Goal: Task Accomplishment & Management: Manage account settings

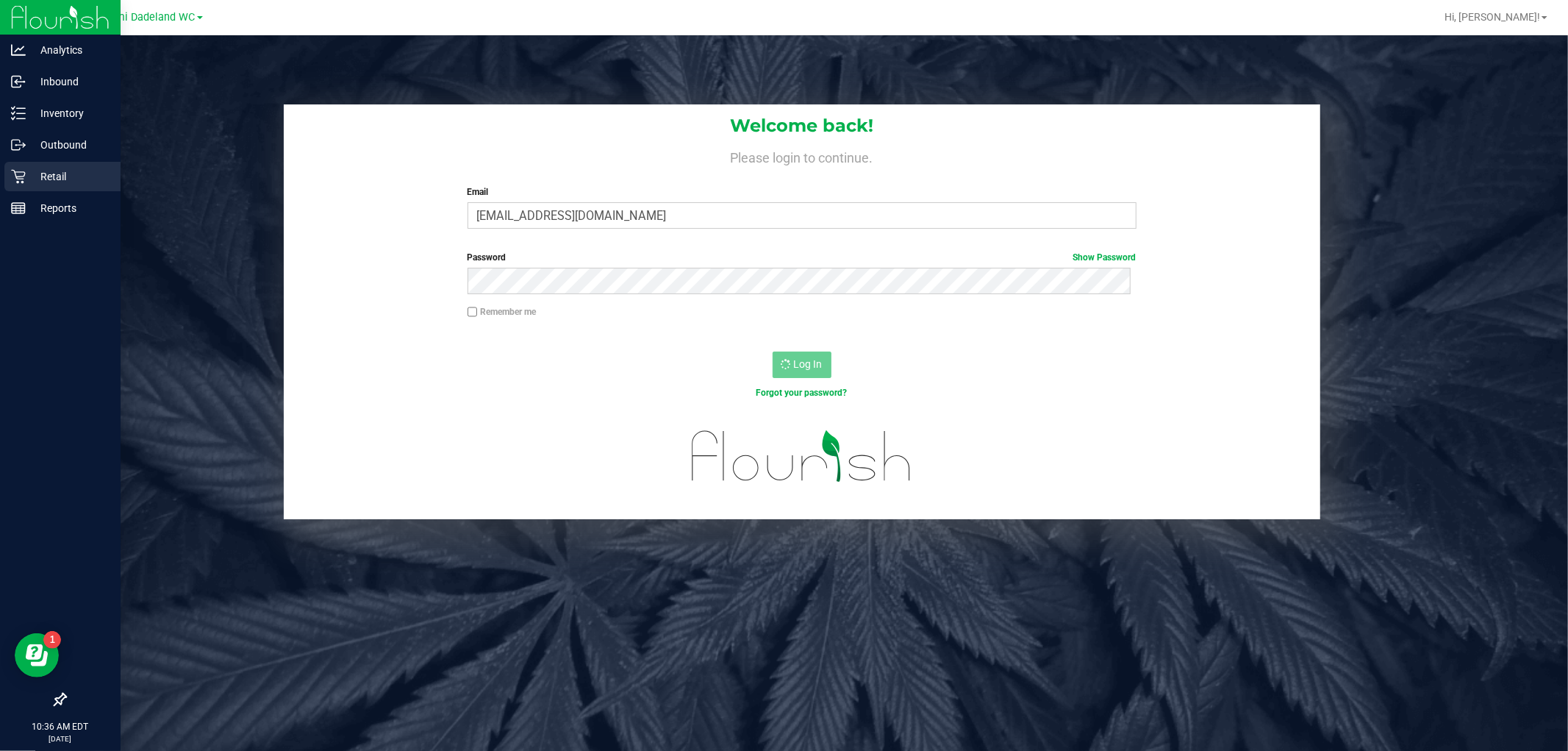
click at [27, 180] on p "Retail" at bounding box center [69, 177] width 88 height 18
click at [34, 188] on div "Retail" at bounding box center [63, 177] width 117 height 29
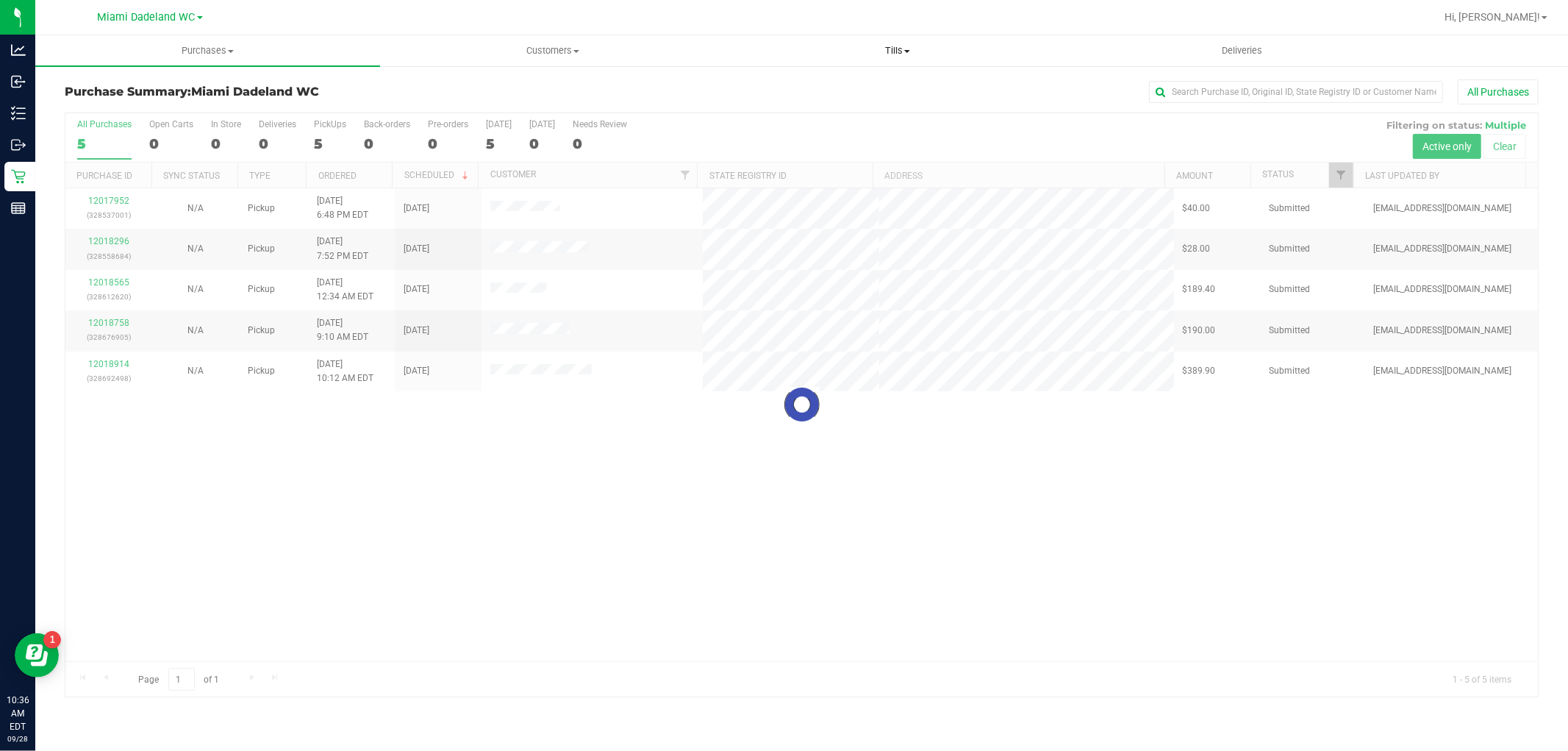
click at [900, 50] on span "Tills" at bounding box center [897, 50] width 344 height 13
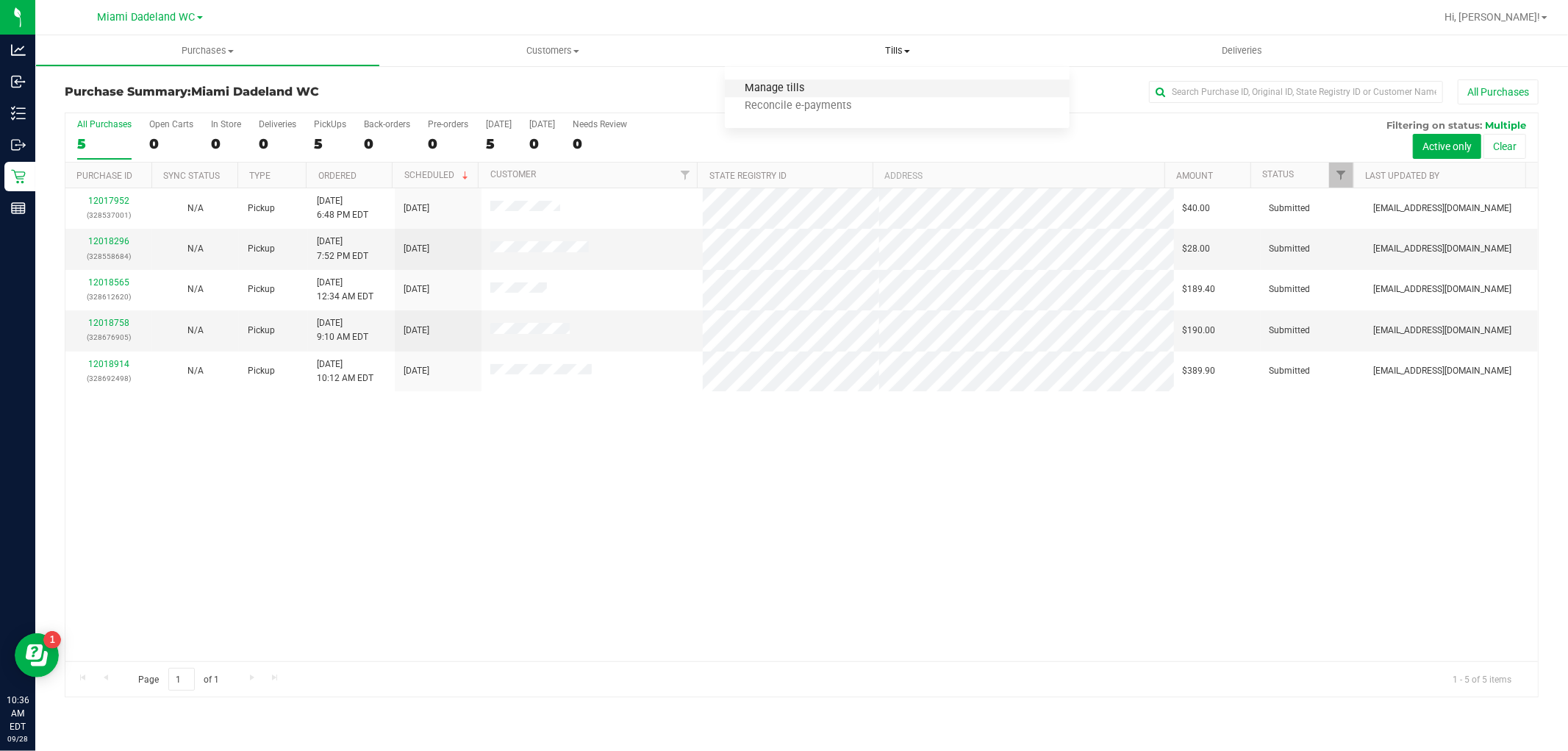
click at [768, 83] on span "Manage tills" at bounding box center [775, 88] width 99 height 13
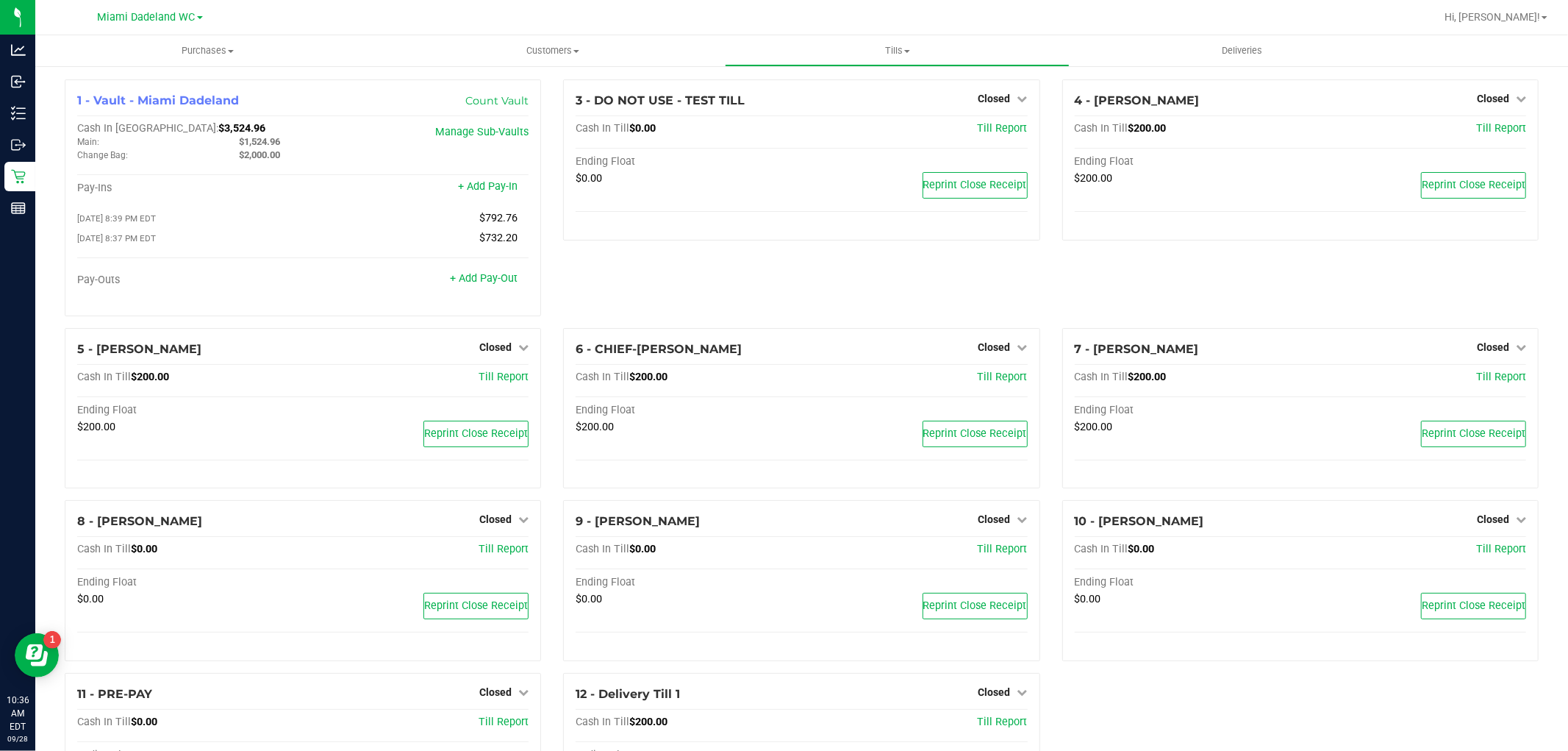
scroll to position [112, 0]
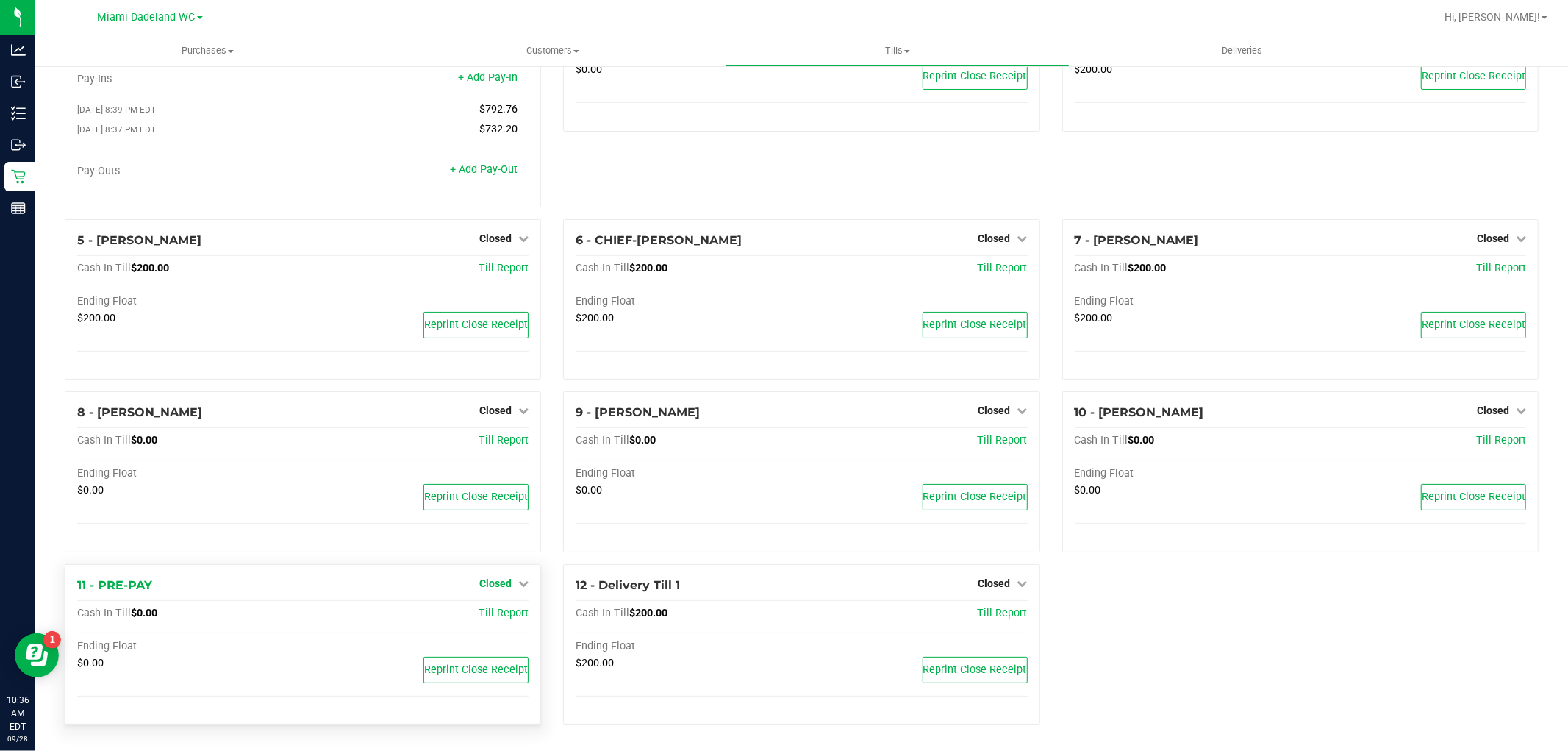
click at [503, 582] on span "Closed" at bounding box center [495, 584] width 33 height 12
click at [476, 616] on link "Open Till" at bounding box center [494, 614] width 39 height 12
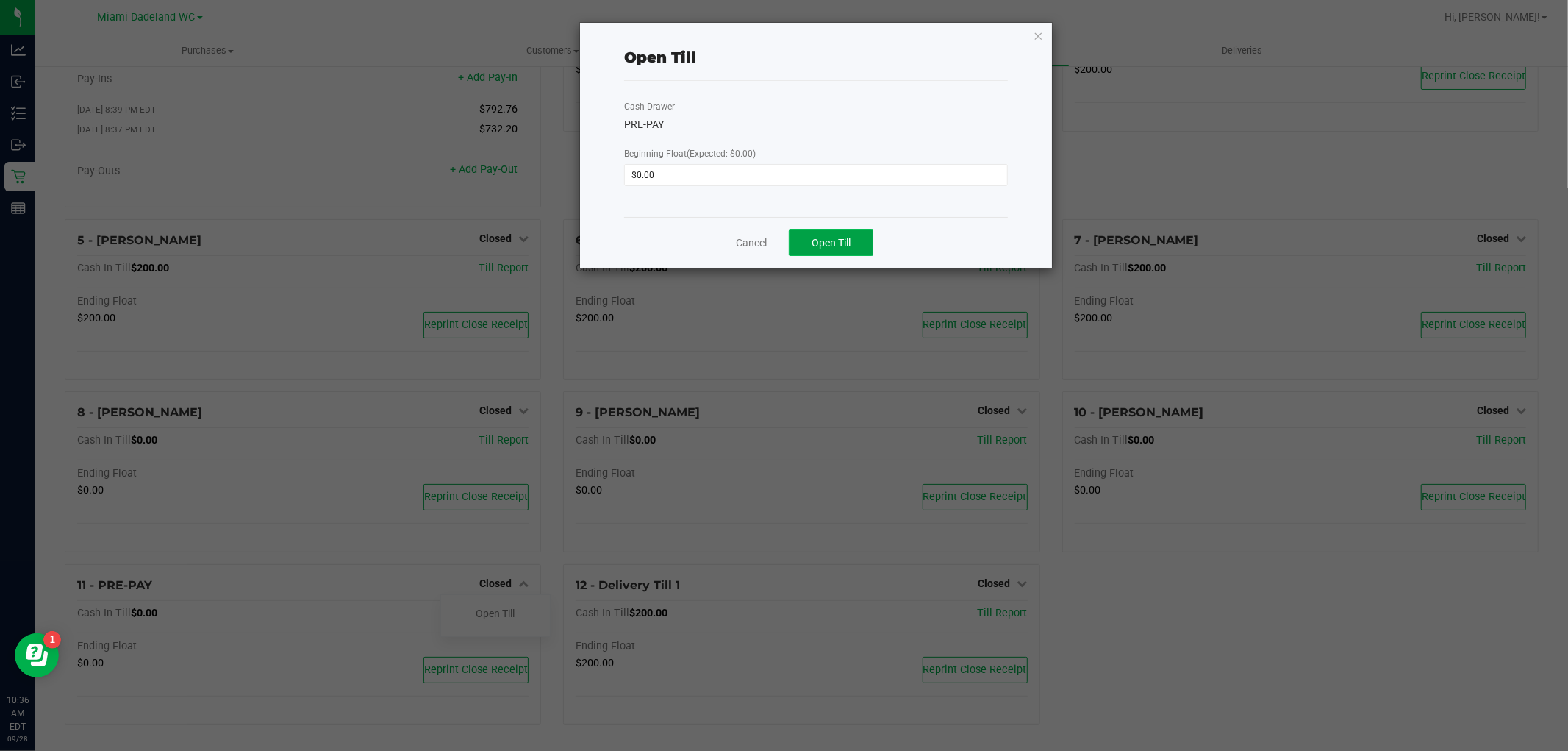
click at [847, 241] on span "Open Till" at bounding box center [830, 243] width 39 height 12
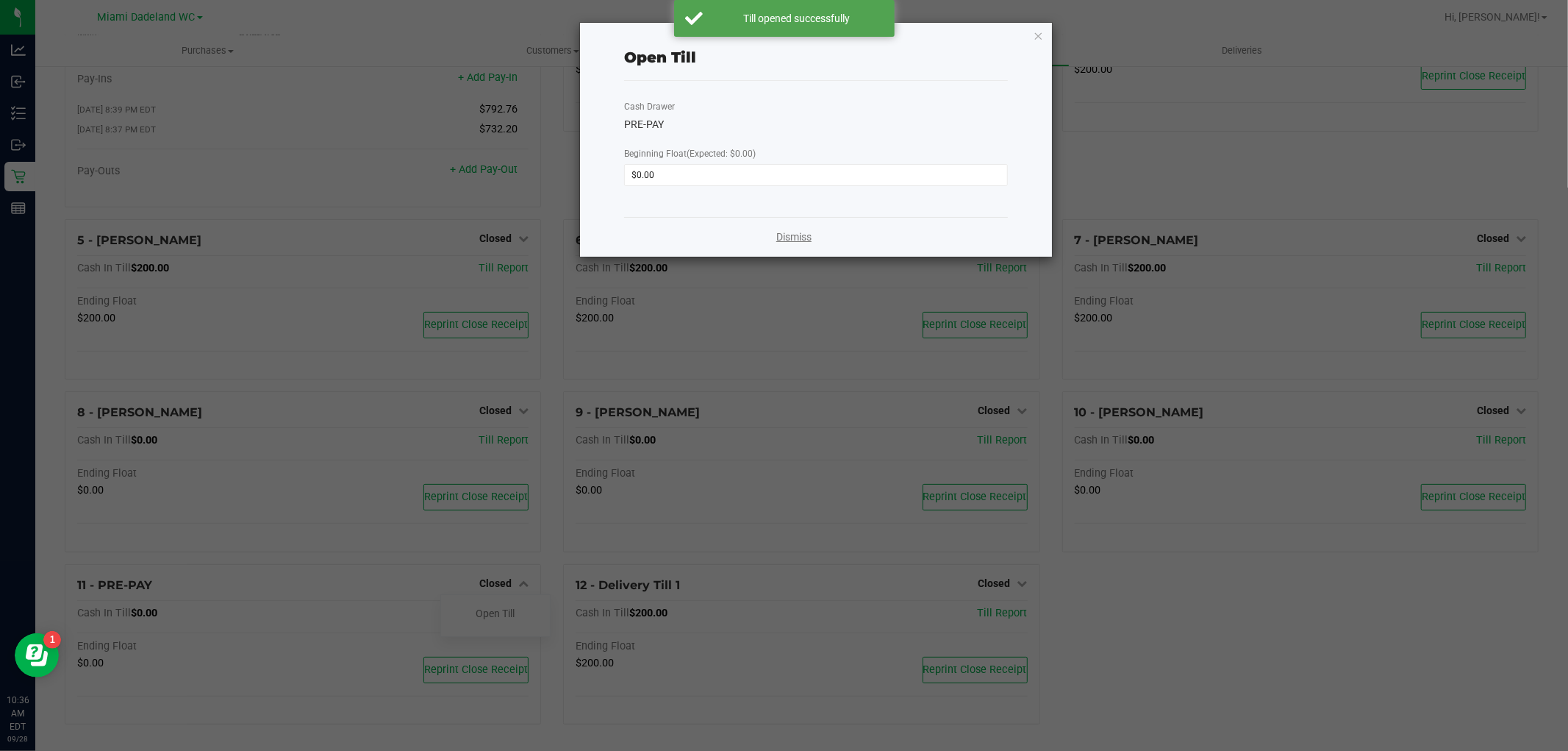
click at [800, 237] on link "Dismiss" at bounding box center [793, 237] width 35 height 15
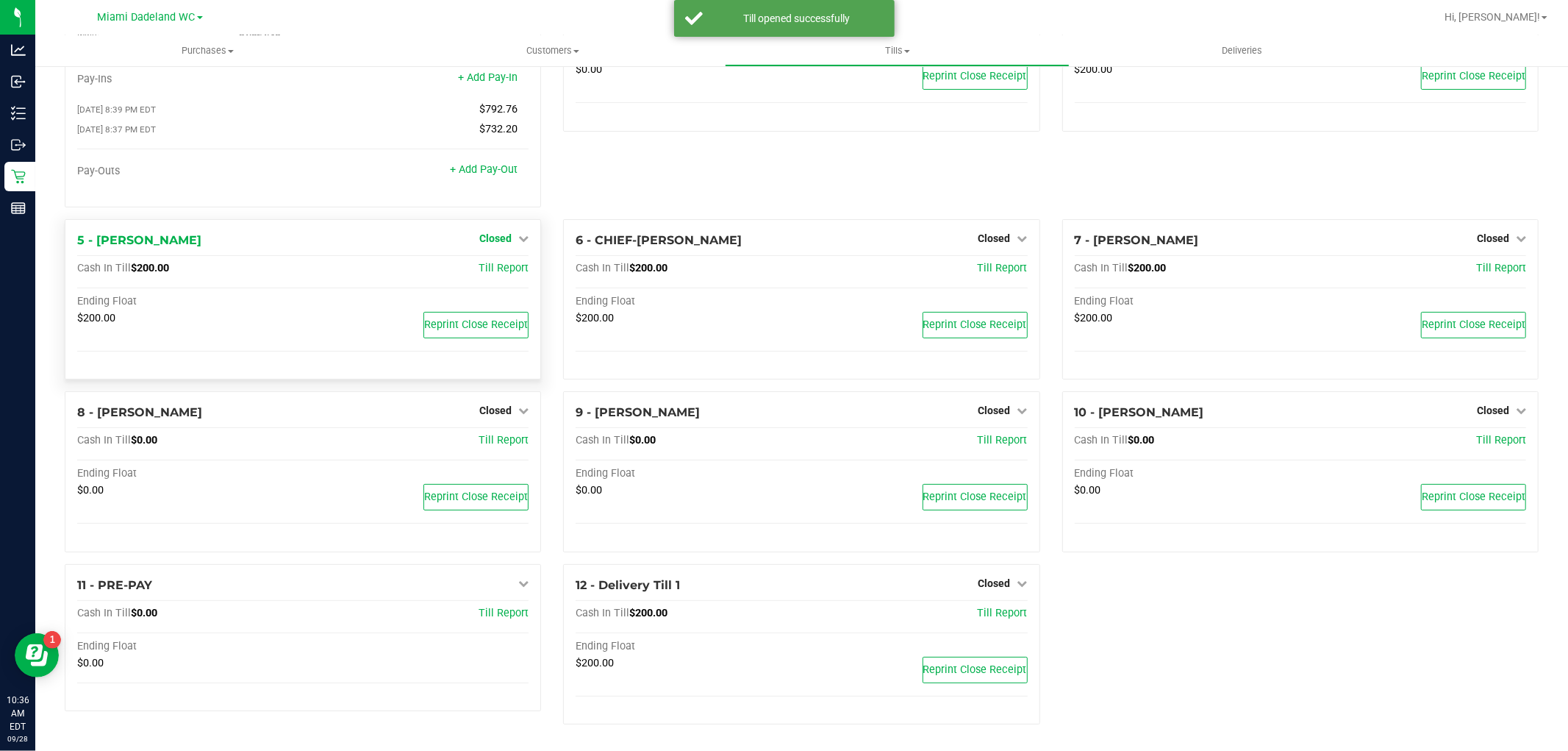
click at [489, 232] on span "Closed" at bounding box center [495, 238] width 33 height 12
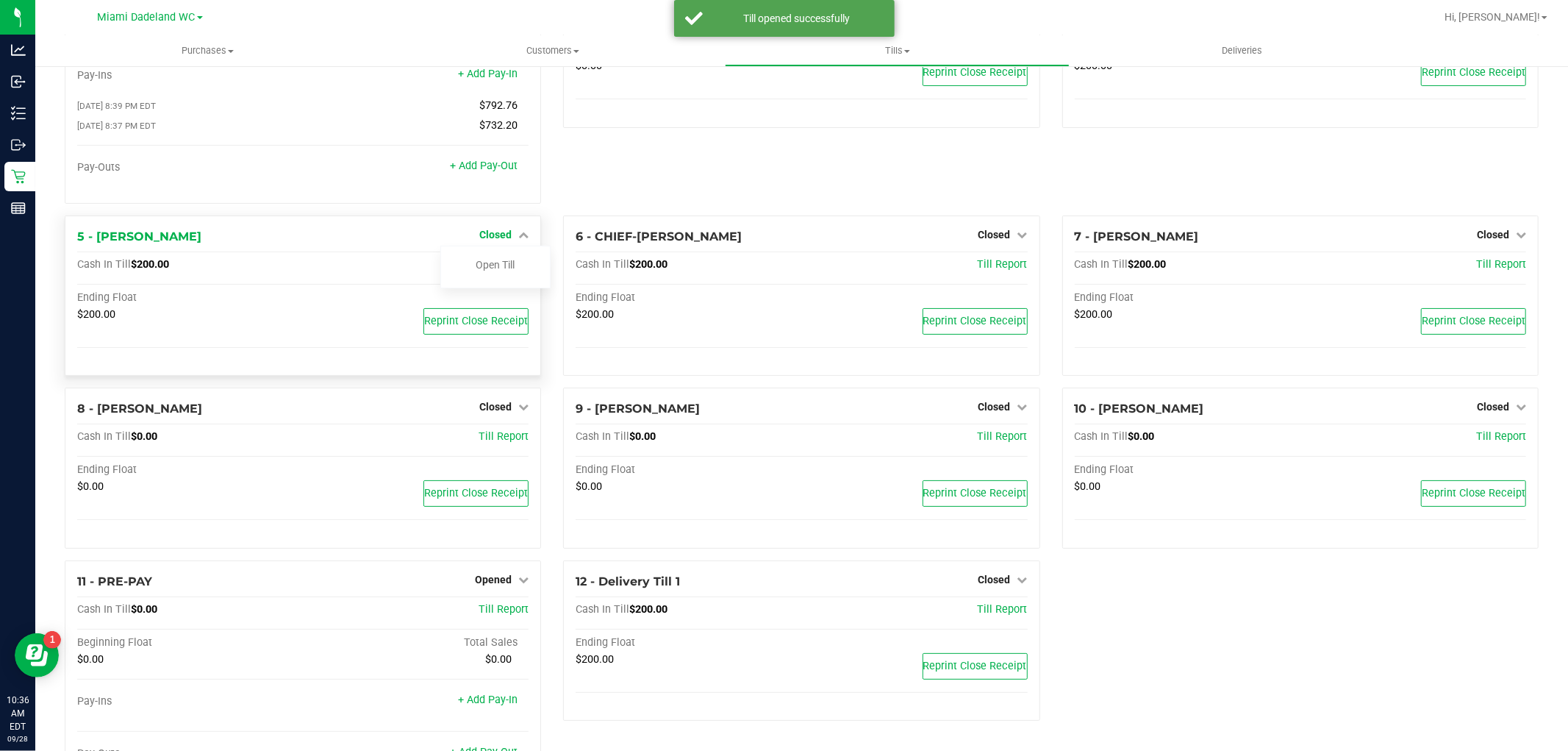
click at [484, 241] on span "Closed" at bounding box center [495, 235] width 33 height 12
click at [506, 265] on span "Till Report" at bounding box center [504, 264] width 50 height 13
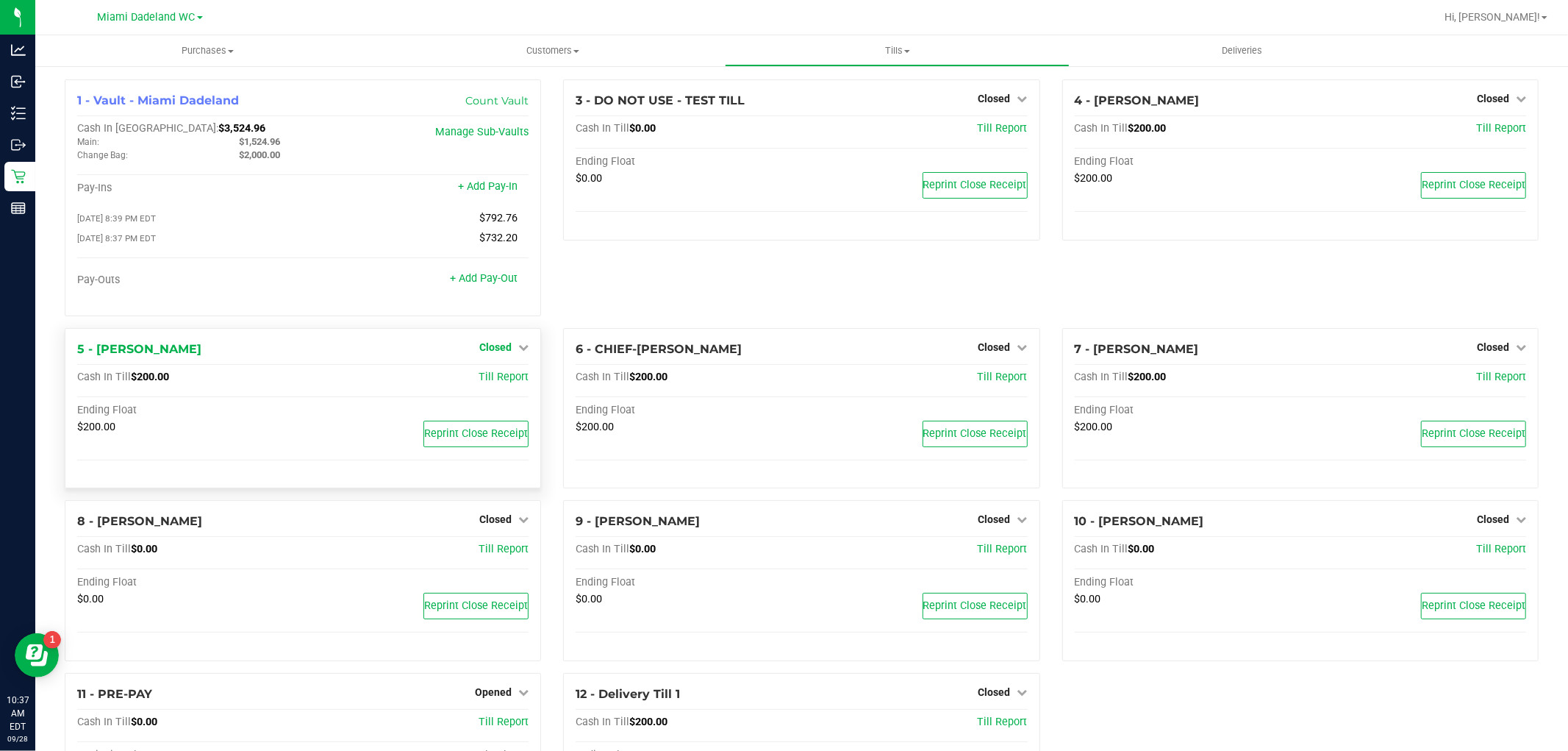
click at [495, 349] on span "Closed" at bounding box center [495, 347] width 33 height 12
click at [476, 381] on link "Open Till" at bounding box center [494, 377] width 39 height 12
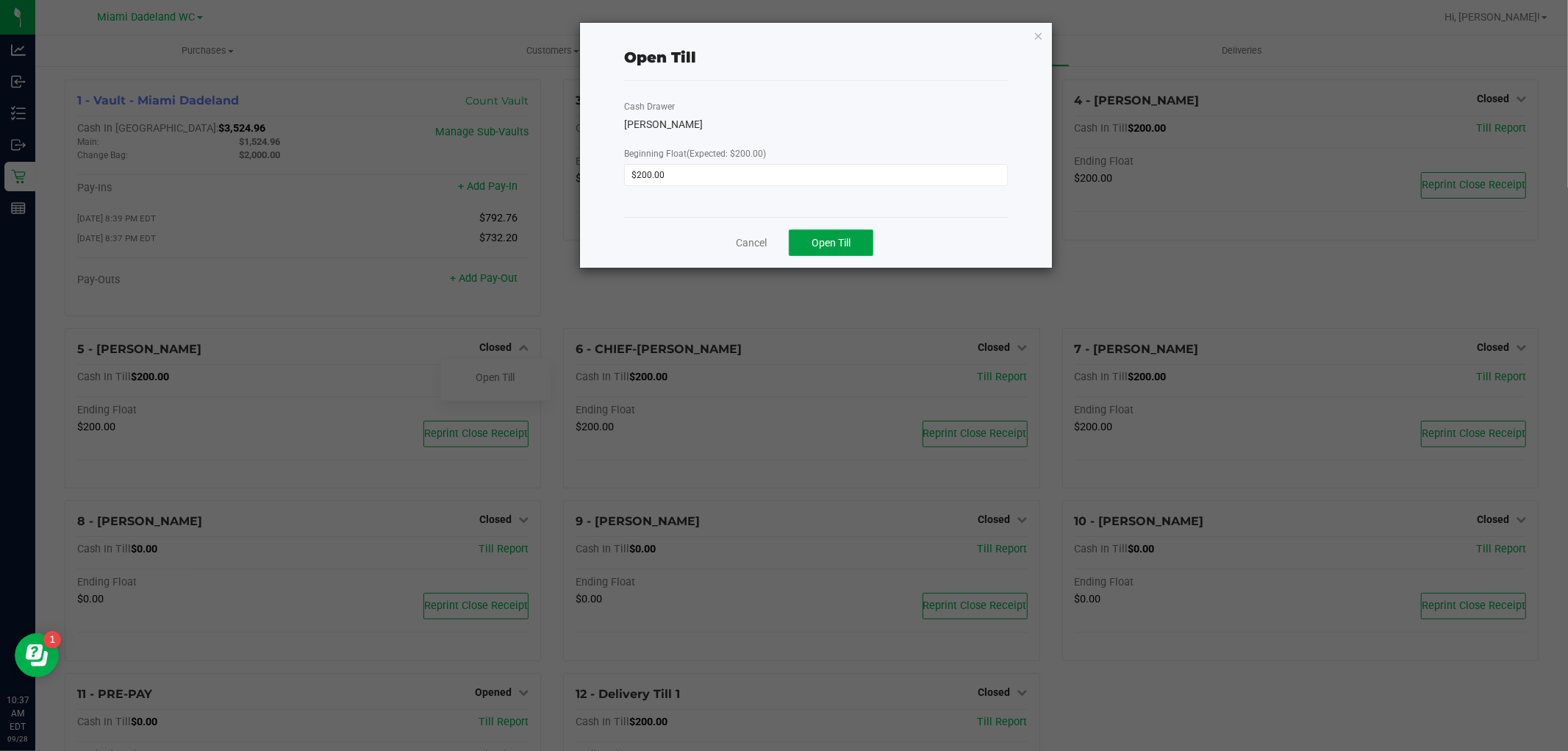
click at [841, 241] on span "Open Till" at bounding box center [830, 243] width 39 height 12
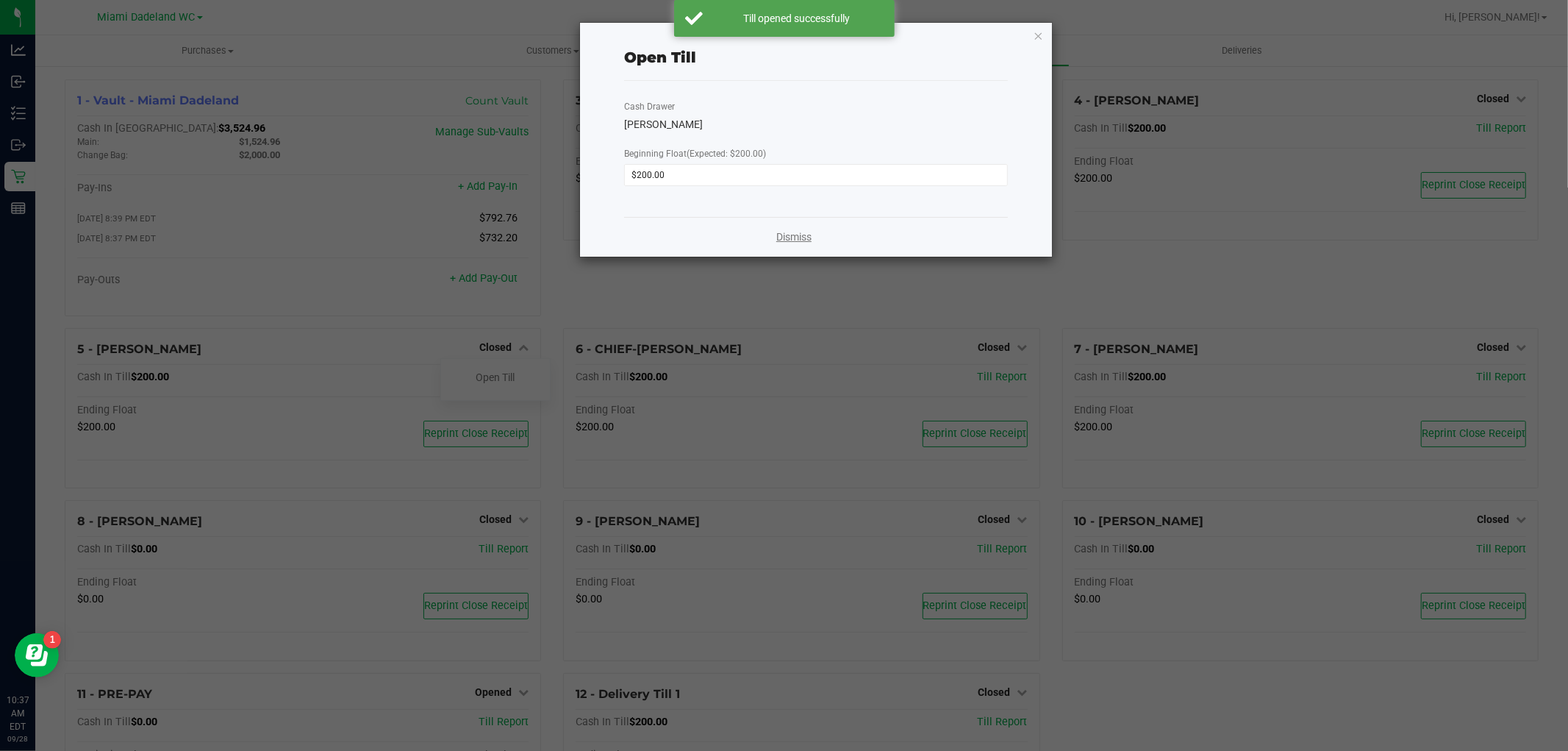
click at [805, 231] on link "Dismiss" at bounding box center [793, 237] width 35 height 15
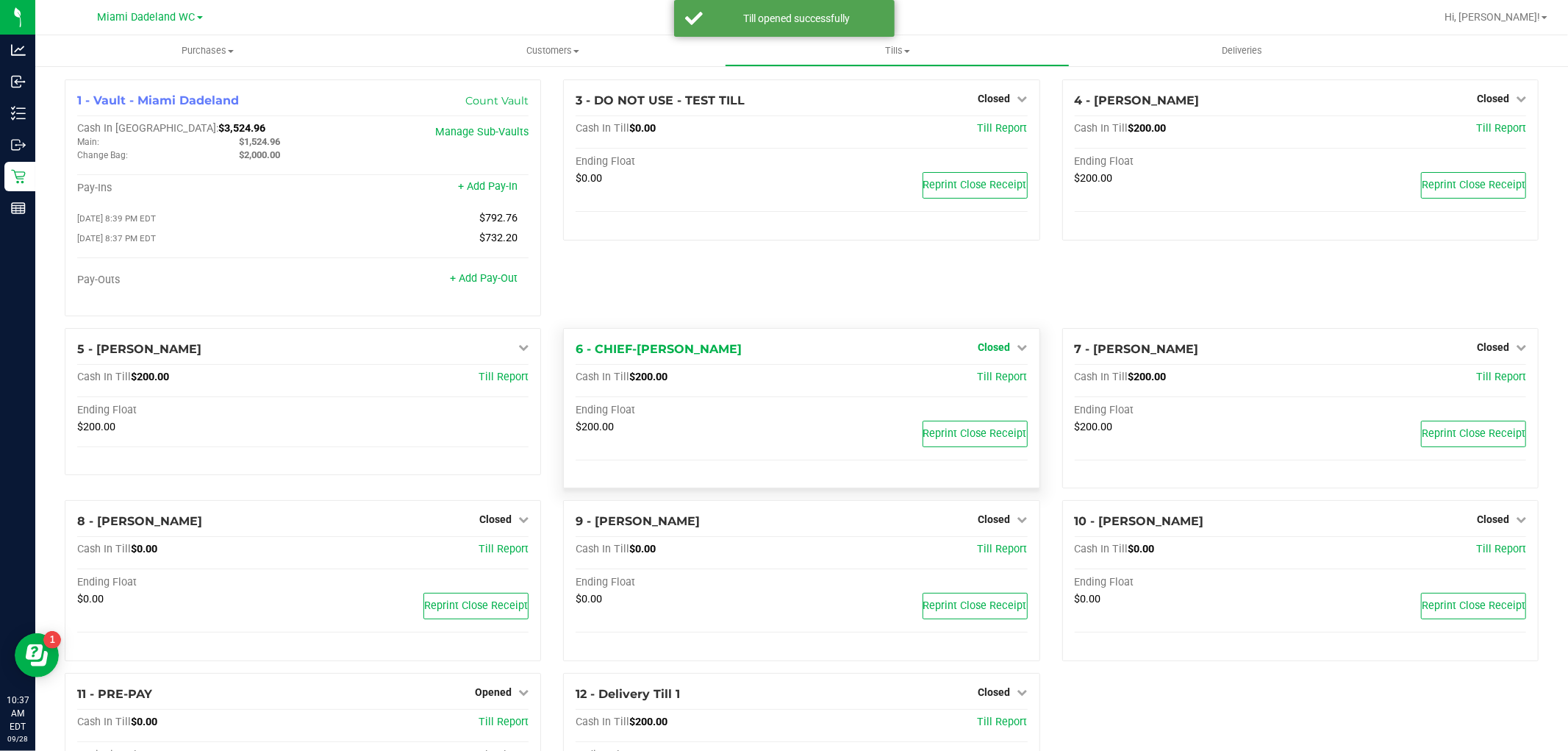
click at [1006, 347] on link "Closed" at bounding box center [1002, 347] width 49 height 12
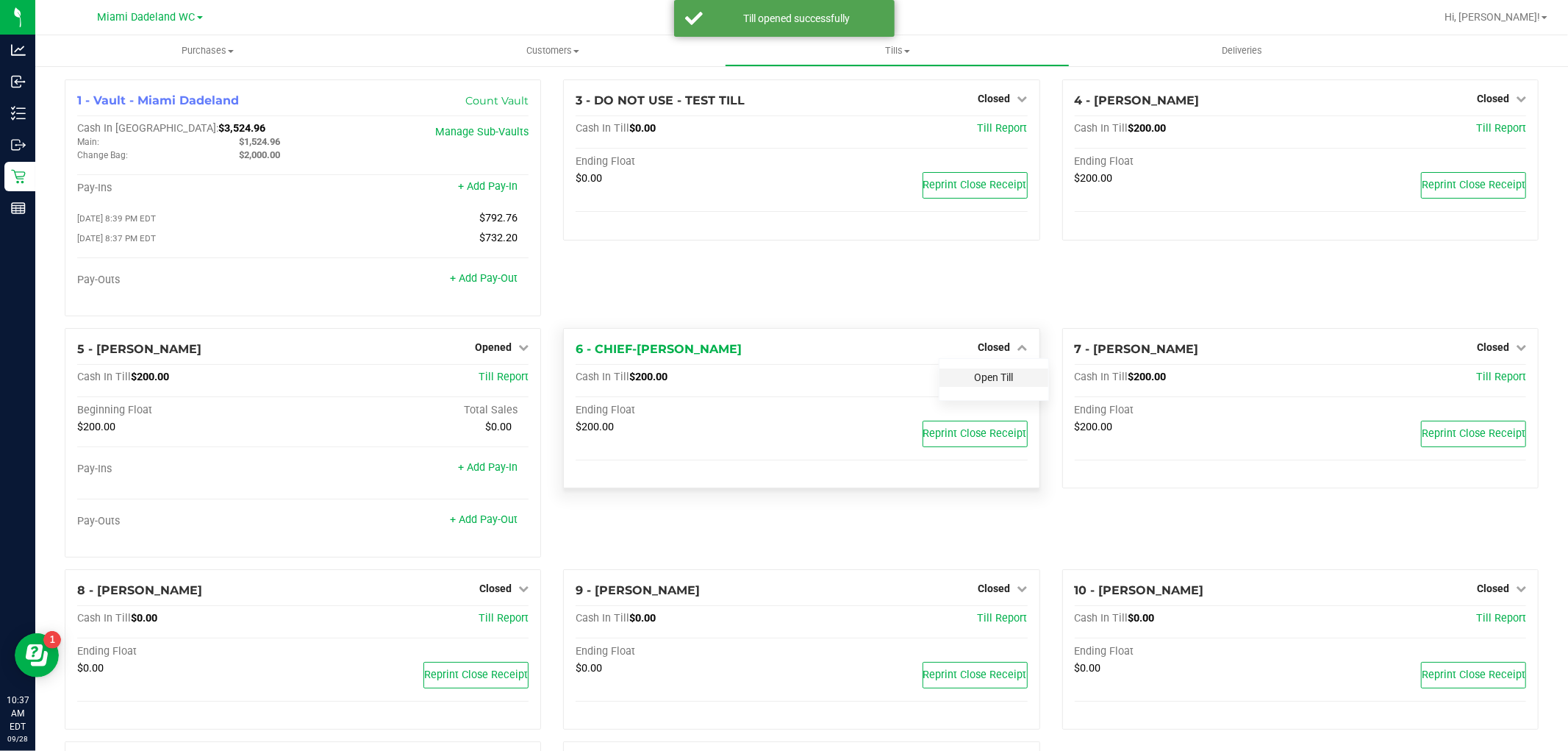
click at [975, 381] on link "Open Till" at bounding box center [994, 377] width 39 height 12
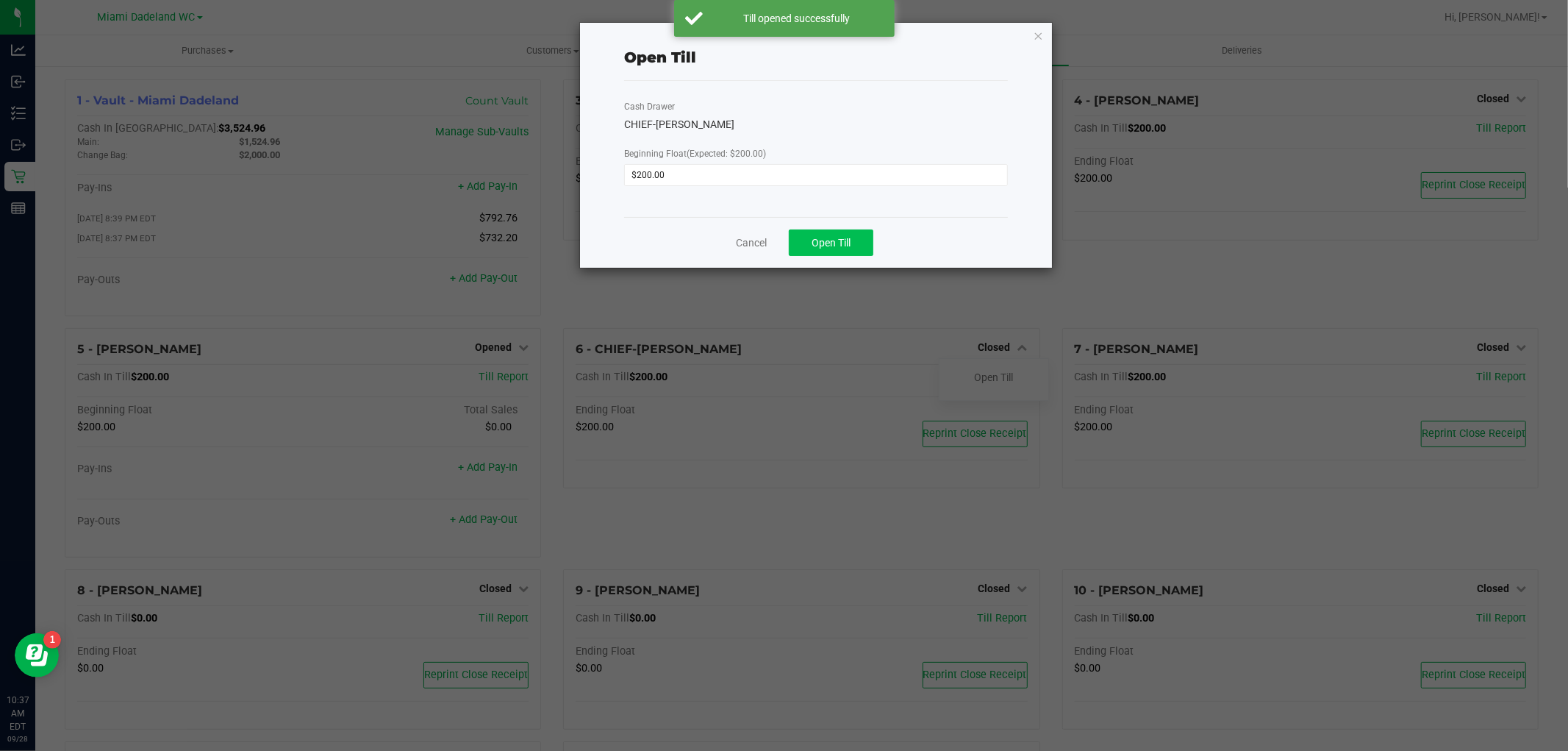
click at [825, 244] on span "Open Till" at bounding box center [830, 243] width 39 height 12
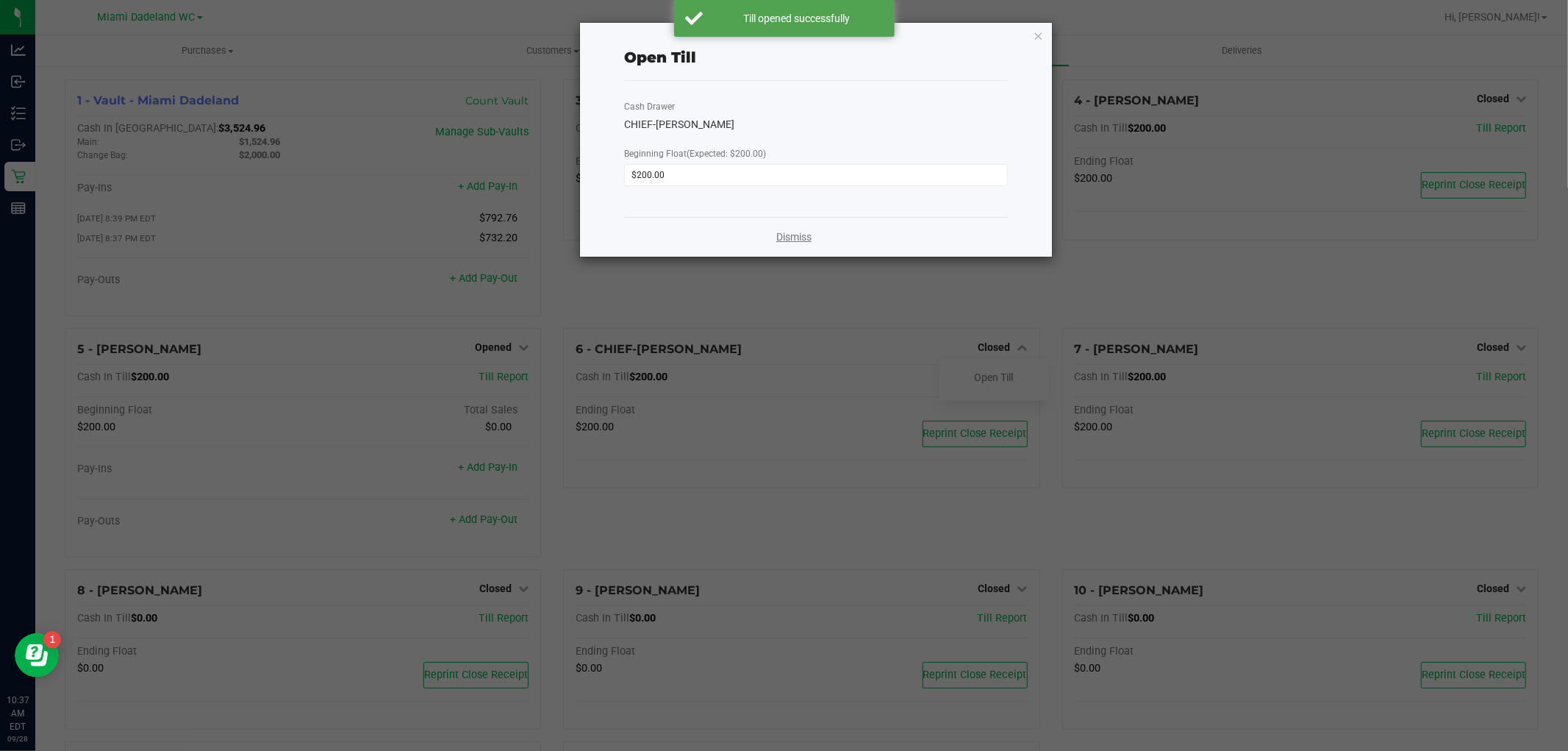
click at [795, 239] on link "Dismiss" at bounding box center [793, 237] width 35 height 15
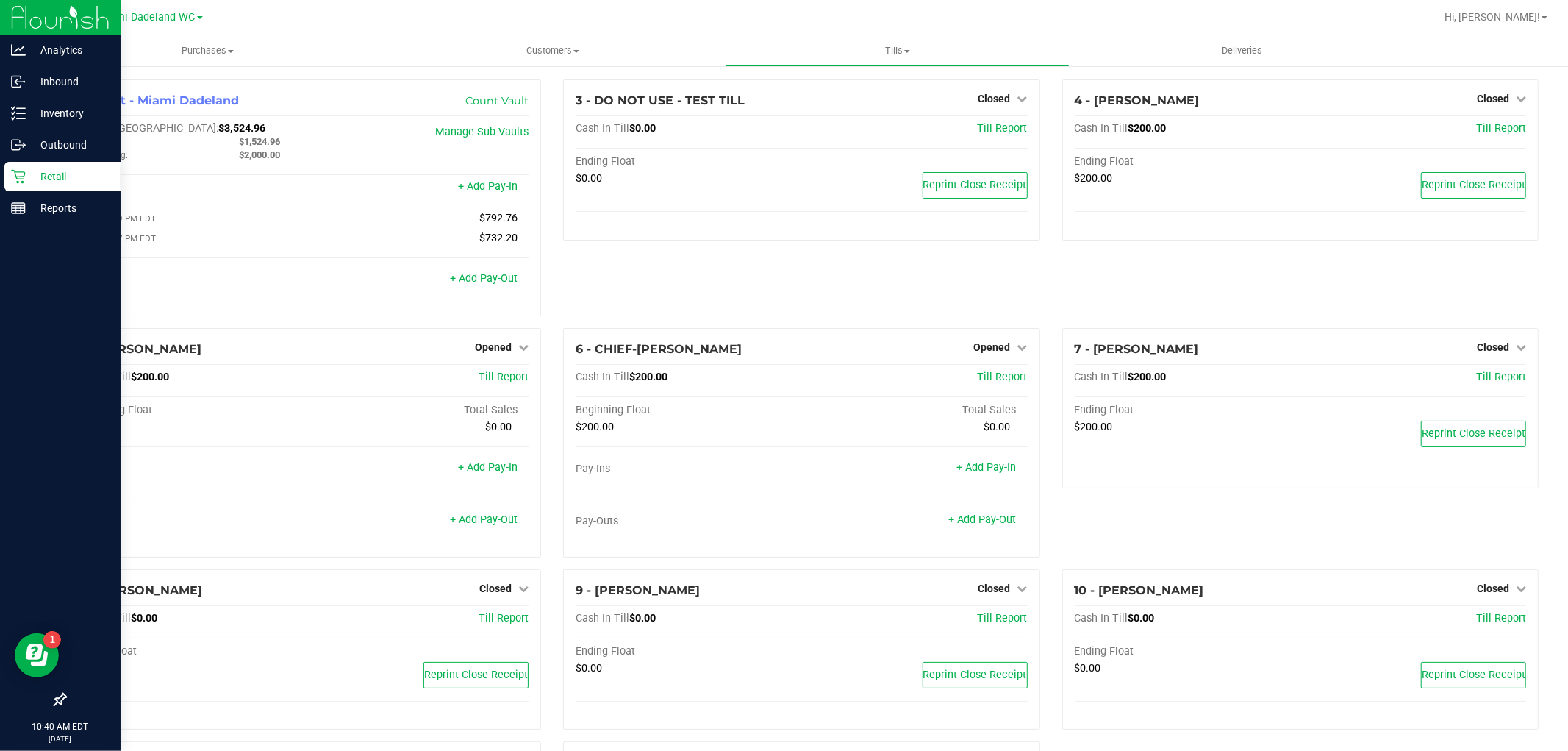
click at [13, 175] on icon at bounding box center [18, 176] width 15 height 15
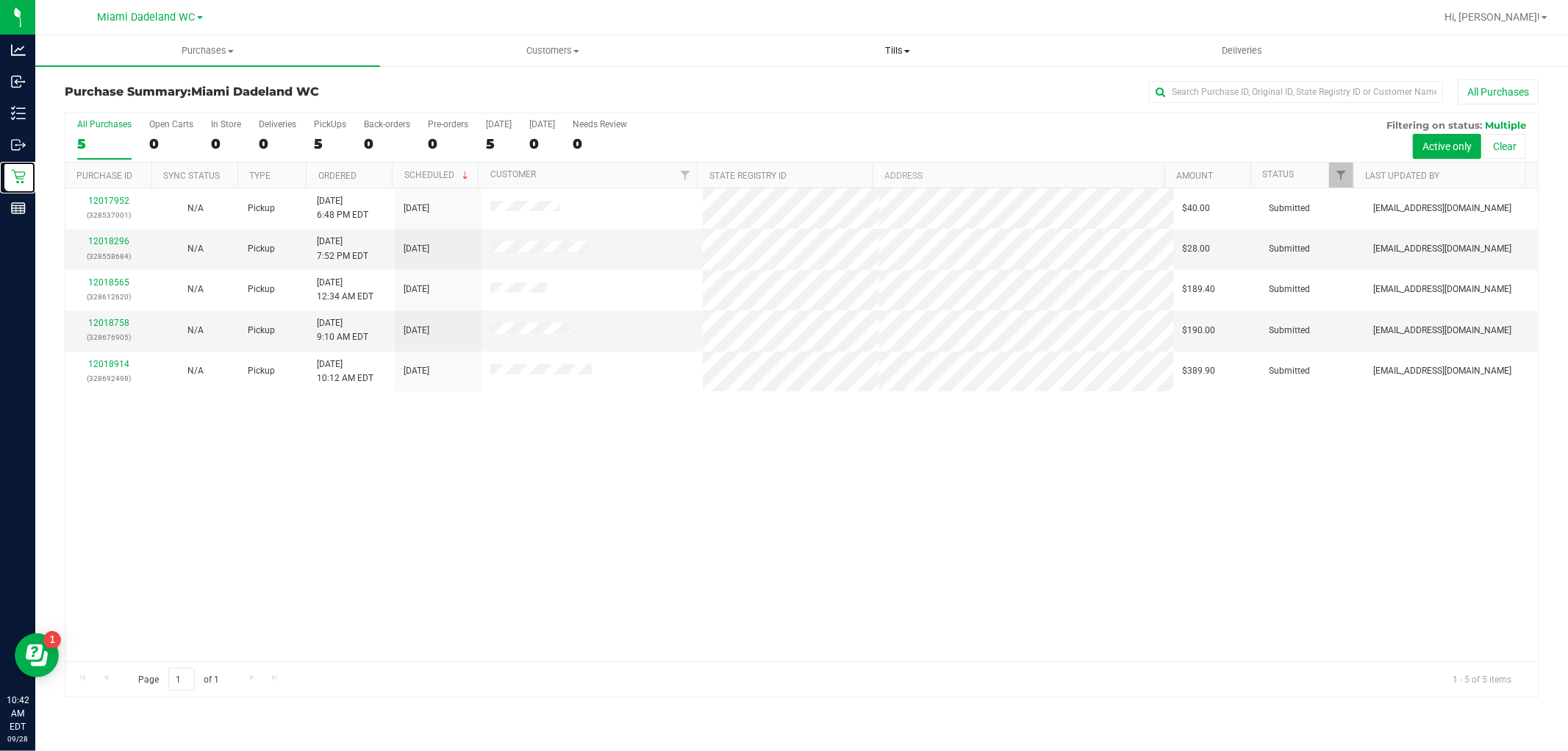
click at [894, 61] on uib-tab-heading "Tills Manage tills Reconcile e-payments" at bounding box center [897, 51] width 344 height 29
click at [873, 93] on li "Manage tills" at bounding box center [897, 89] width 344 height 18
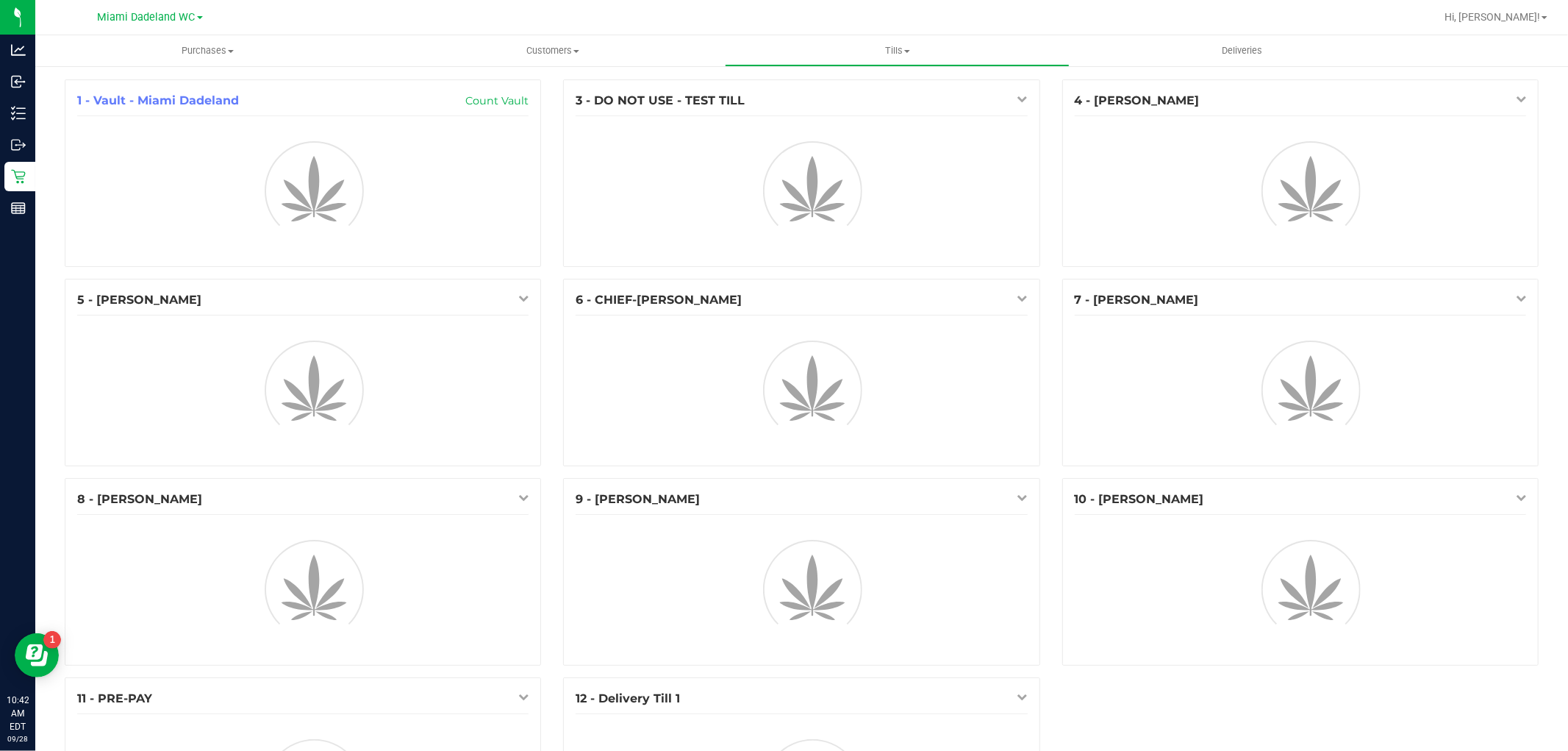
click at [904, 48] on span "Tills" at bounding box center [897, 50] width 344 height 13
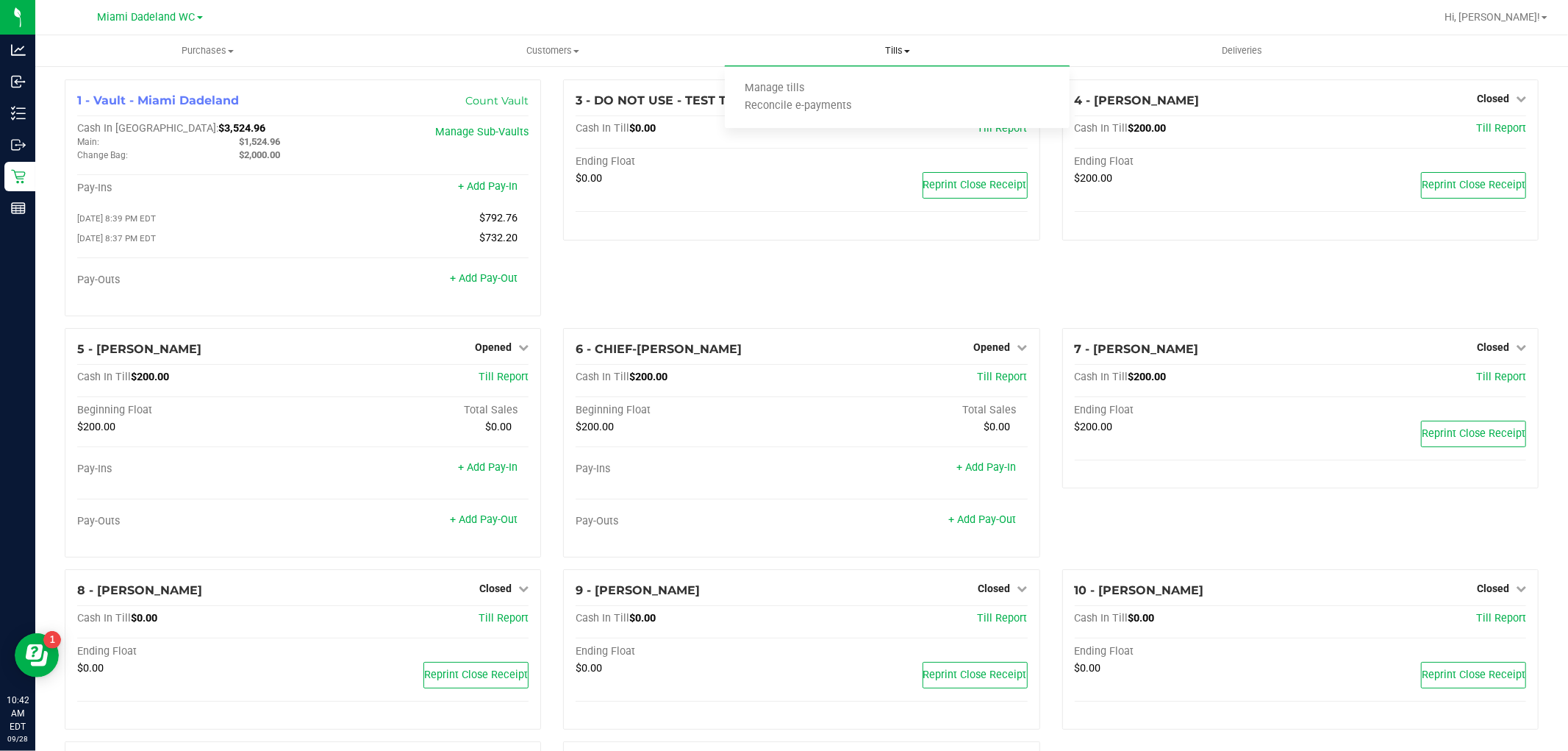
click at [829, 106] on span "Reconcile e-payments" at bounding box center [798, 106] width 147 height 13
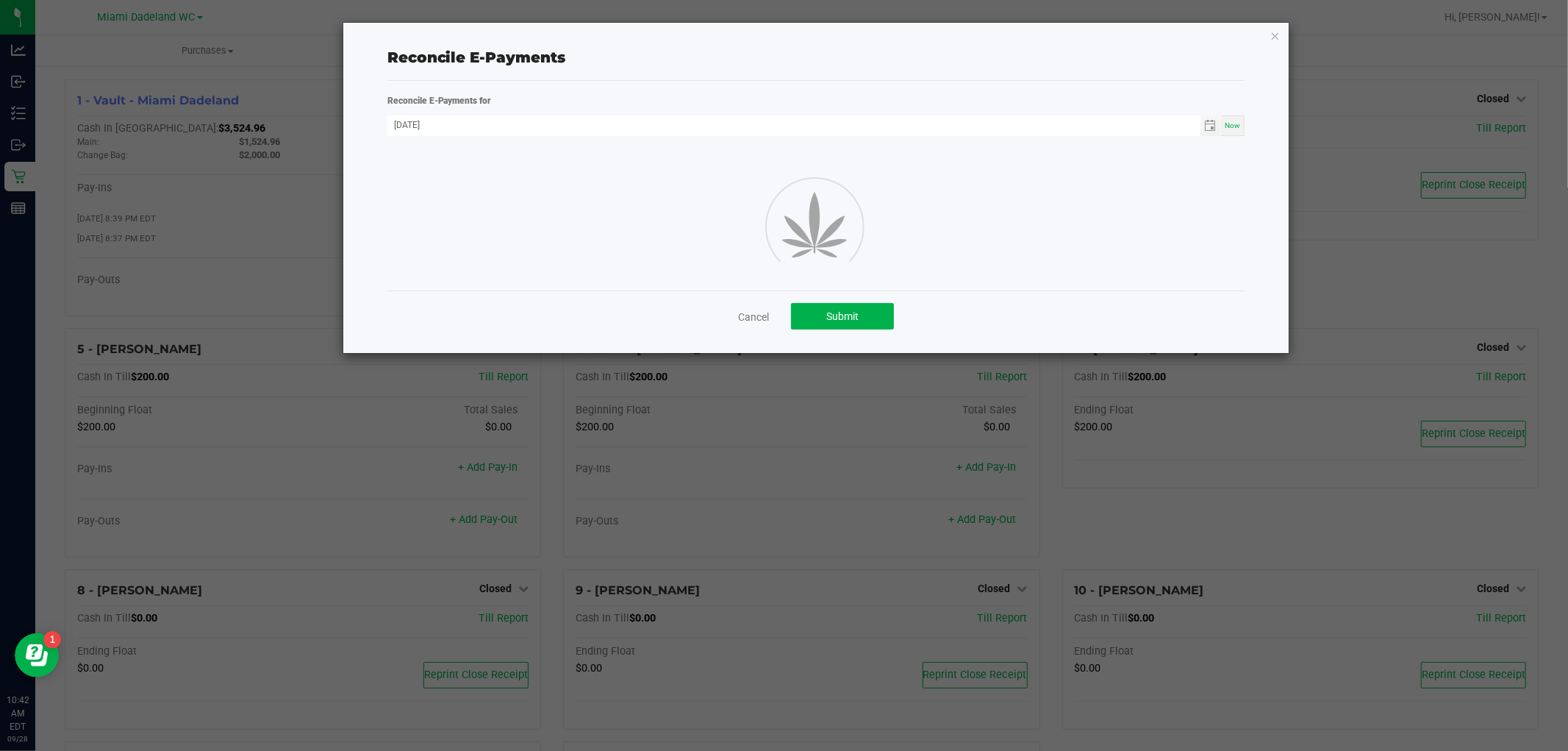
click at [1206, 127] on span "Toggle calendar" at bounding box center [1211, 126] width 12 height 12
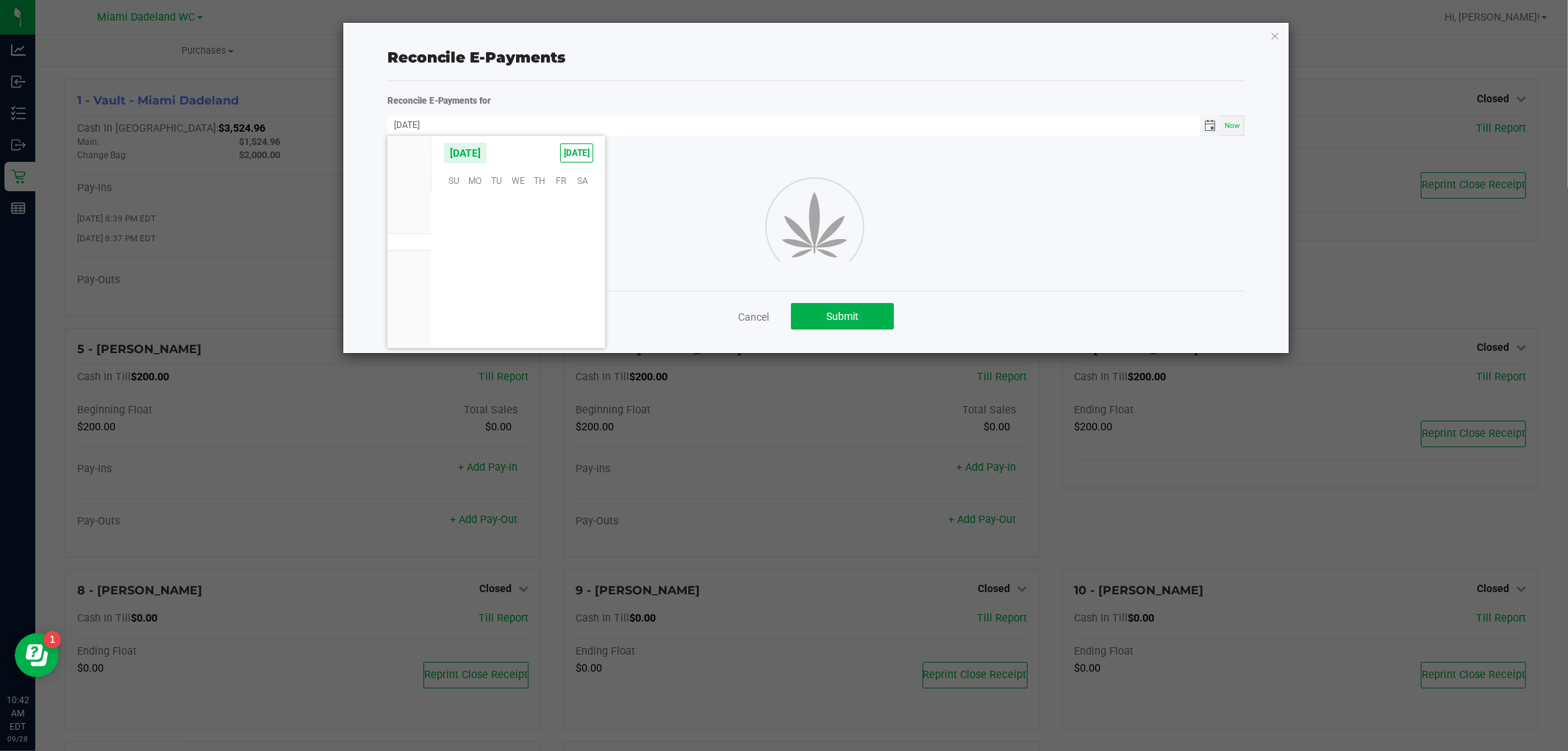
scroll to position [238588, 0]
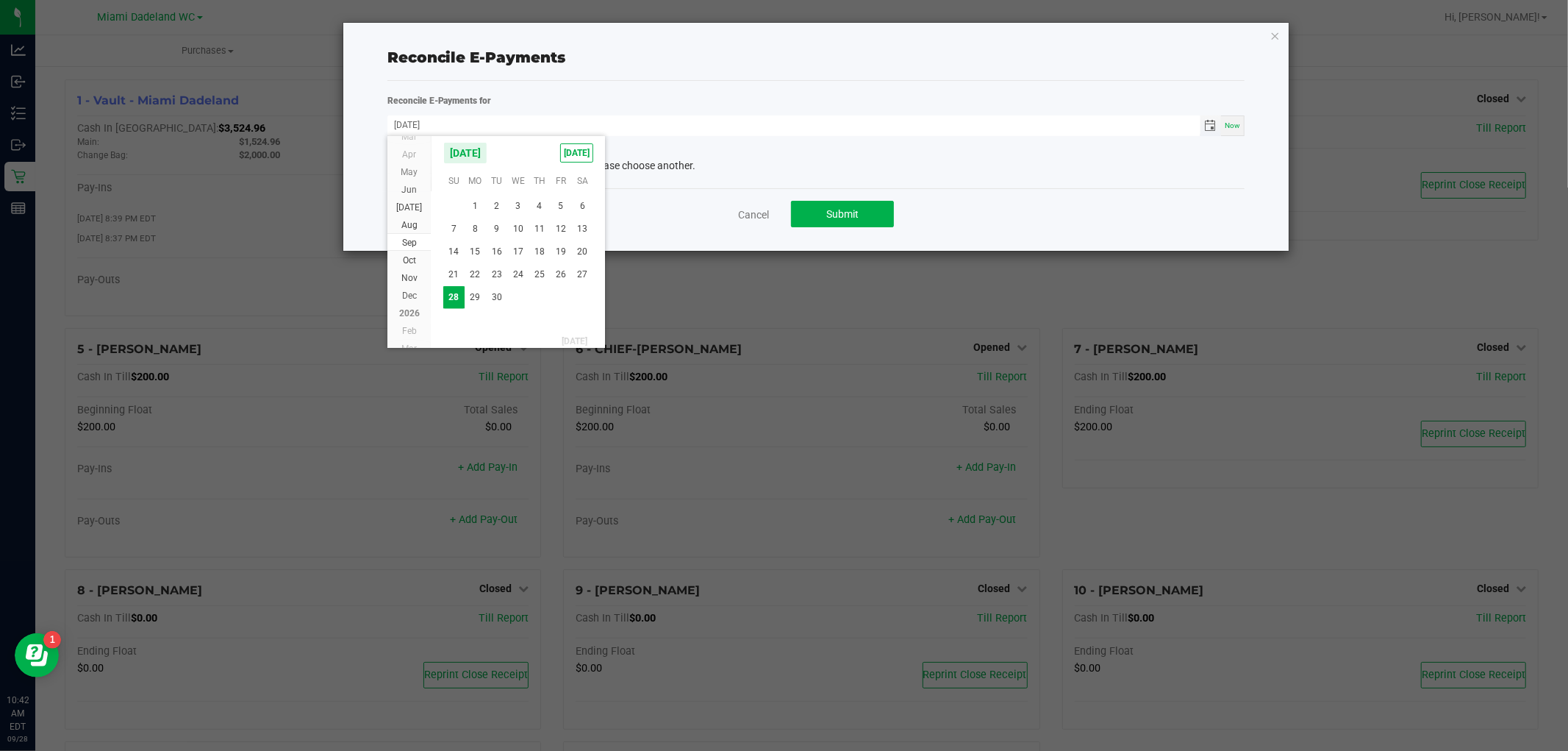
click at [582, 274] on span "27" at bounding box center [583, 274] width 21 height 23
type input "09/27/2025"
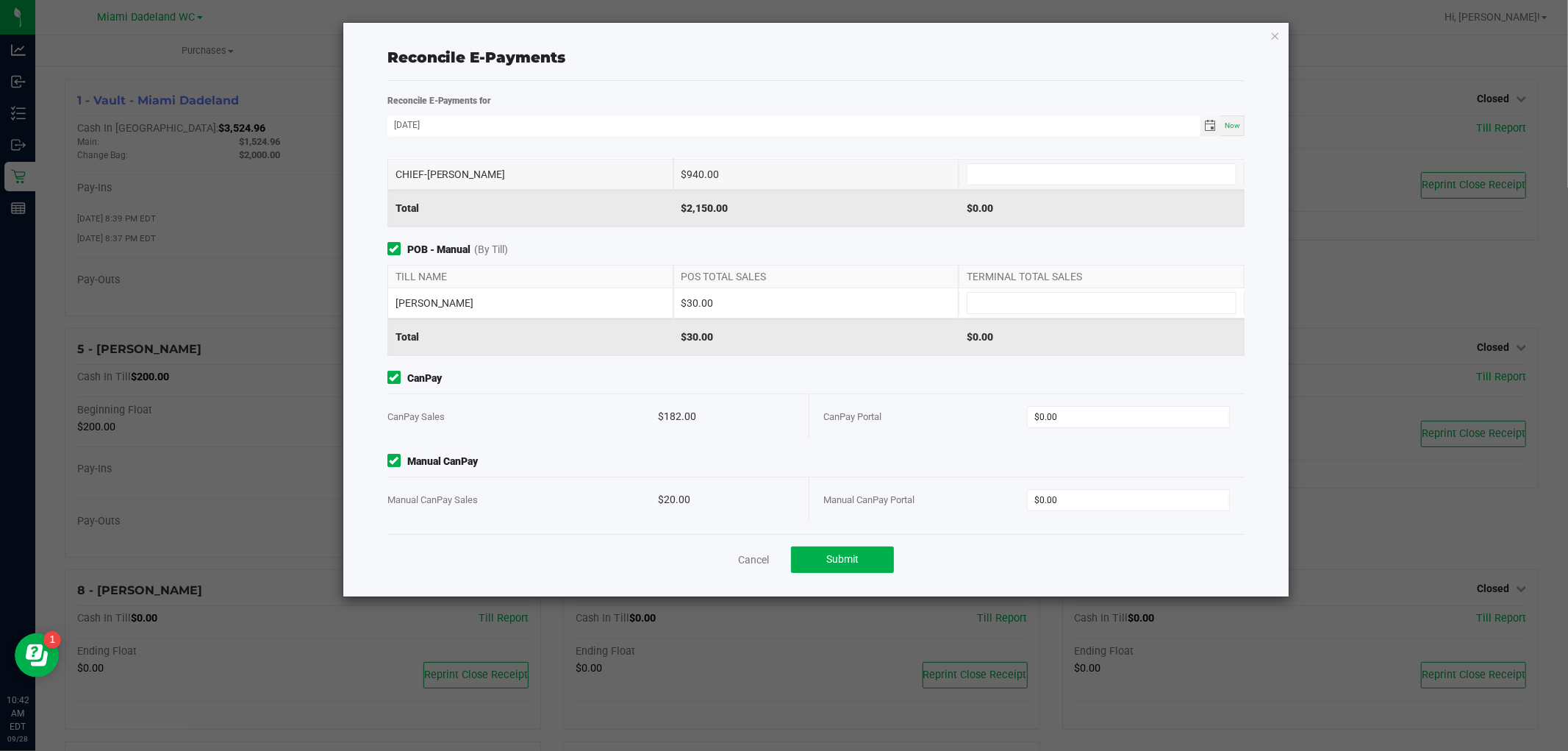
scroll to position [0, 0]
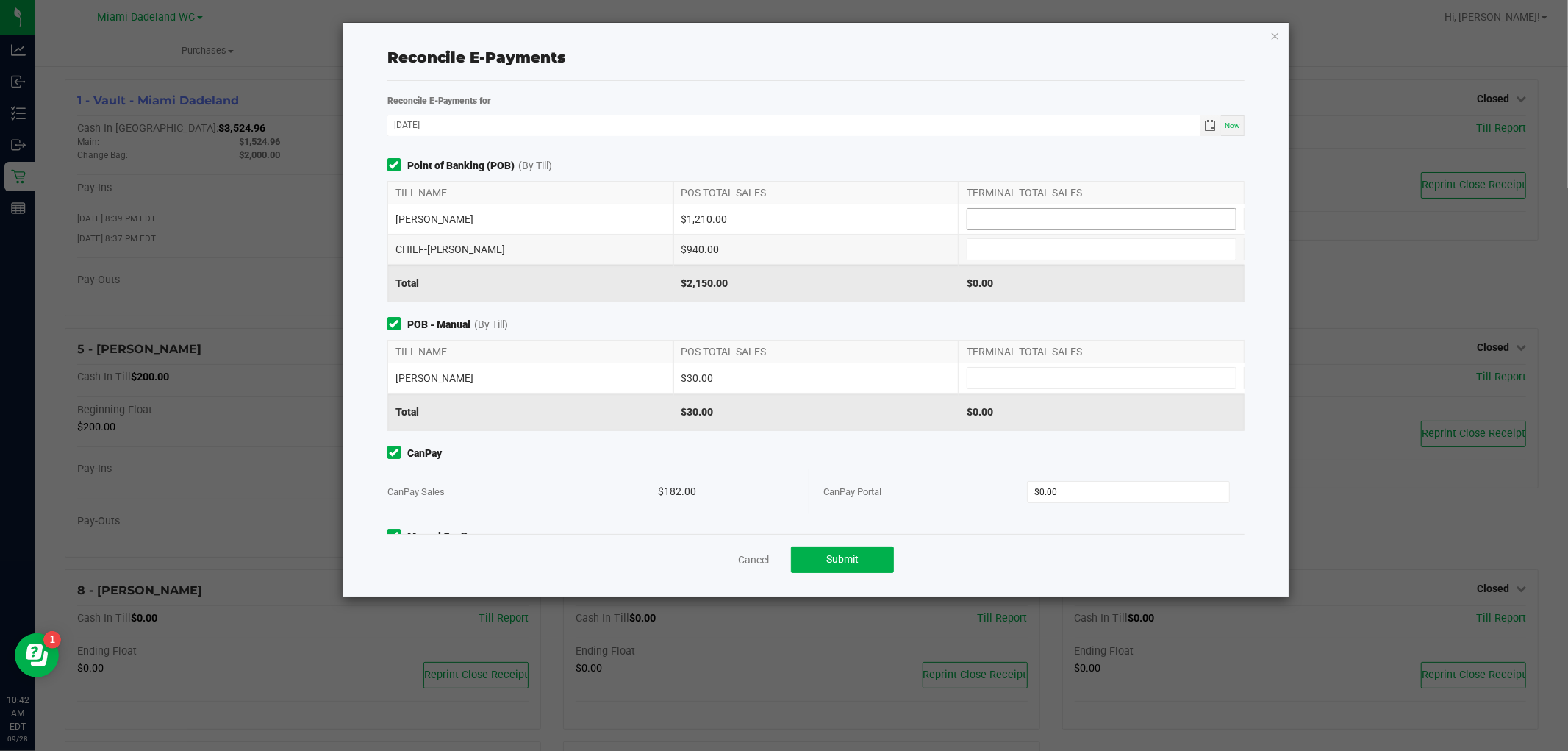
click at [1091, 219] on input at bounding box center [1101, 219] width 268 height 21
type input "$1,210.00"
click at [1053, 373] on input at bounding box center [1101, 378] width 268 height 21
type input "$940.00"
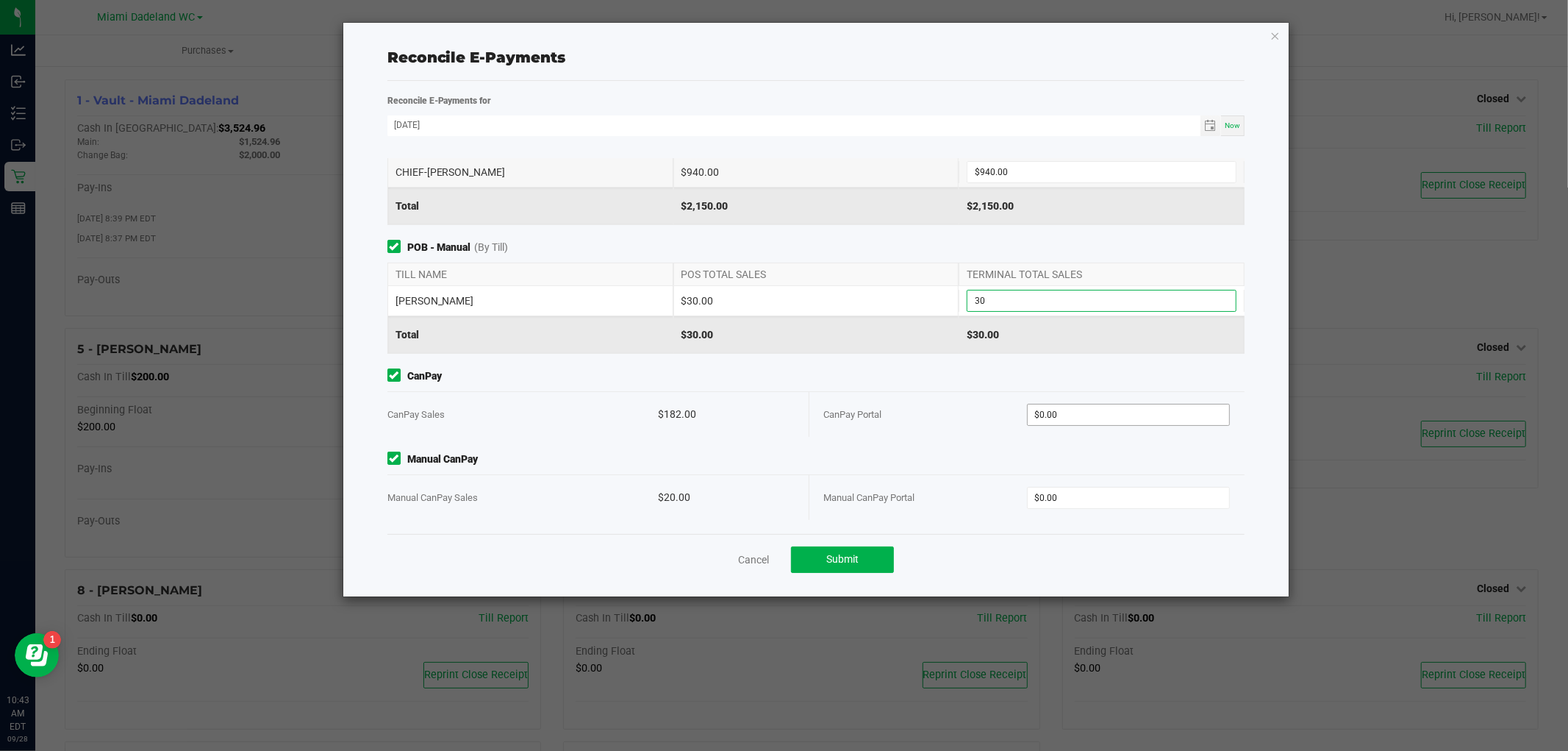
click at [1149, 414] on input "$0.00" at bounding box center [1128, 415] width 201 height 21
type input "$30.00"
type input "$182.00"
click at [1093, 499] on input "0" at bounding box center [1128, 498] width 201 height 21
type input "$20.00"
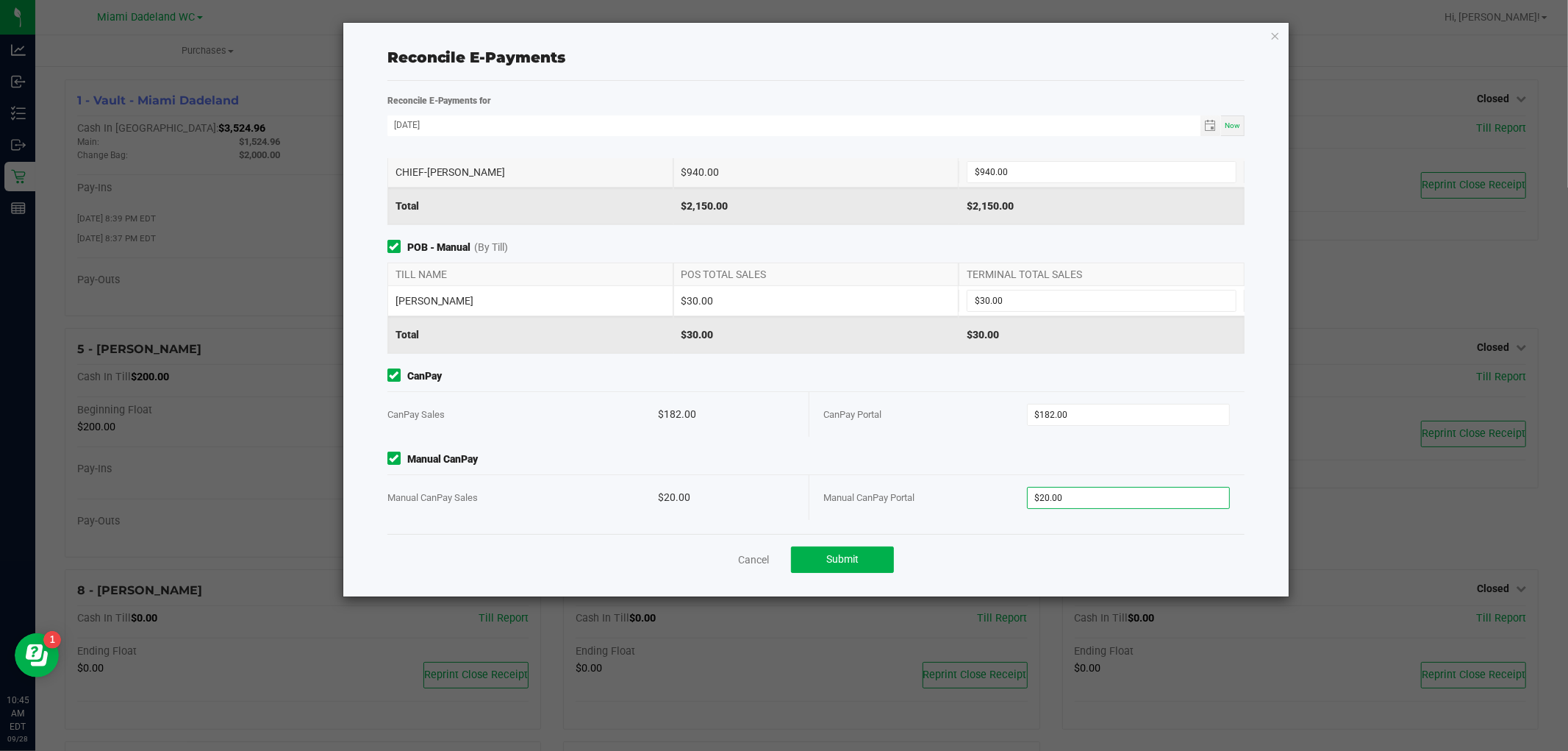
click at [1093, 359] on div "Point of Banking (POB) (By Till) TILL NAME POS TOTAL SALES TERMINAL TOTAL SALES…" at bounding box center [816, 345] width 880 height 376
click at [877, 554] on button "Submit" at bounding box center [842, 560] width 103 height 27
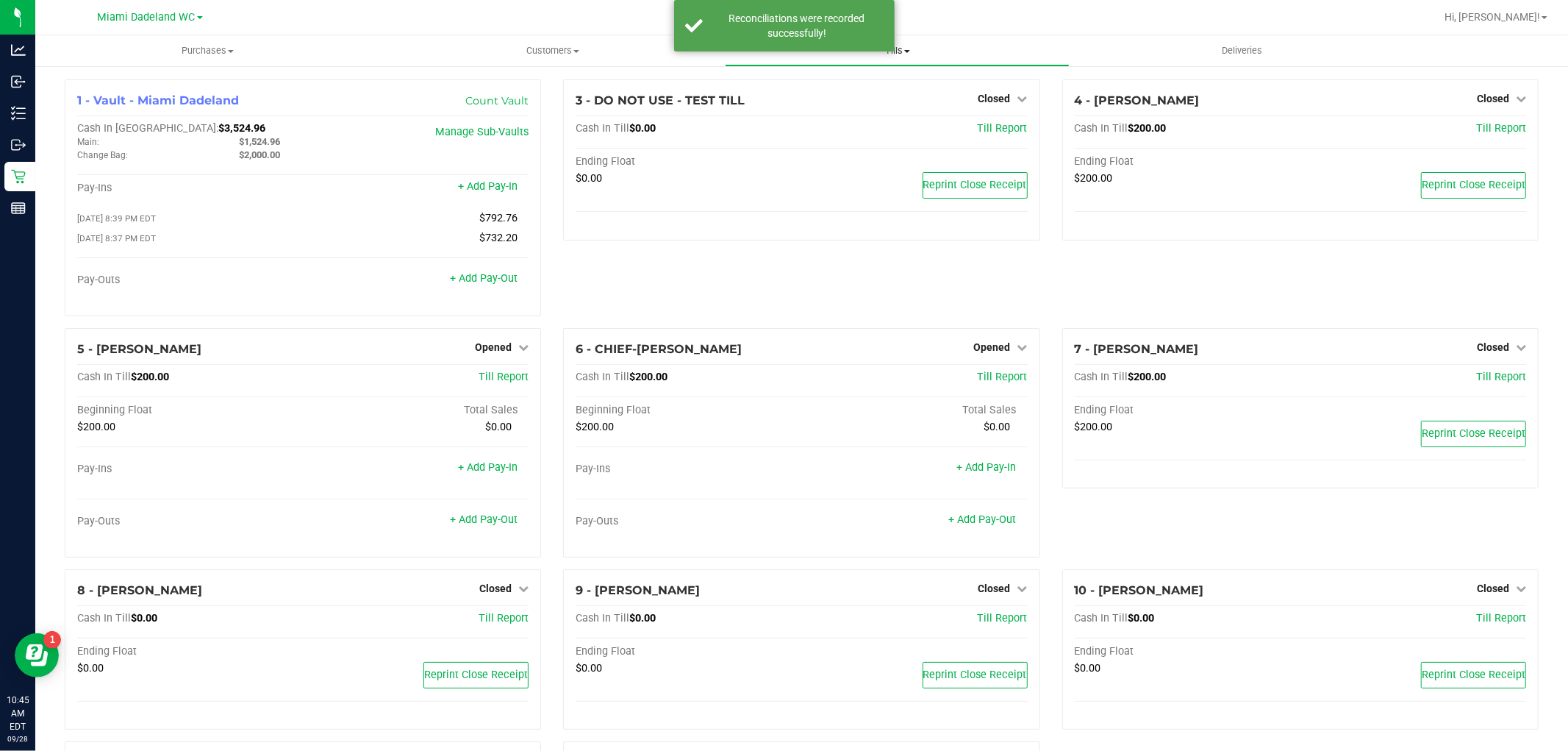
click at [920, 49] on span "Tills" at bounding box center [897, 50] width 344 height 13
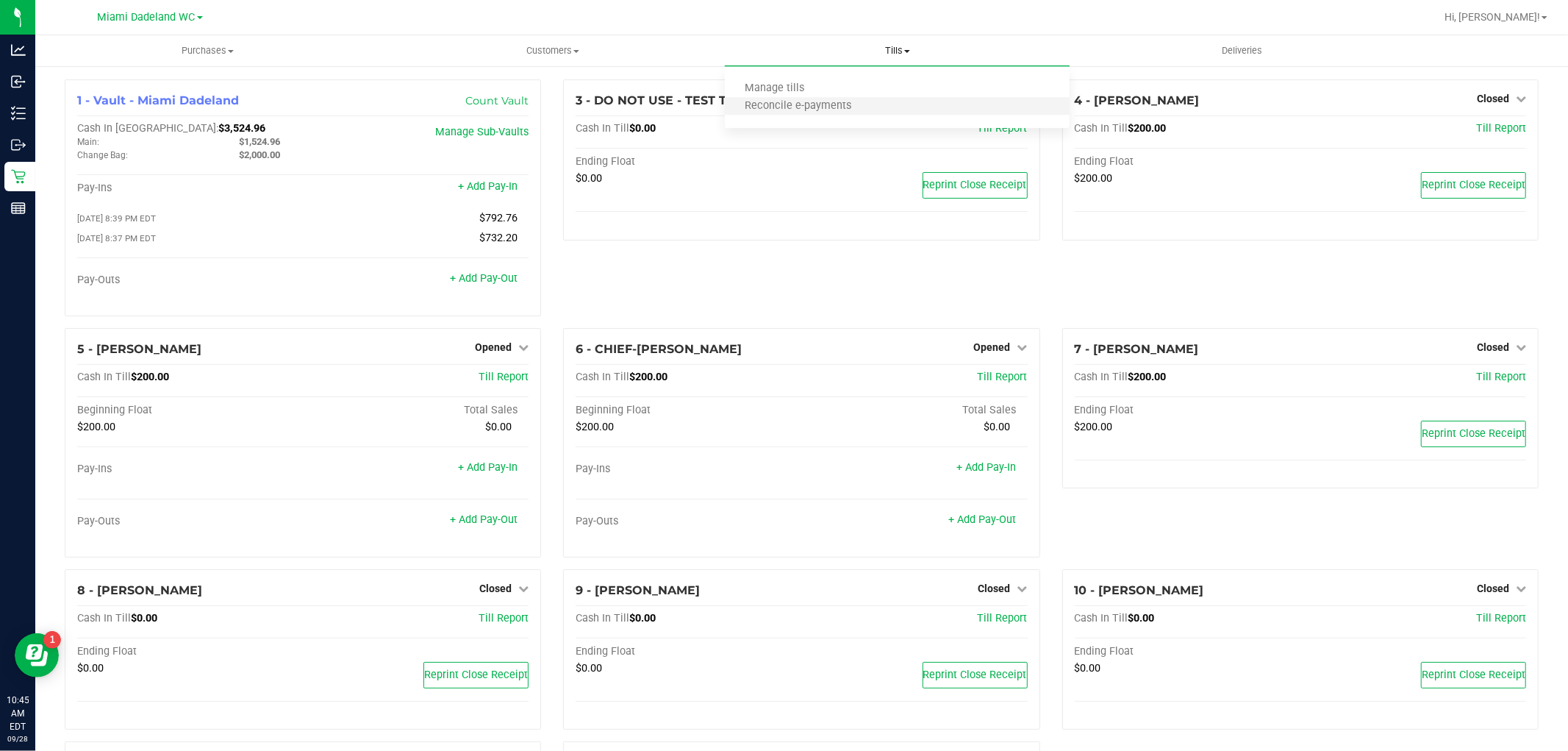
click at [876, 99] on li "Reconcile e-payments" at bounding box center [897, 106] width 344 height 18
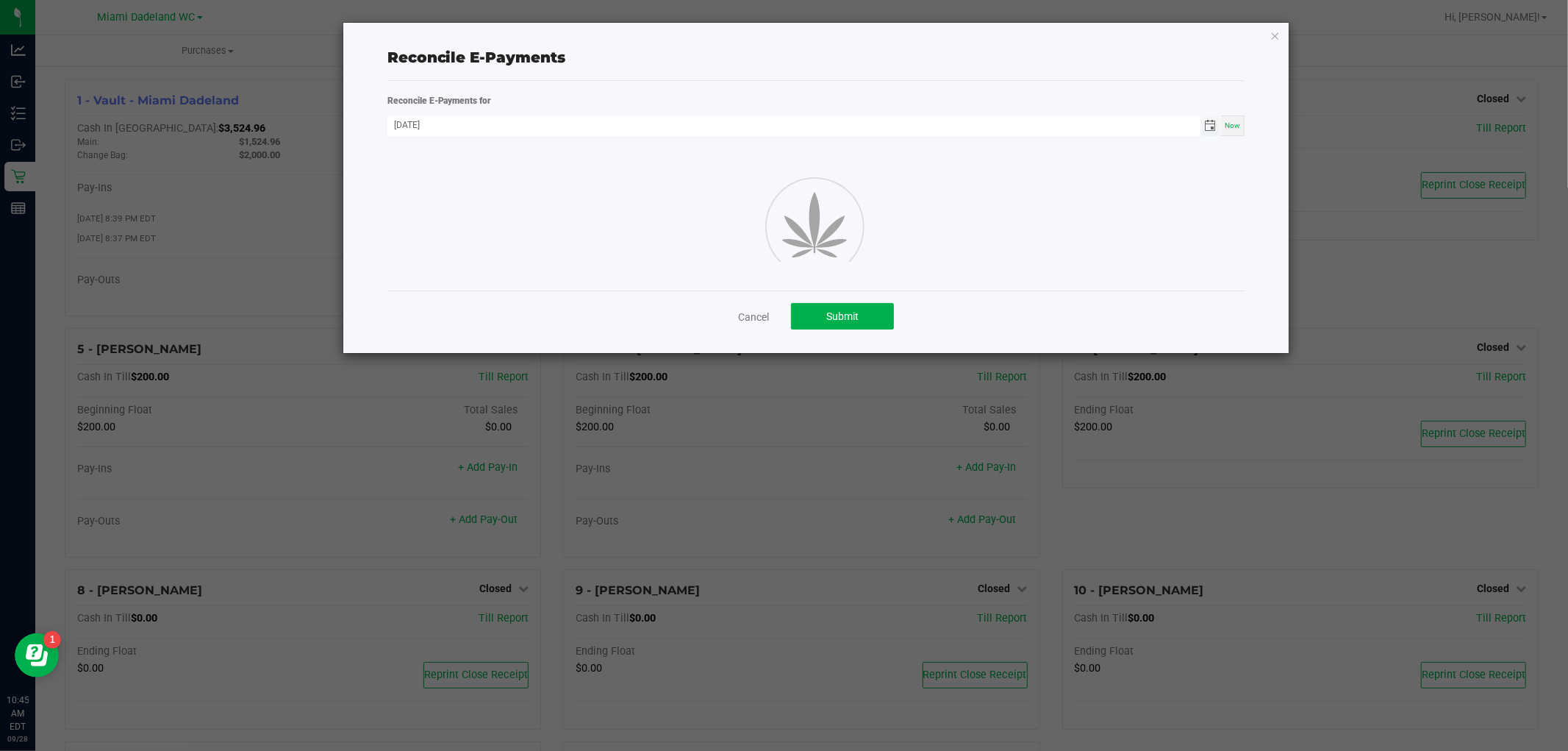
click at [1207, 122] on span "Toggle calendar" at bounding box center [1211, 126] width 12 height 12
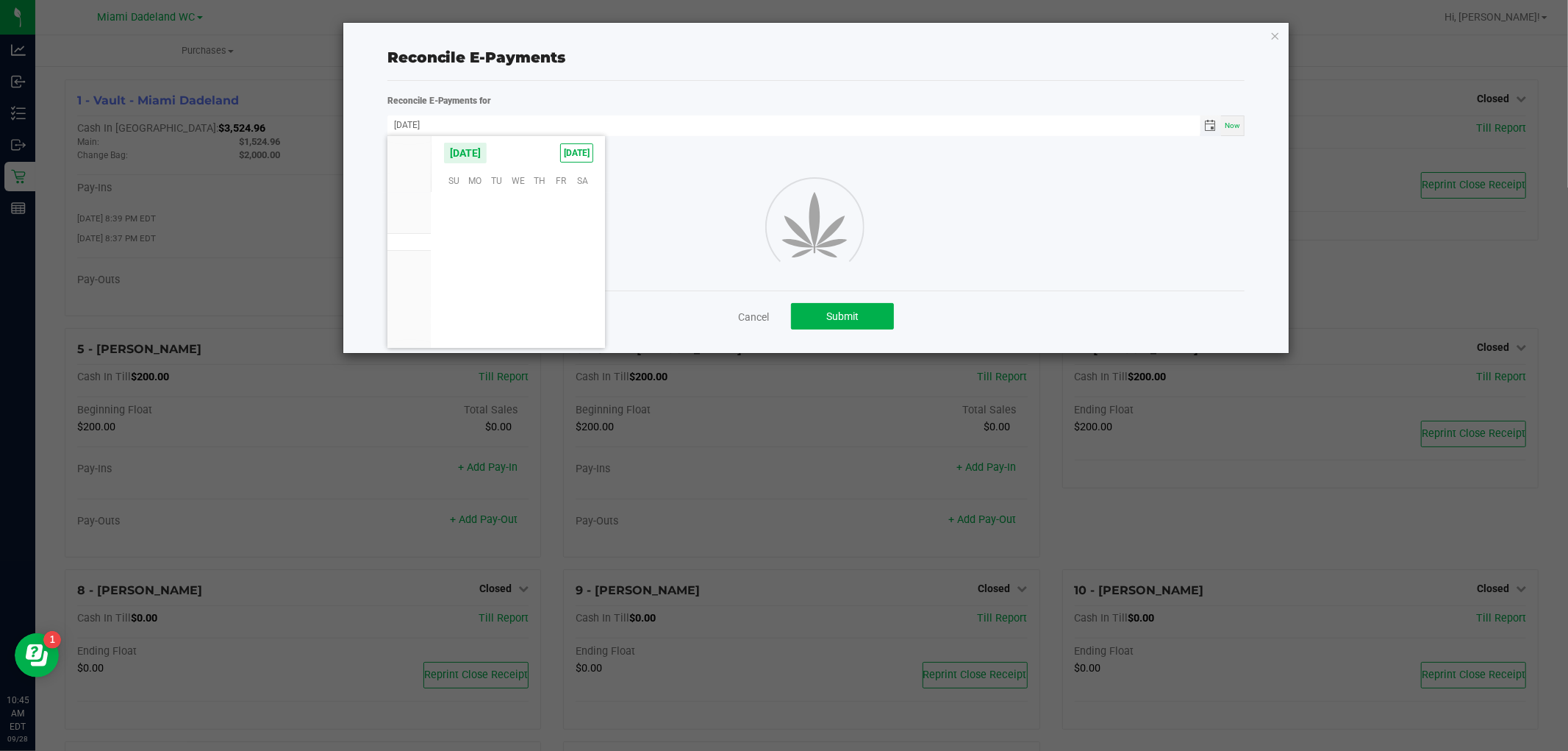
scroll to position [238588, 0]
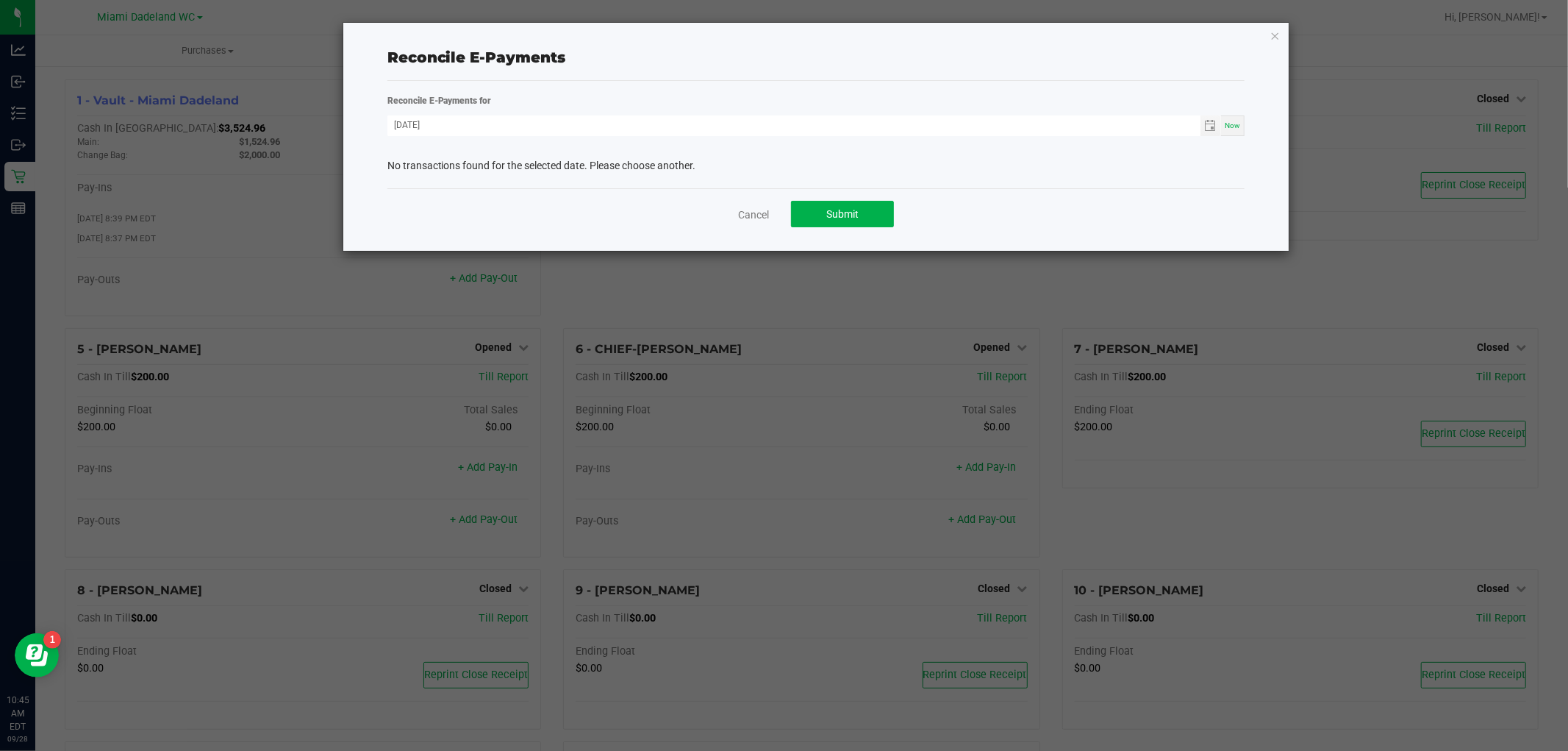
click at [677, 193] on div "Cancel Submit" at bounding box center [816, 213] width 858 height 51
click at [1210, 129] on span "Toggle calendar" at bounding box center [1211, 126] width 12 height 12
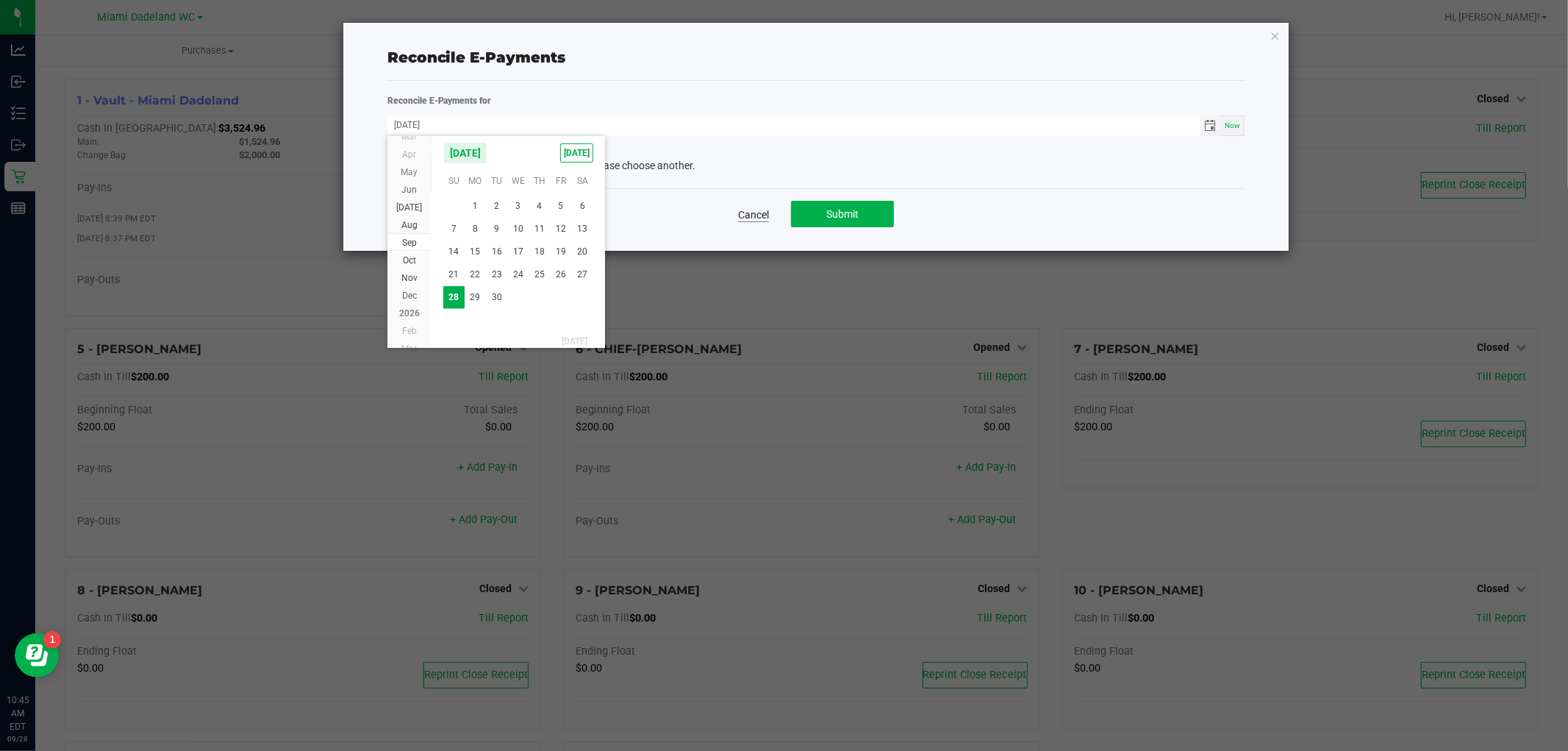
click at [769, 215] on link "Cancel" at bounding box center [754, 214] width 31 height 15
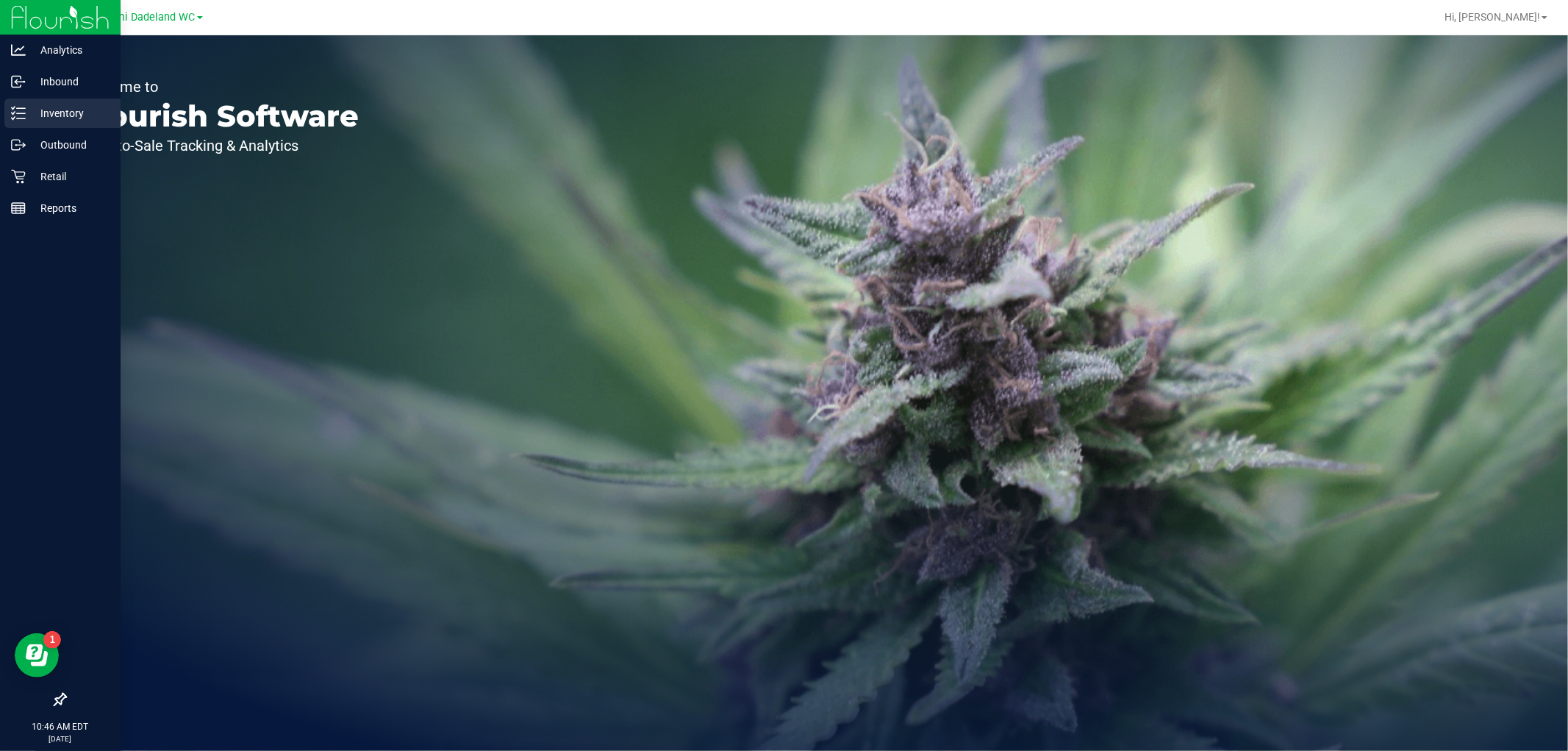
click at [27, 105] on p "Inventory" at bounding box center [69, 113] width 88 height 18
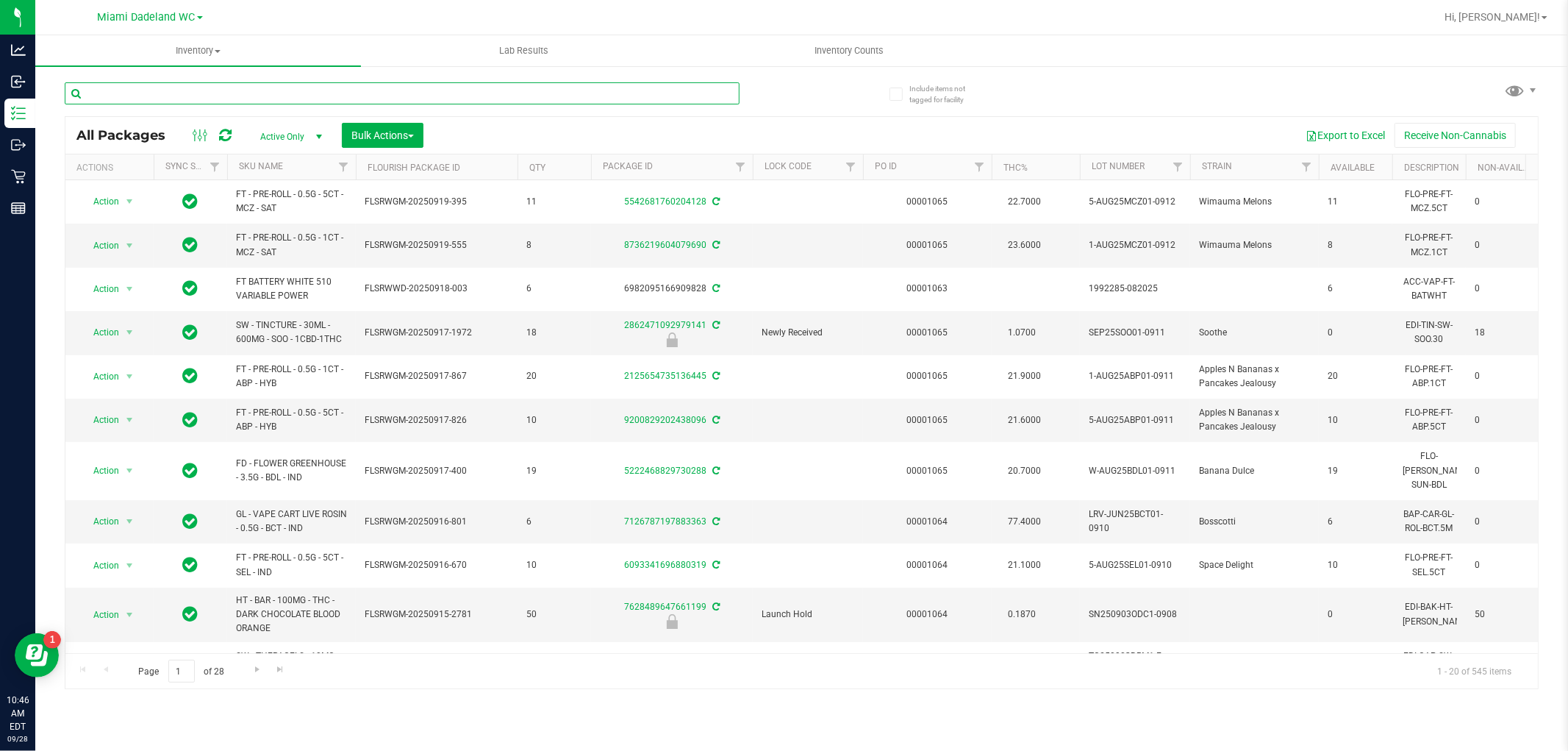
click at [372, 90] on input "text" at bounding box center [403, 93] width 675 height 22
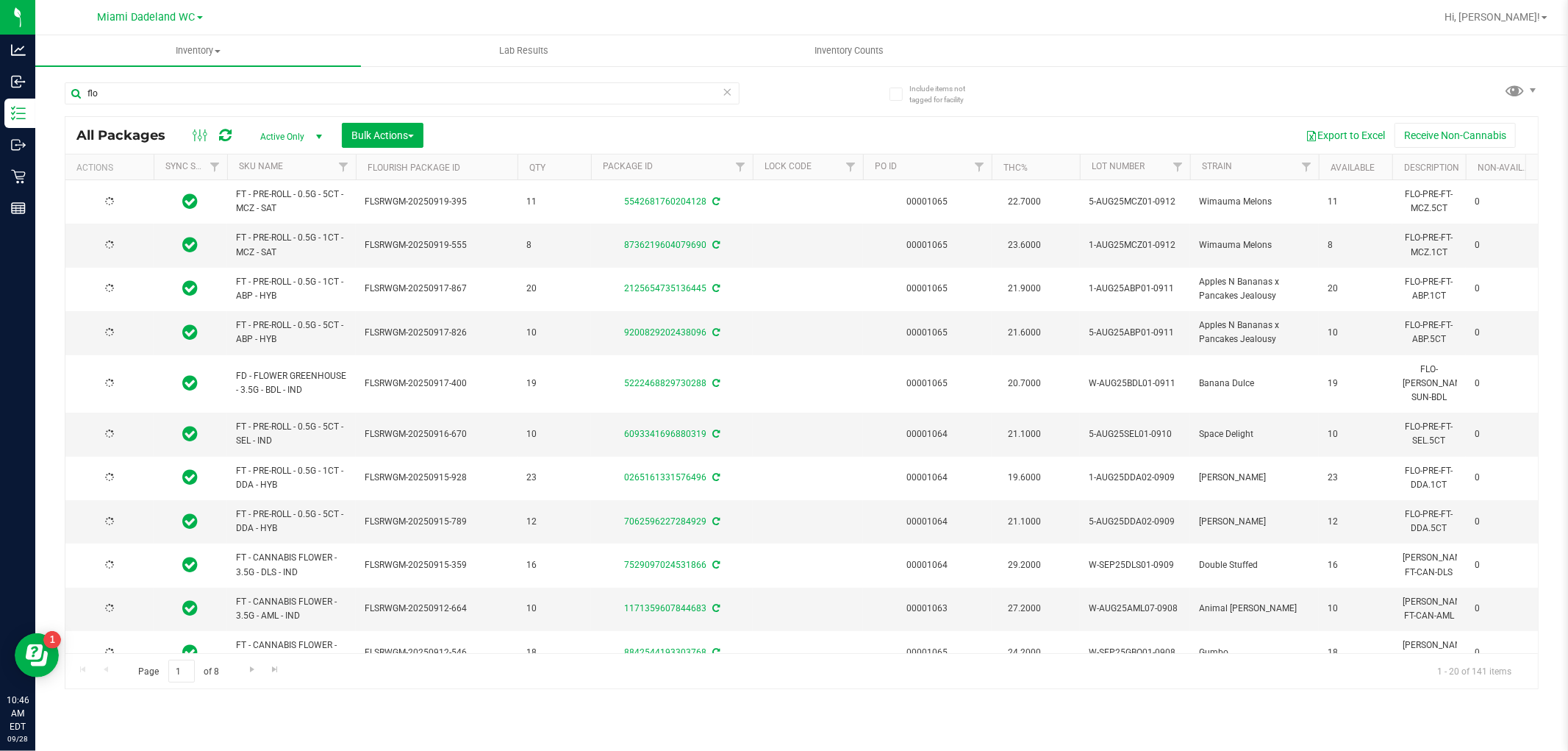
click at [311, 166] on th "SKU Name" at bounding box center [291, 167] width 129 height 26
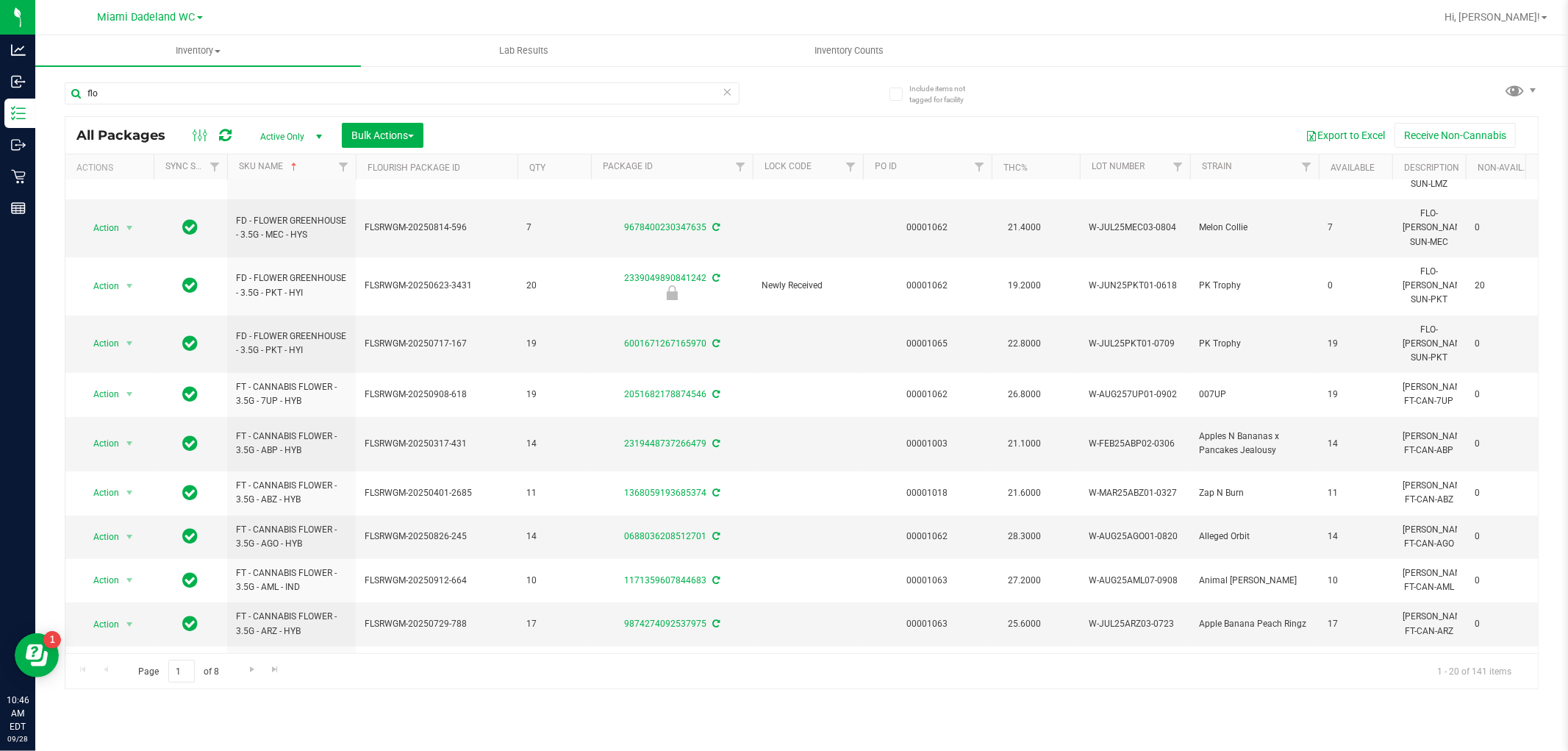
scroll to position [424, 0]
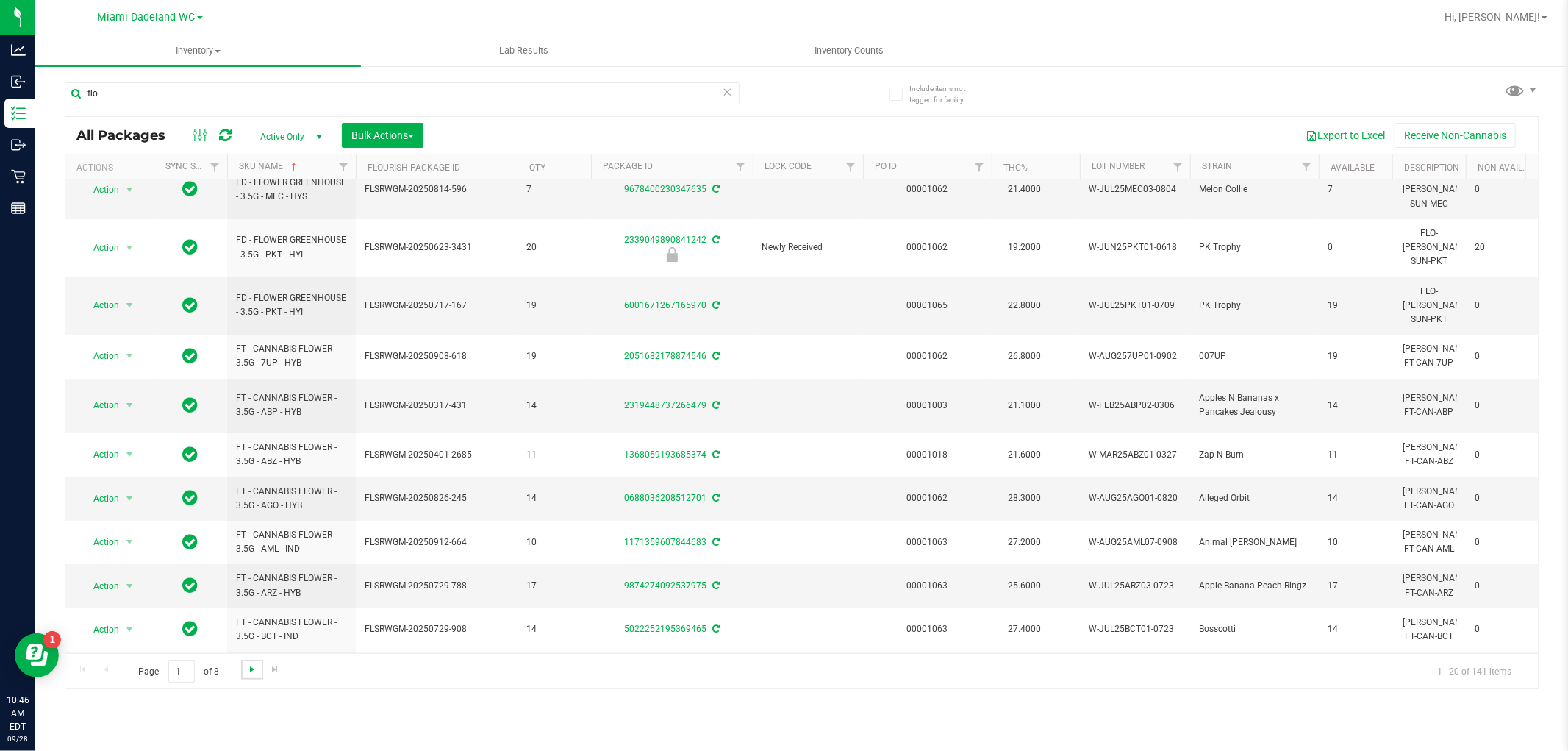
click at [251, 666] on span "Go to the next page" at bounding box center [252, 670] width 12 height 12
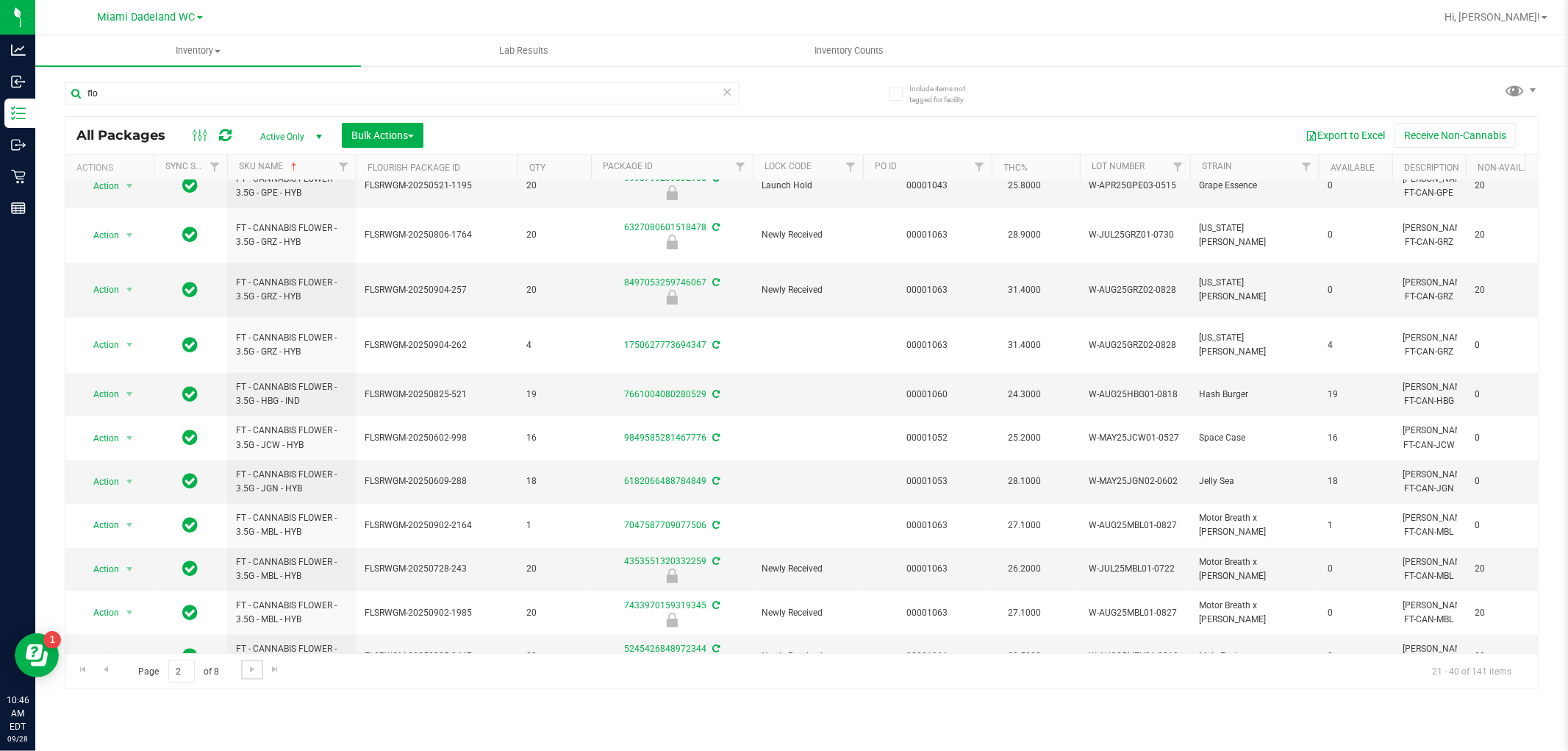
scroll to position [413, 0]
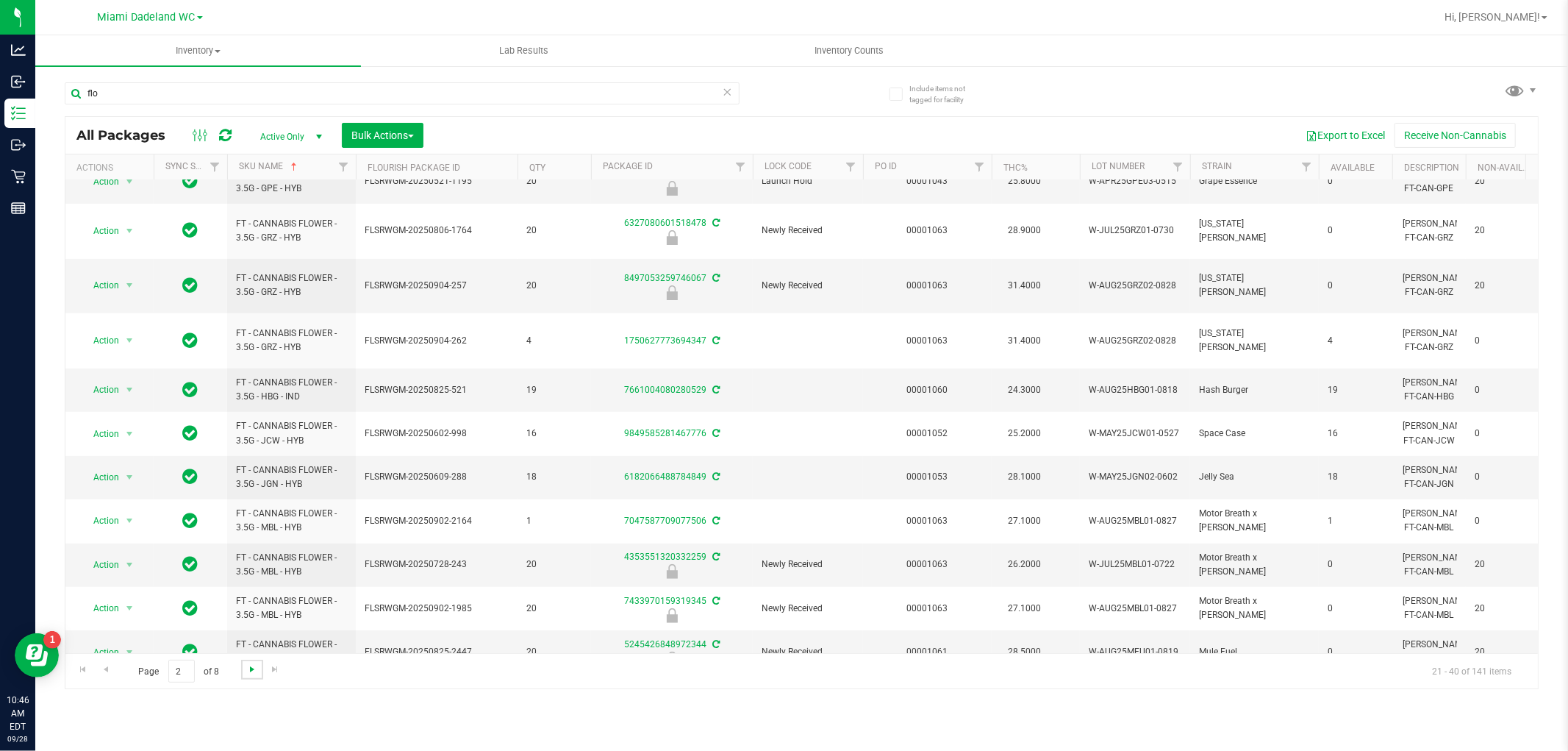
click at [247, 674] on span "Go to the next page" at bounding box center [252, 670] width 12 height 12
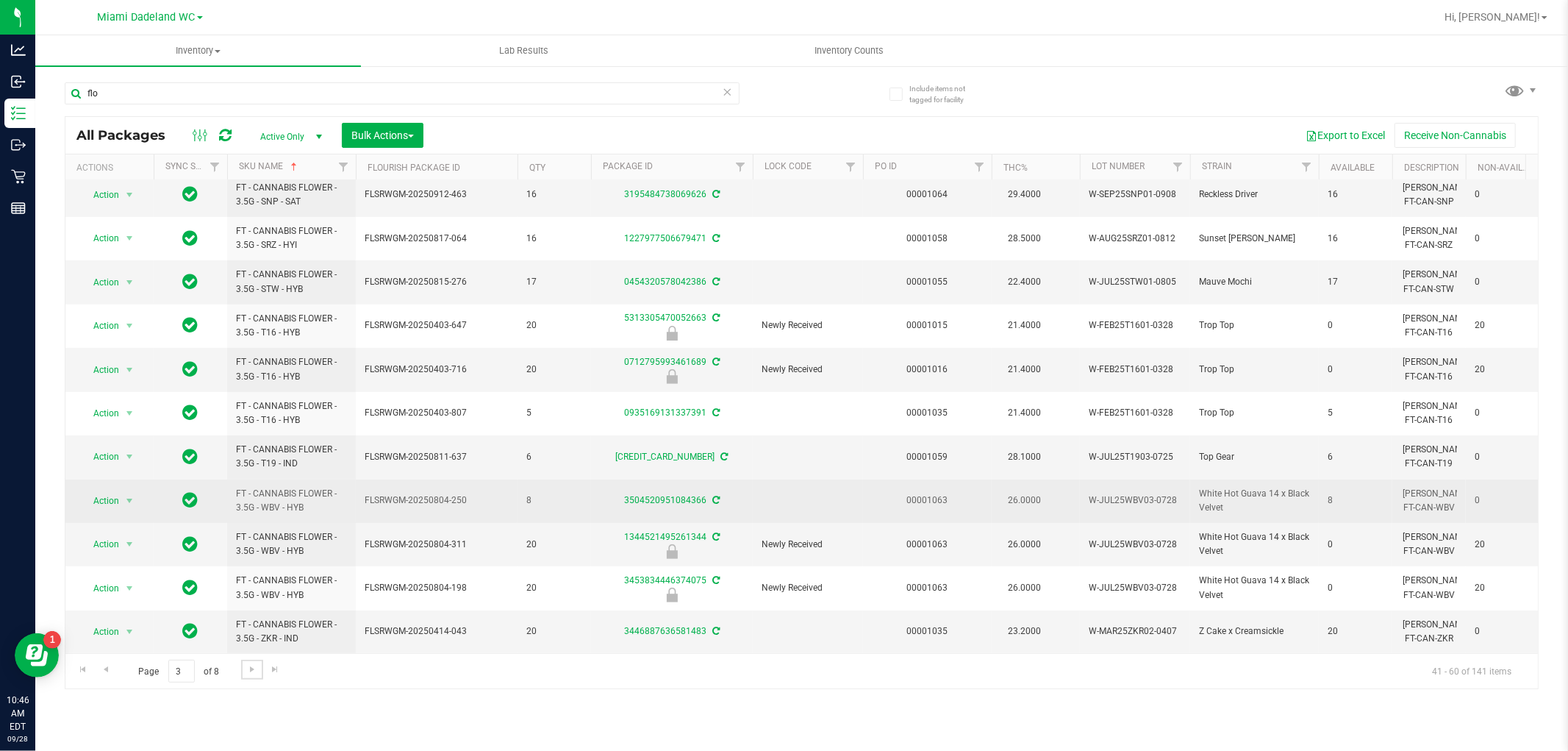
scroll to position [413, 0]
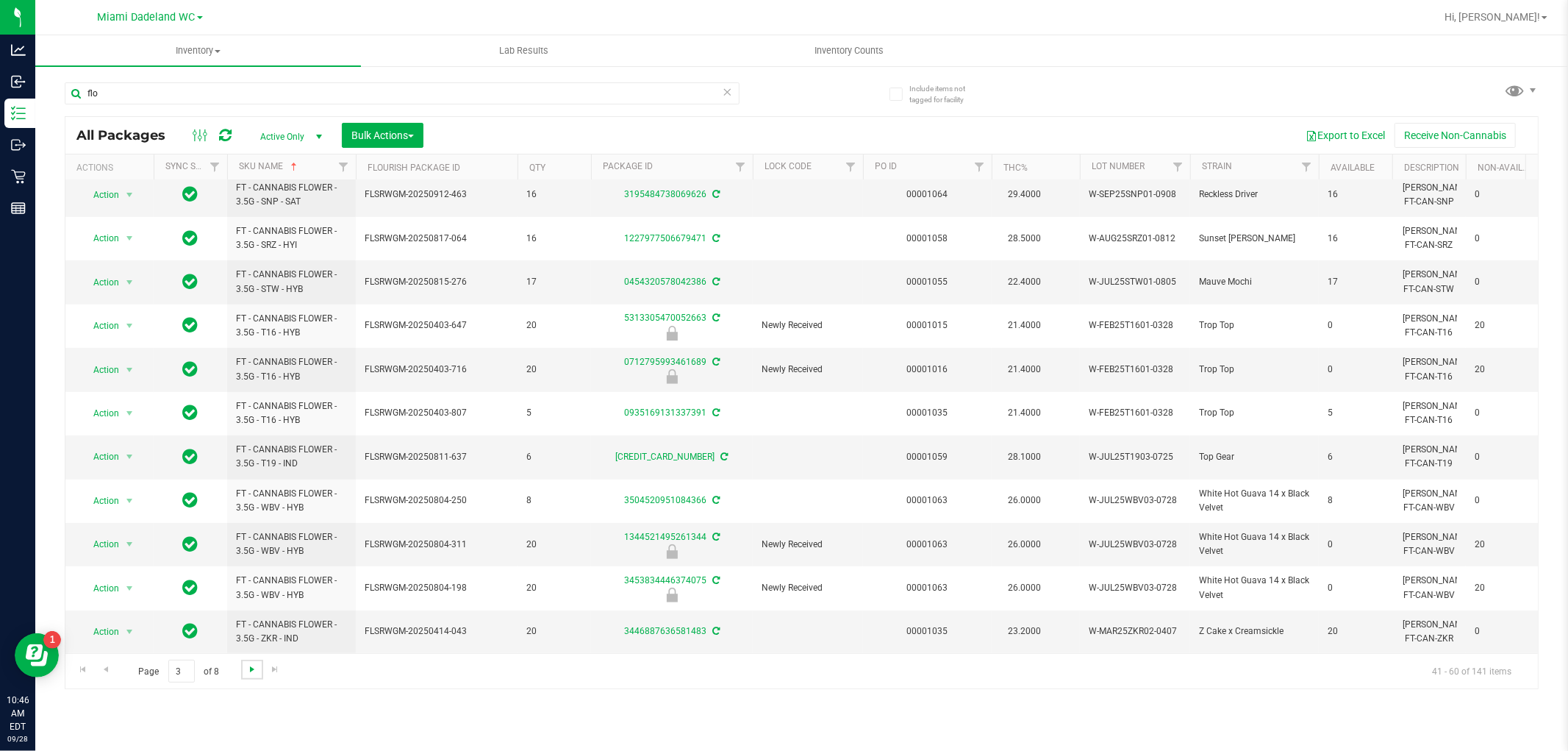
click at [253, 664] on span "Go to the next page" at bounding box center [252, 670] width 12 height 12
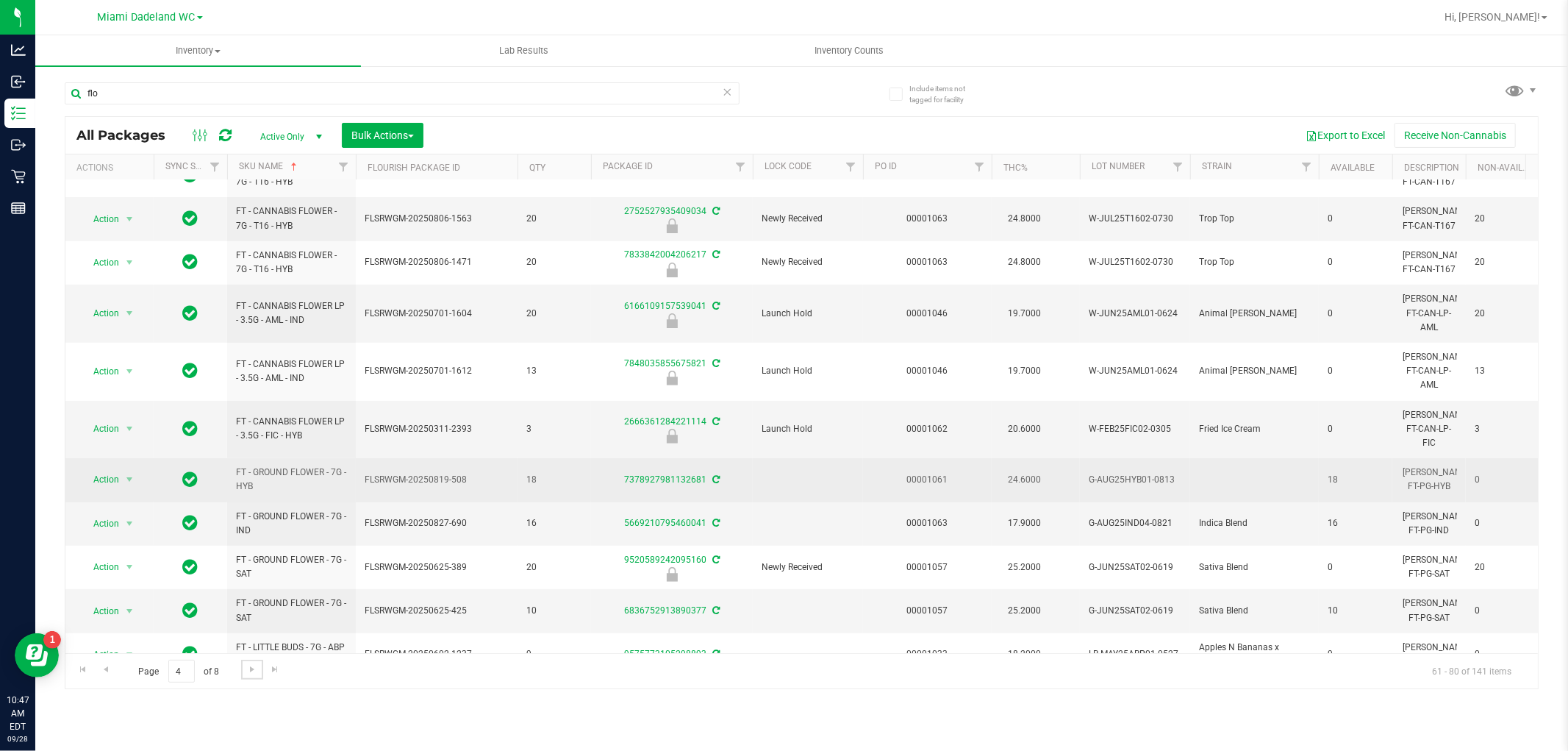
scroll to position [447, 0]
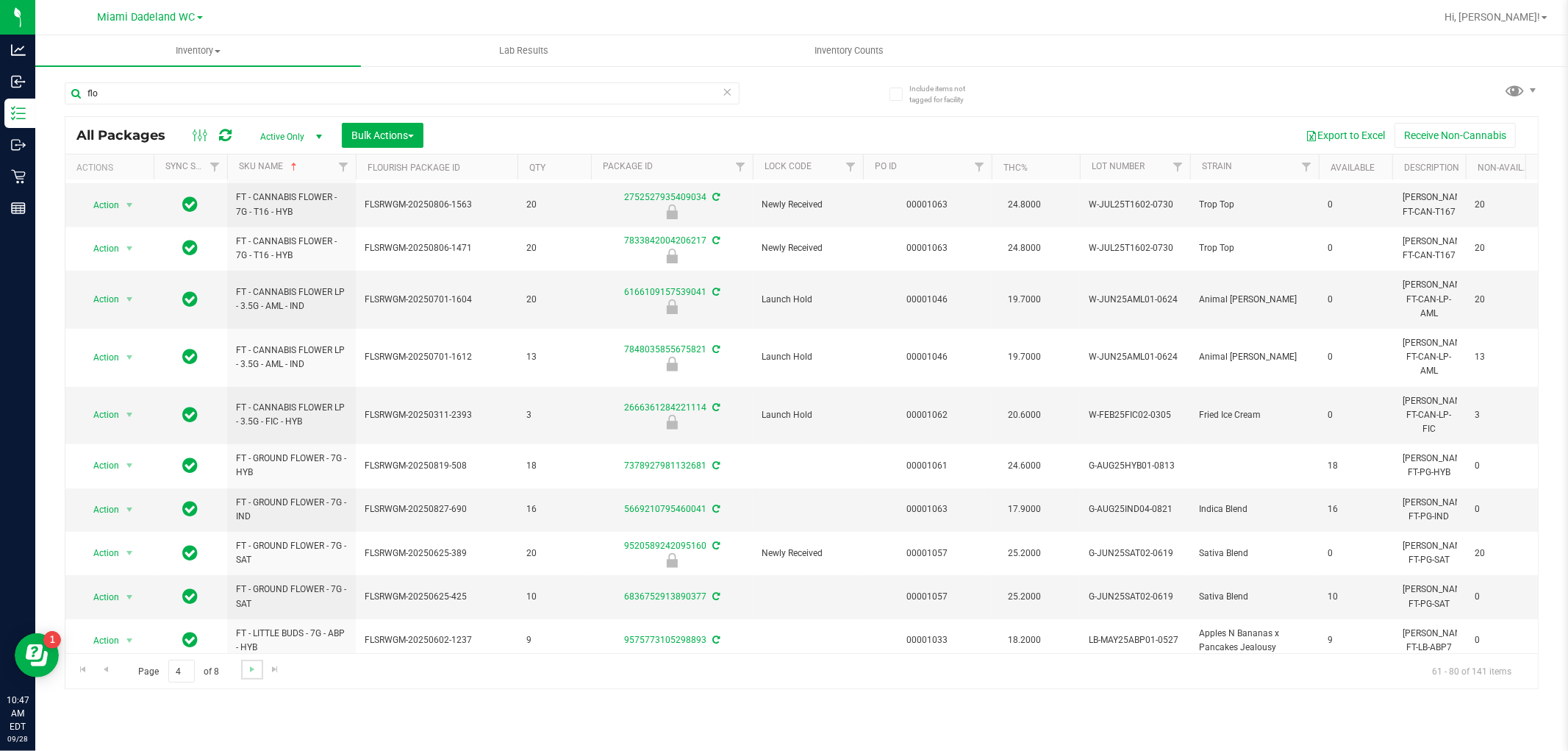
click at [254, 676] on link "Go to the next page" at bounding box center [251, 670] width 21 height 20
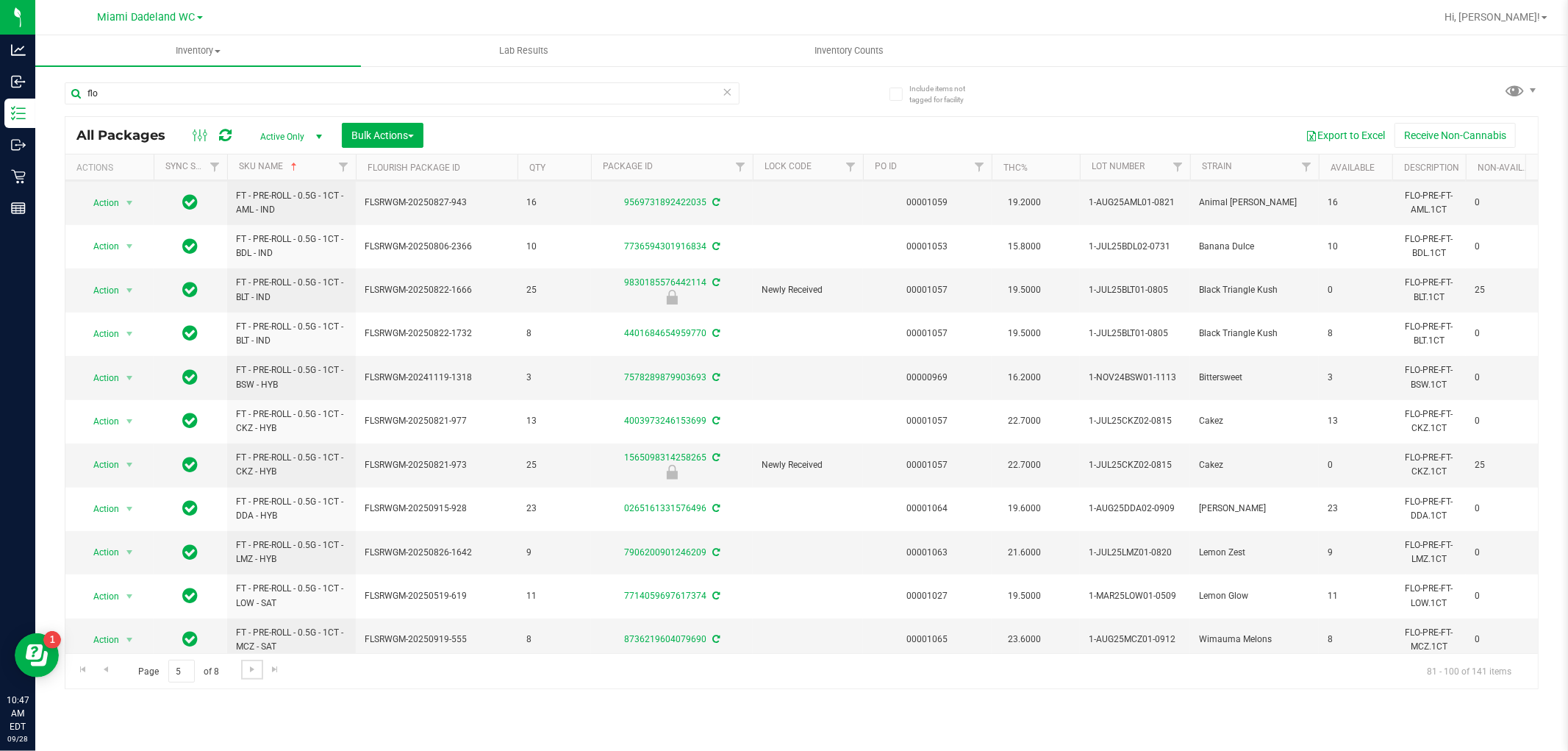
scroll to position [413, 0]
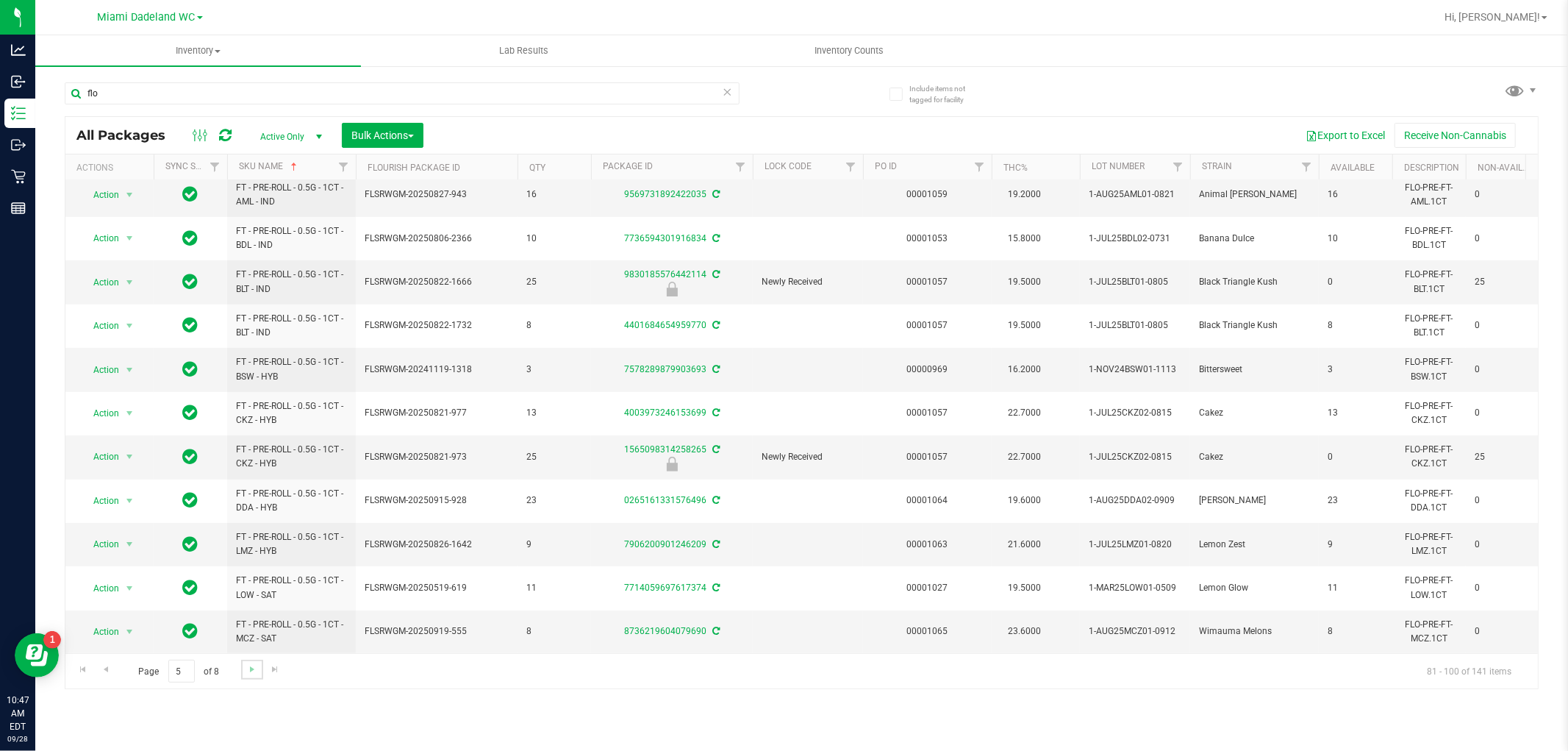
click at [248, 679] on link "Go to the next page" at bounding box center [251, 670] width 21 height 20
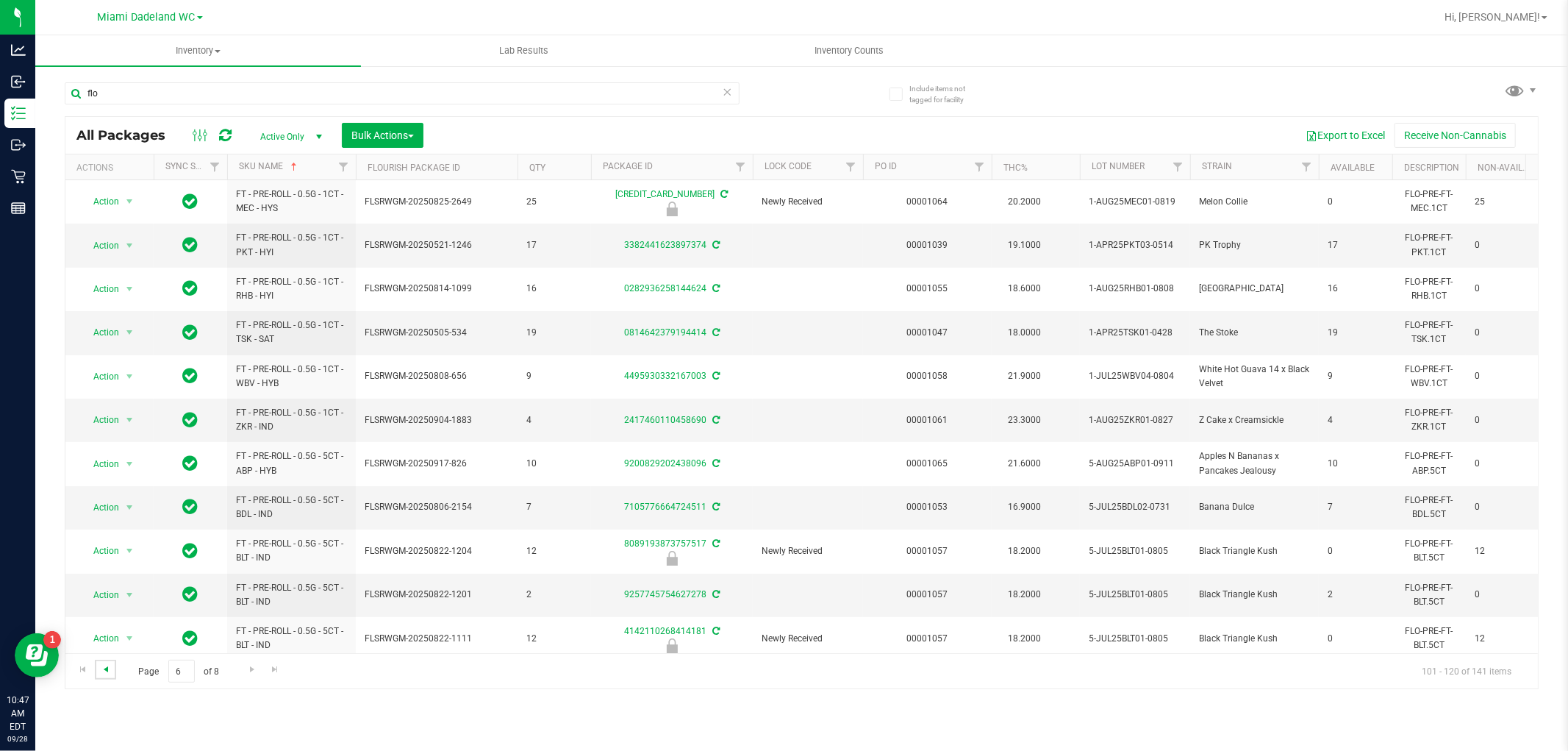
click at [106, 667] on span "Go to the previous page" at bounding box center [106, 670] width 12 height 12
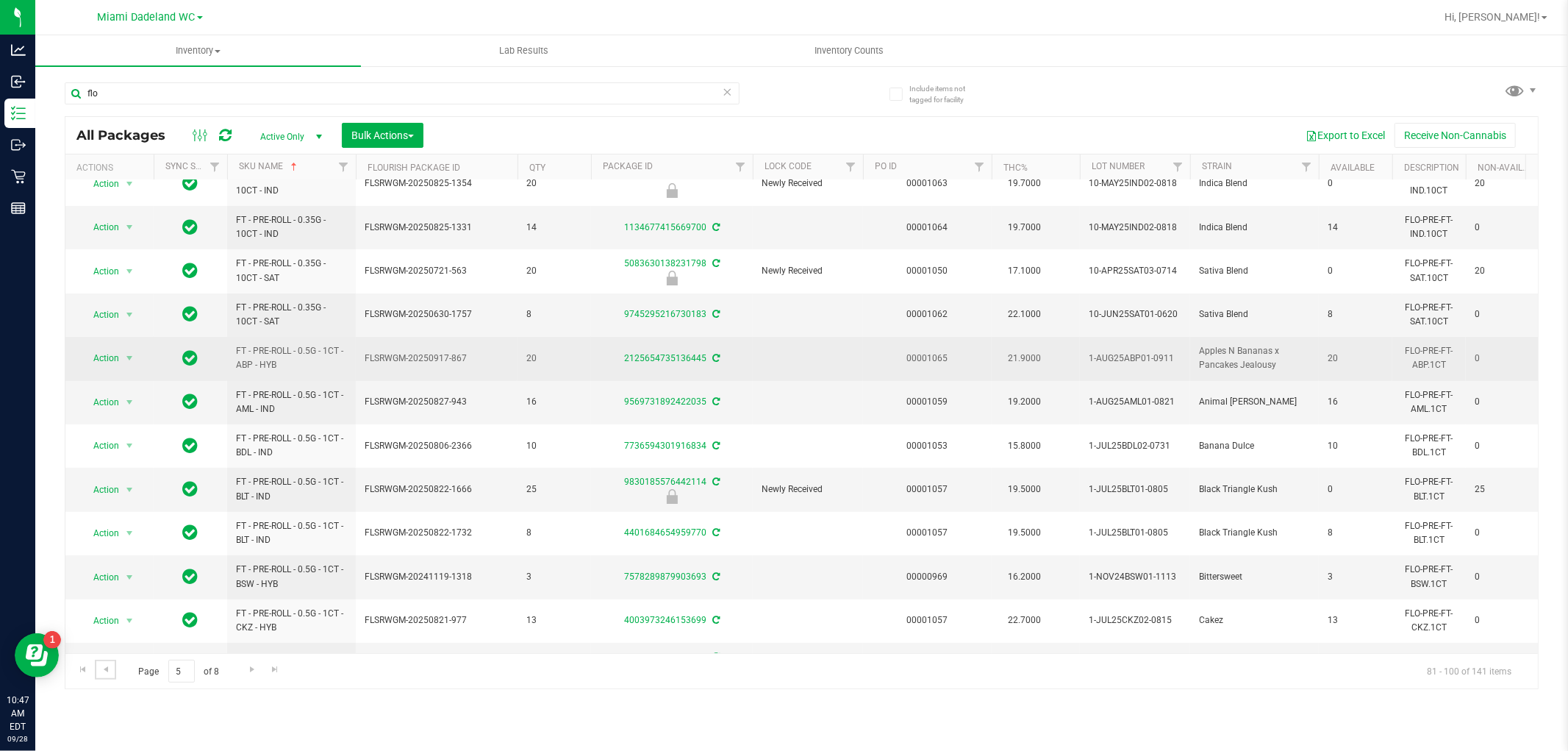
scroll to position [413, 0]
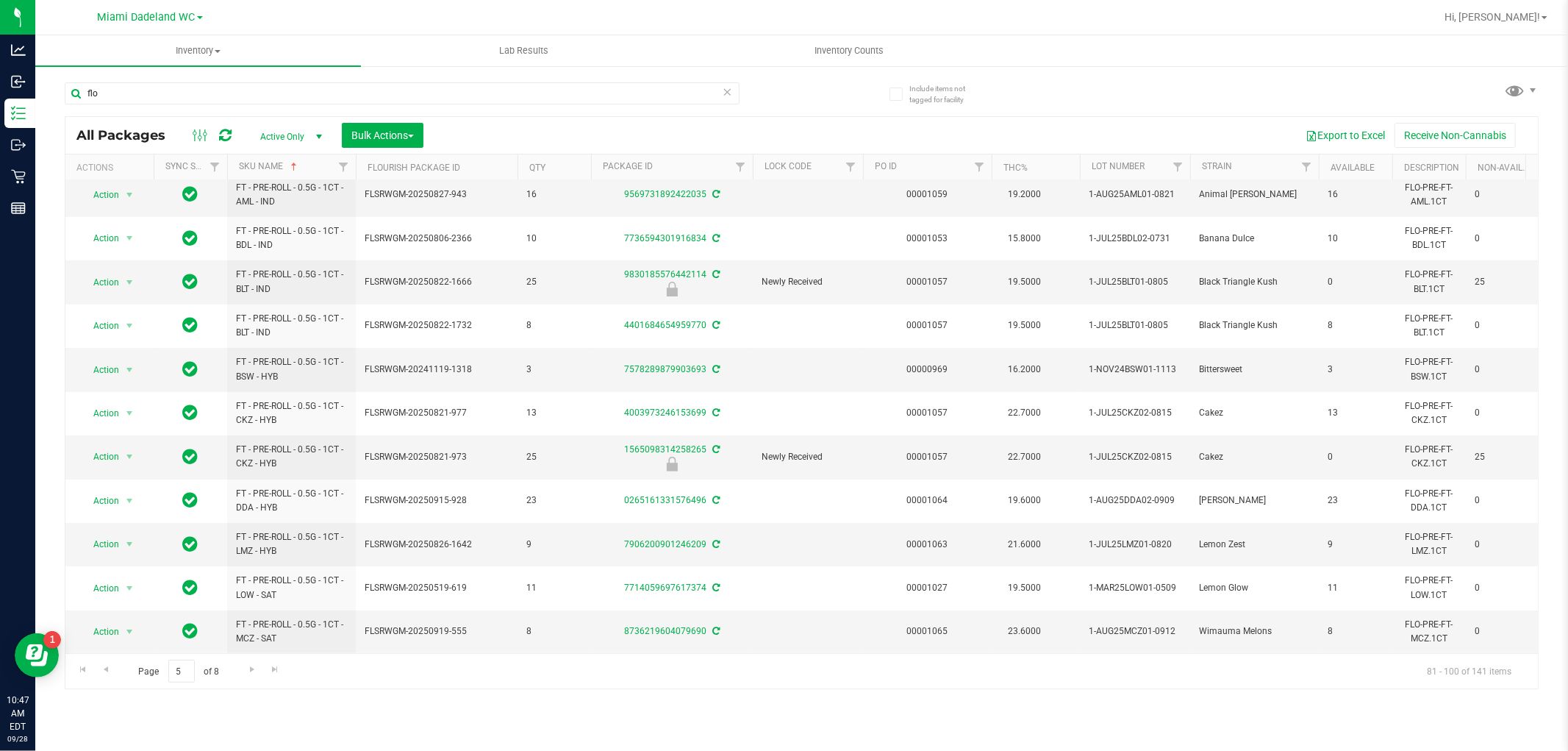
click at [252, 681] on div "Page 5 of 8 81 - 100 of 141 items" at bounding box center [801, 670] width 1473 height 35
click at [251, 673] on span "Go to the next page" at bounding box center [252, 670] width 12 height 12
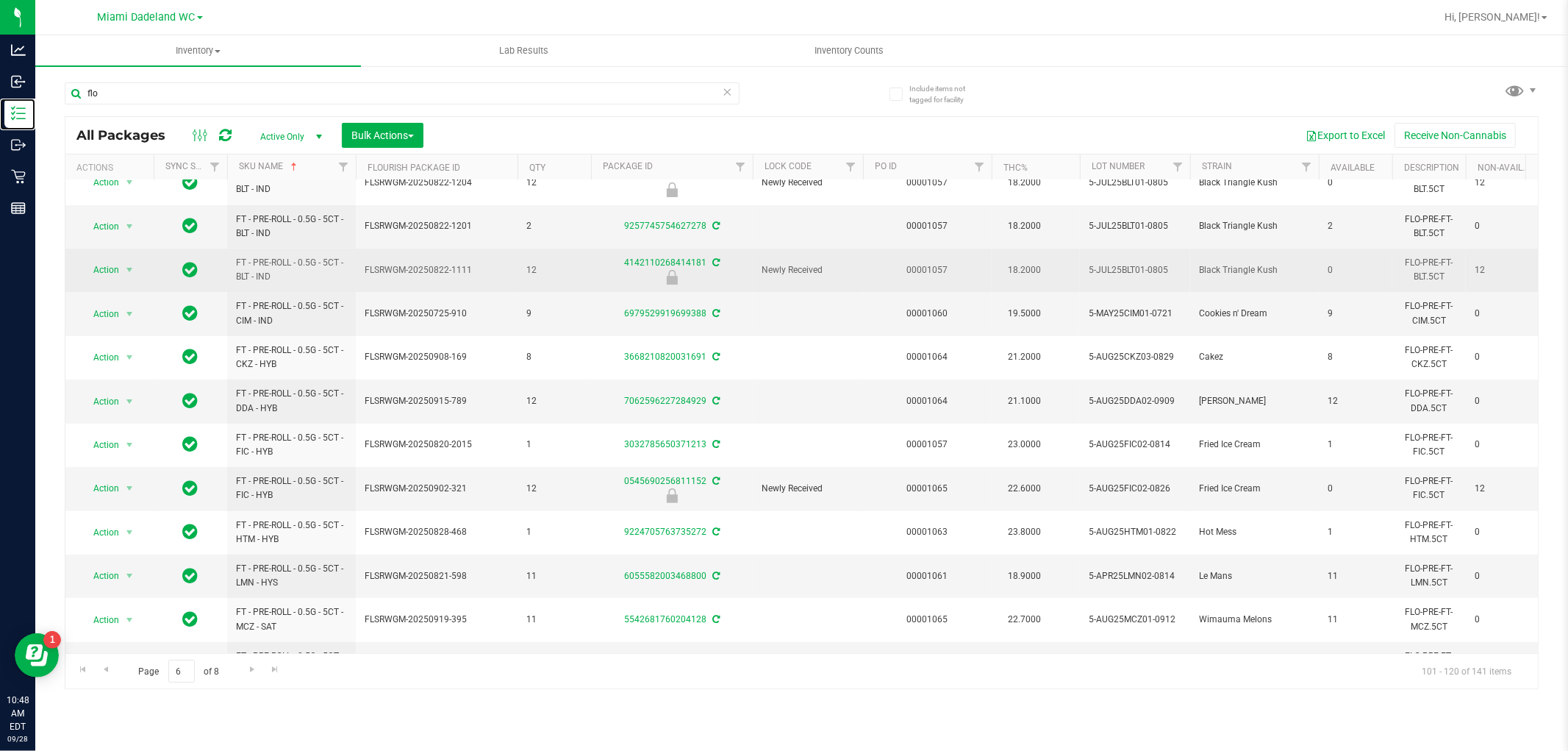
scroll to position [413, 0]
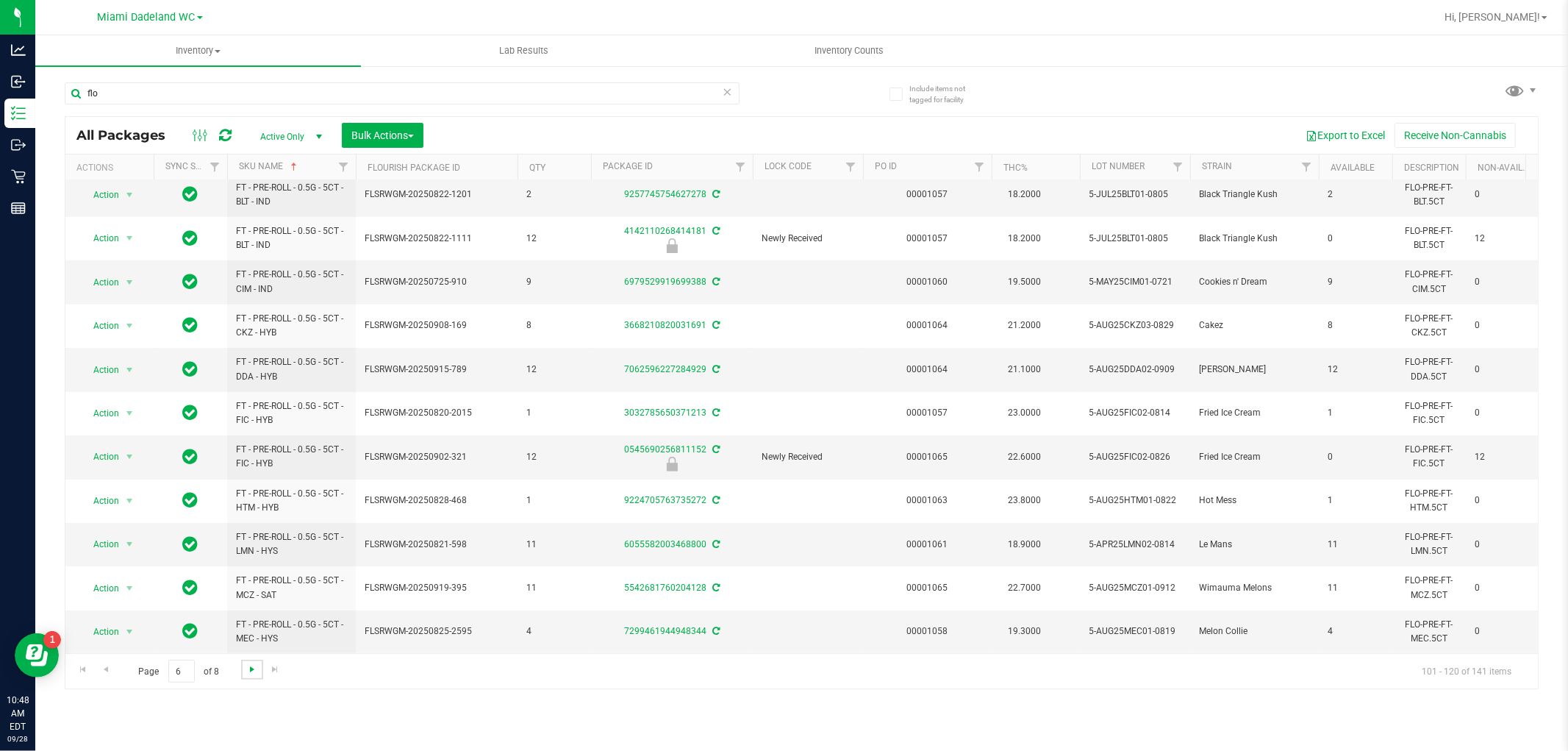
click at [248, 674] on span "Go to the next page" at bounding box center [252, 670] width 12 height 12
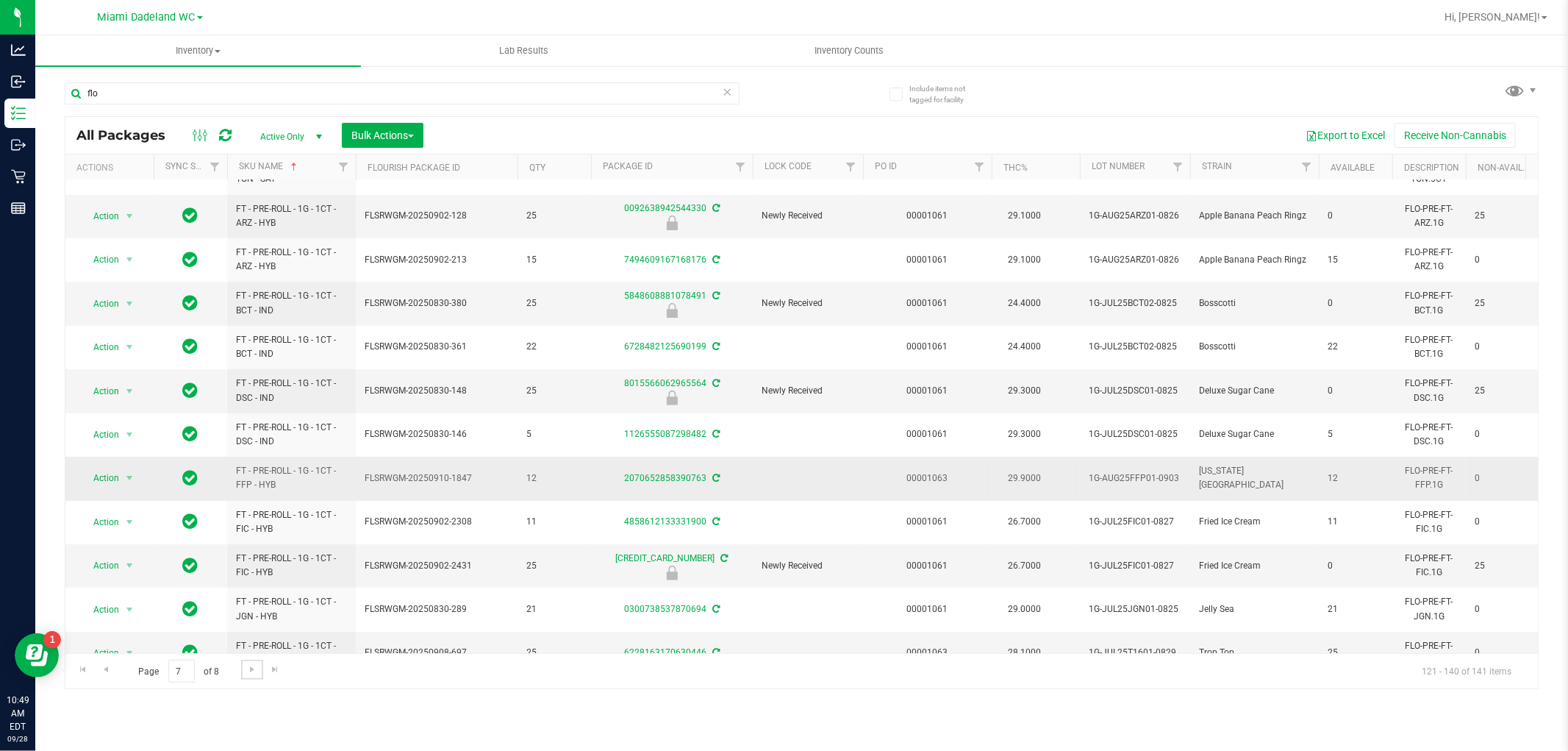
scroll to position [413, 0]
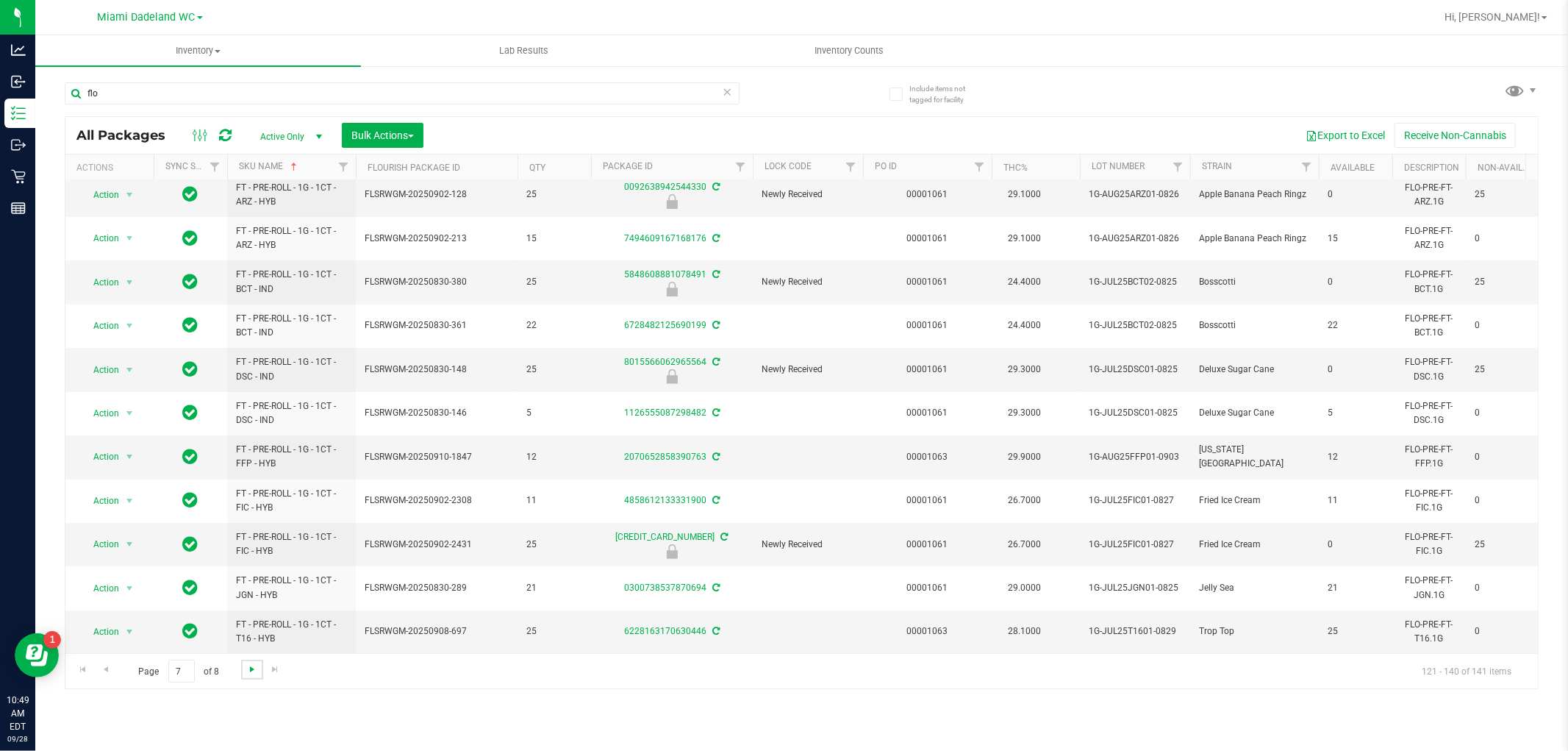
click at [253, 667] on span "Go to the next page" at bounding box center [252, 670] width 12 height 12
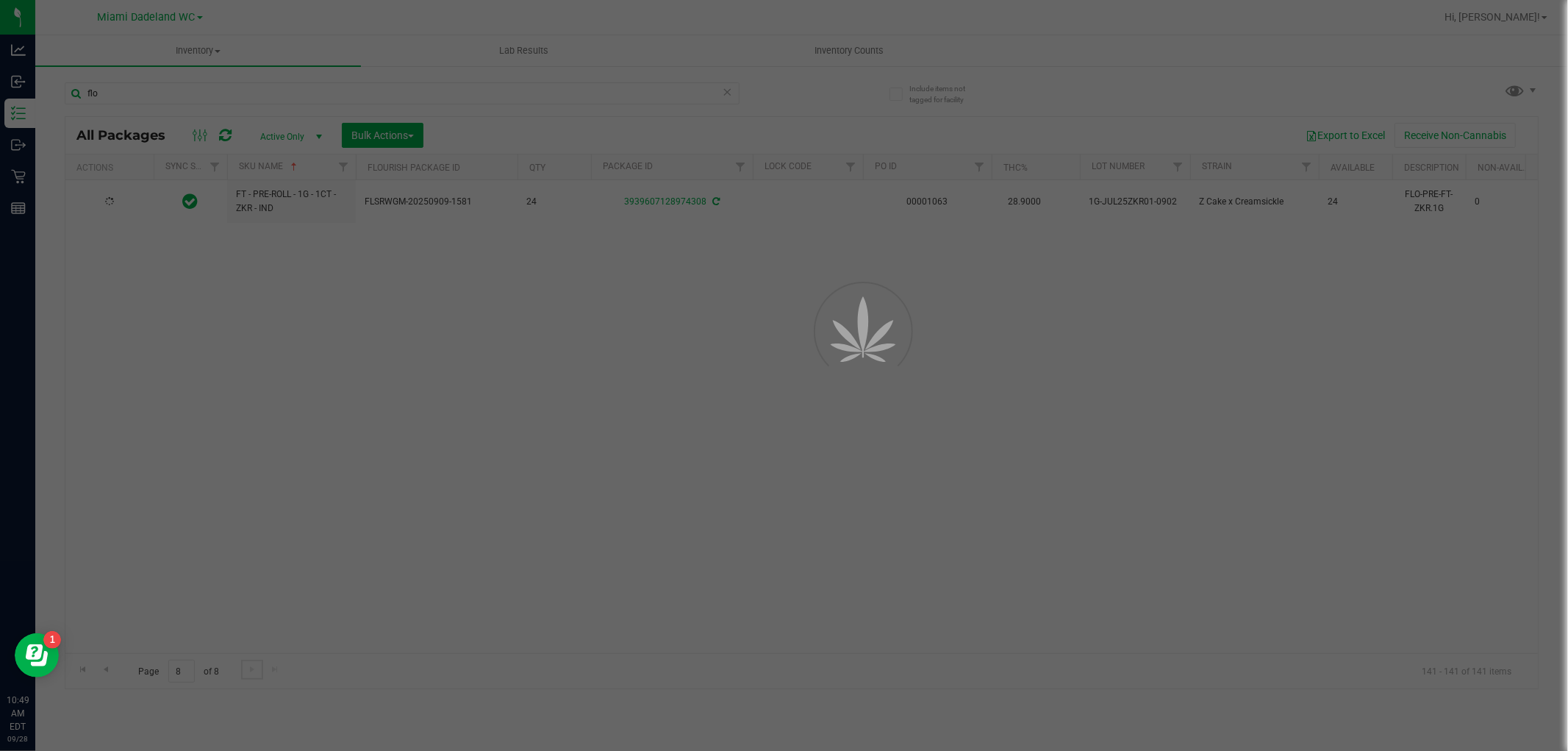
scroll to position [0, 0]
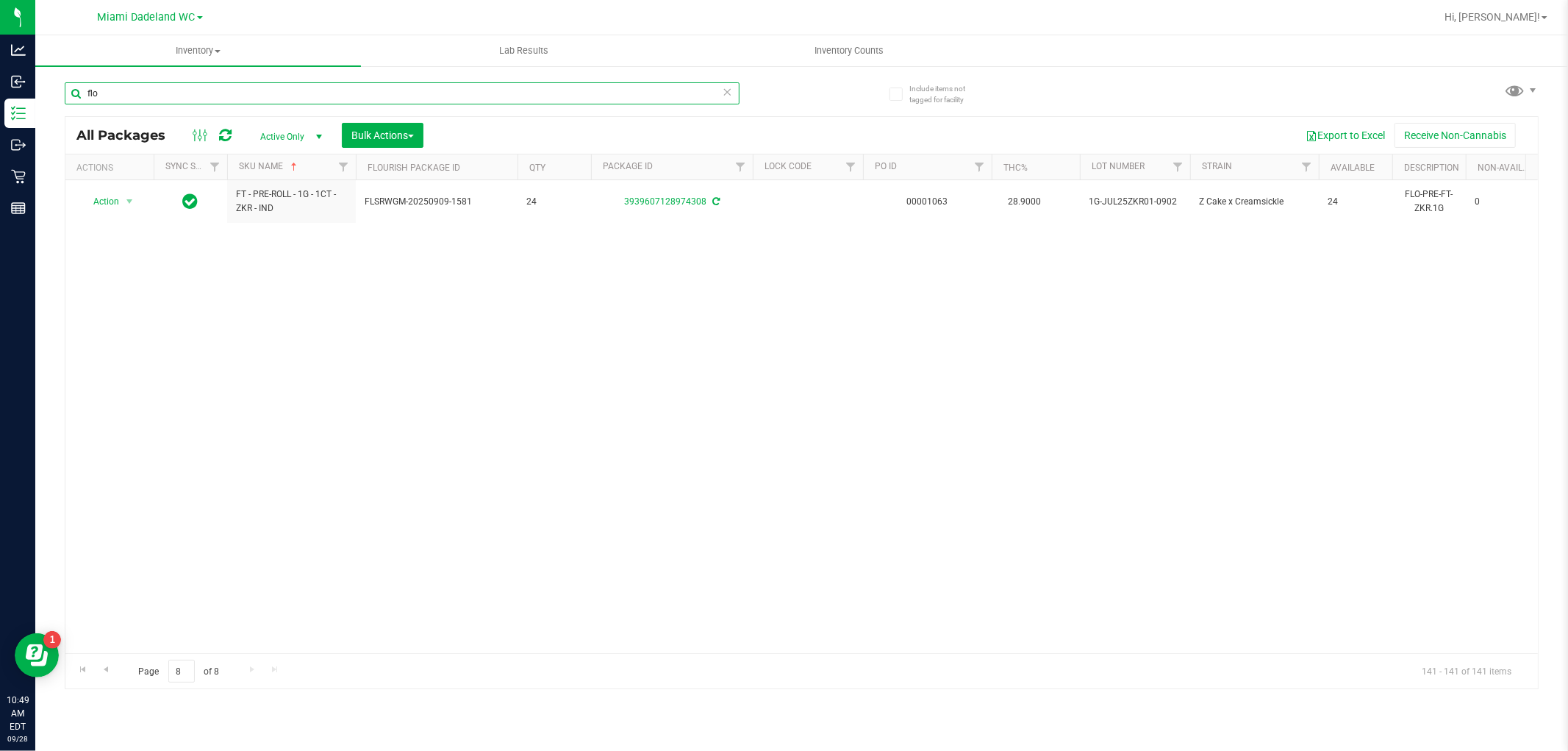
click at [365, 94] on input "flo" at bounding box center [403, 93] width 675 height 22
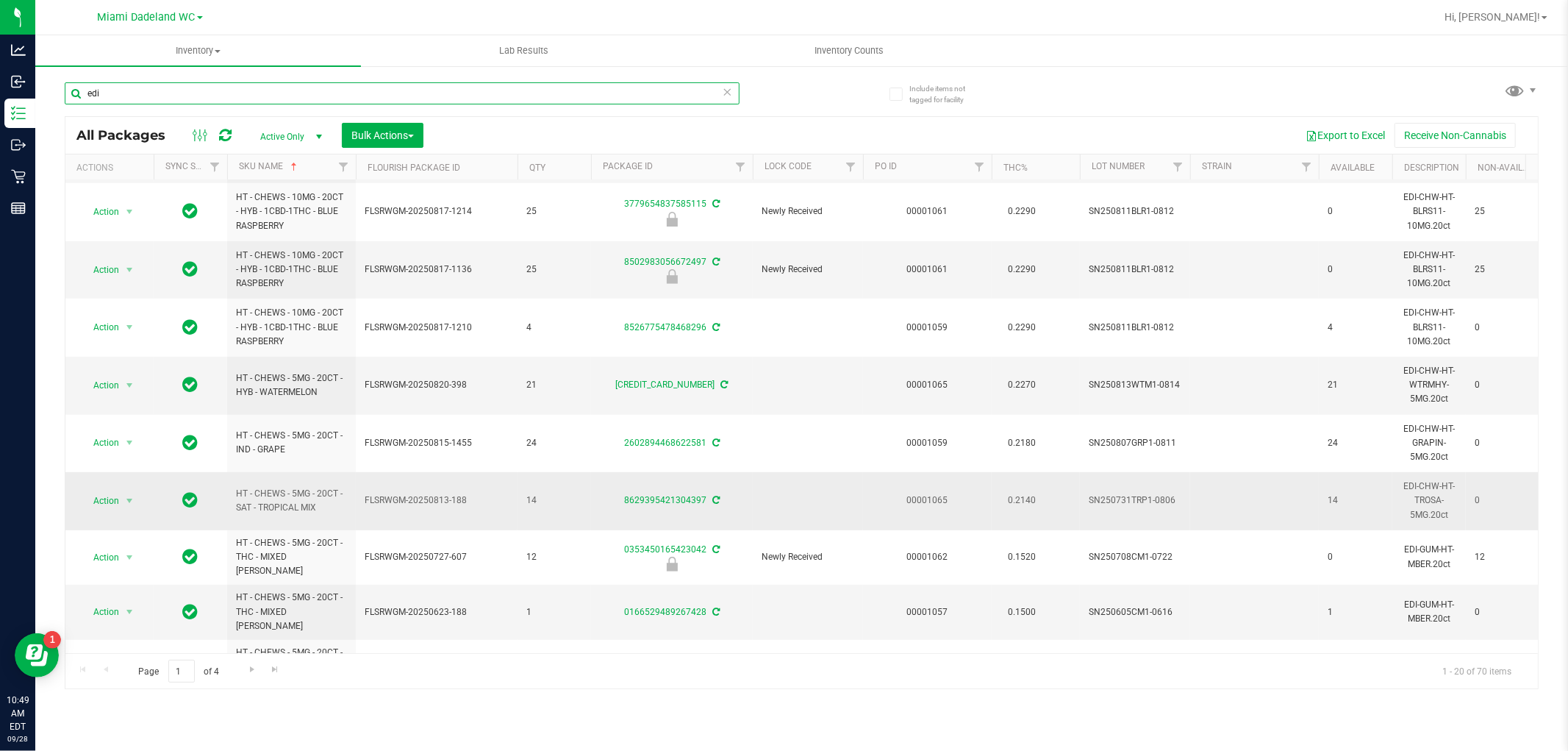
scroll to position [556, 0]
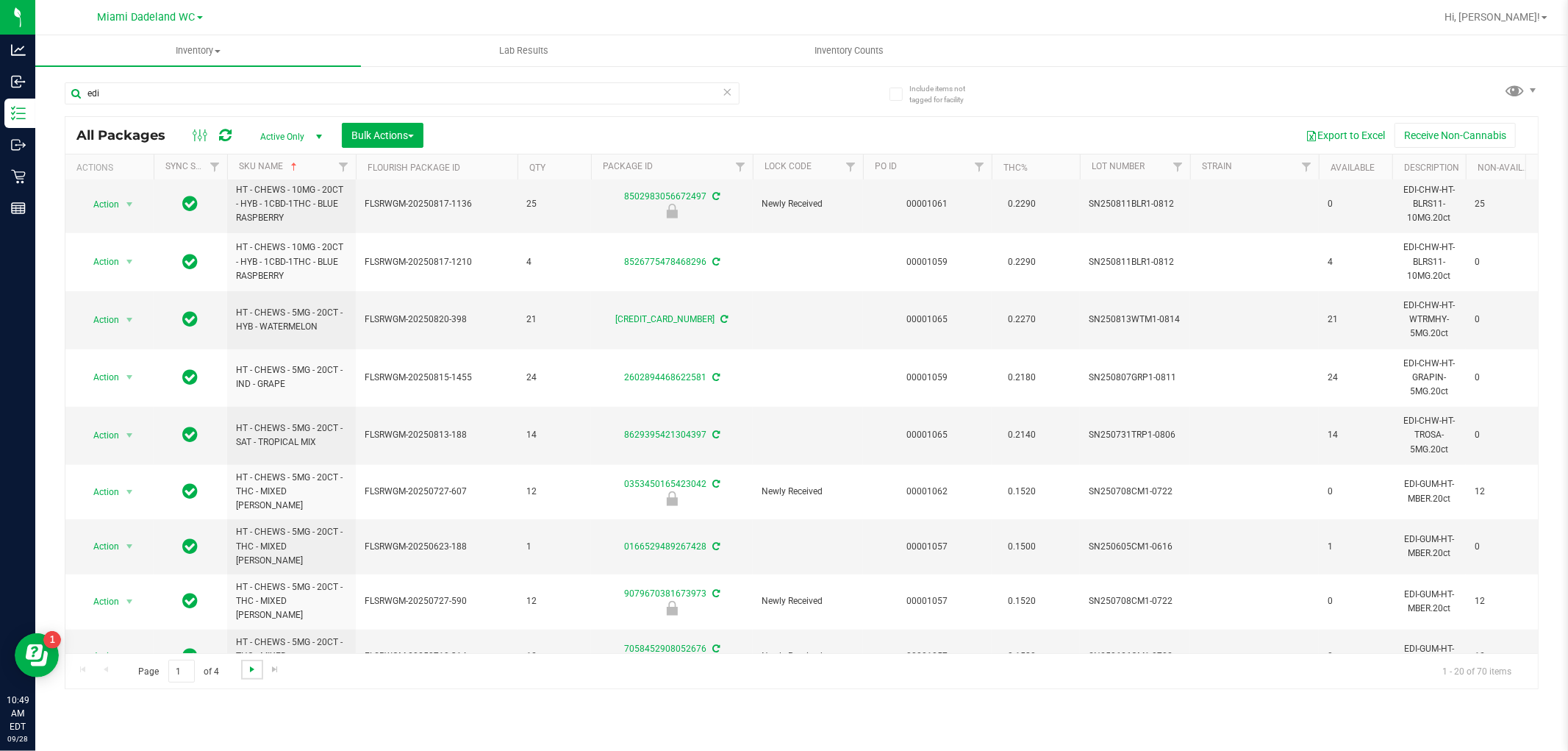
click at [248, 672] on span "Go to the next page" at bounding box center [252, 670] width 12 height 12
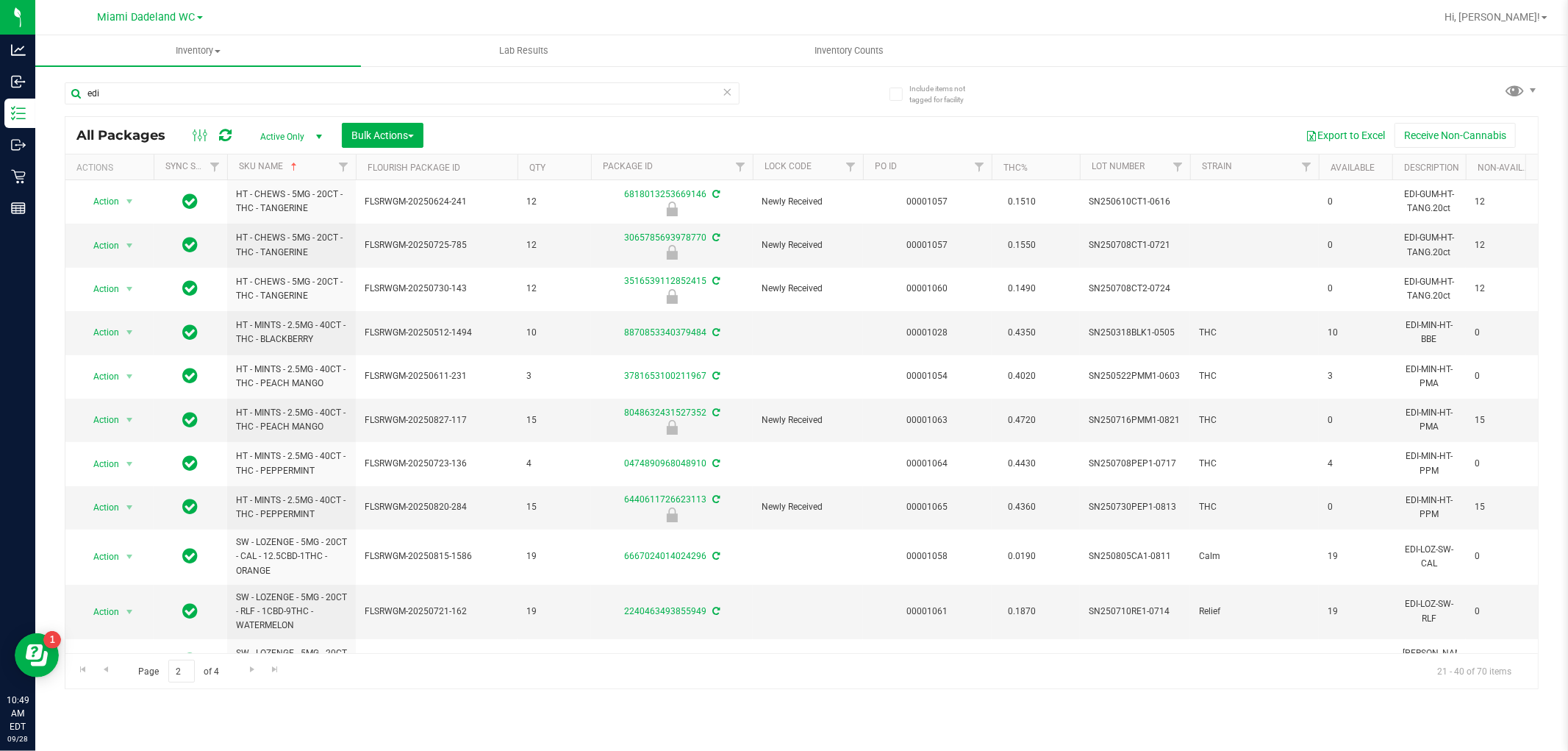
click at [118, 676] on div "Page 2 of 4 21 - 40 of 70 items" at bounding box center [801, 670] width 1473 height 35
click at [109, 675] on span "Go to the previous page" at bounding box center [106, 670] width 12 height 12
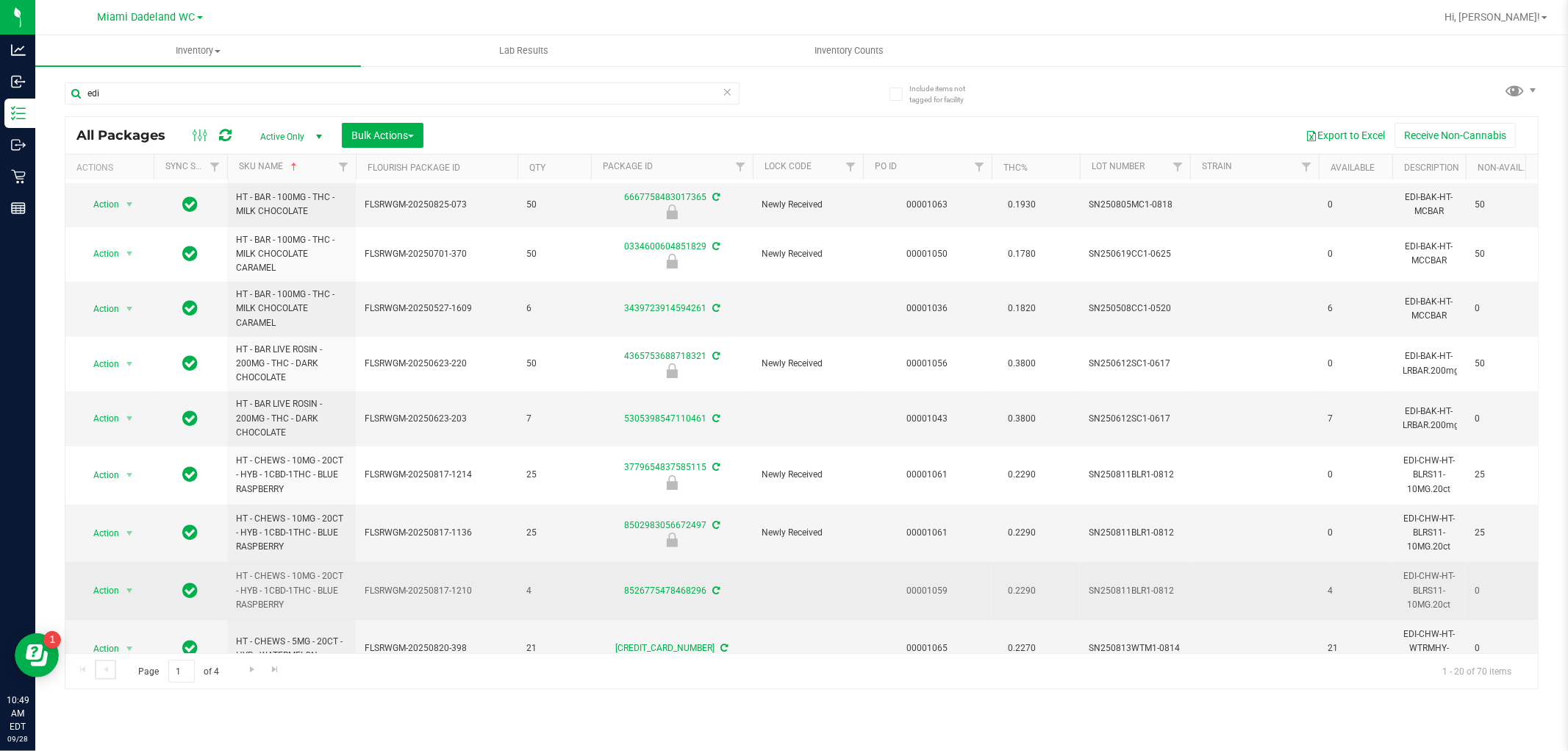
scroll to position [556, 0]
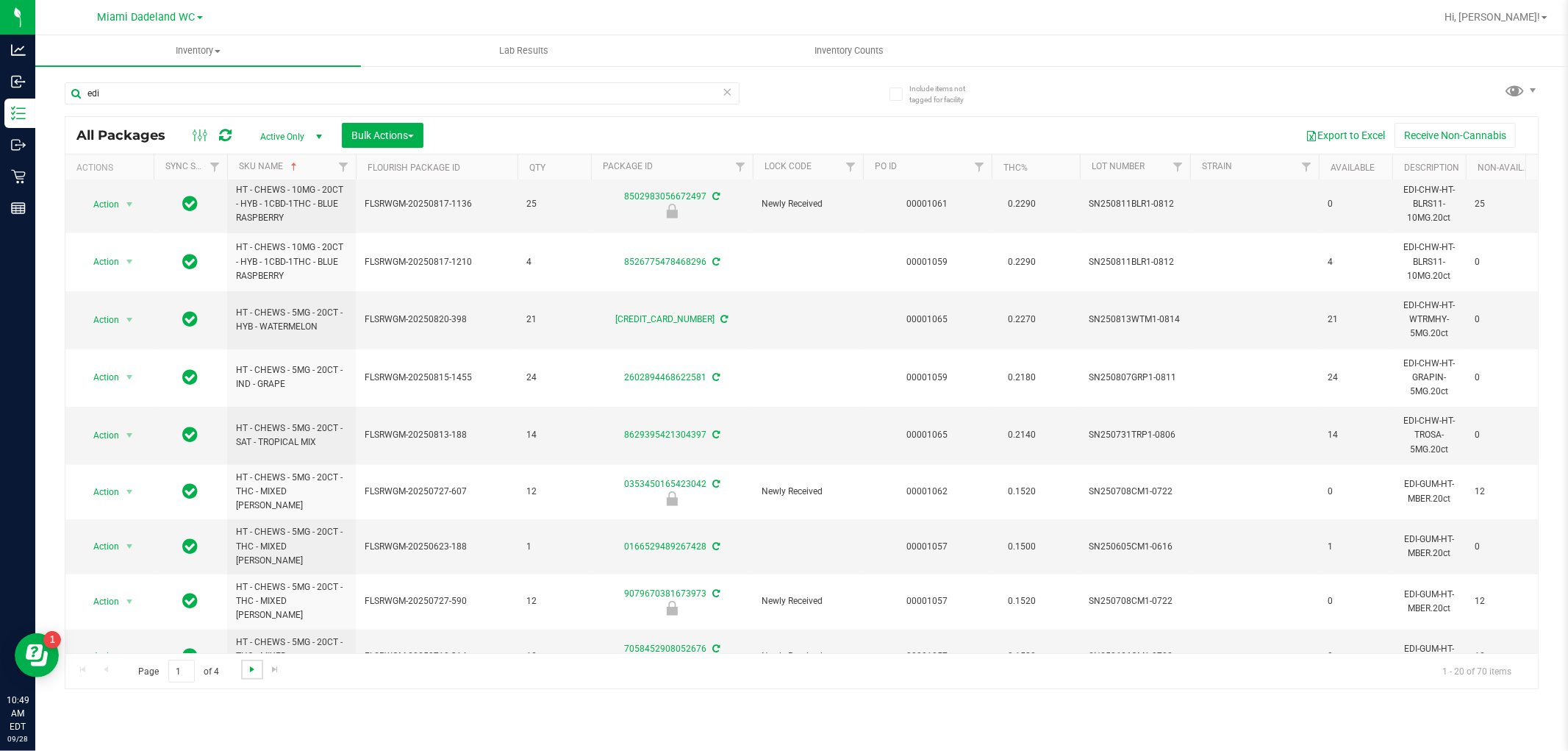
click at [247, 670] on span "Go to the next page" at bounding box center [252, 670] width 12 height 12
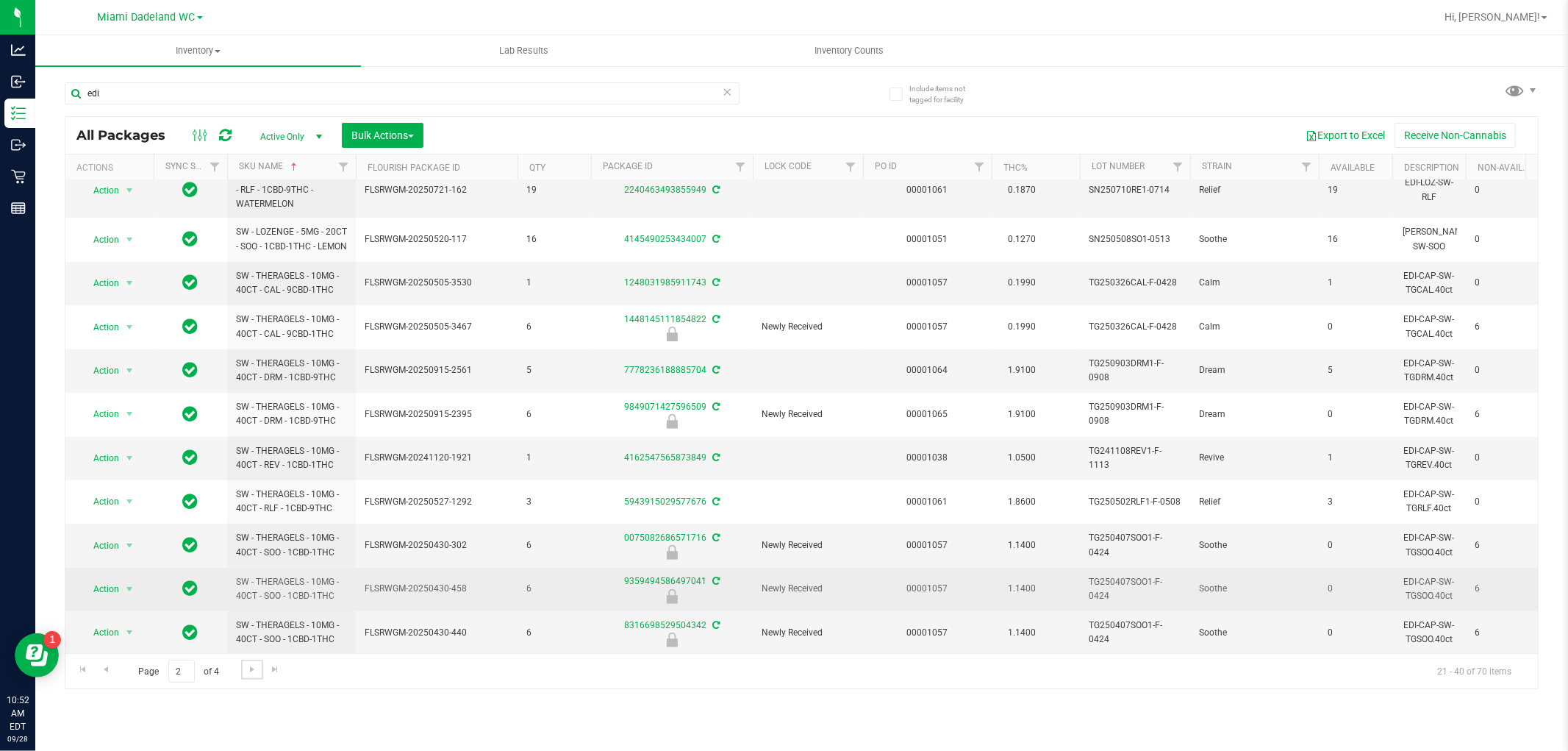
scroll to position [447, 0]
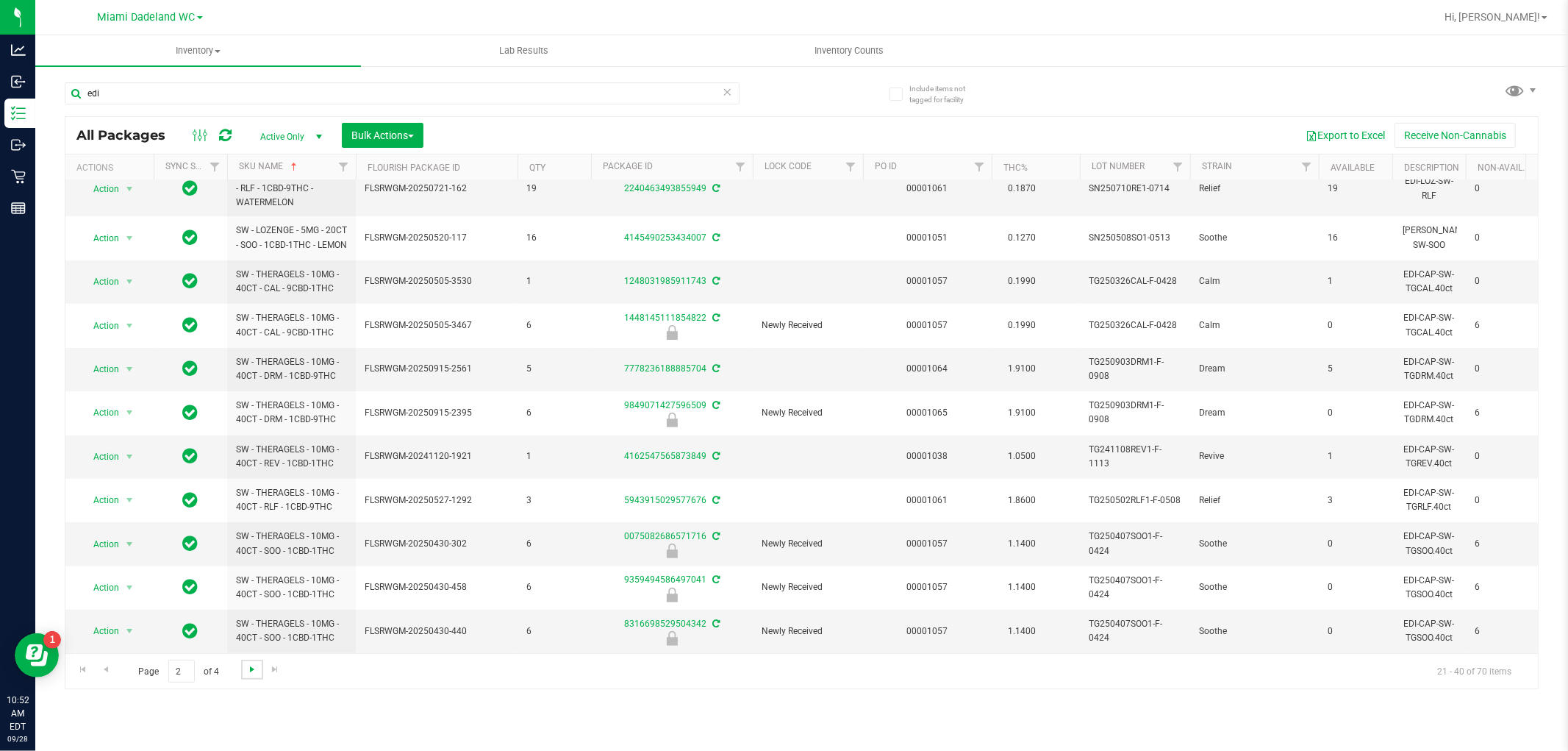
click at [255, 665] on span "Go to the next page" at bounding box center [252, 670] width 12 height 12
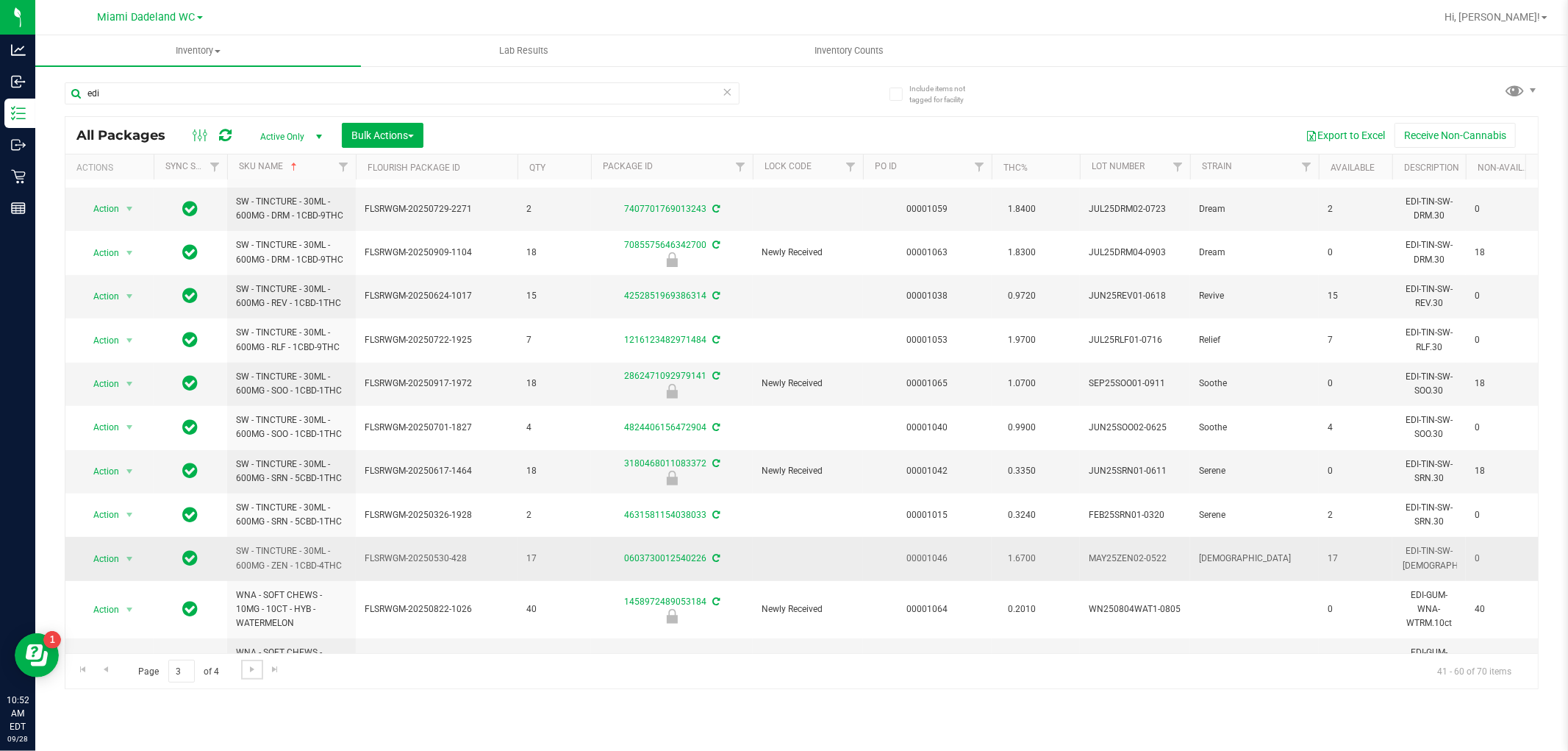
scroll to position [453, 0]
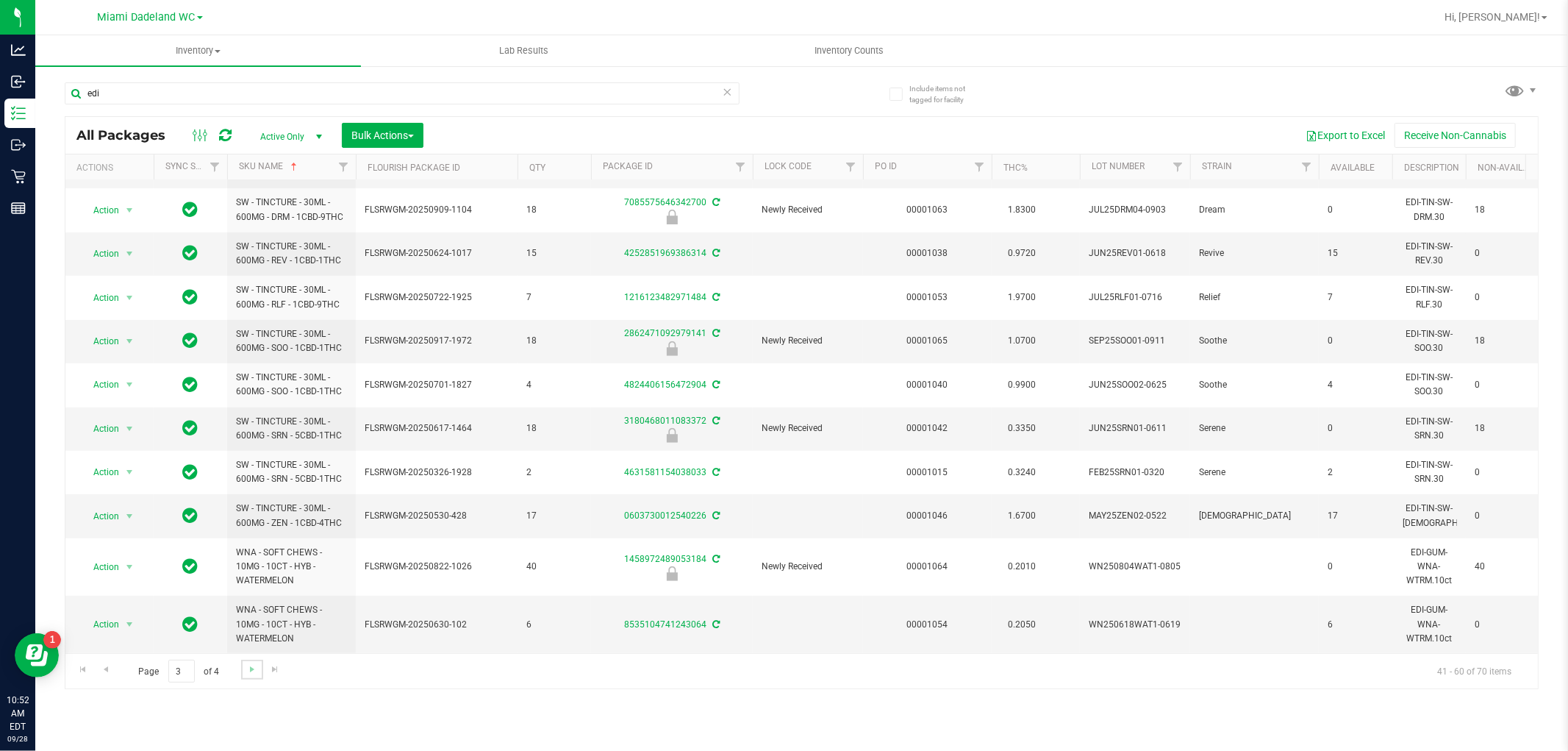
click at [259, 671] on link "Go to the next page" at bounding box center [251, 670] width 21 height 20
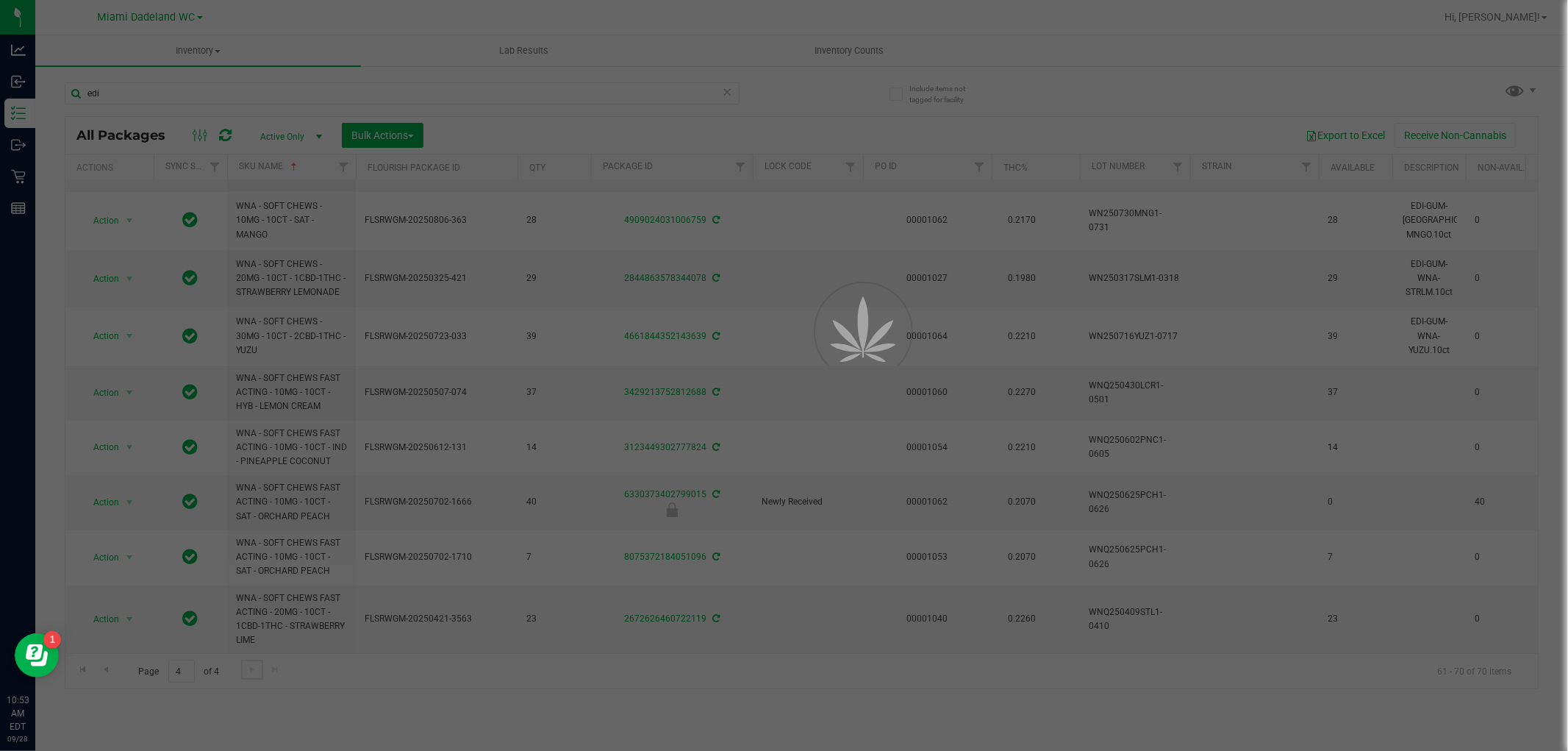
scroll to position [0, 0]
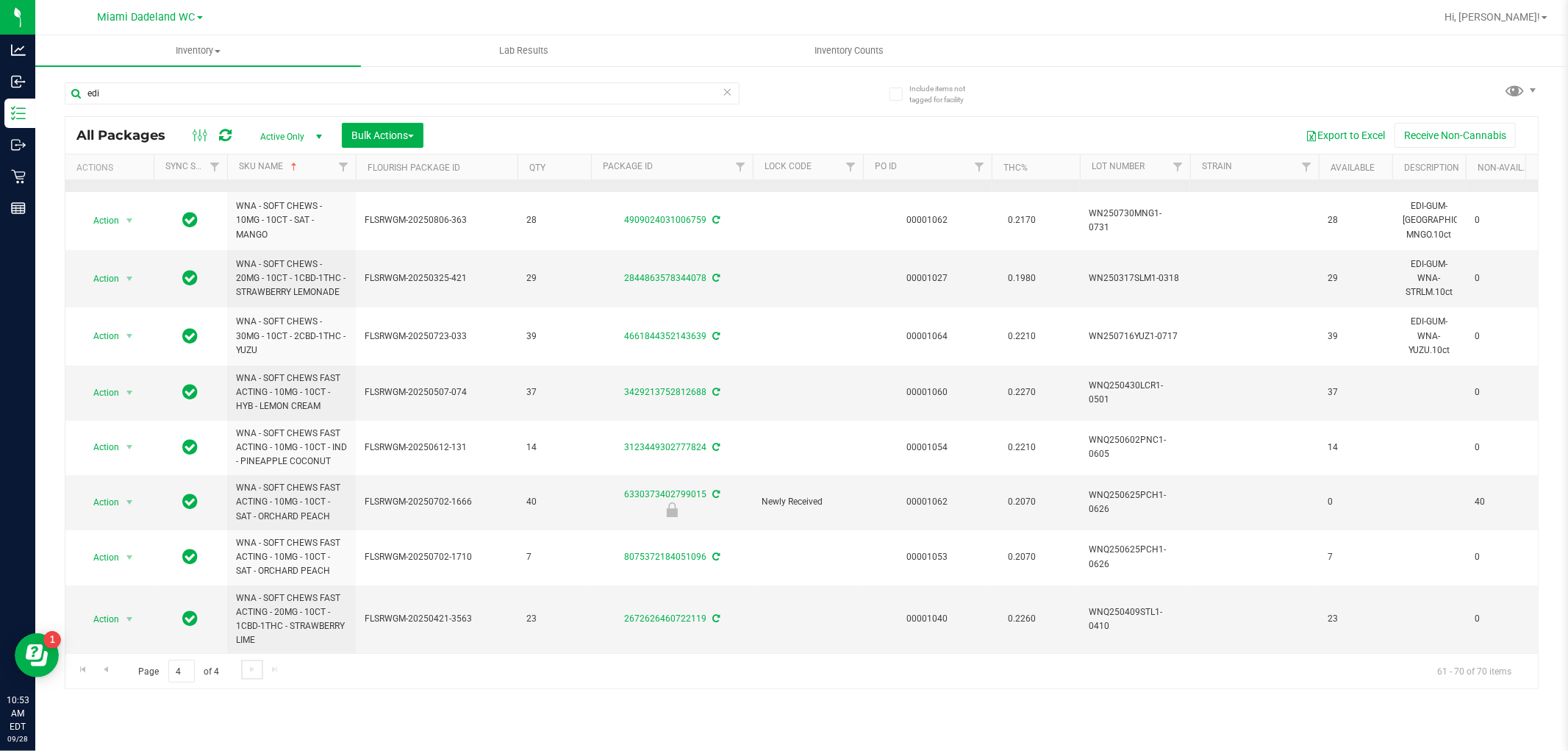
scroll to position [116, 0]
click at [584, 87] on input "edi" at bounding box center [403, 93] width 675 height 22
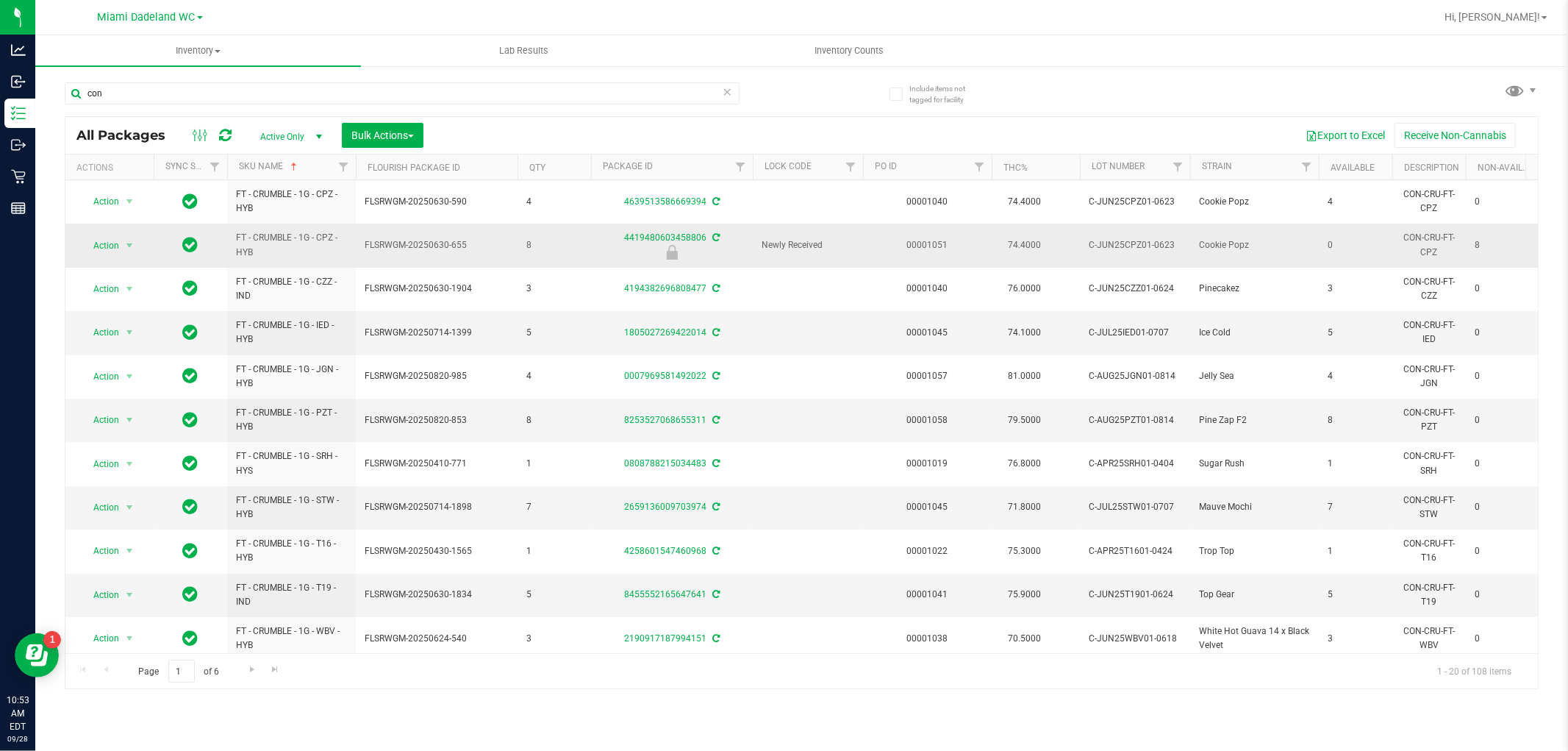
click at [474, 241] on span "FLSRWGM-20250630-655" at bounding box center [437, 245] width 144 height 14
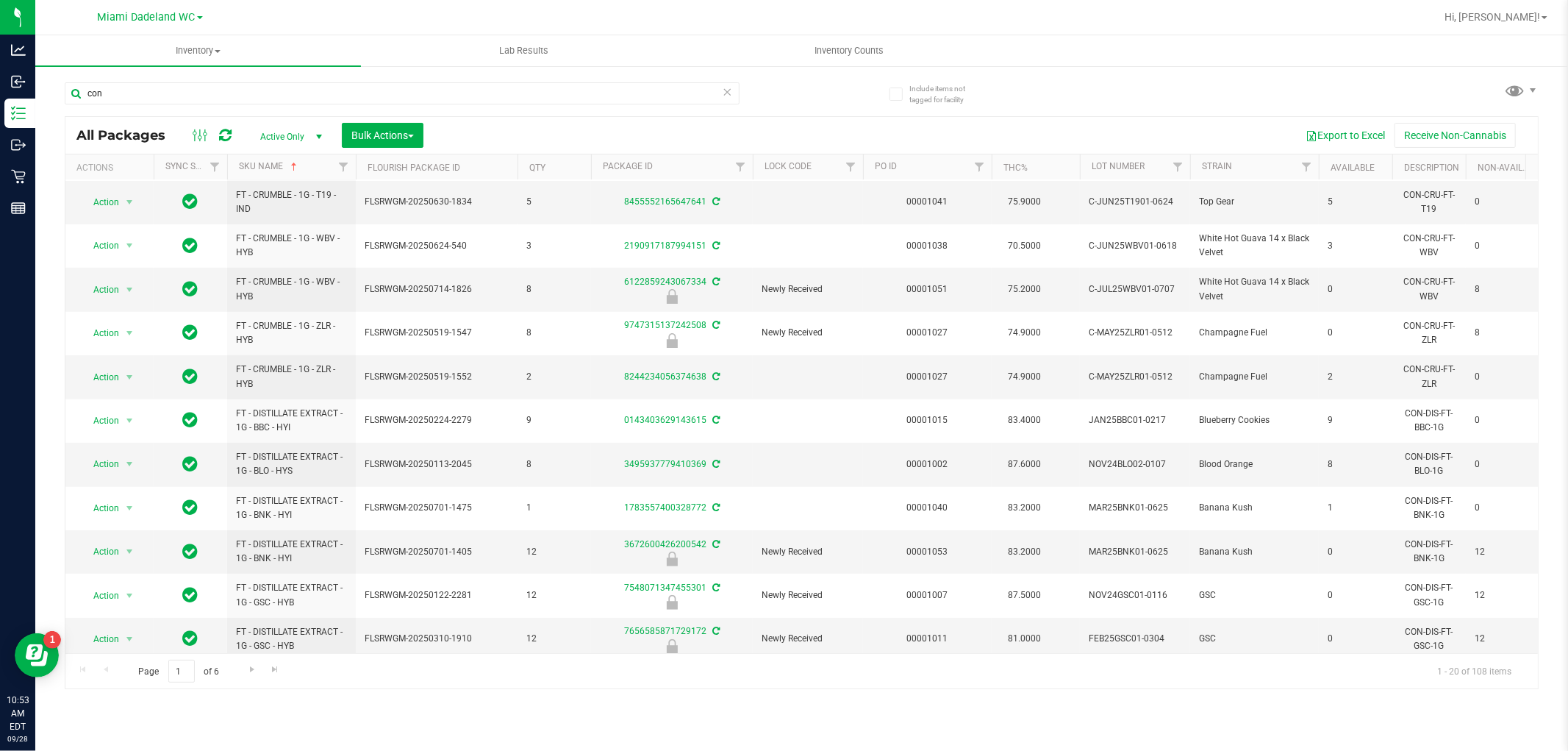
scroll to position [413, 0]
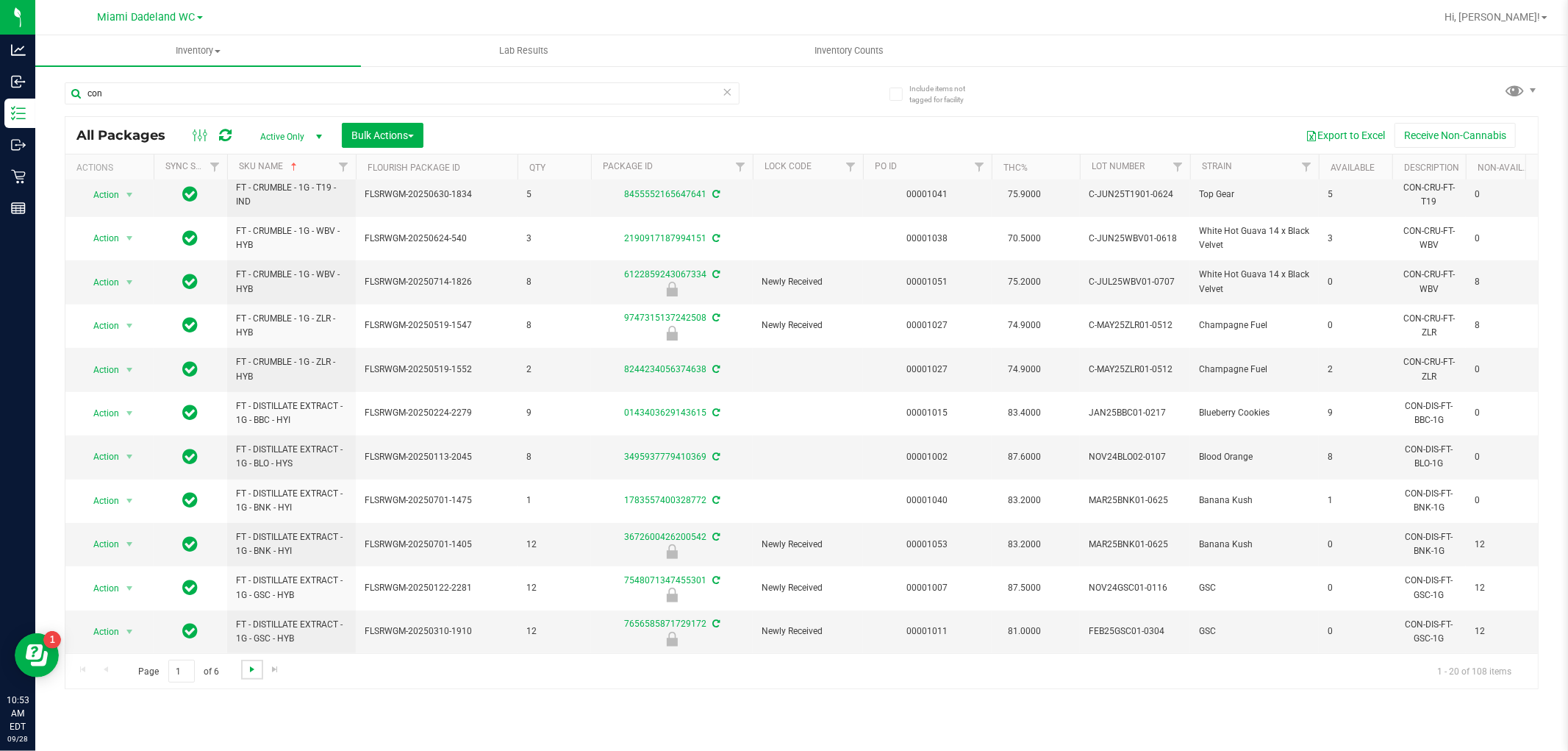
click at [251, 670] on span "Go to the next page" at bounding box center [252, 670] width 12 height 12
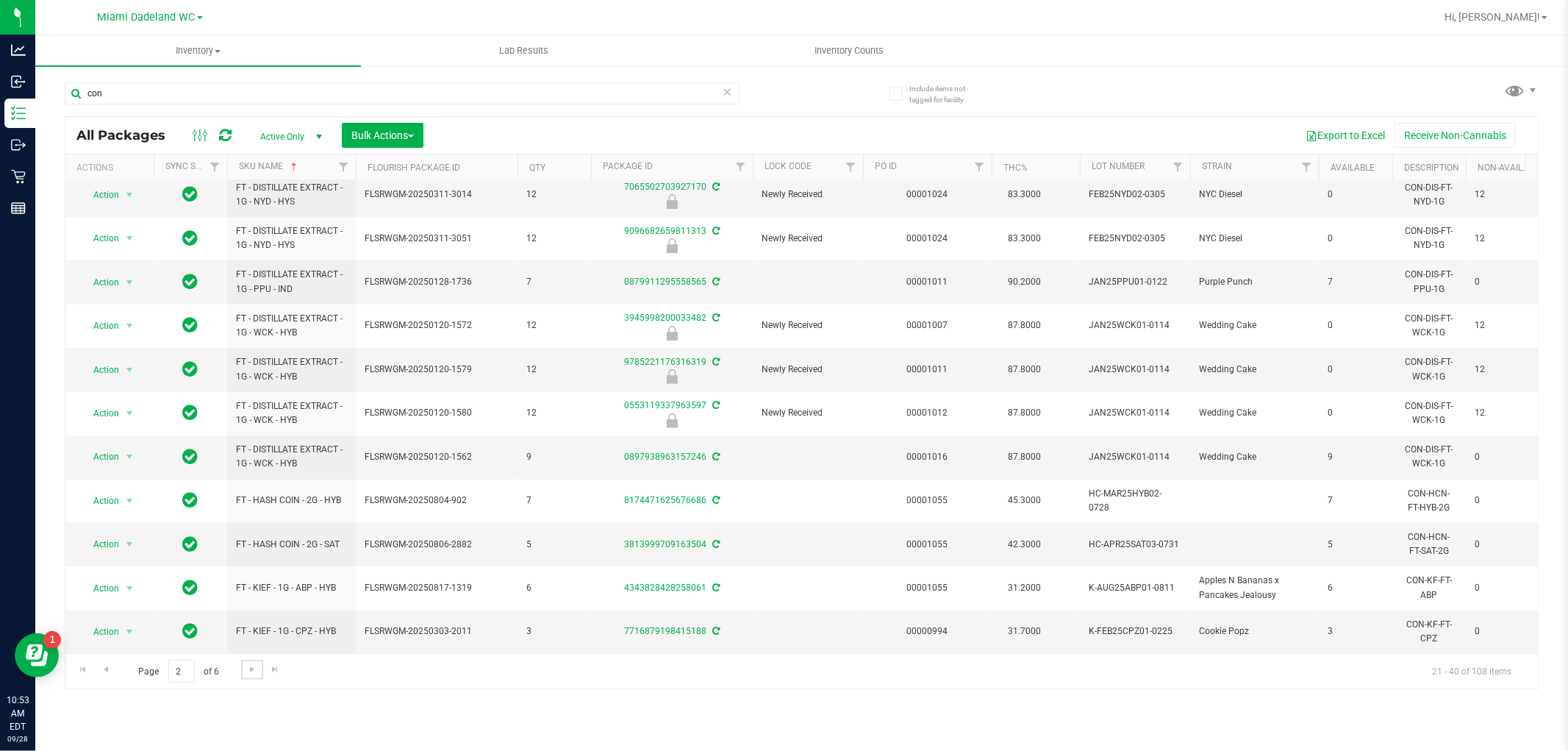
scroll to position [413, 0]
click at [255, 671] on span "Go to the next page" at bounding box center [252, 670] width 12 height 12
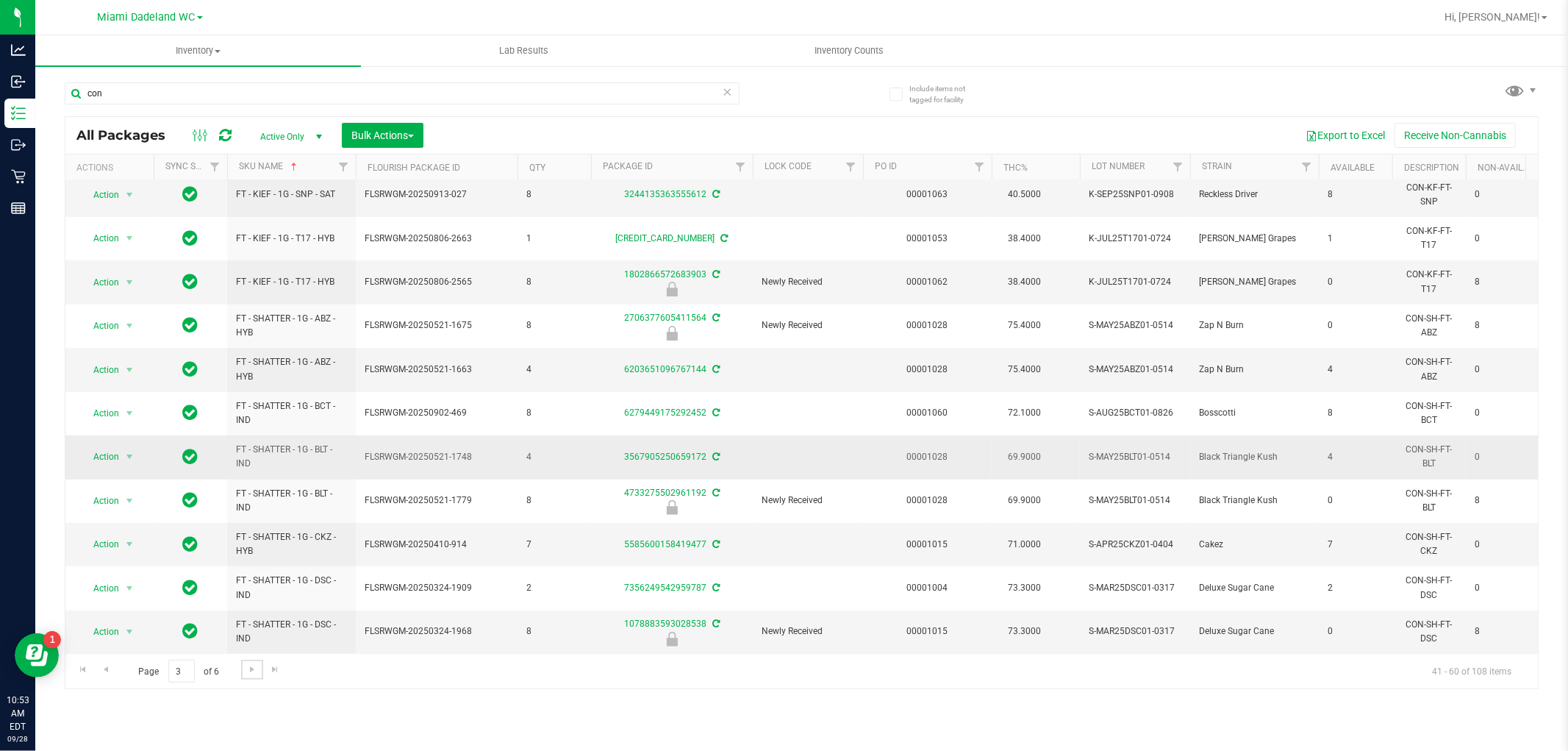
scroll to position [413, 0]
click at [255, 672] on span "Go to the next page" at bounding box center [252, 670] width 12 height 12
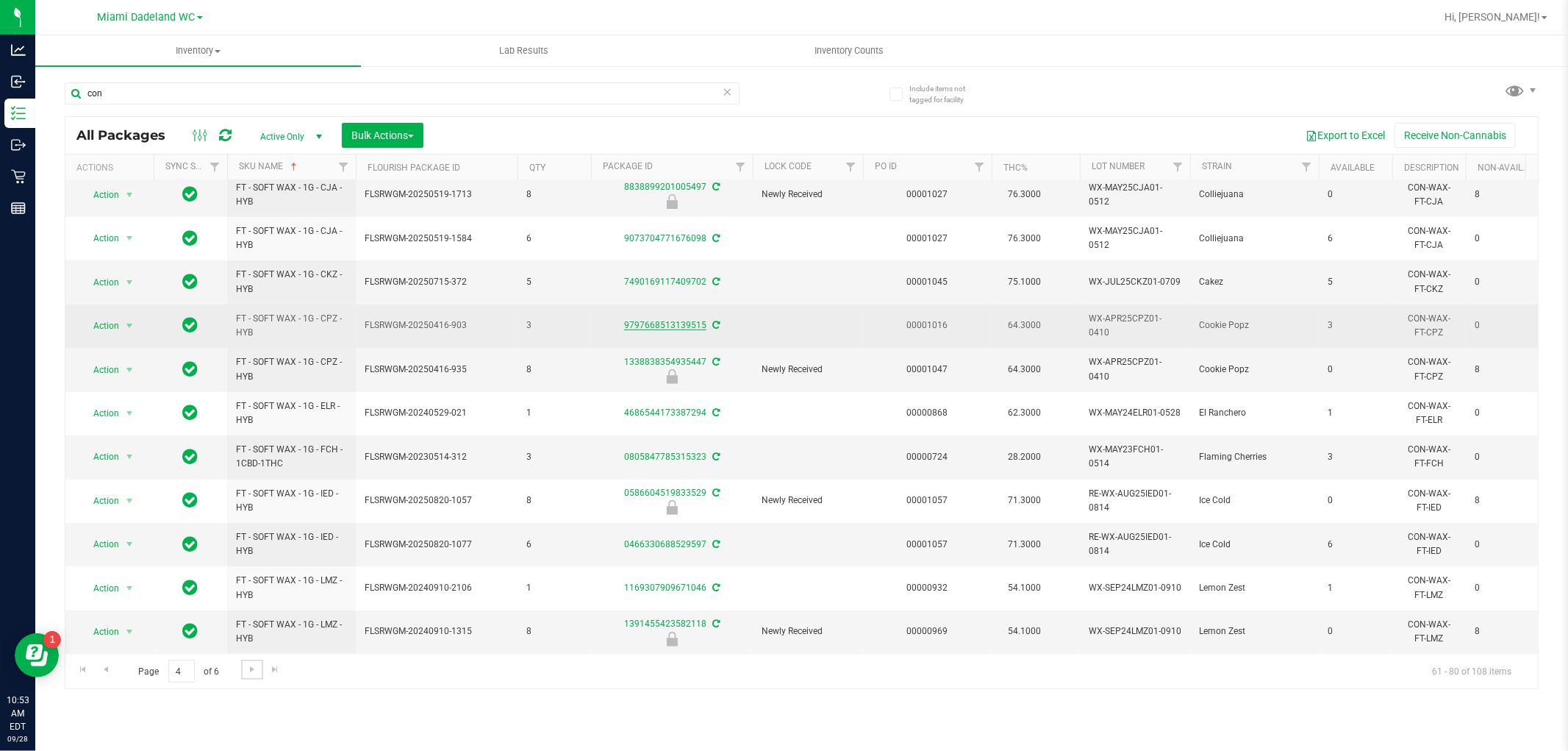
scroll to position [413, 0]
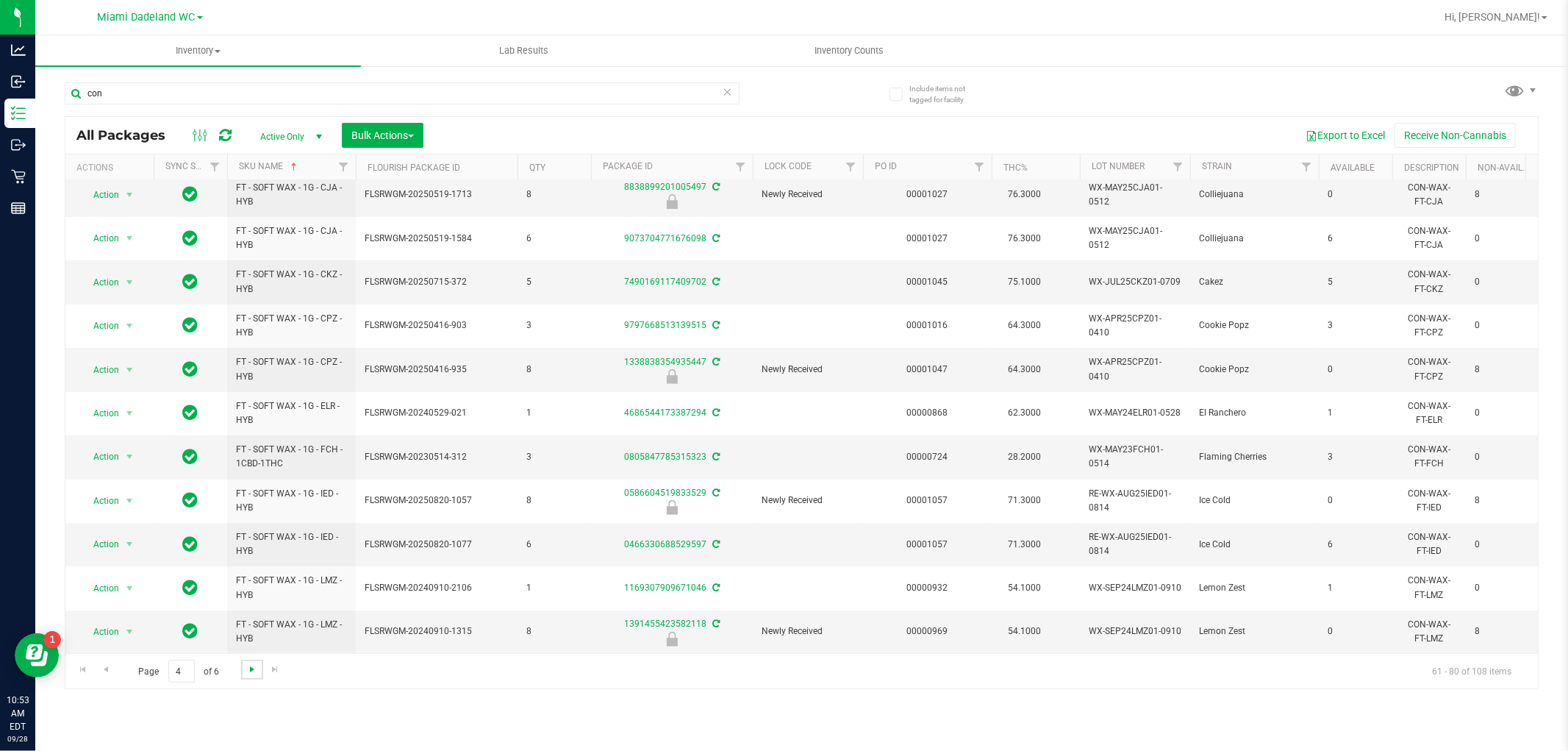
click at [246, 670] on span "Go to the next page" at bounding box center [252, 670] width 12 height 12
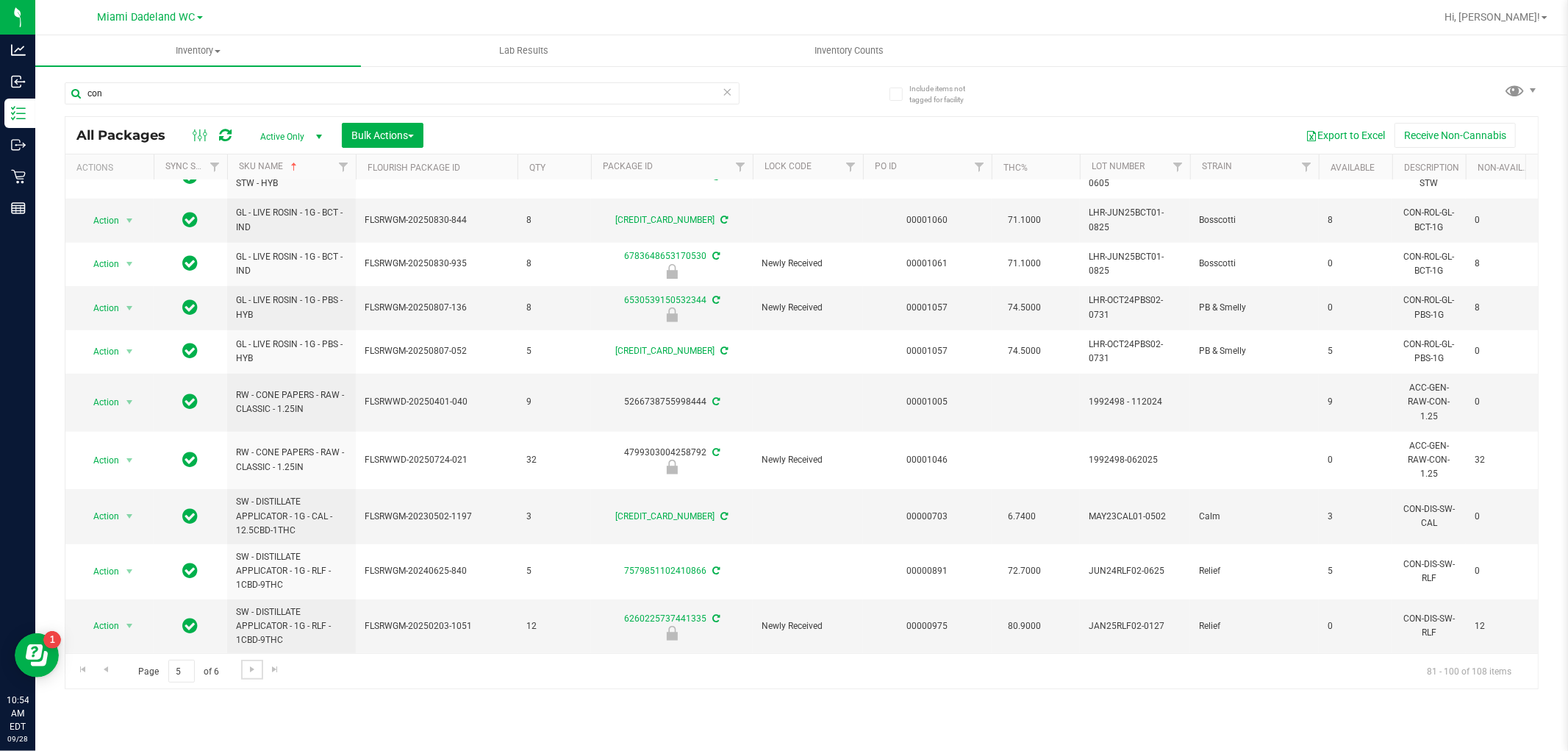
scroll to position [0, 2]
click at [258, 670] on link "Go to the next page" at bounding box center [251, 670] width 21 height 20
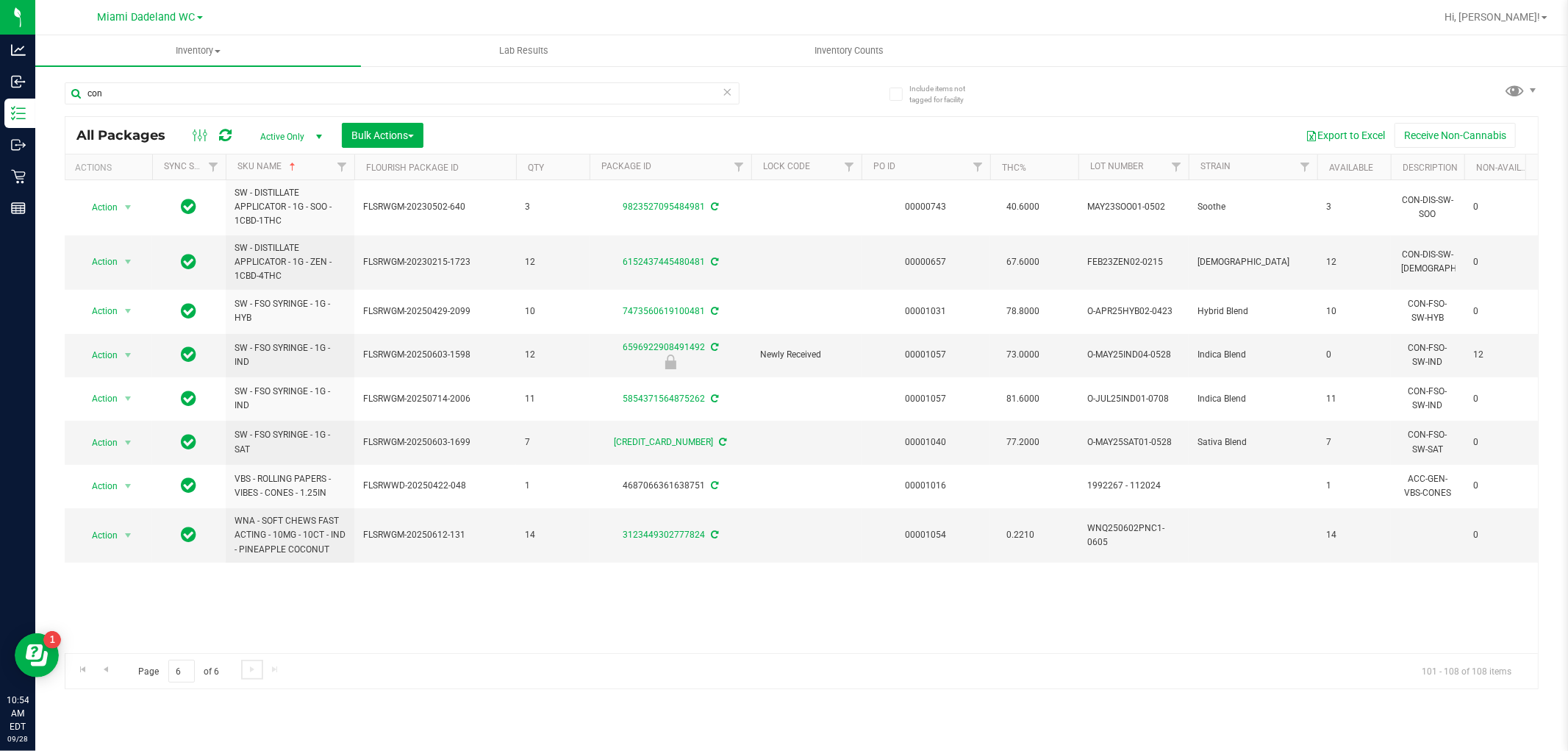
scroll to position [0, 2]
click at [591, 93] on input "con" at bounding box center [403, 93] width 675 height 22
click at [592, 94] on input "con" at bounding box center [403, 93] width 675 height 22
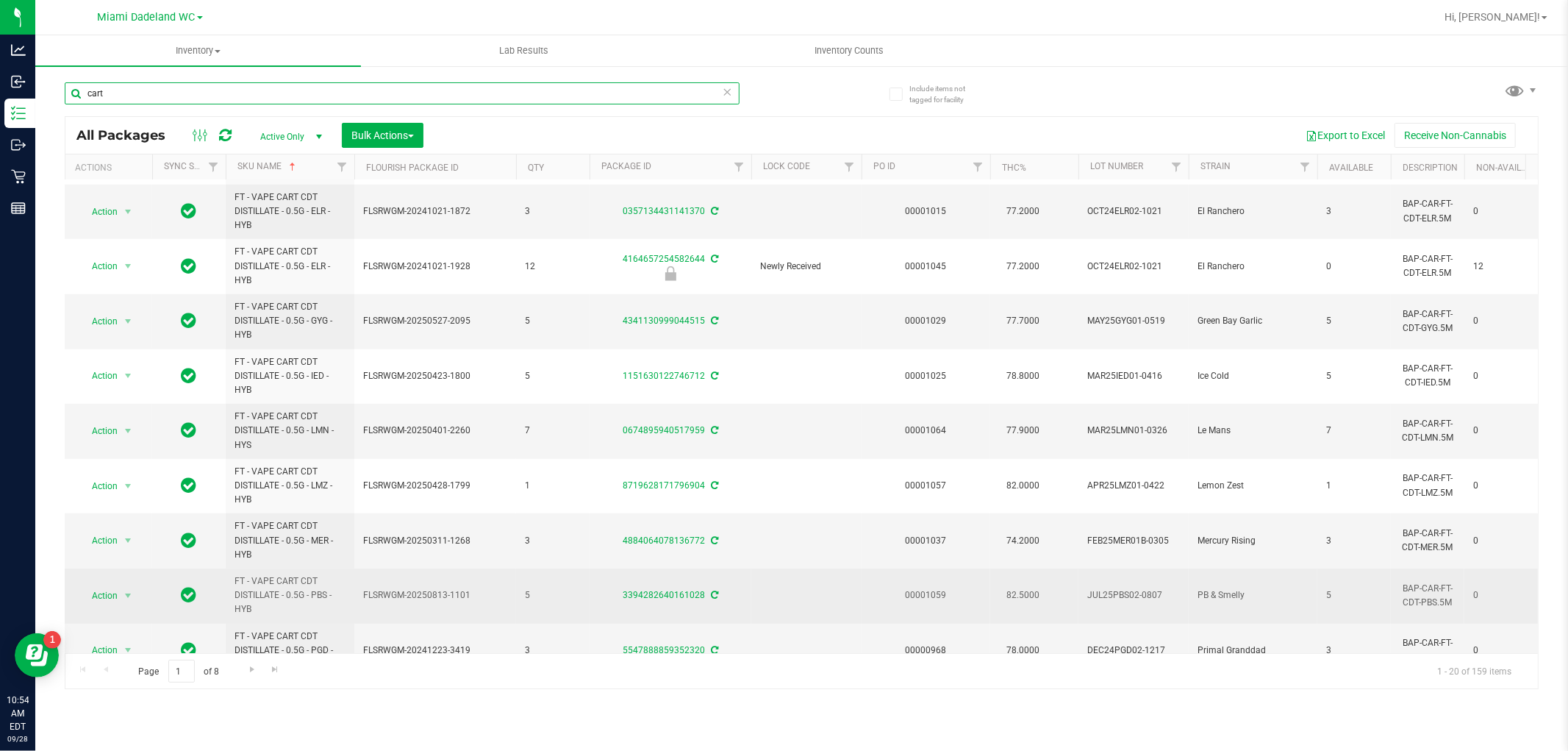
scroll to position [636, 2]
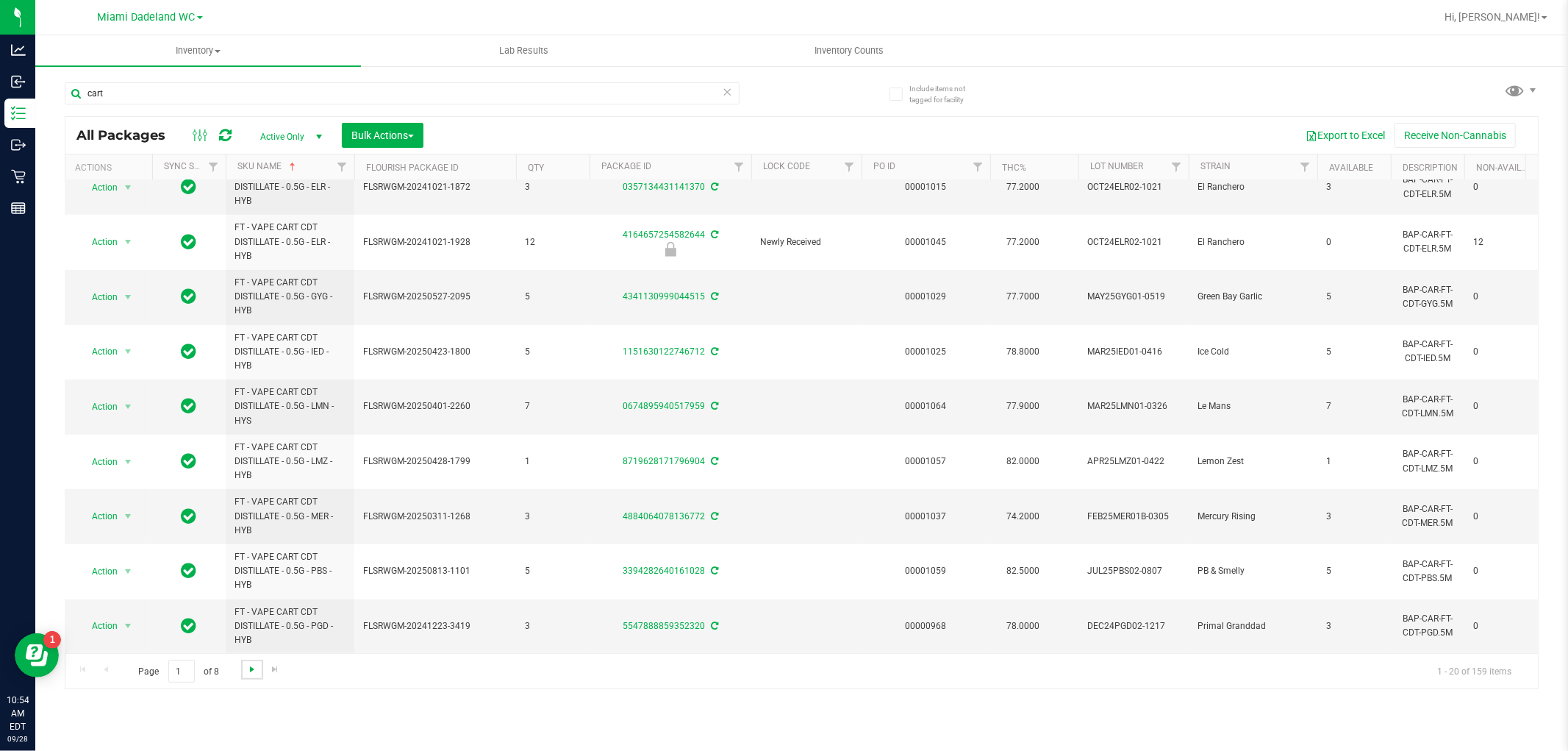
click at [253, 668] on span "Go to the next page" at bounding box center [252, 670] width 12 height 12
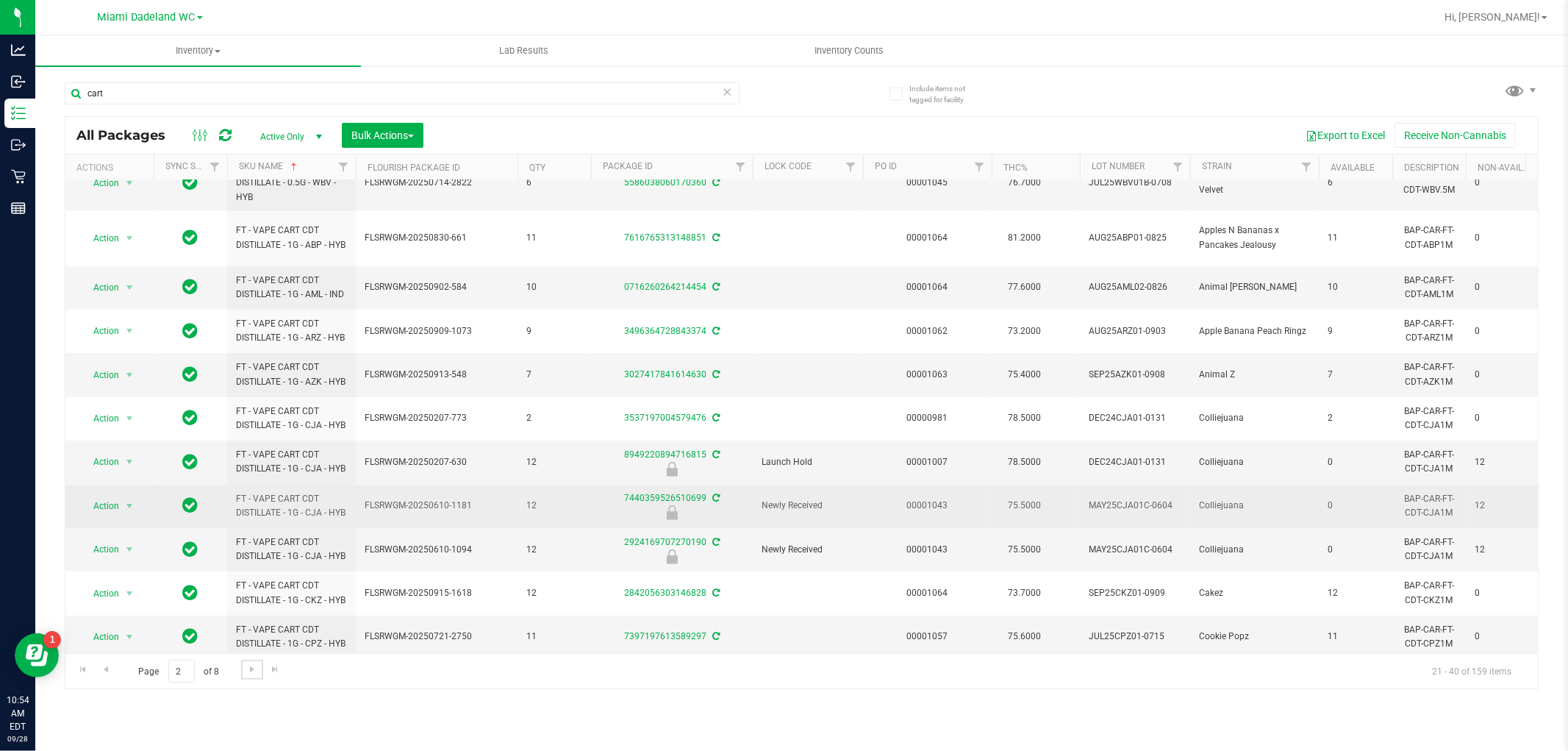
scroll to position [539, 0]
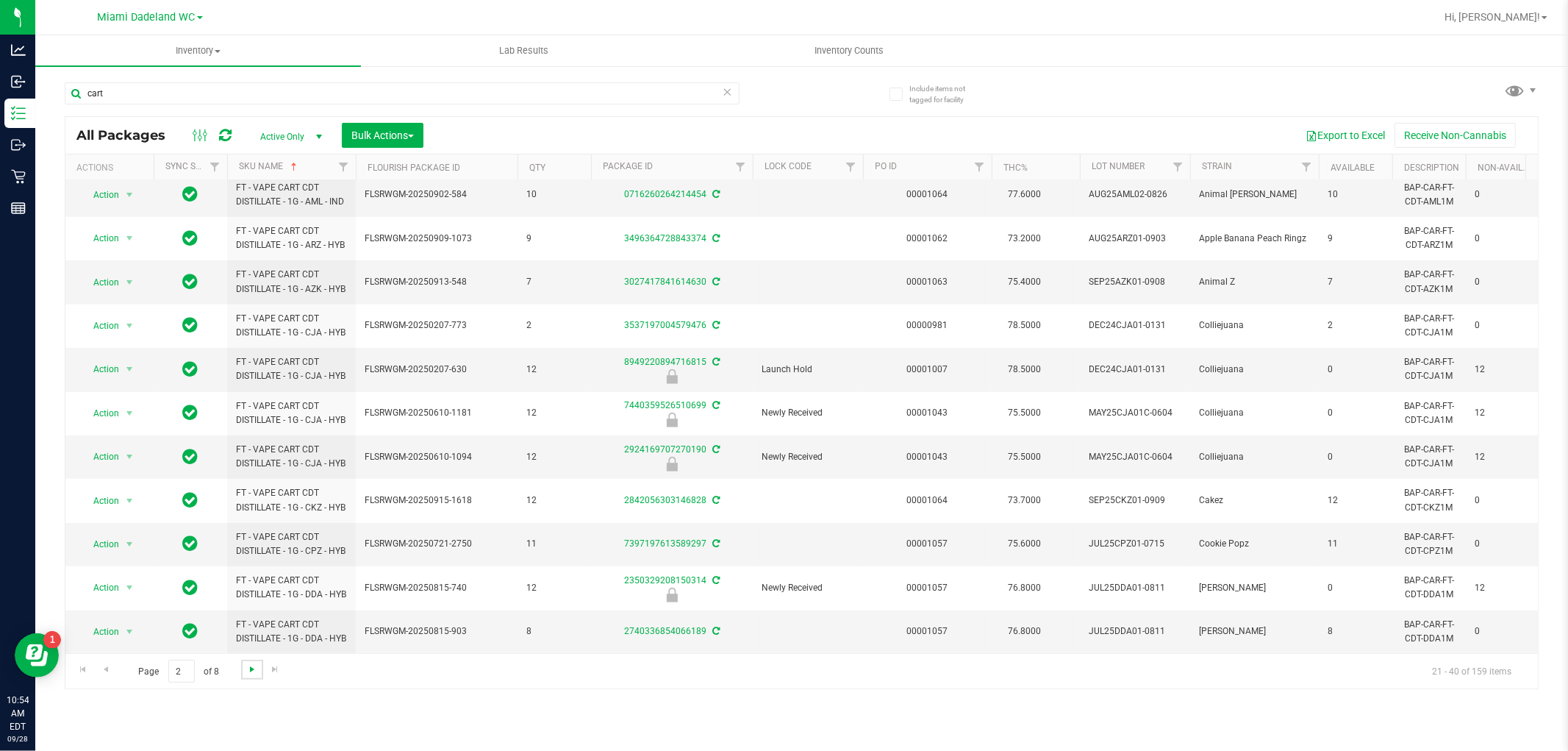
click at [246, 675] on span "Go to the next page" at bounding box center [252, 670] width 12 height 12
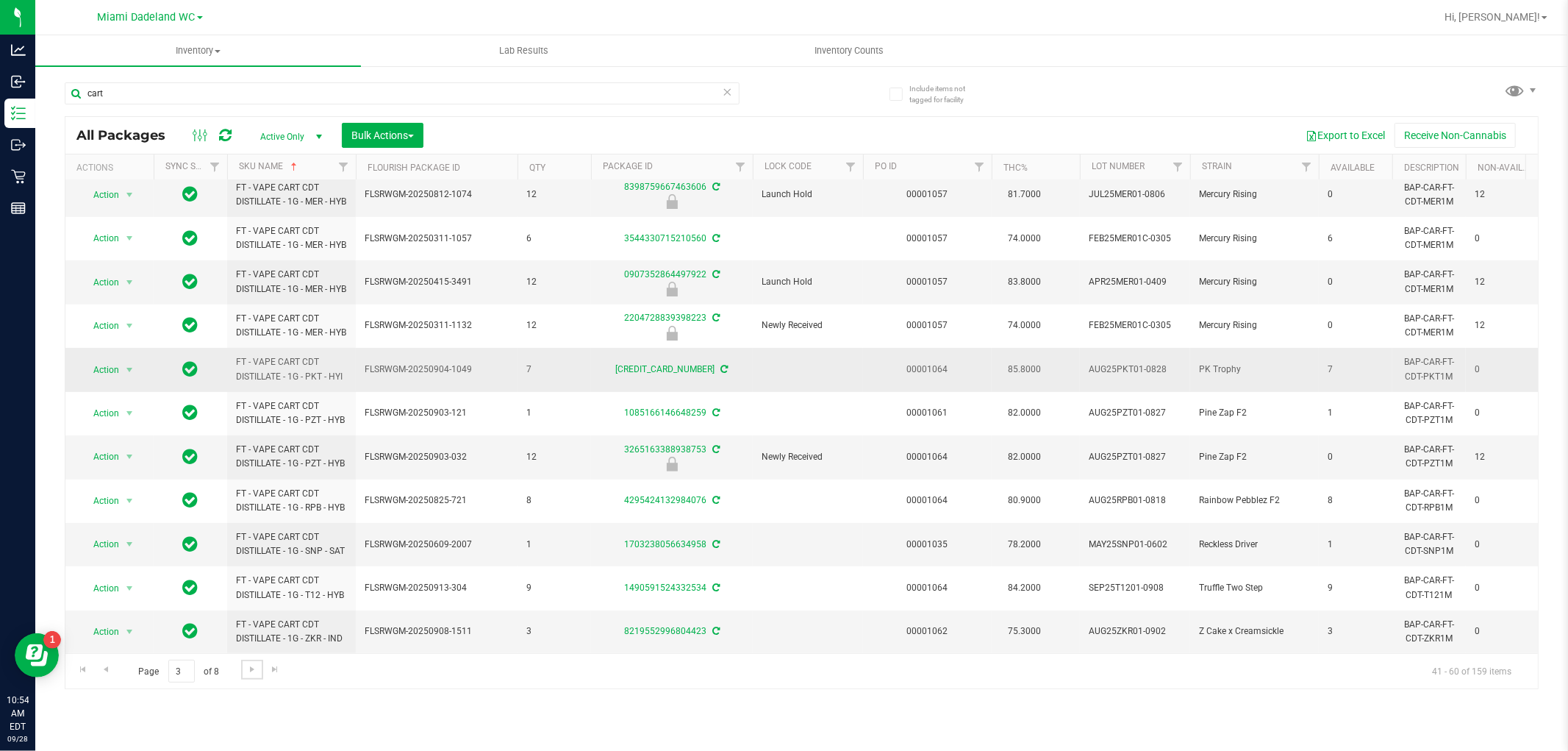
scroll to position [502, 0]
click at [247, 670] on span "Go to the next page" at bounding box center [252, 670] width 12 height 12
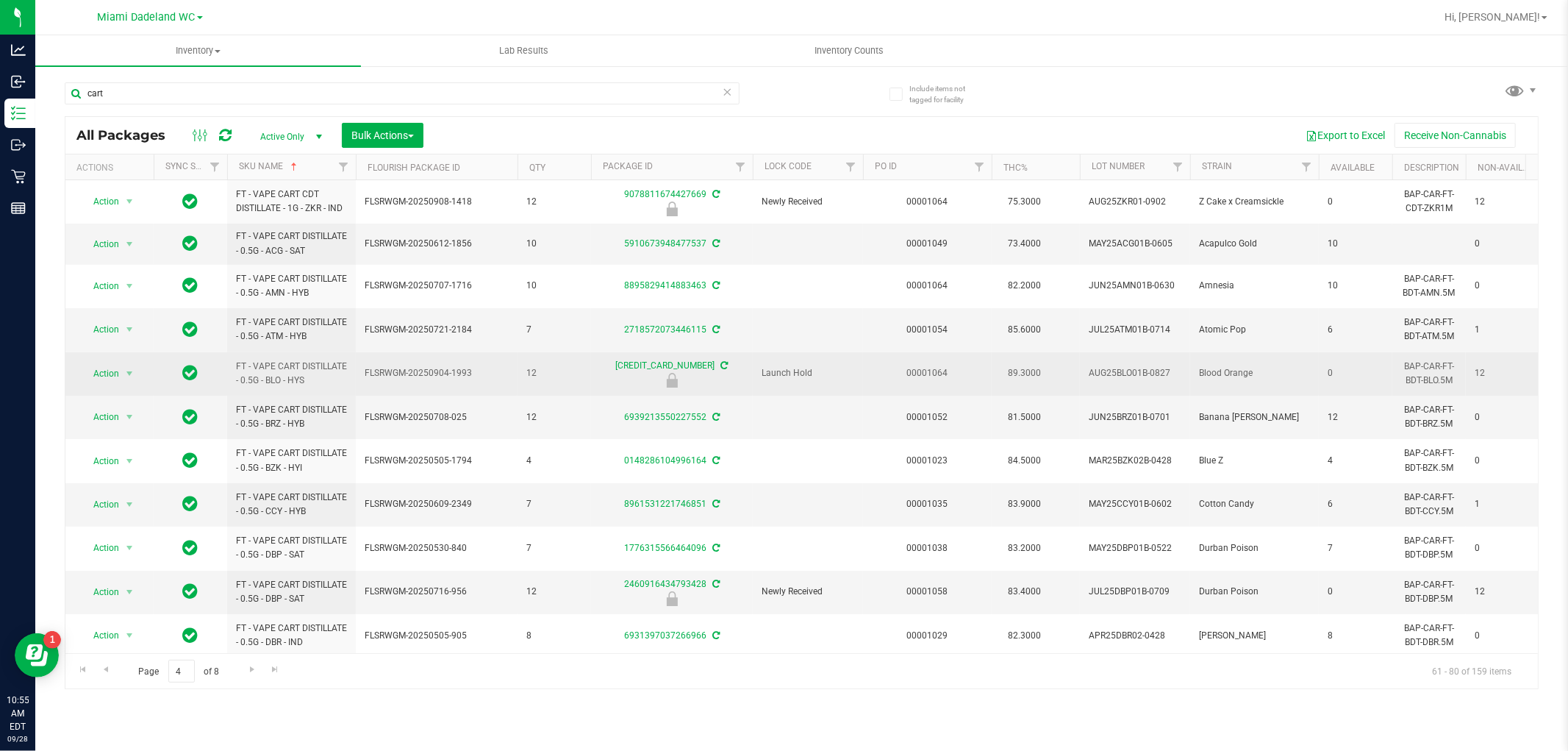
click at [503, 381] on span "FLSRWGM-20250904-1993" at bounding box center [437, 373] width 144 height 14
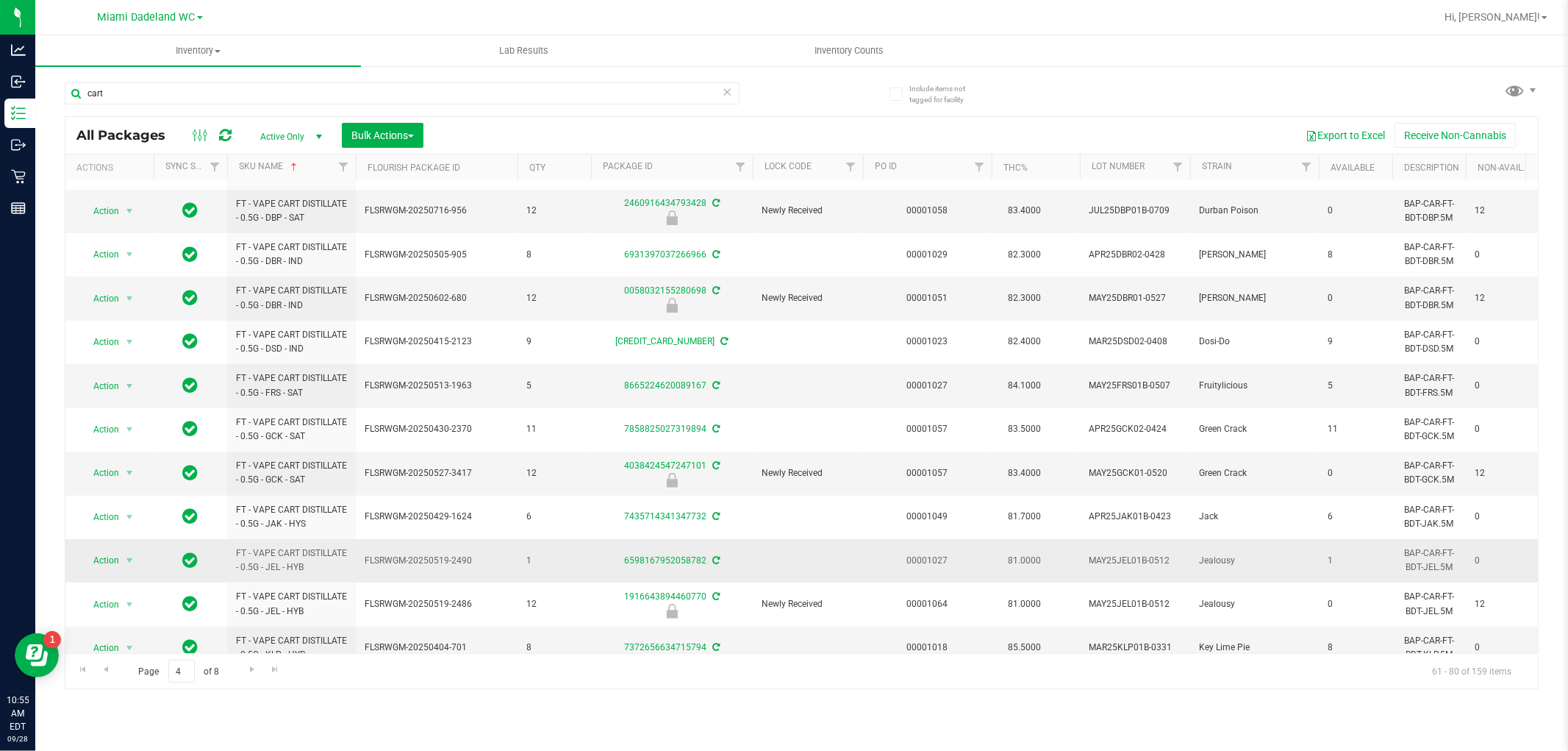
scroll to position [410, 0]
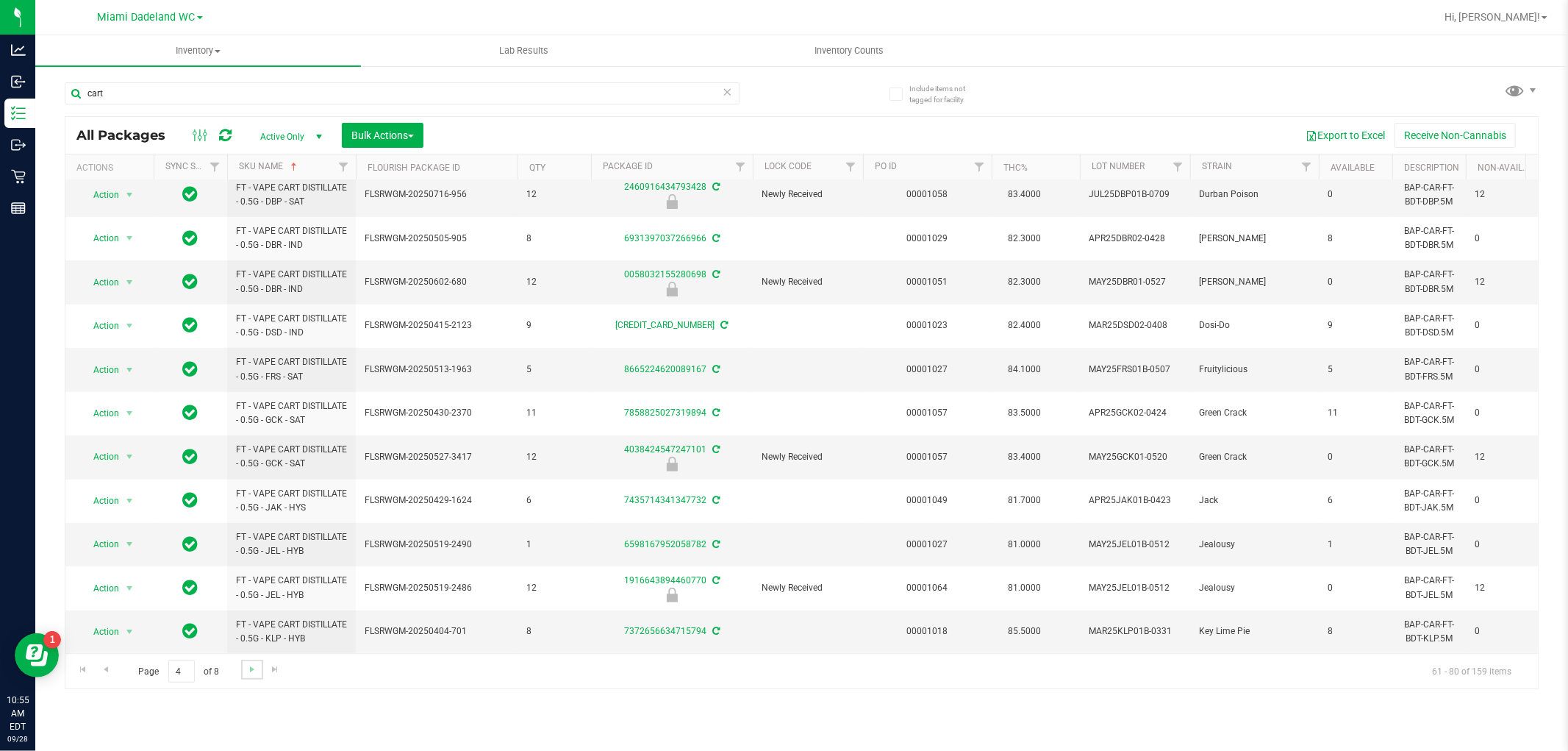
click at [254, 663] on link "Go to the next page" at bounding box center [251, 670] width 21 height 20
click at [248, 673] on span "Go to the next page" at bounding box center [252, 670] width 12 height 12
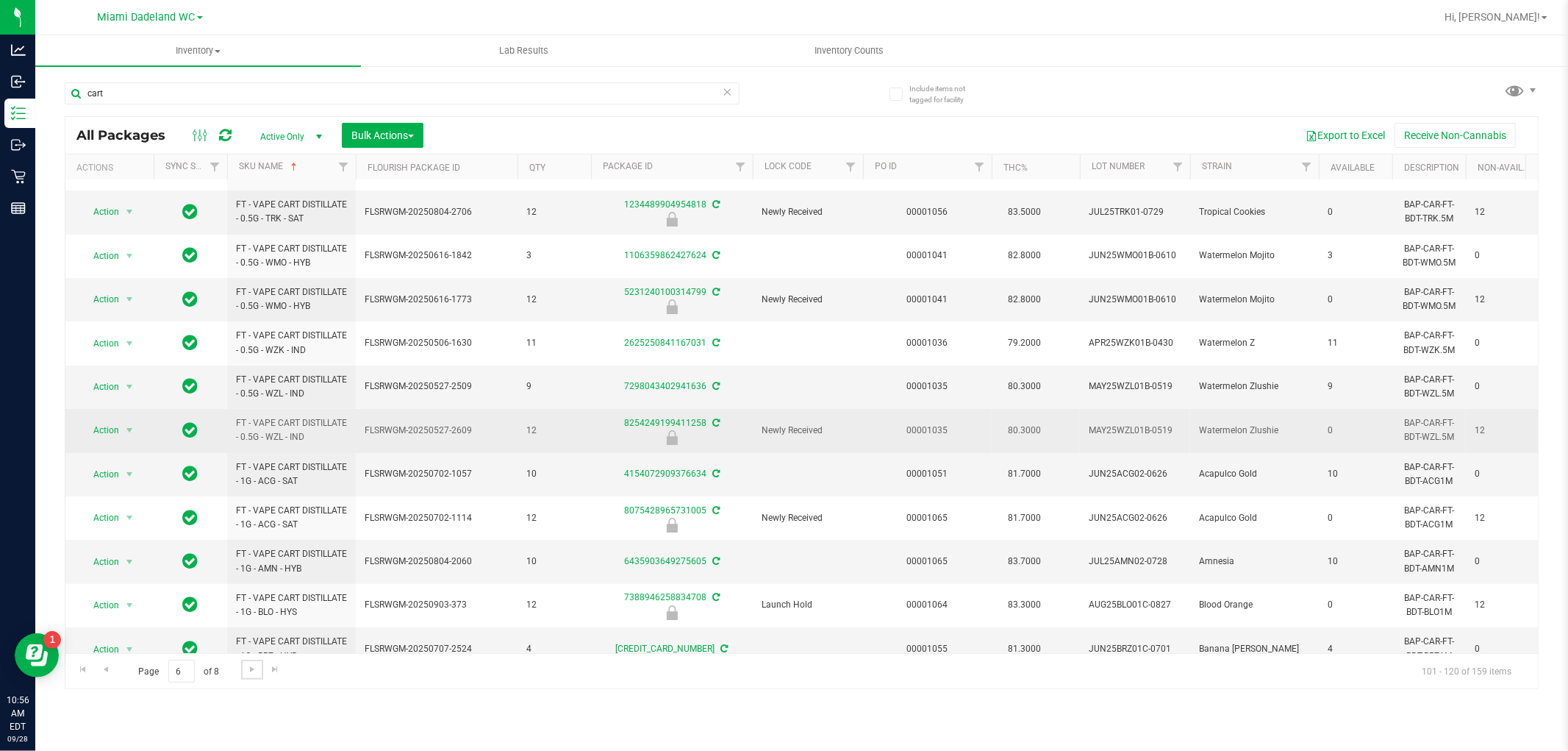
scroll to position [81, 0]
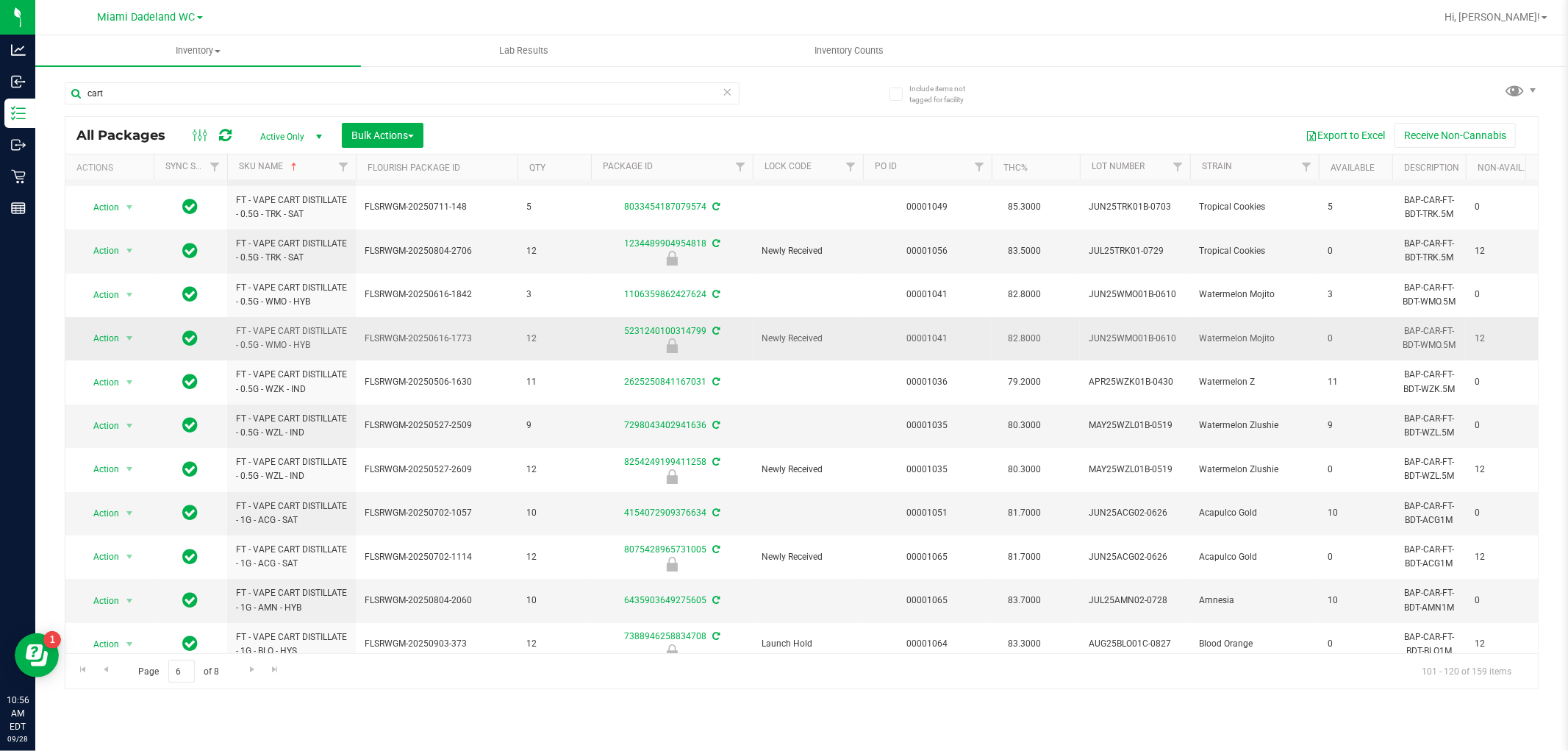
click at [562, 345] on span "12" at bounding box center [554, 339] width 56 height 14
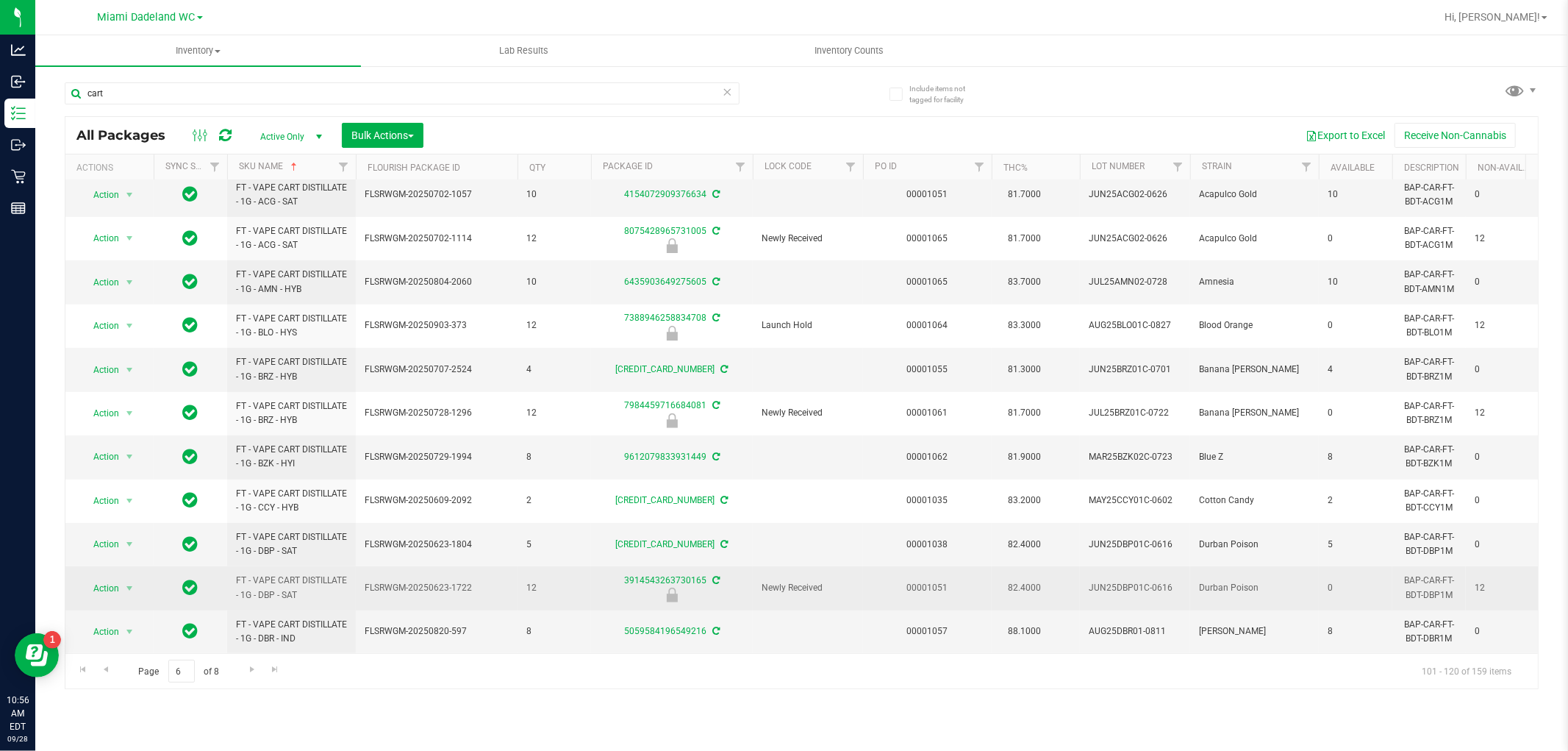
scroll to position [442, 0]
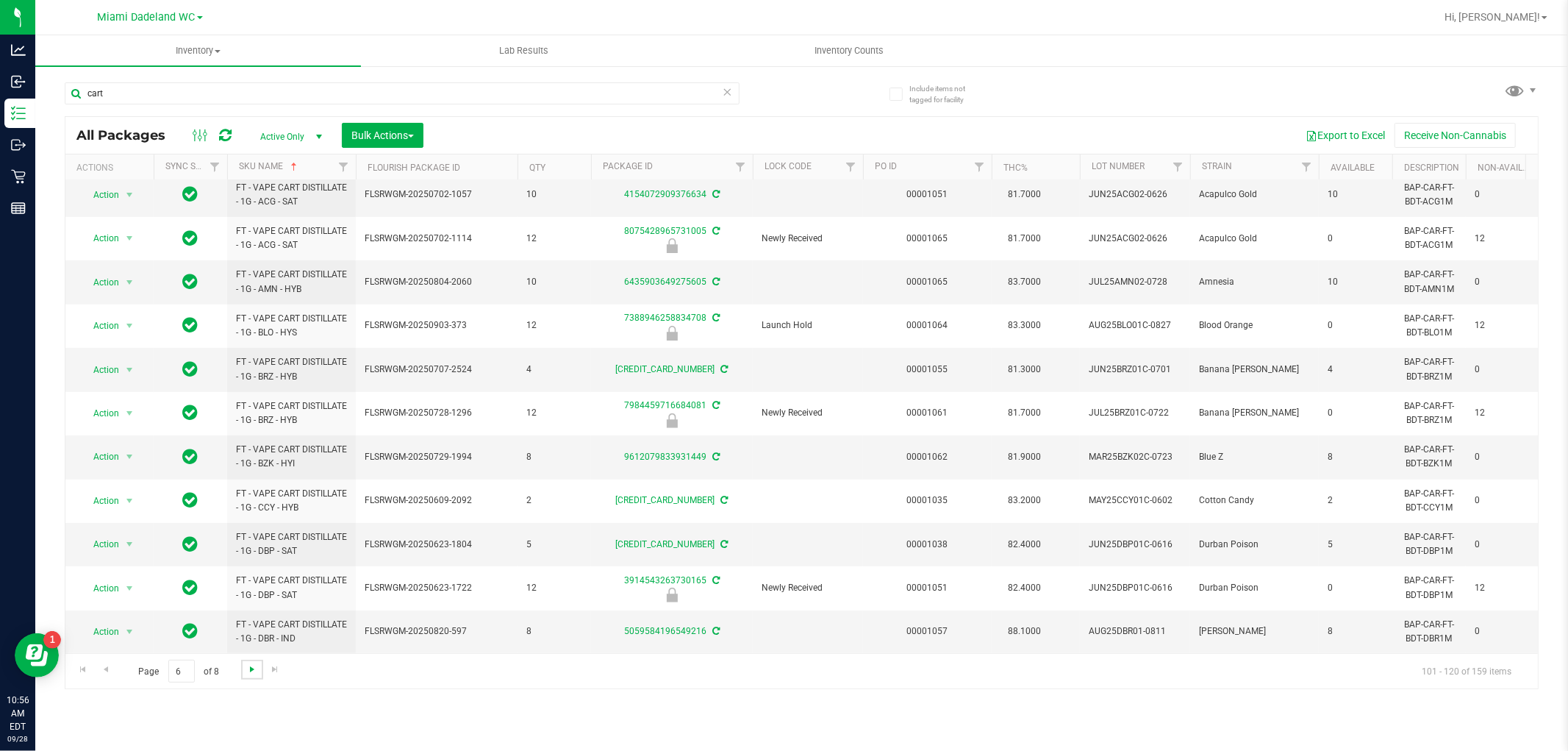
click at [247, 666] on span "Go to the next page" at bounding box center [252, 670] width 12 height 12
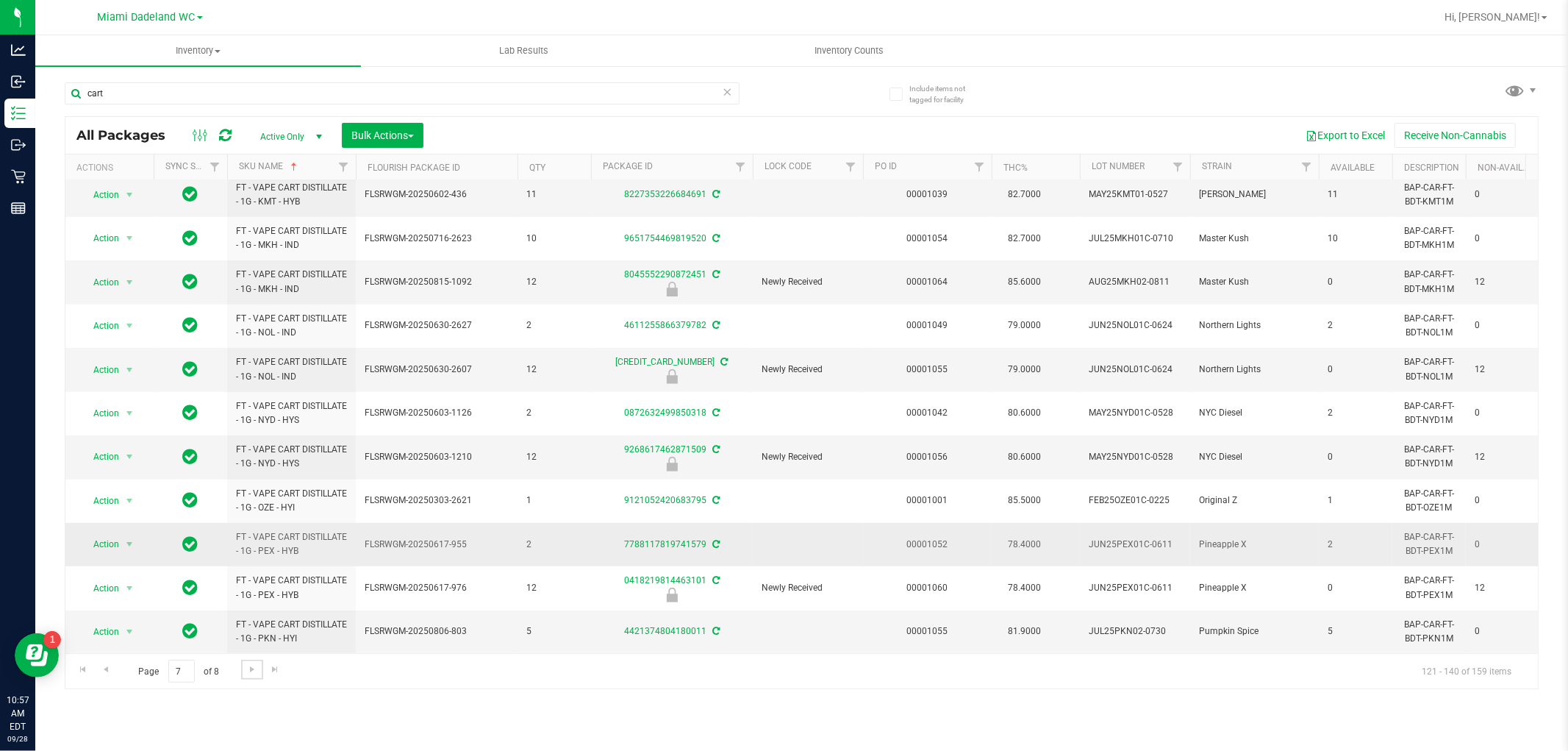
scroll to position [413, 0]
click at [247, 671] on span "Go to the next page" at bounding box center [252, 670] width 12 height 12
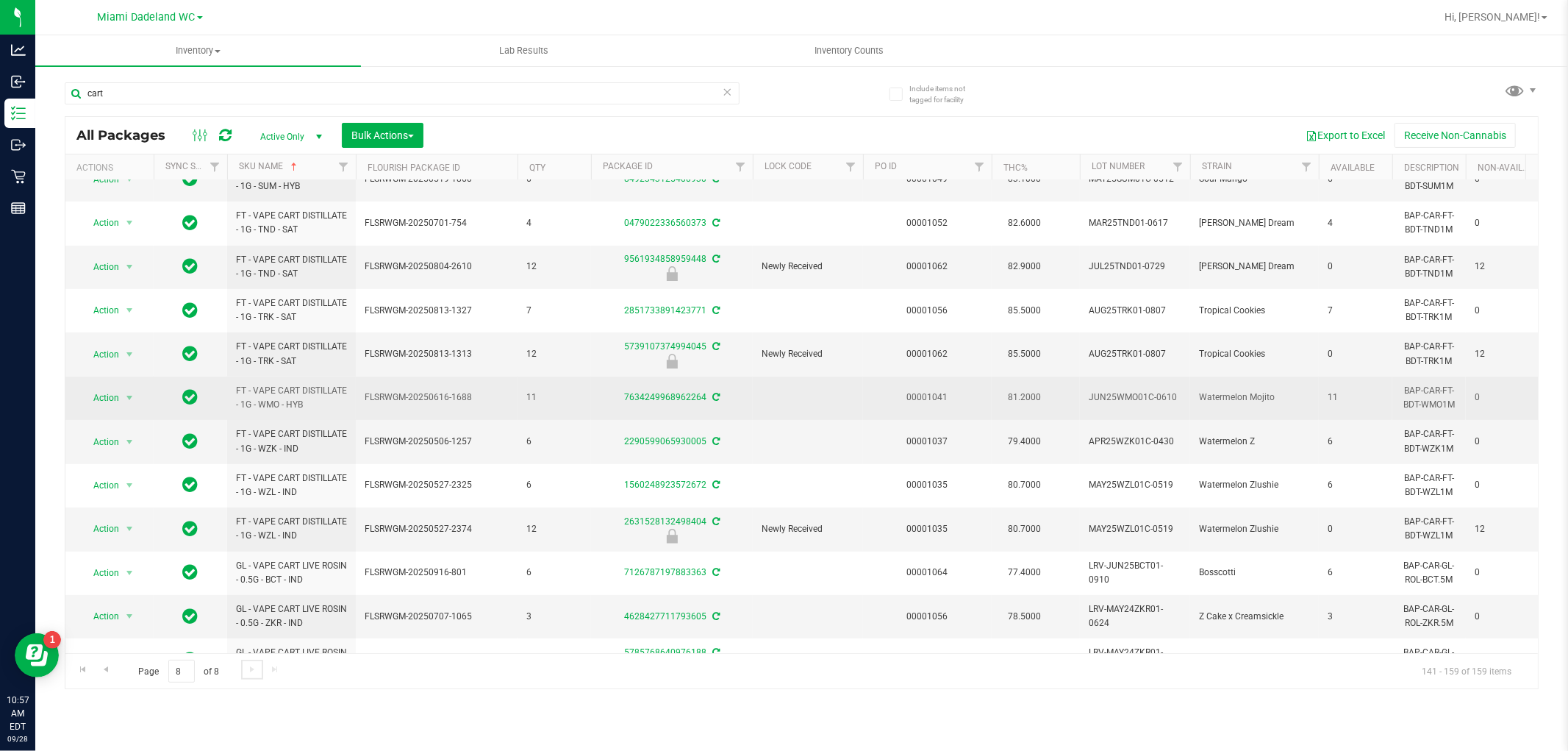
scroll to position [369, 0]
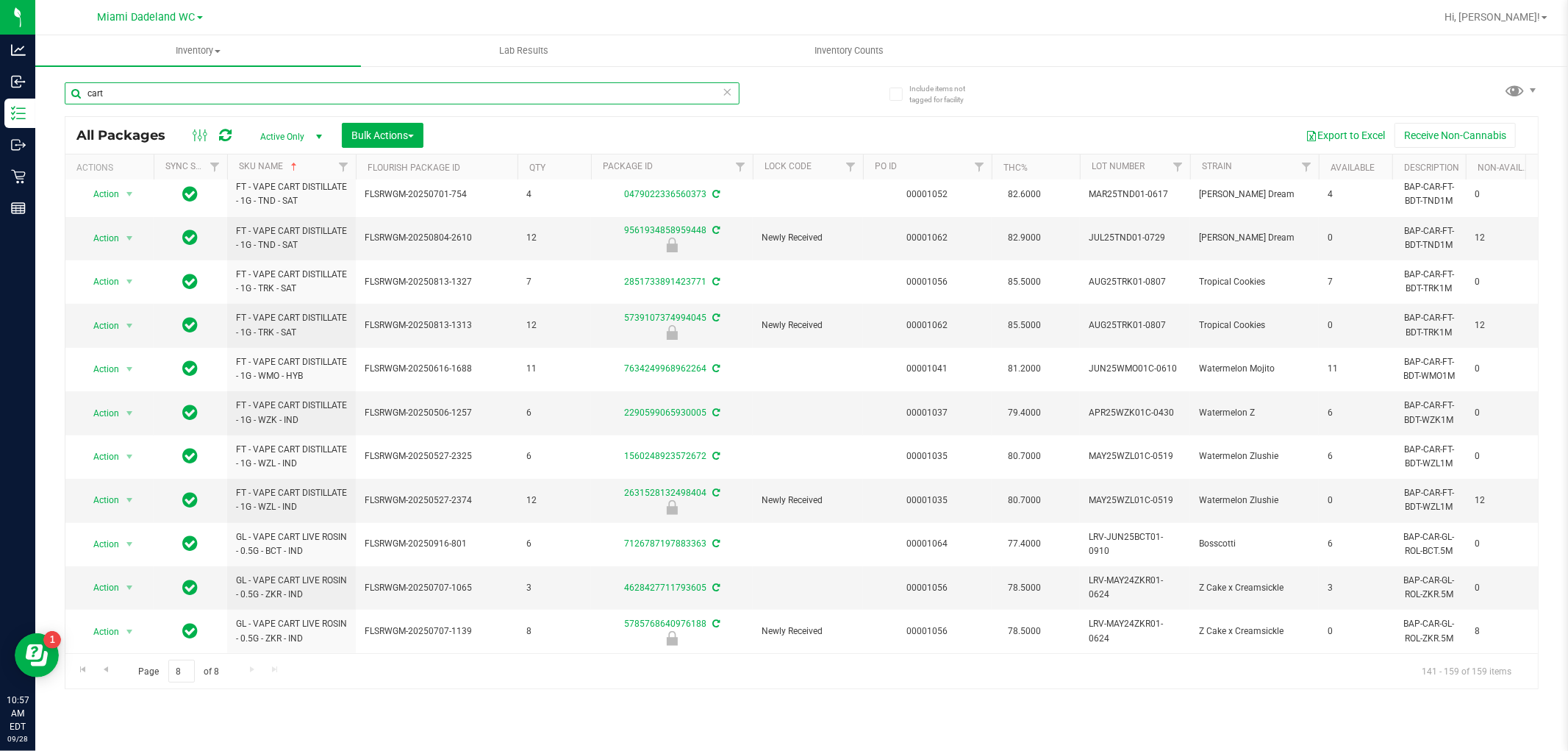
click at [250, 91] on input "cart" at bounding box center [403, 93] width 675 height 22
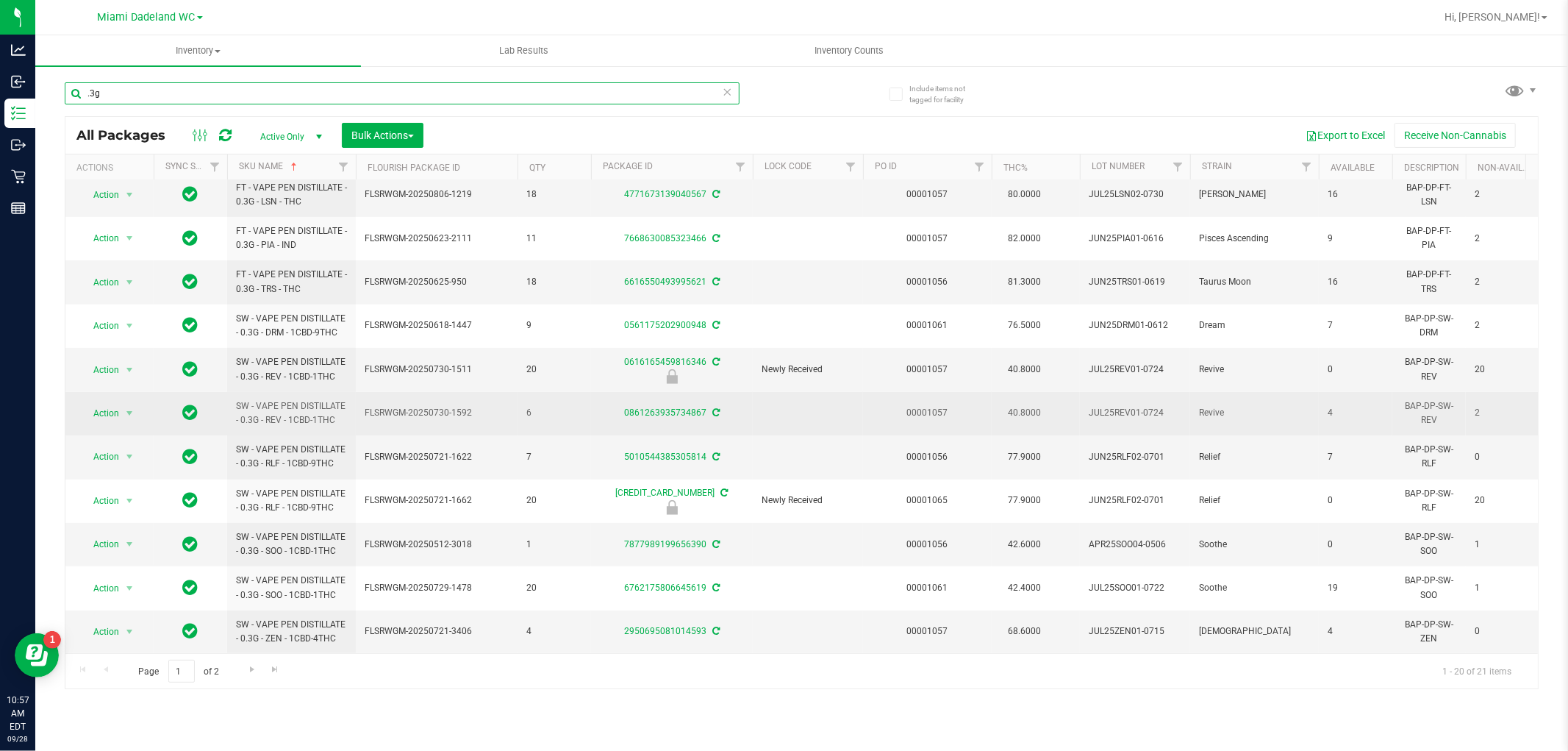
scroll to position [413, 0]
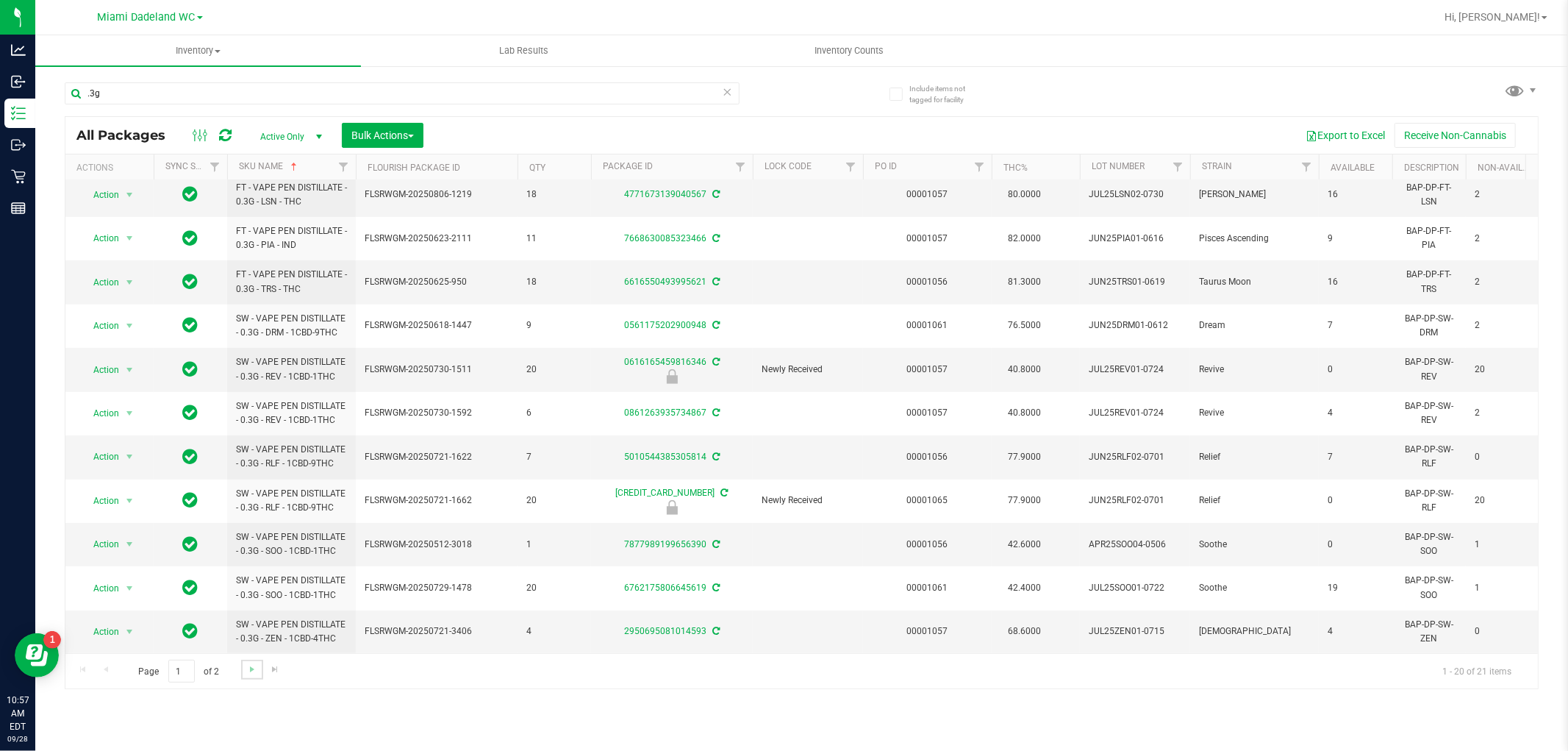
click at [243, 667] on link "Go to the next page" at bounding box center [251, 670] width 21 height 20
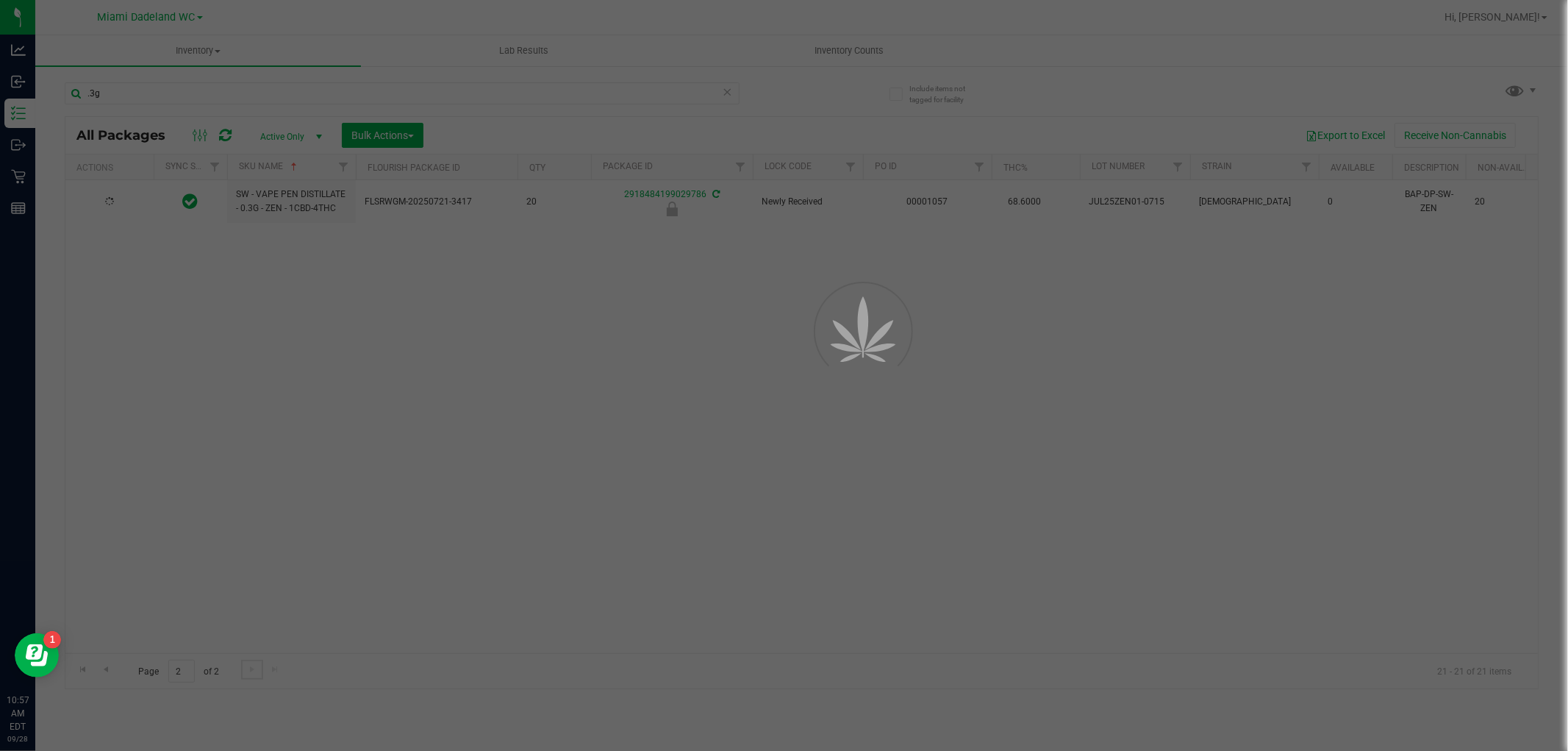
scroll to position [0, 0]
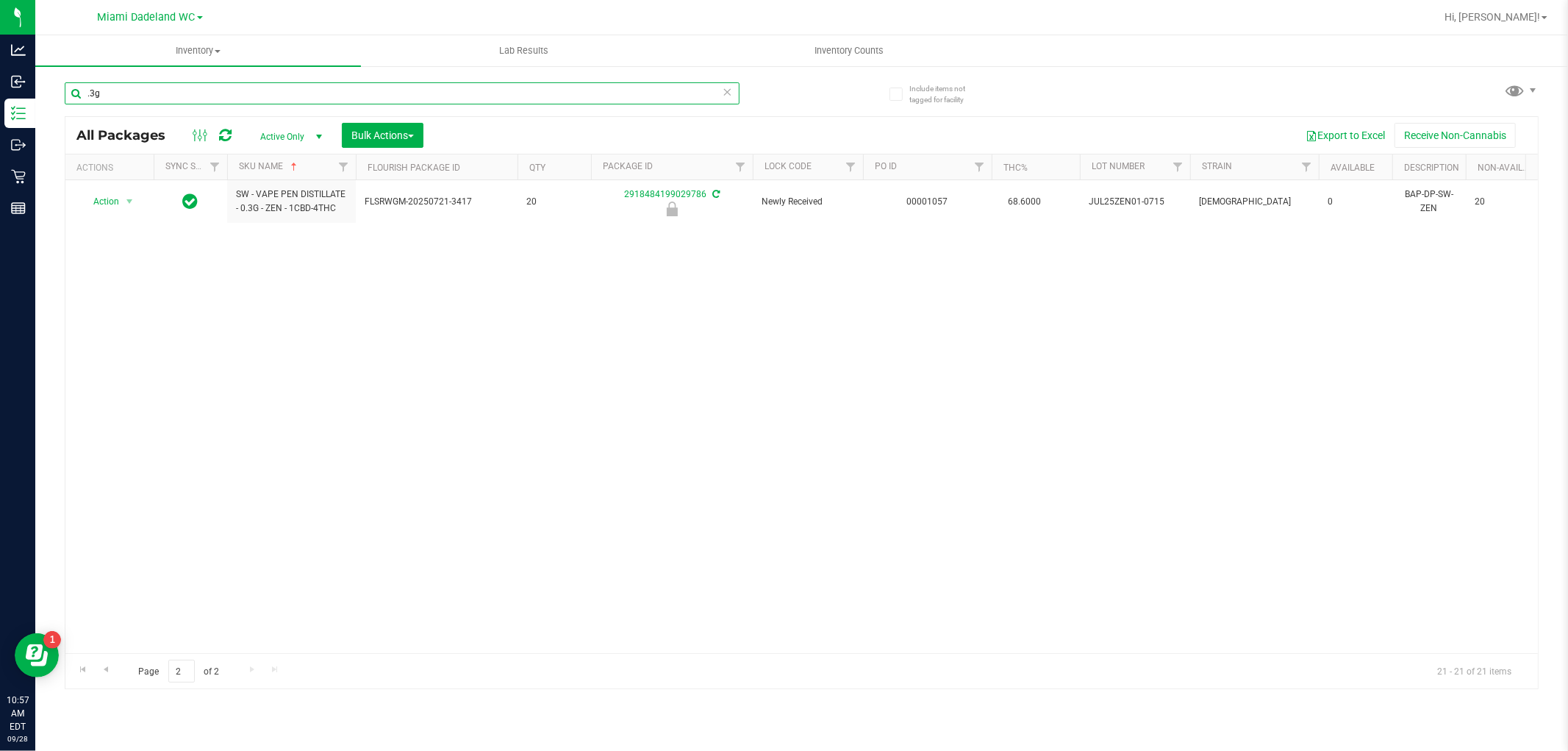
click at [325, 96] on input ".3g" at bounding box center [403, 93] width 675 height 22
type input "."
type input "top"
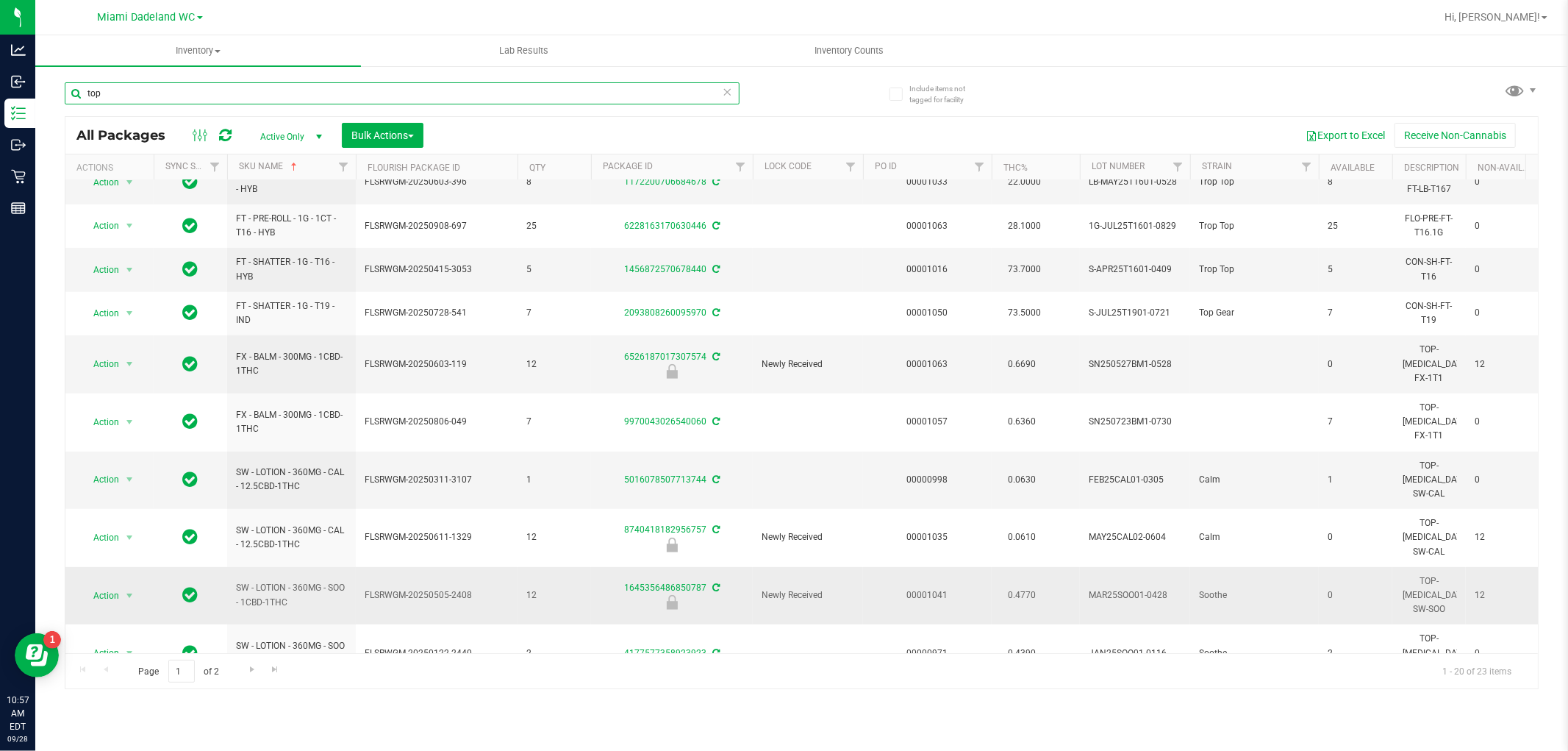
scroll to position [413, 0]
click at [248, 671] on span "Go to the next page" at bounding box center [252, 670] width 12 height 12
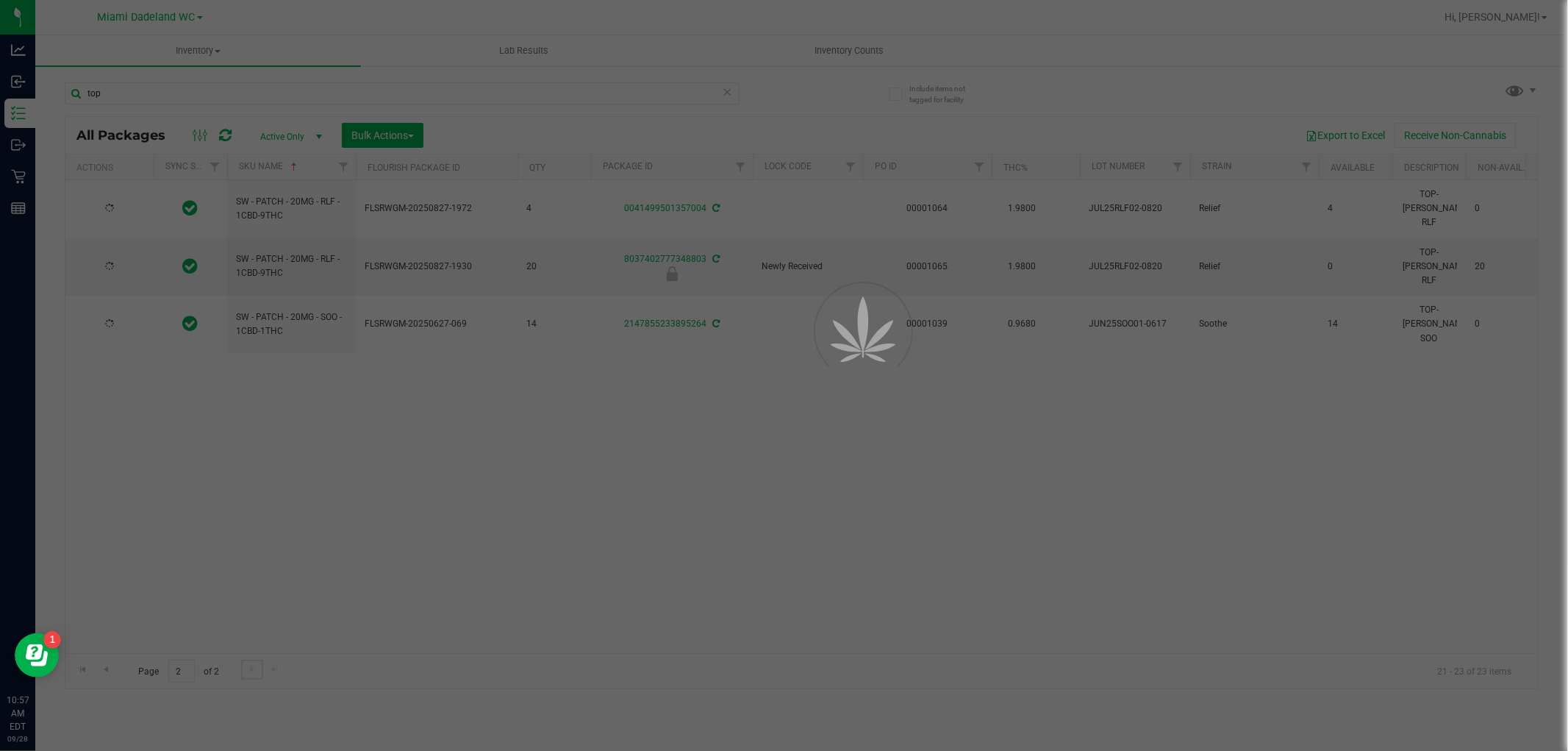
scroll to position [0, 0]
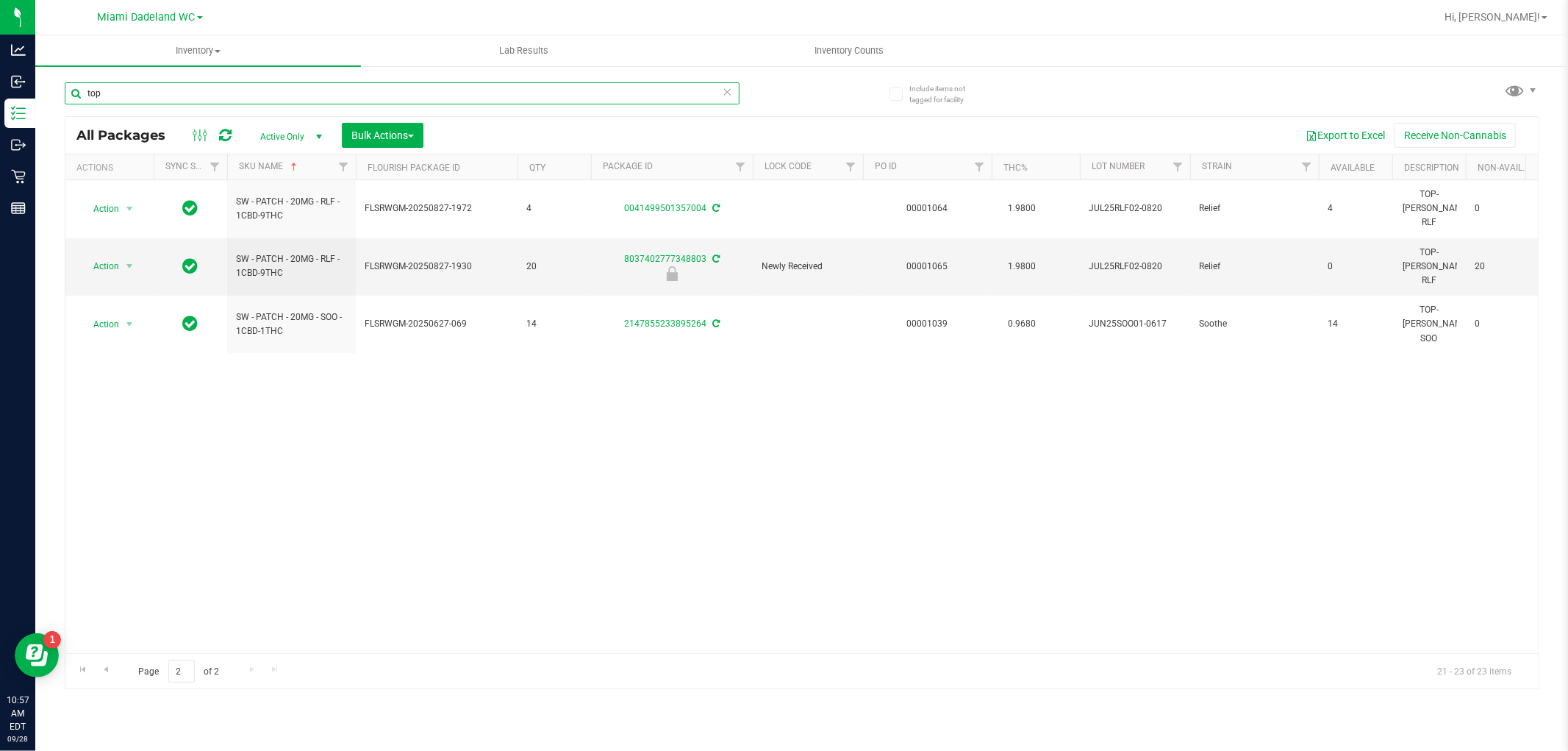
click at [448, 82] on input "top" at bounding box center [403, 93] width 675 height 22
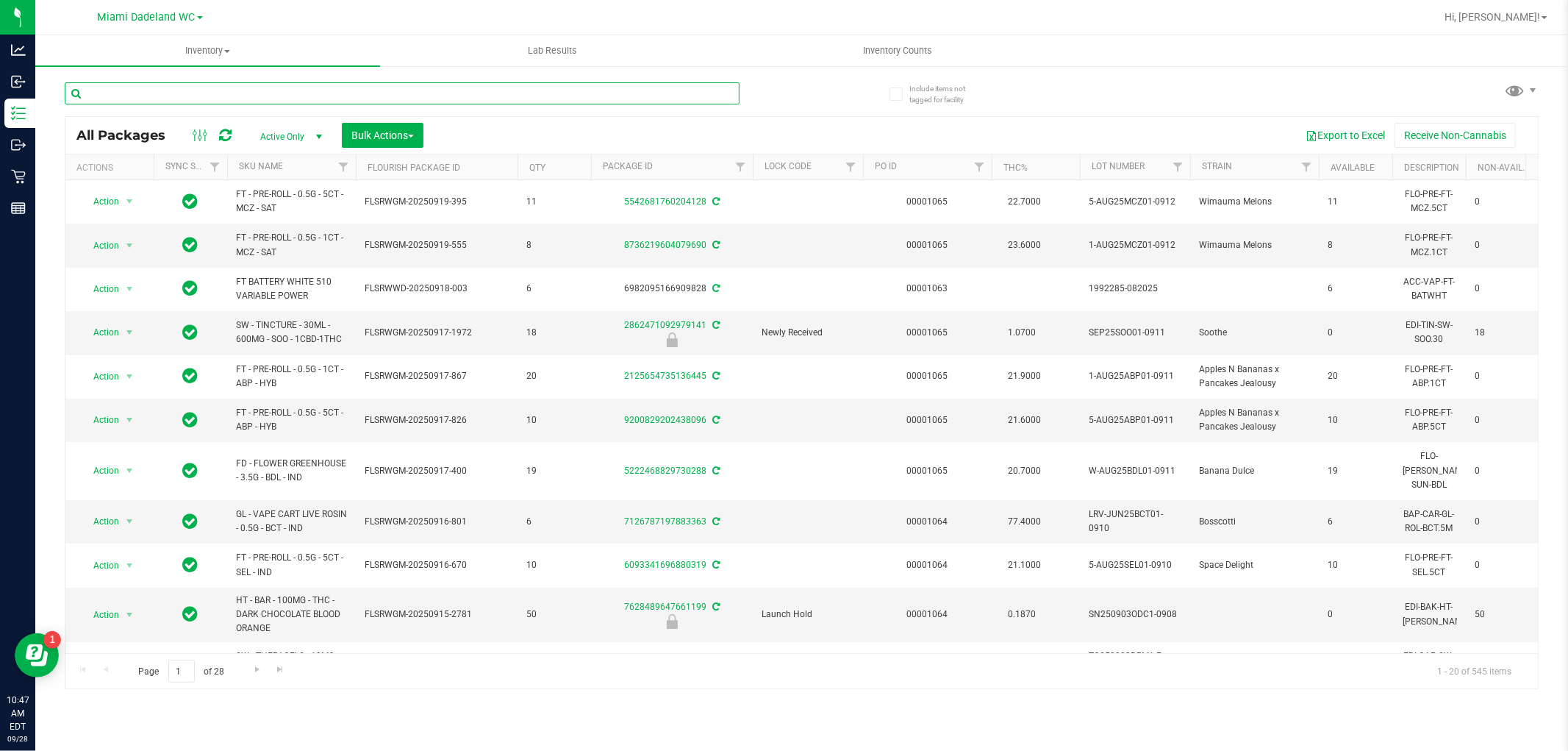
click at [158, 88] on input "text" at bounding box center [403, 93] width 675 height 22
type input "mec"
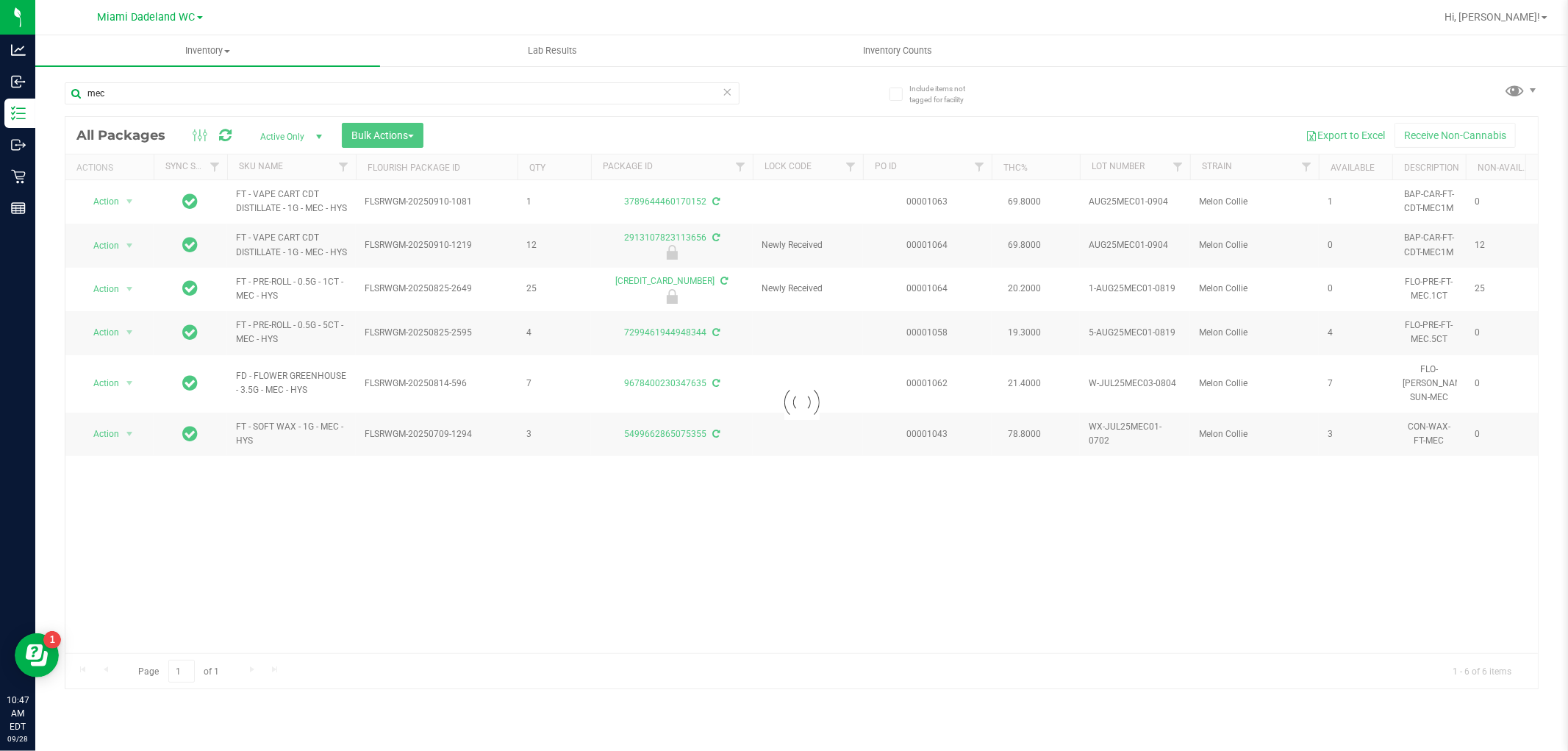
click at [269, 164] on div at bounding box center [801, 402] width 1473 height 572
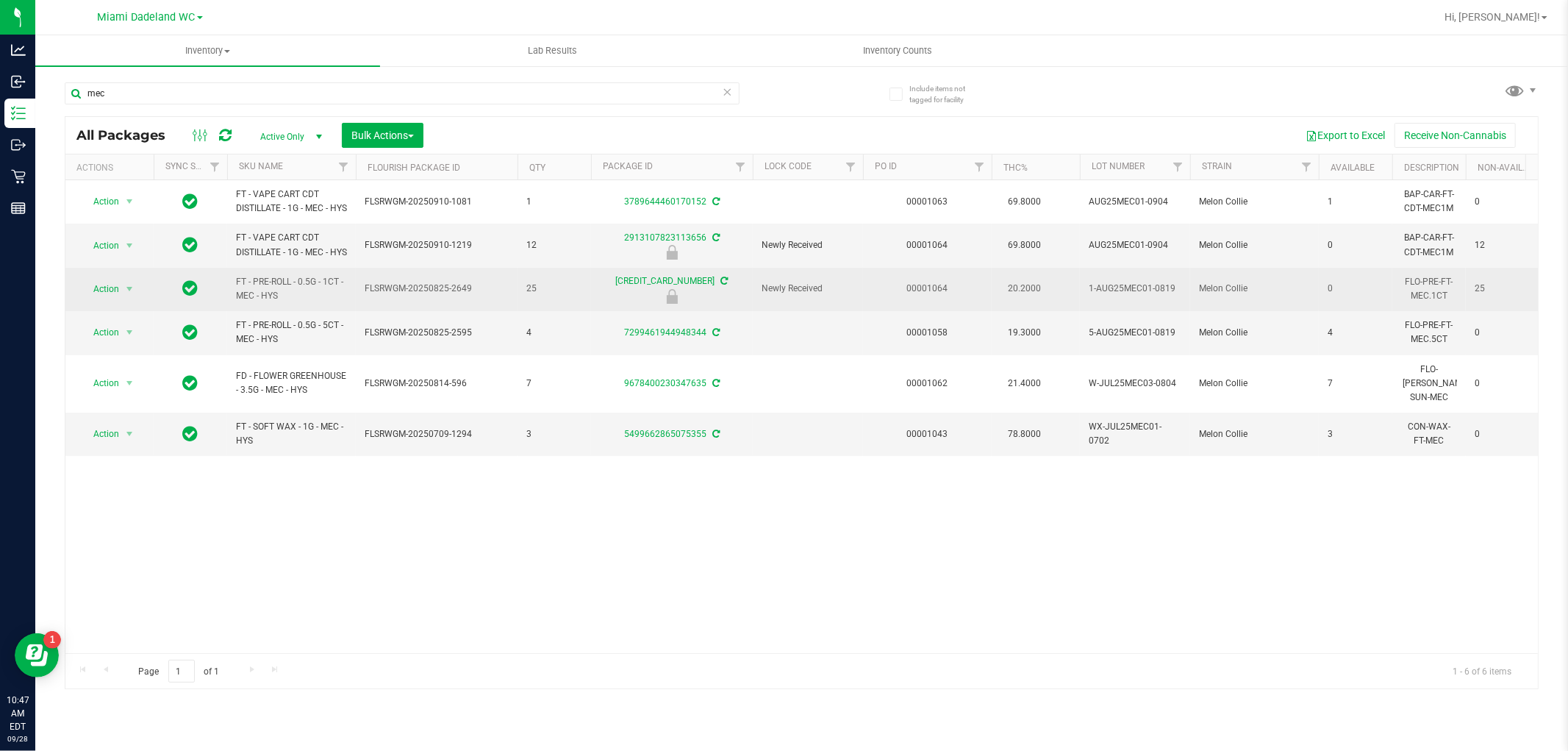
click at [319, 295] on td "FT - PRE-ROLL - 0.5G - 1CT - MEC - HYS" at bounding box center [291, 289] width 129 height 44
click at [90, 299] on span "Action" at bounding box center [100, 289] width 39 height 21
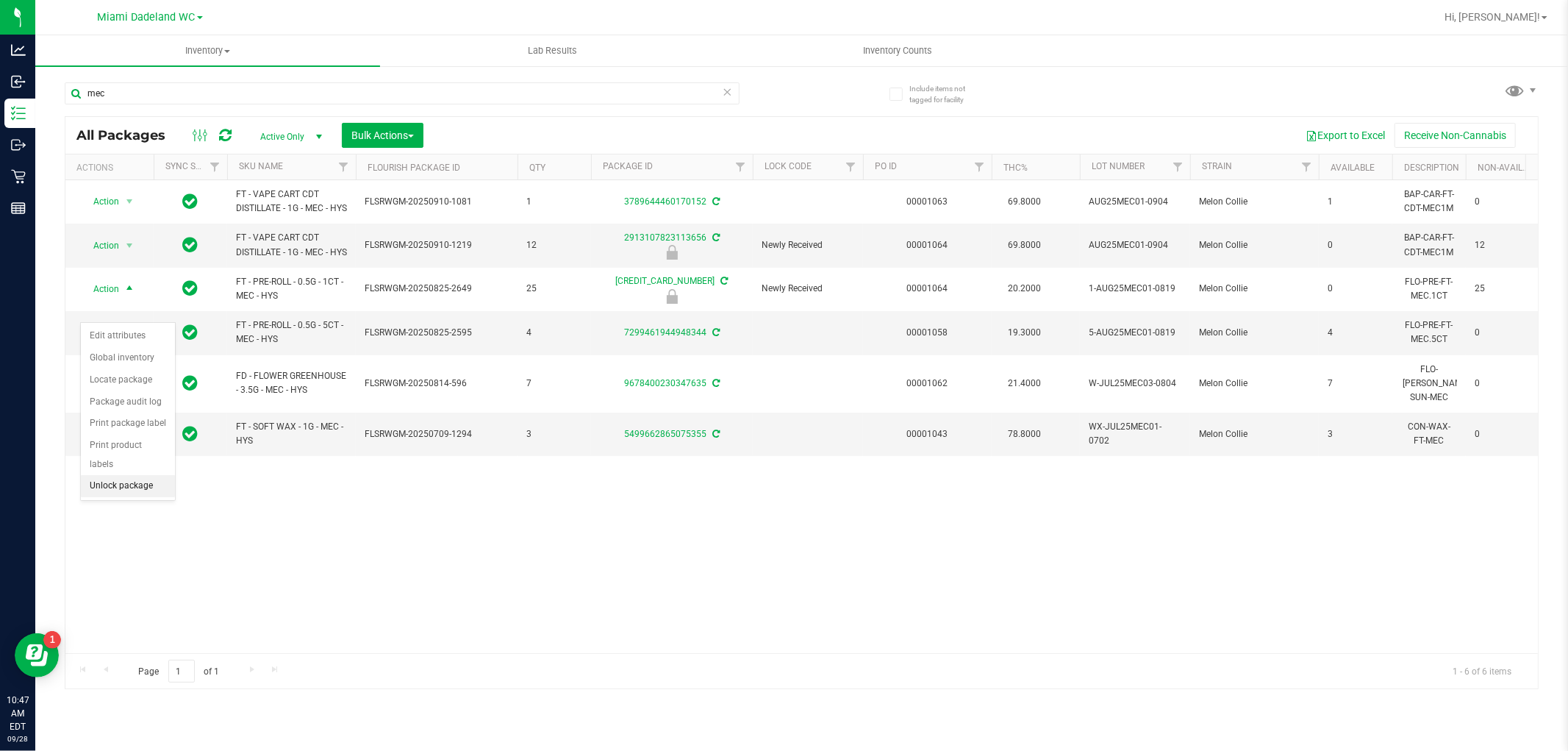
click at [131, 481] on li "Unlock package" at bounding box center [128, 486] width 94 height 22
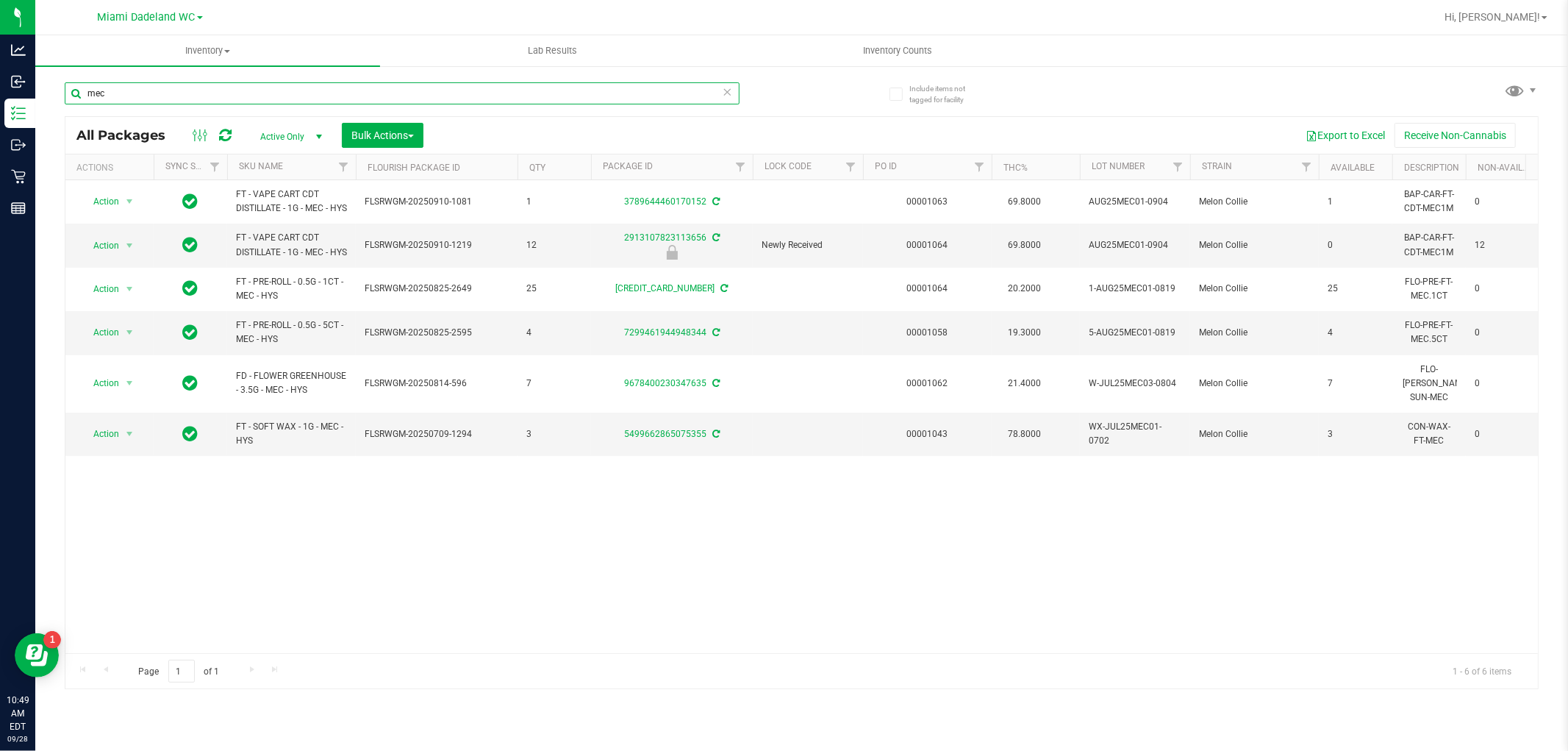
click at [128, 96] on input "mec" at bounding box center [403, 93] width 675 height 22
type input "3065785693978770"
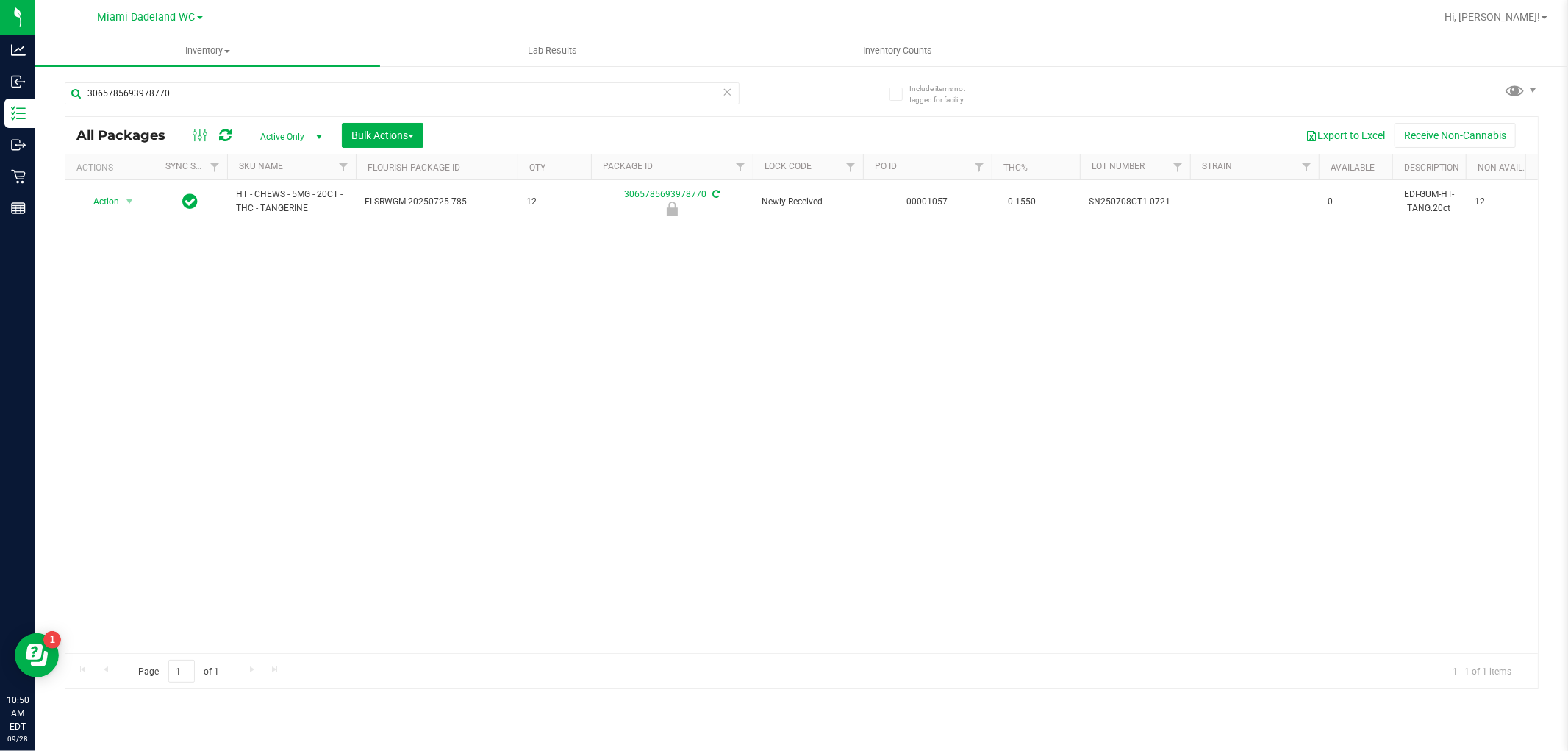
click at [362, 324] on div "Action Action Edit attributes Global inventory Locate package Package audit log…" at bounding box center [801, 417] width 1473 height 473
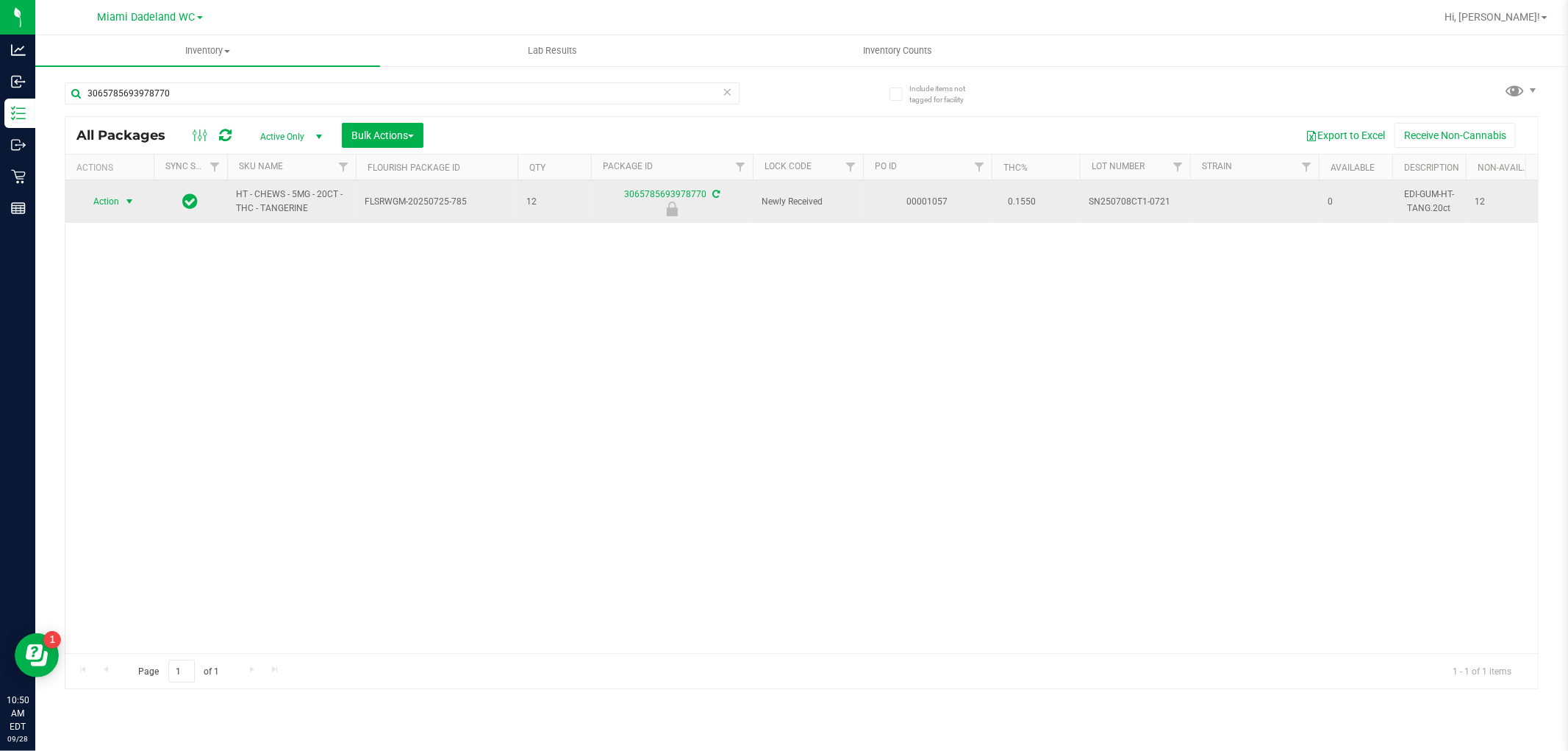
click at [126, 202] on span "select" at bounding box center [129, 201] width 12 height 12
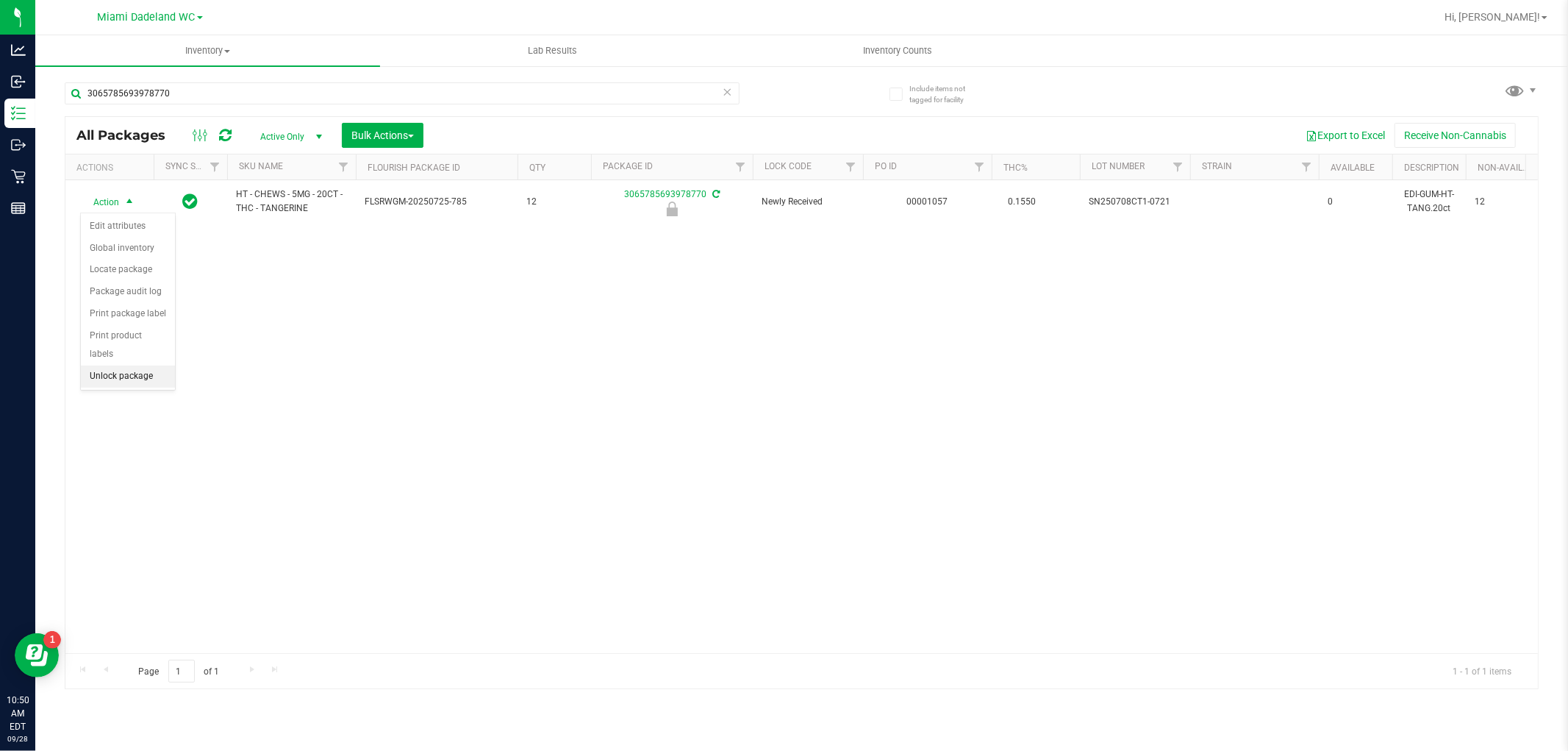
click at [155, 376] on li "Unlock package" at bounding box center [128, 376] width 94 height 22
click at [362, 324] on div "Action Action Adjust qty Create package Edit attributes Global inventory Locate…" at bounding box center [801, 417] width 1473 height 473
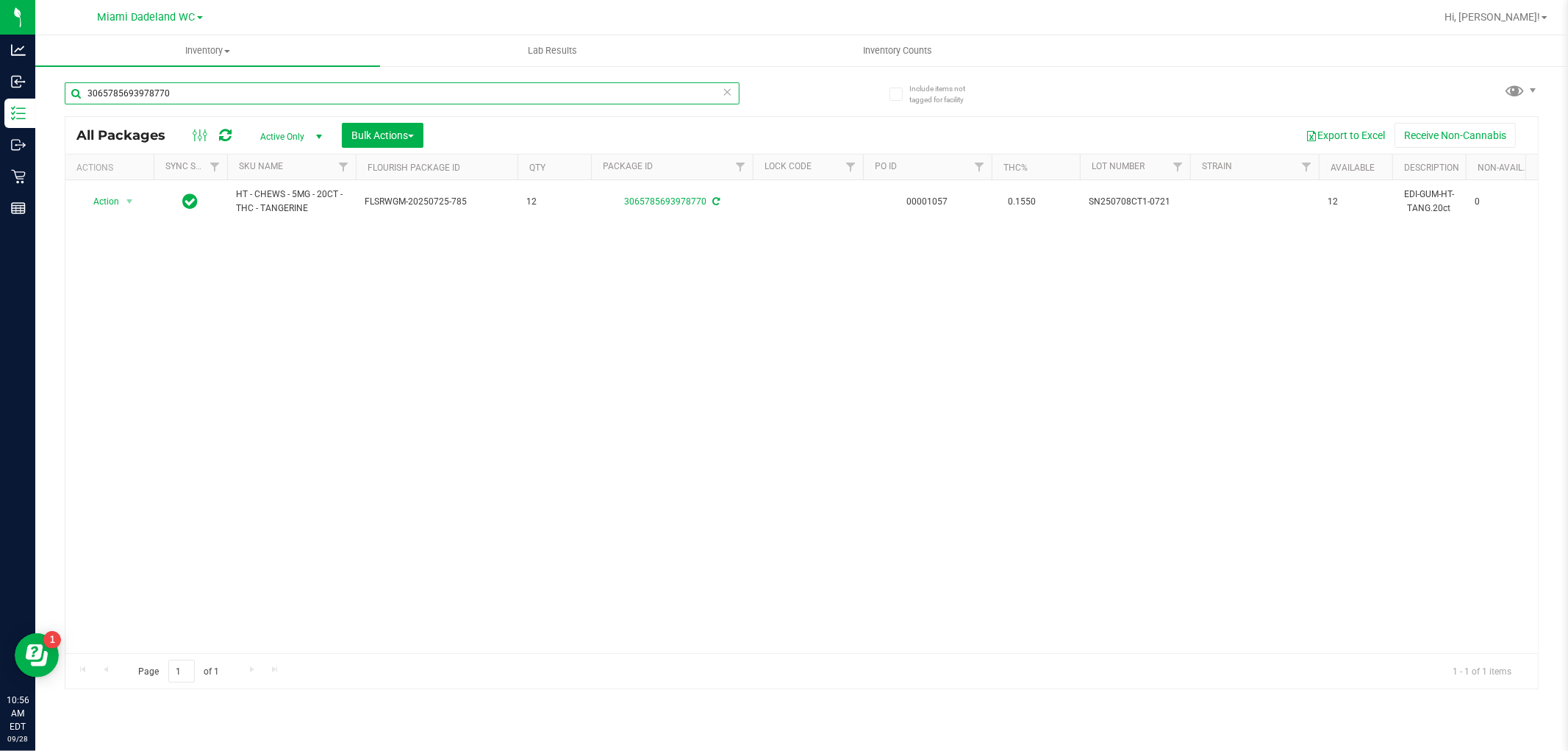
click at [177, 90] on input "3065785693978770" at bounding box center [403, 93] width 675 height 22
type input "6762175806645619"
click at [117, 196] on div at bounding box center [110, 201] width 70 height 14
click at [117, 196] on span "Action" at bounding box center [100, 201] width 39 height 21
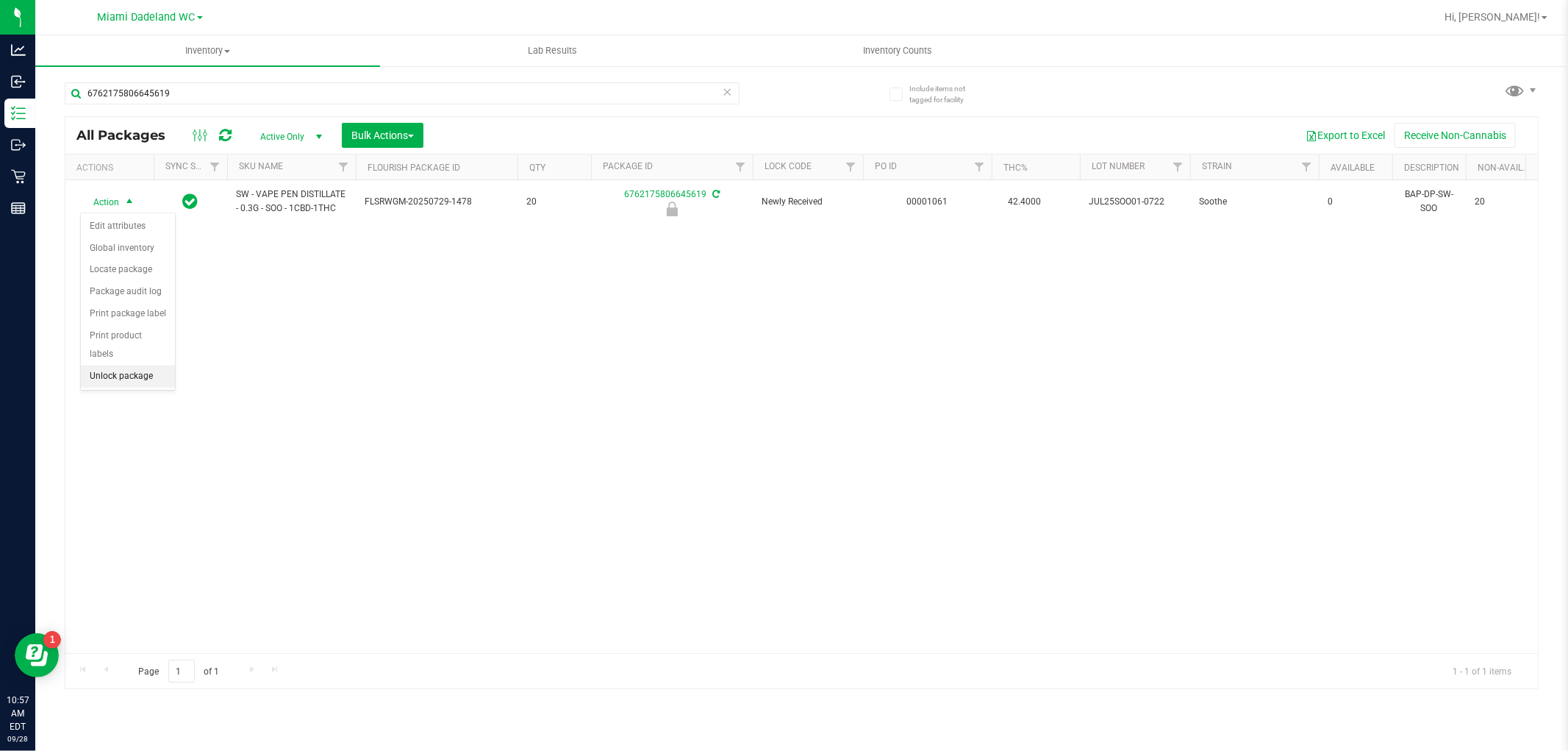
click at [111, 384] on li "Unlock package" at bounding box center [128, 376] width 94 height 22
click at [266, 411] on div "Action Action Adjust qty Create package Edit attributes Global inventory Locate…" at bounding box center [801, 417] width 1473 height 473
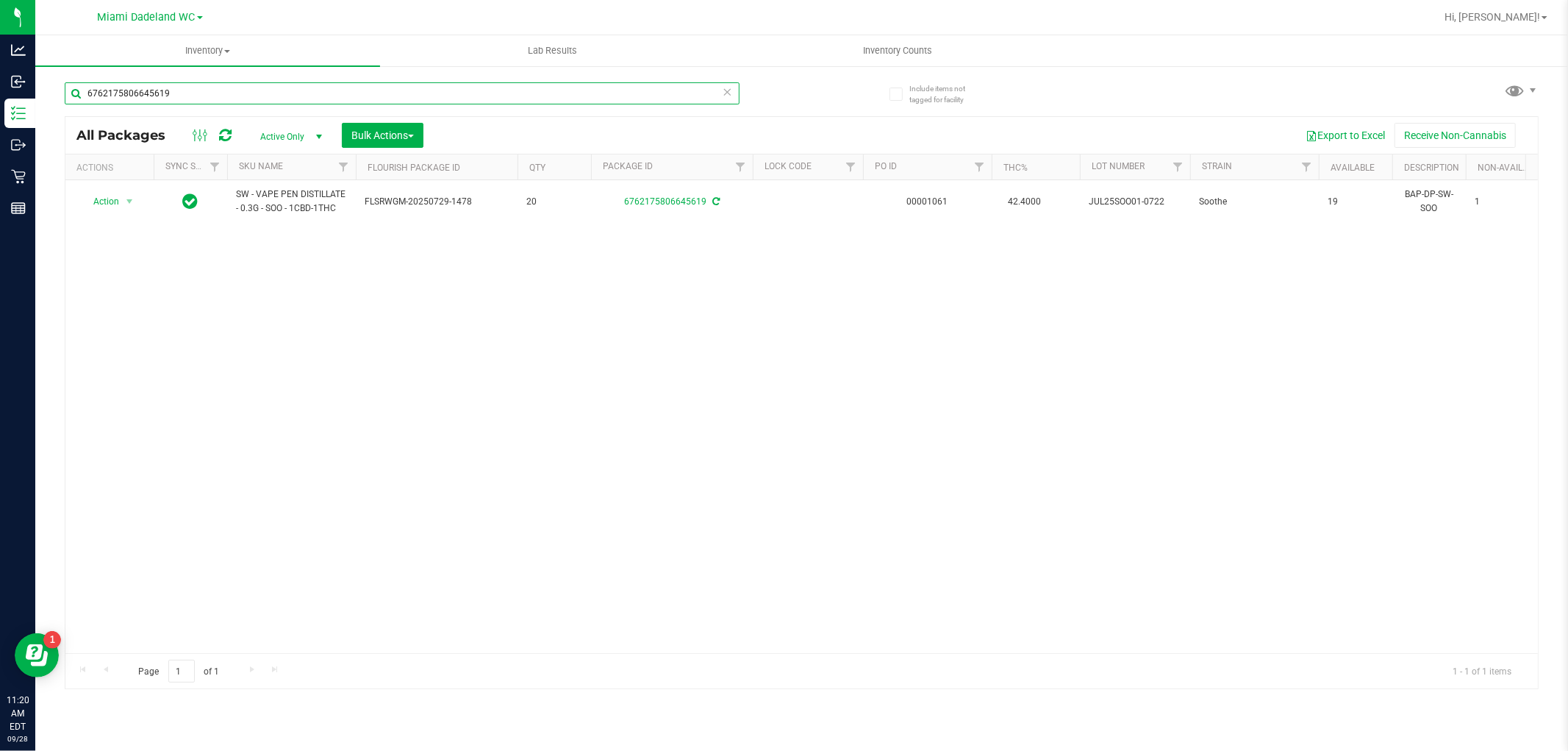
click at [453, 87] on input "6762175806645619" at bounding box center [403, 93] width 675 height 22
click at [450, 88] on input "6762175806645619" at bounding box center [403, 93] width 675 height 22
type input "6"
type input "mixed [PERSON_NAME]"
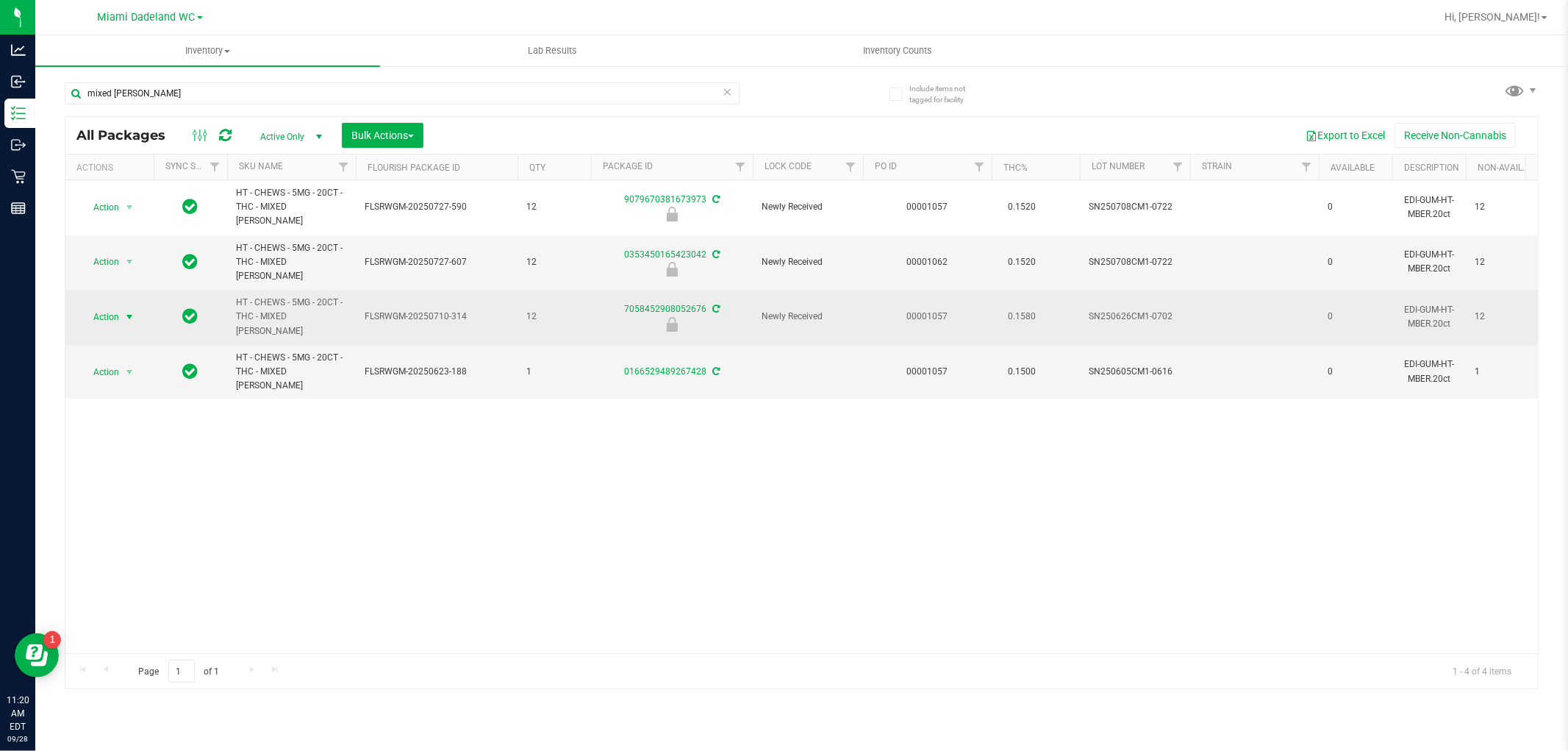
click at [118, 307] on span "Action" at bounding box center [100, 317] width 39 height 21
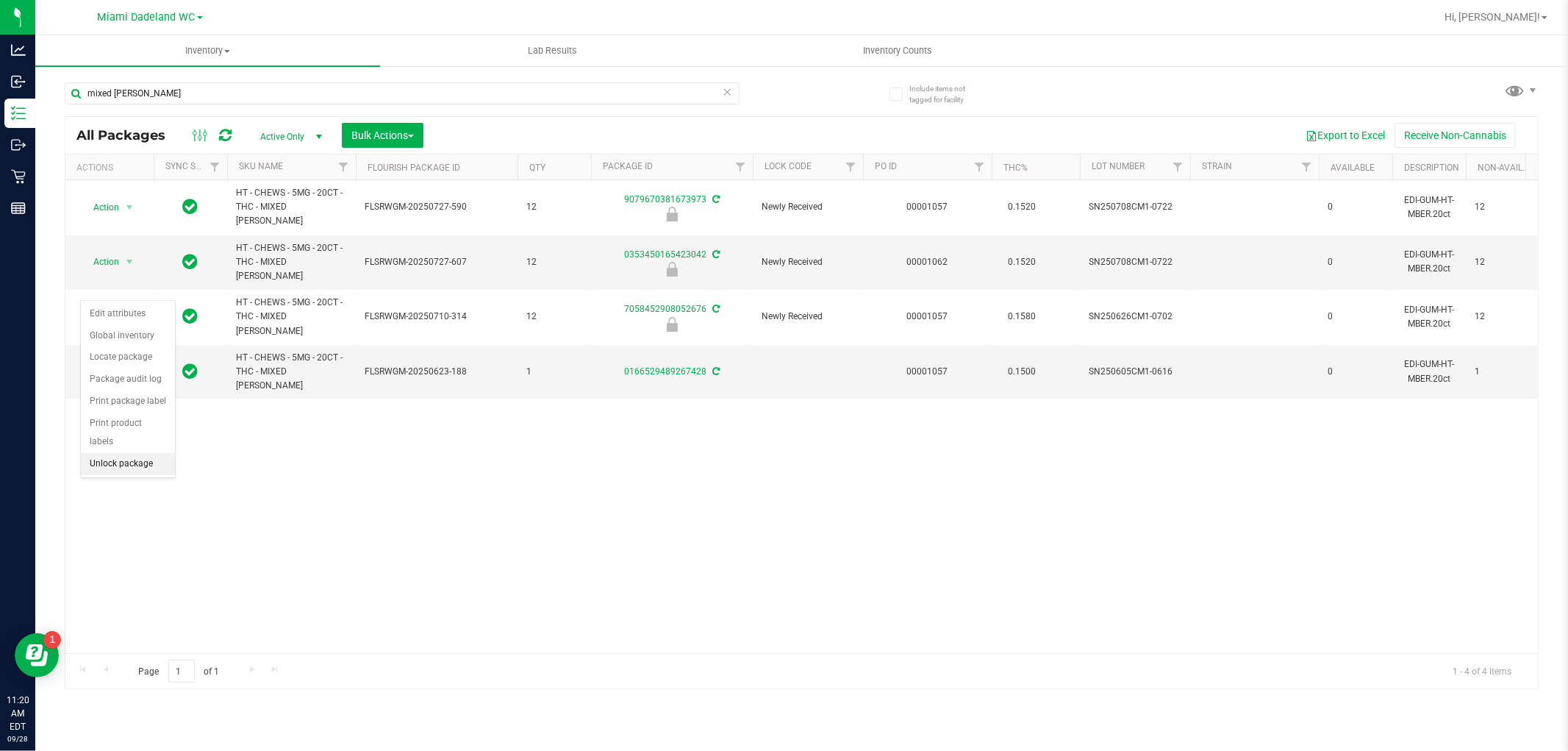
click at [130, 468] on li "Unlock package" at bounding box center [128, 465] width 94 height 22
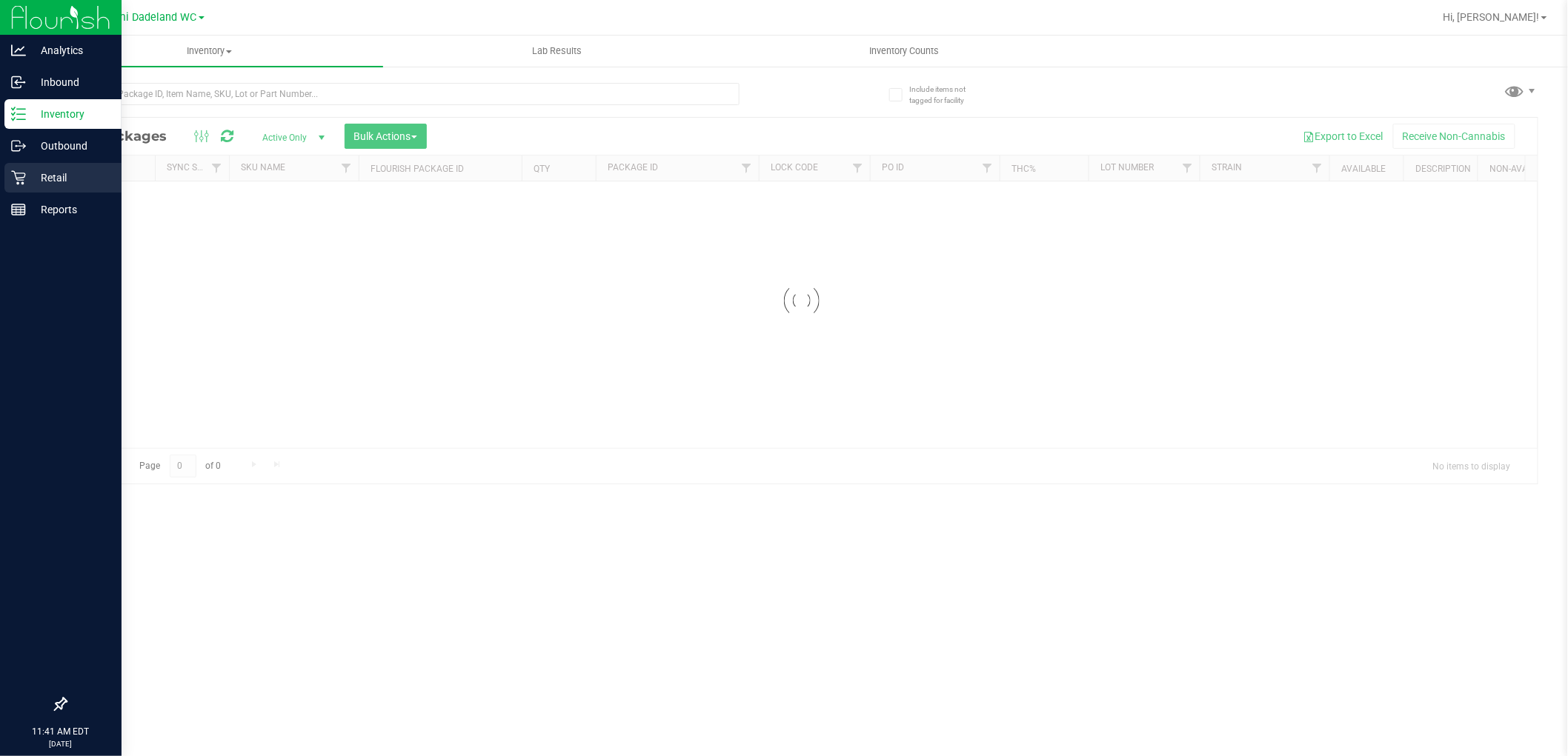
click at [22, 182] on icon at bounding box center [18, 178] width 14 height 14
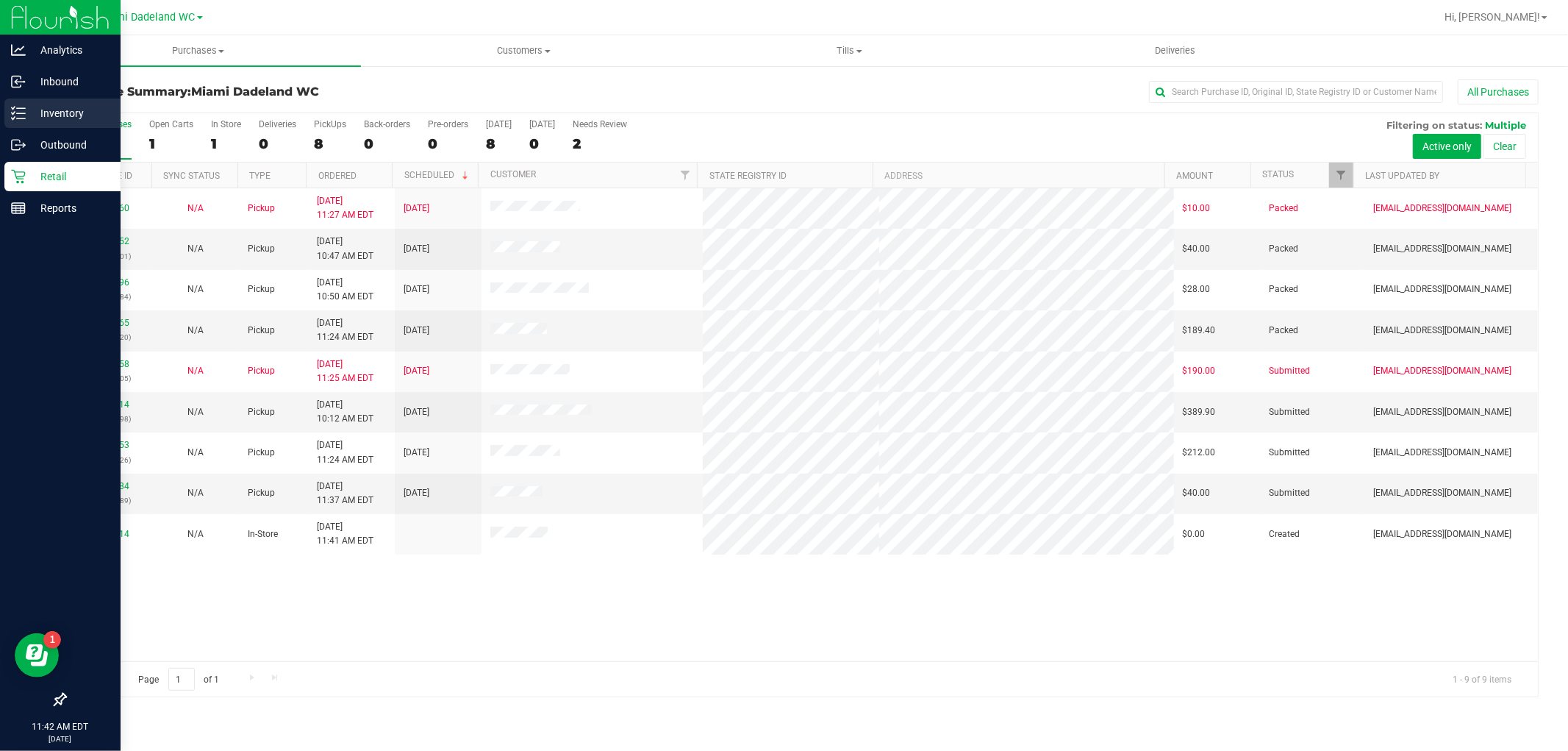
click at [20, 113] on line at bounding box center [21, 113] width 8 height 0
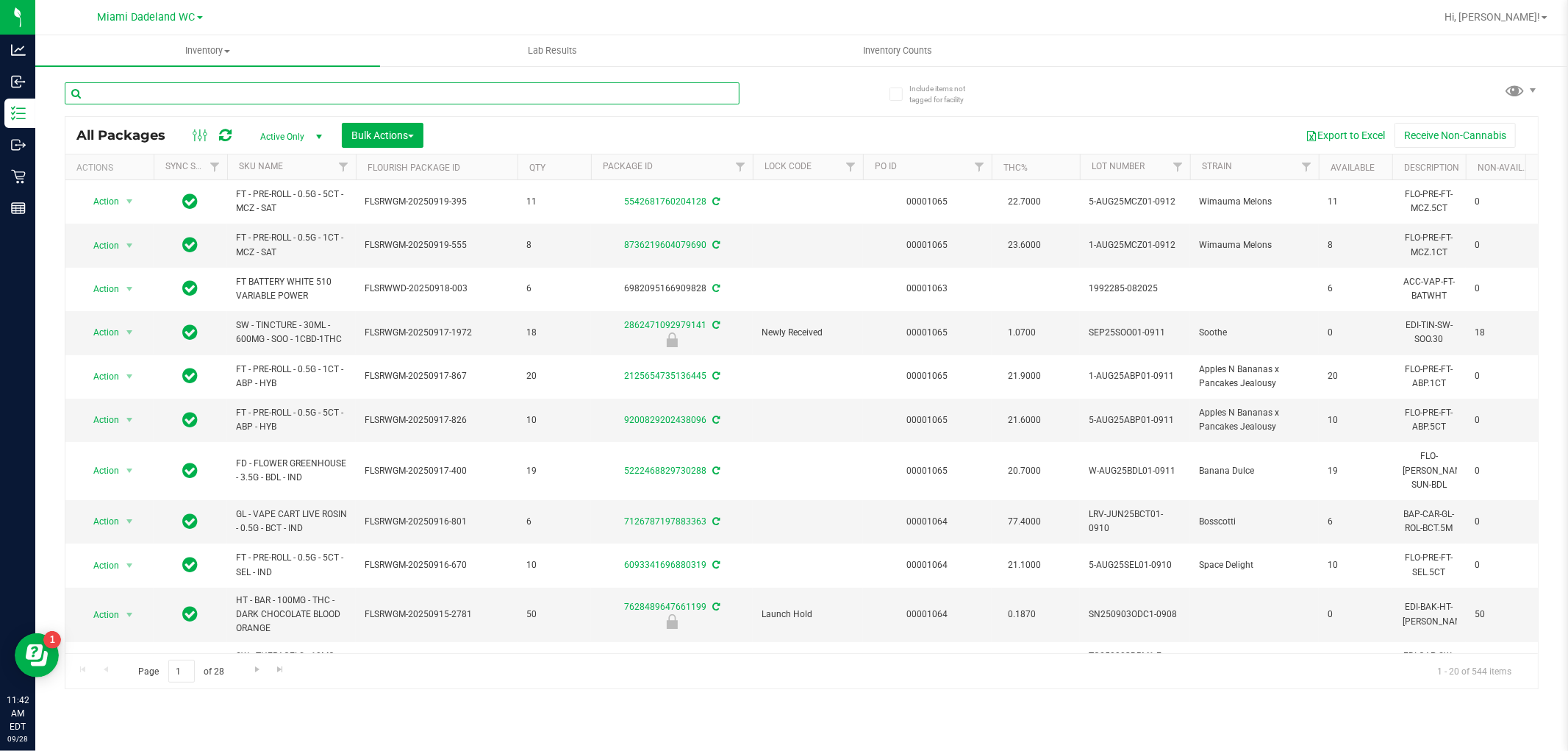
click at [236, 91] on input "text" at bounding box center [403, 93] width 675 height 22
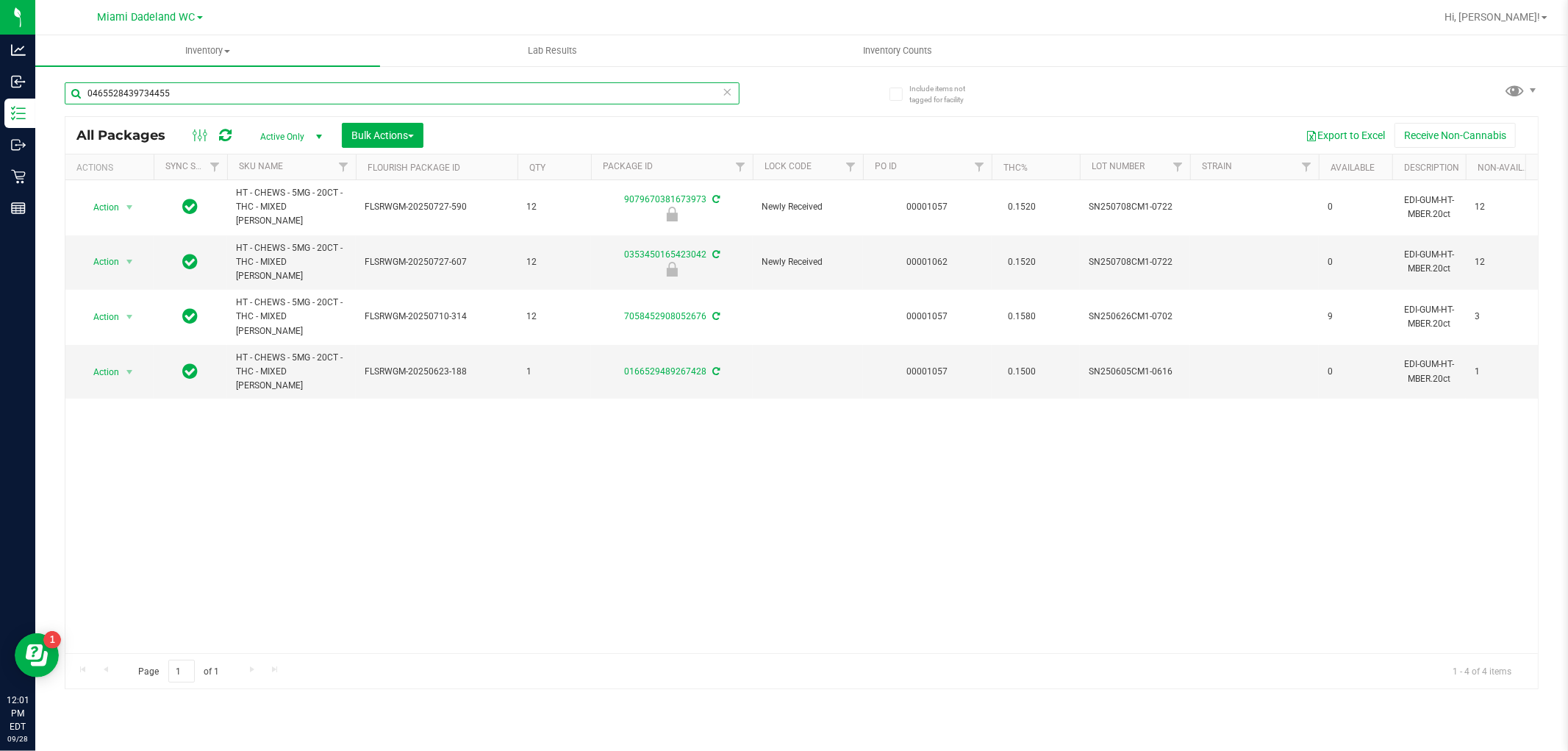
type input "0465528439734455"
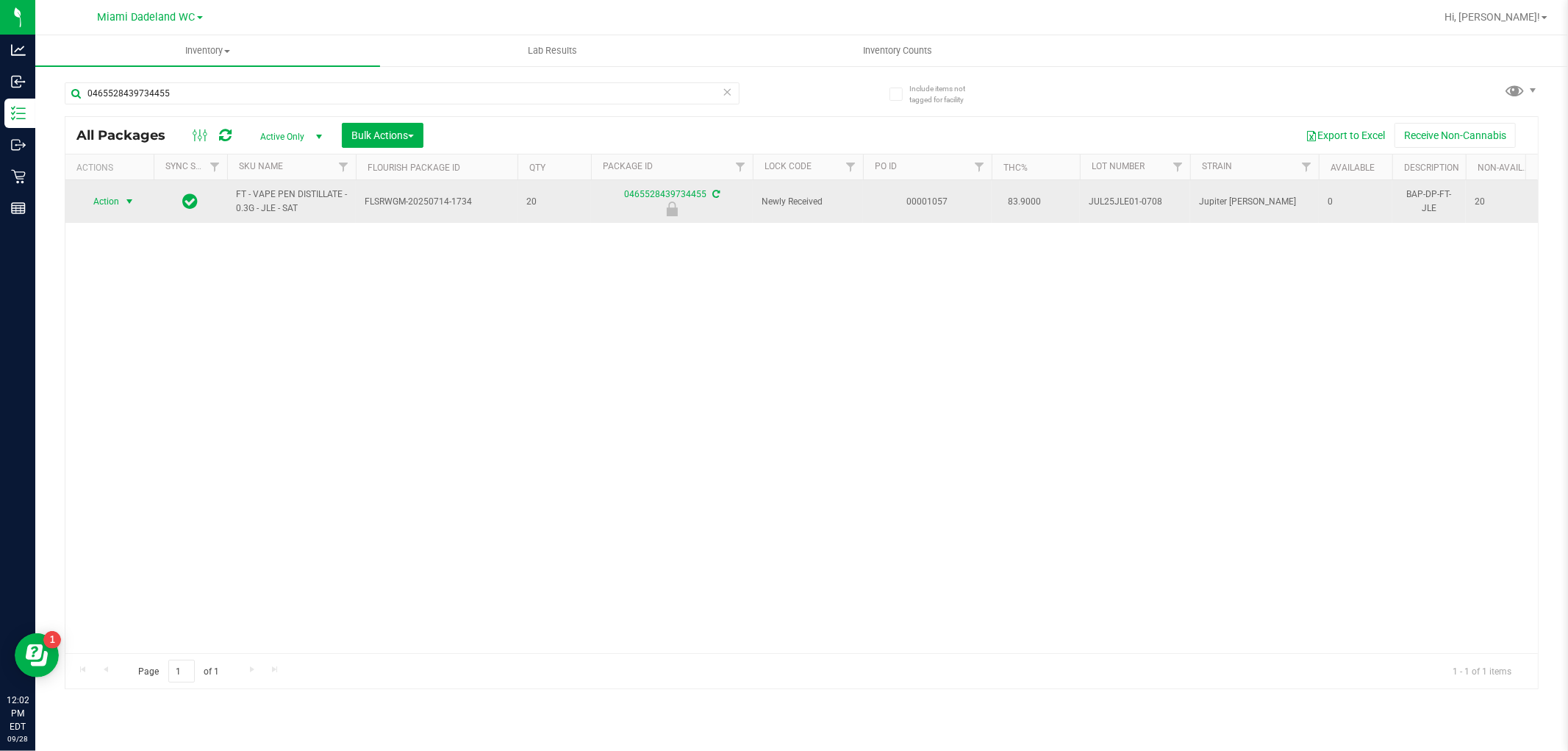
click at [127, 199] on span "select" at bounding box center [129, 201] width 12 height 12
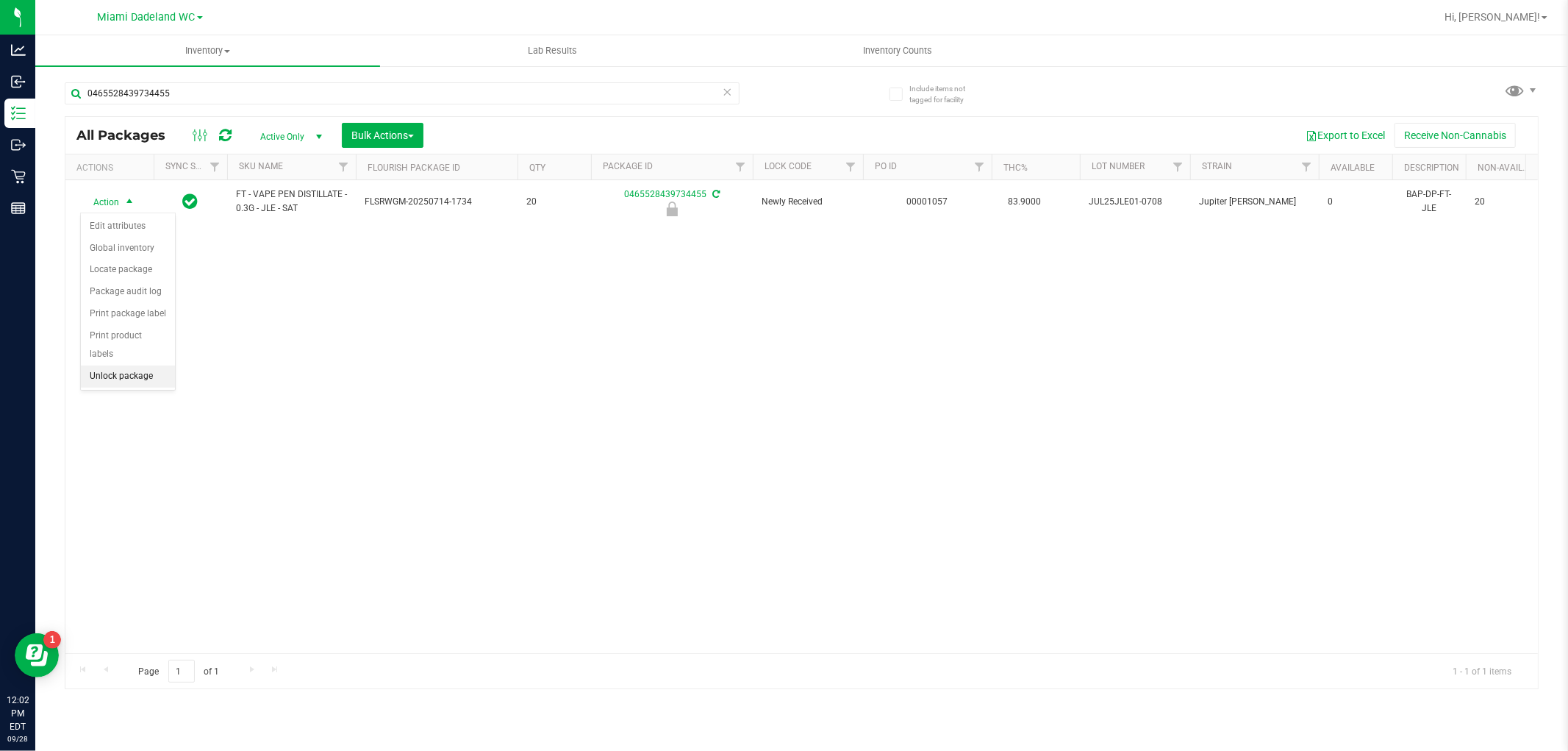
click at [159, 384] on li "Unlock package" at bounding box center [128, 376] width 94 height 22
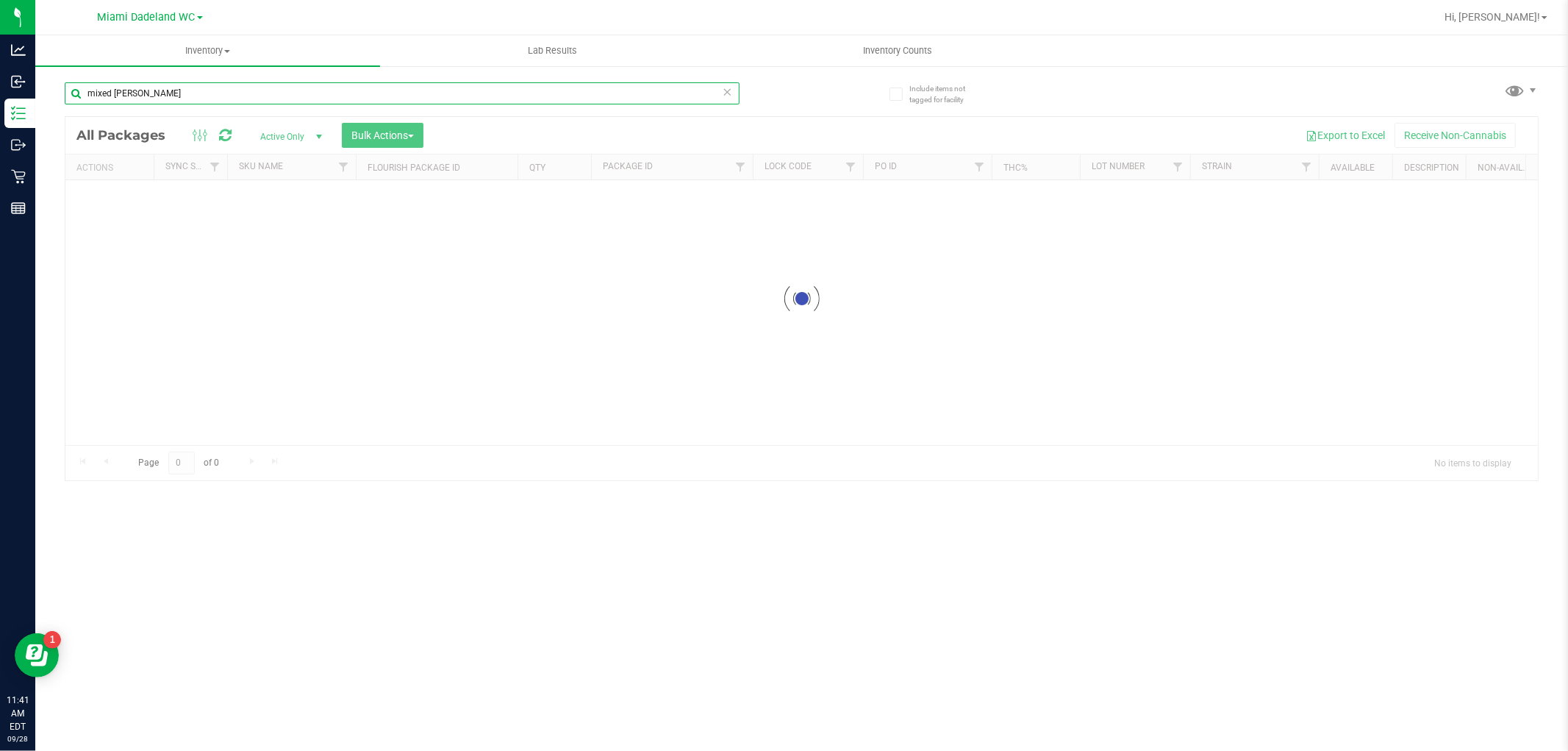
click at [284, 92] on input "mixed [PERSON_NAME]" at bounding box center [403, 93] width 675 height 22
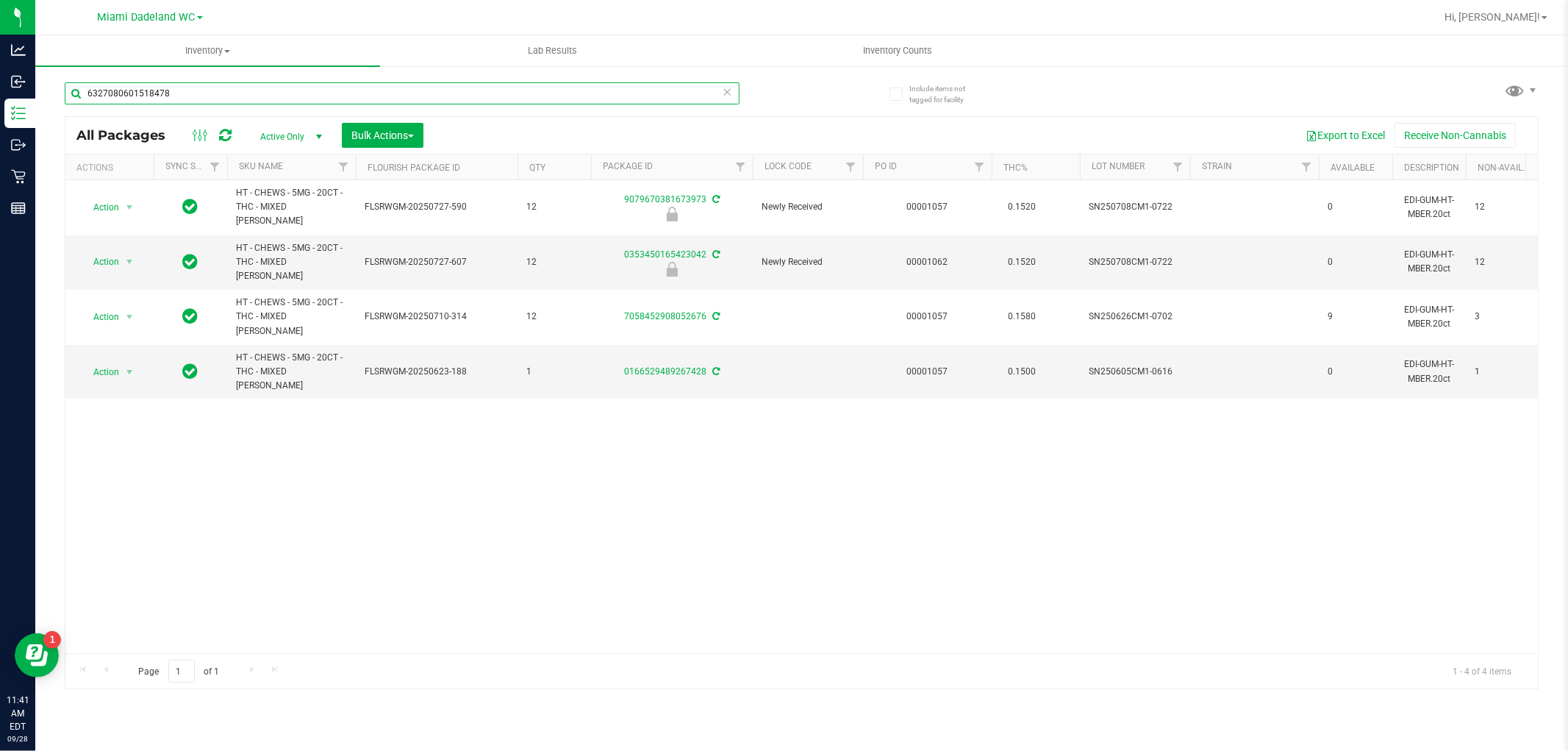
type input "6327080601518478"
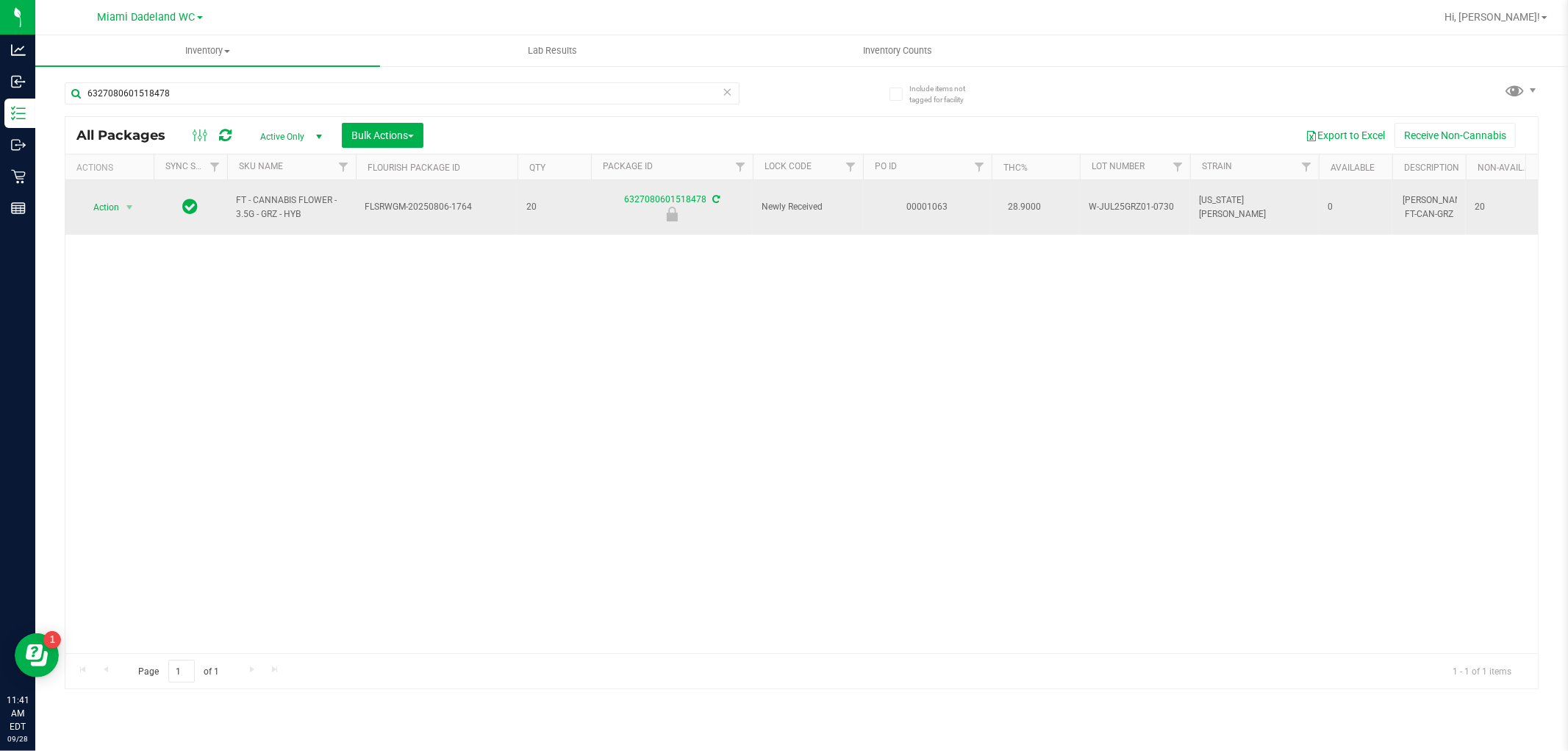
click at [107, 197] on span "Action" at bounding box center [100, 207] width 39 height 21
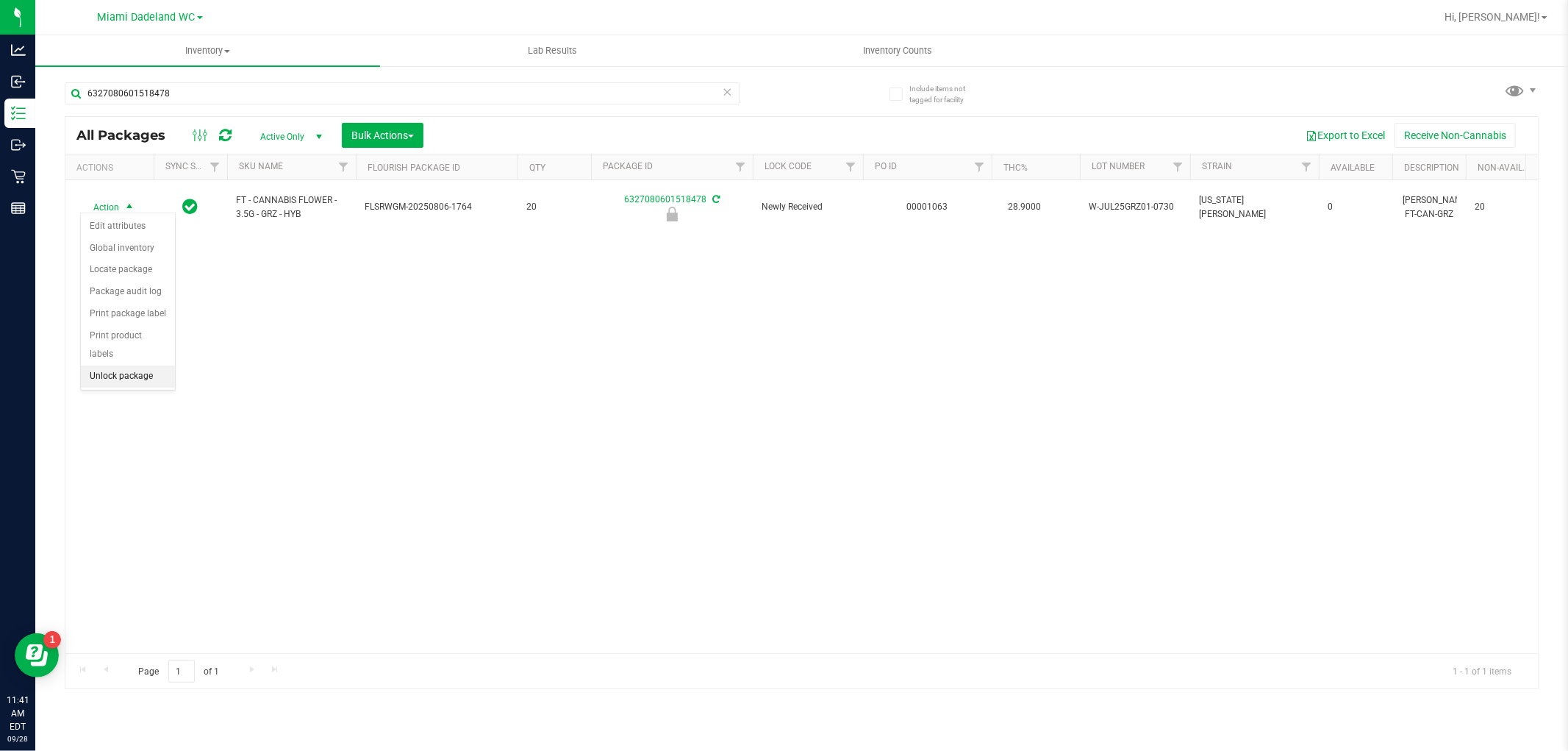
click at [106, 378] on li "Unlock package" at bounding box center [128, 376] width 94 height 22
click at [177, 273] on div "Action Action Adjust qty Create package Edit attributes Global inventory Locate…" at bounding box center [801, 417] width 1473 height 473
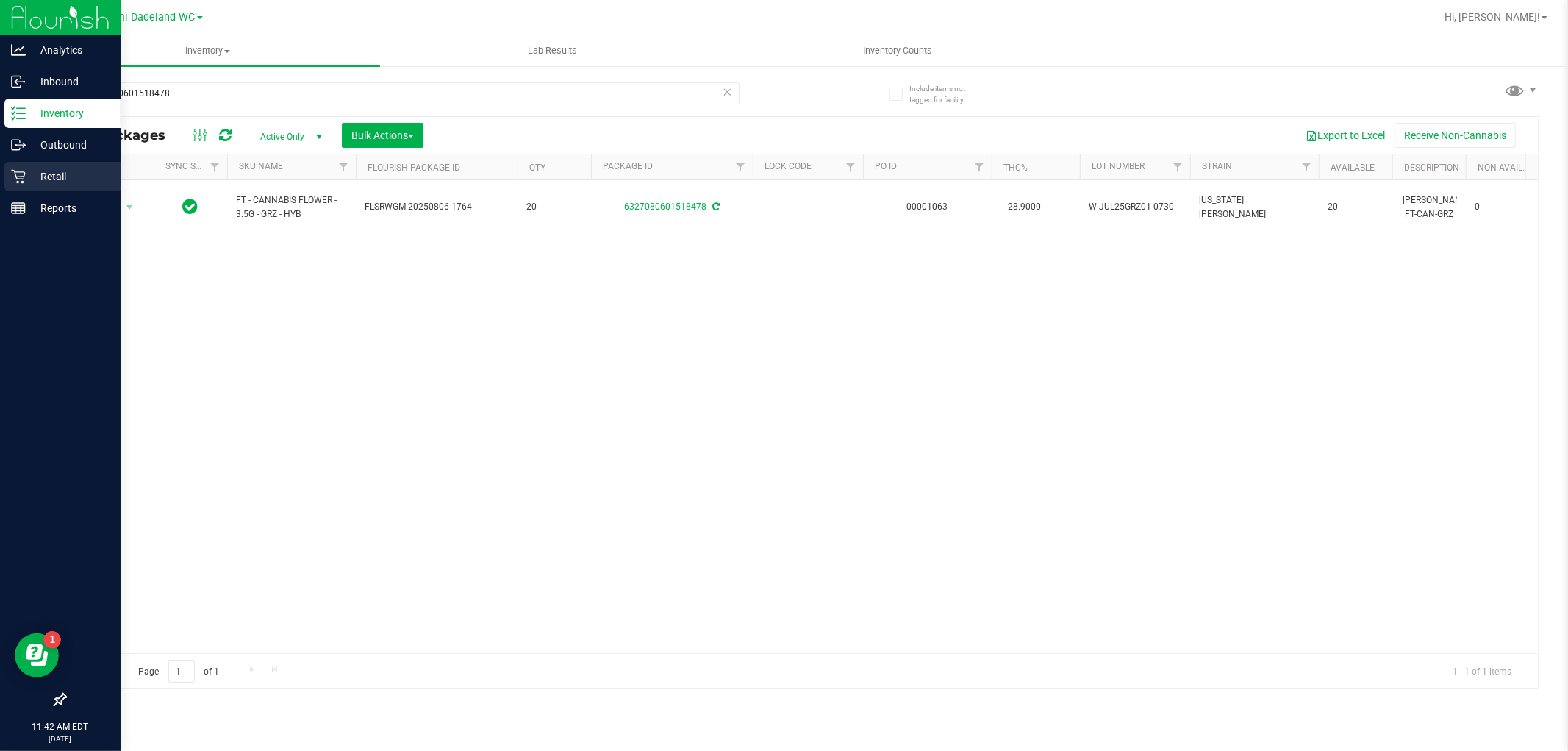
click at [15, 171] on icon at bounding box center [18, 177] width 14 height 14
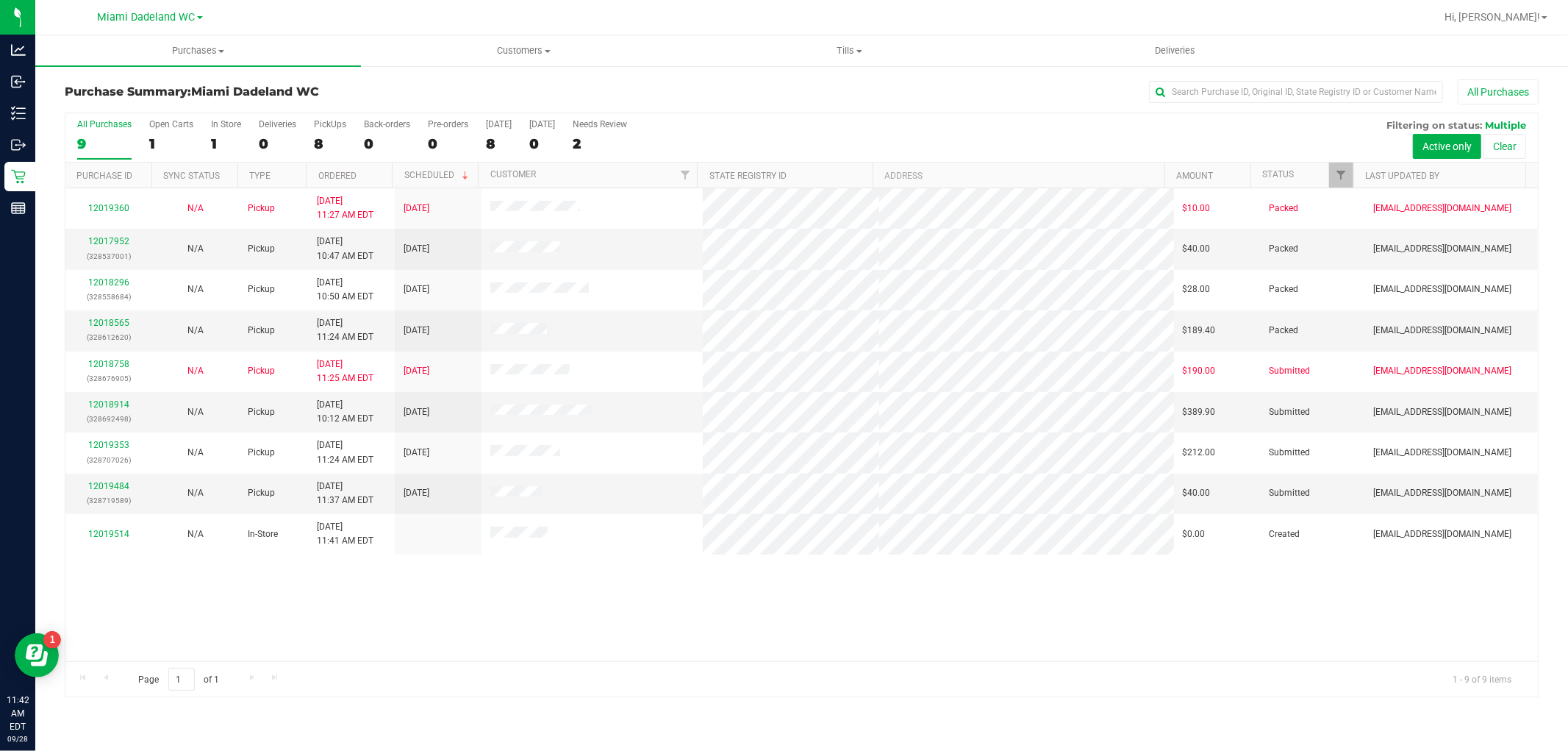
click at [305, 592] on div "12019360 N/A Pickup [DATE] 11:27 AM EDT 9/30/2025 $10.00 Packed [EMAIL_ADDRESS]…" at bounding box center [801, 425] width 1473 height 473
click at [111, 400] on link "12018914" at bounding box center [109, 405] width 41 height 10
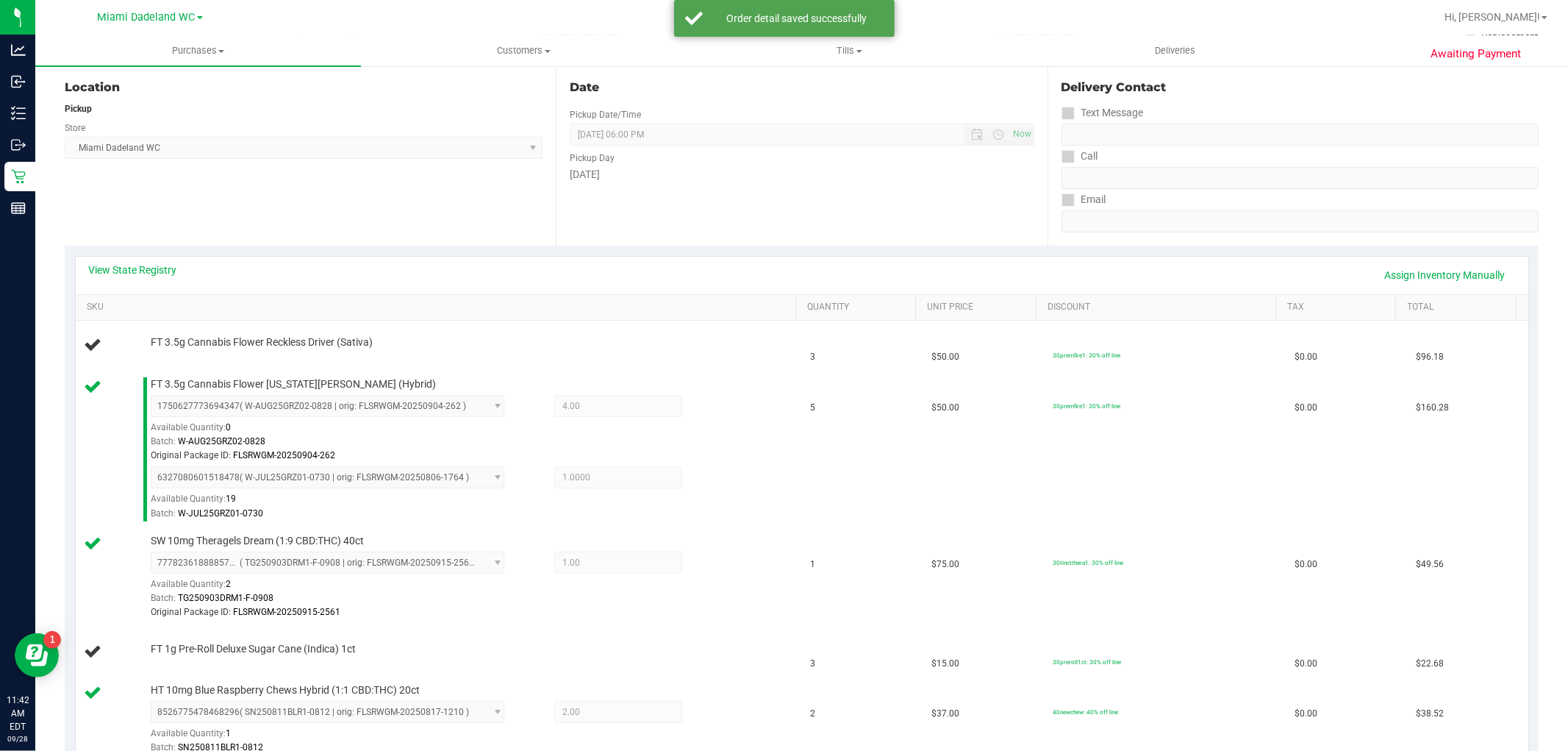
scroll to position [152, 0]
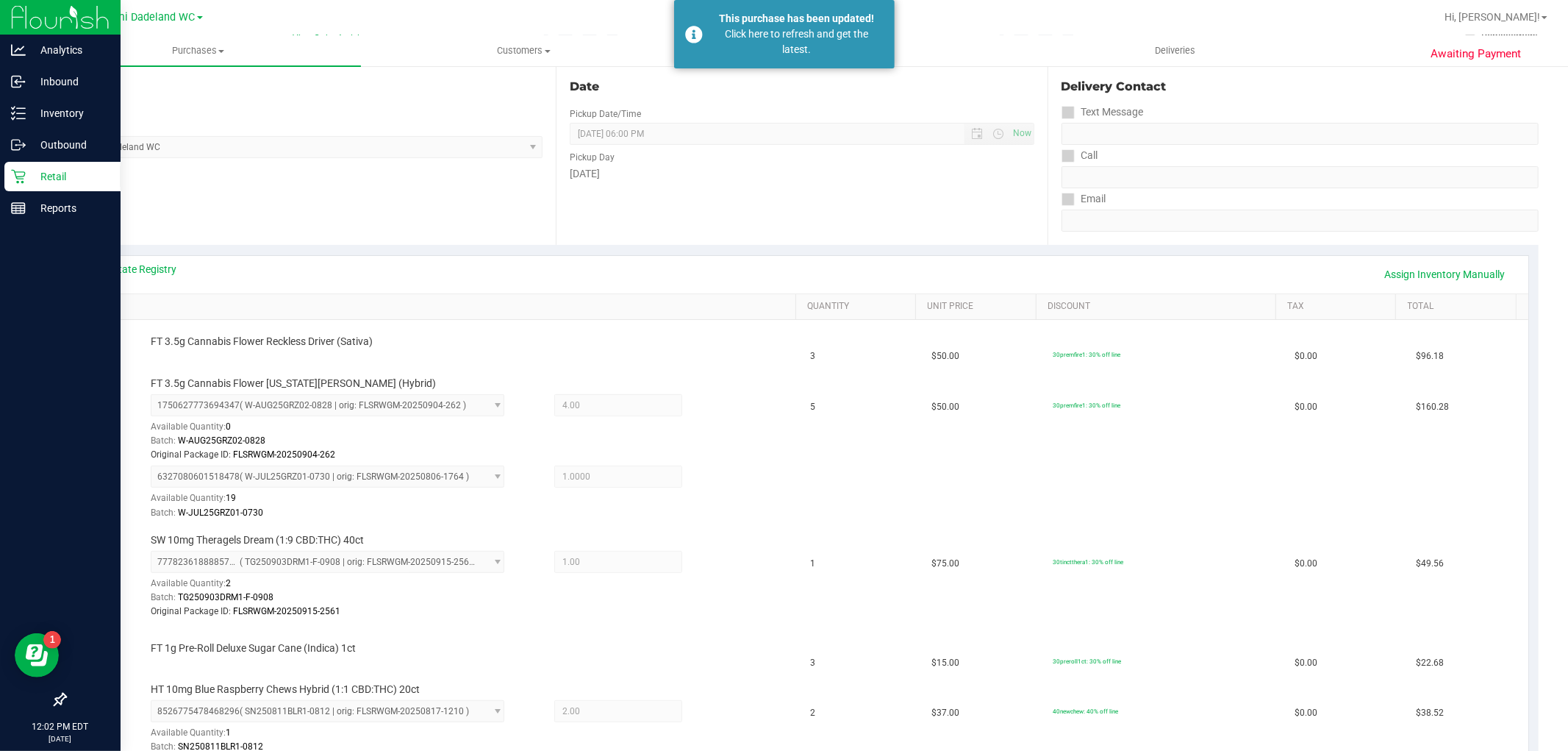
click at [15, 174] on icon at bounding box center [18, 177] width 14 height 14
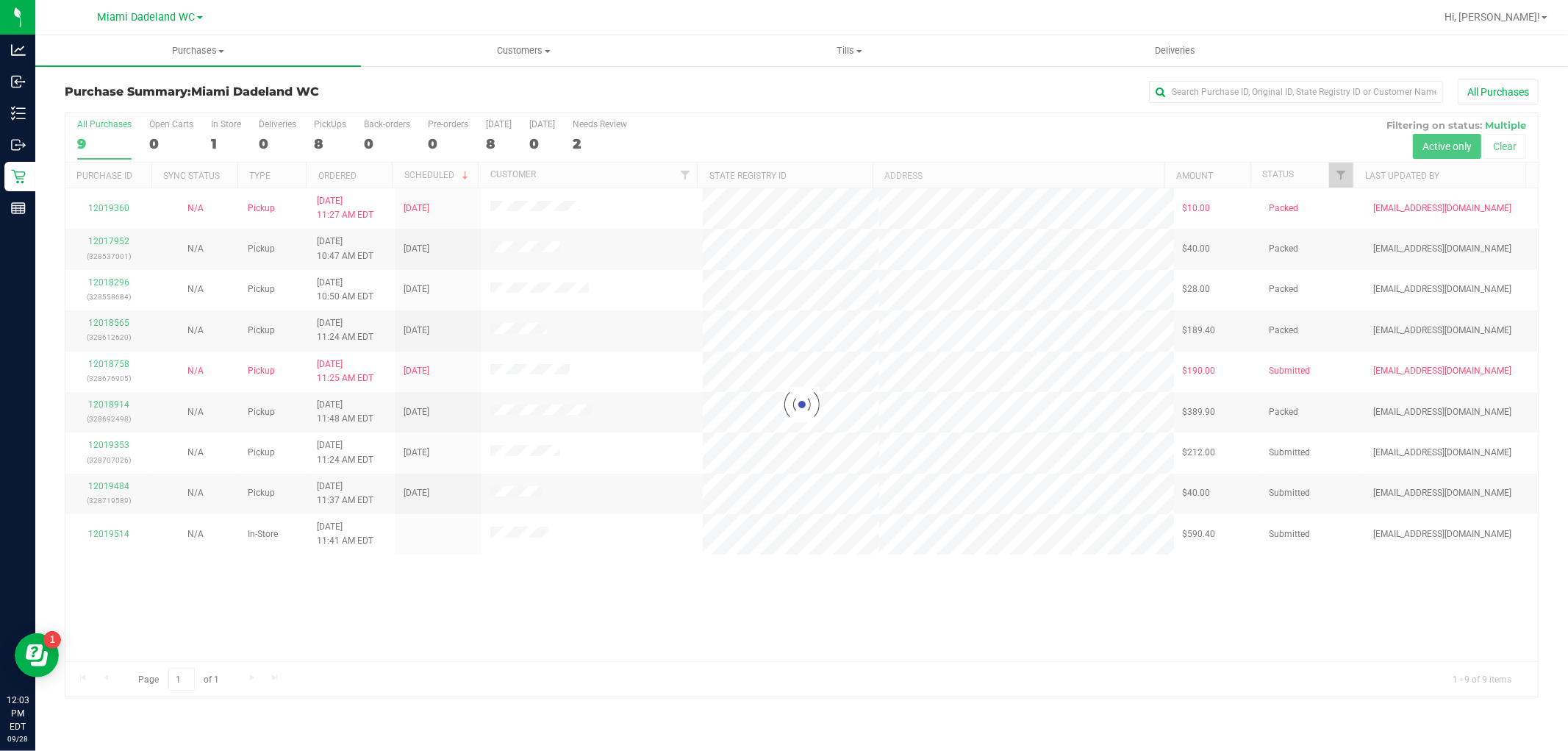
click at [527, 582] on div at bounding box center [801, 405] width 1473 height 583
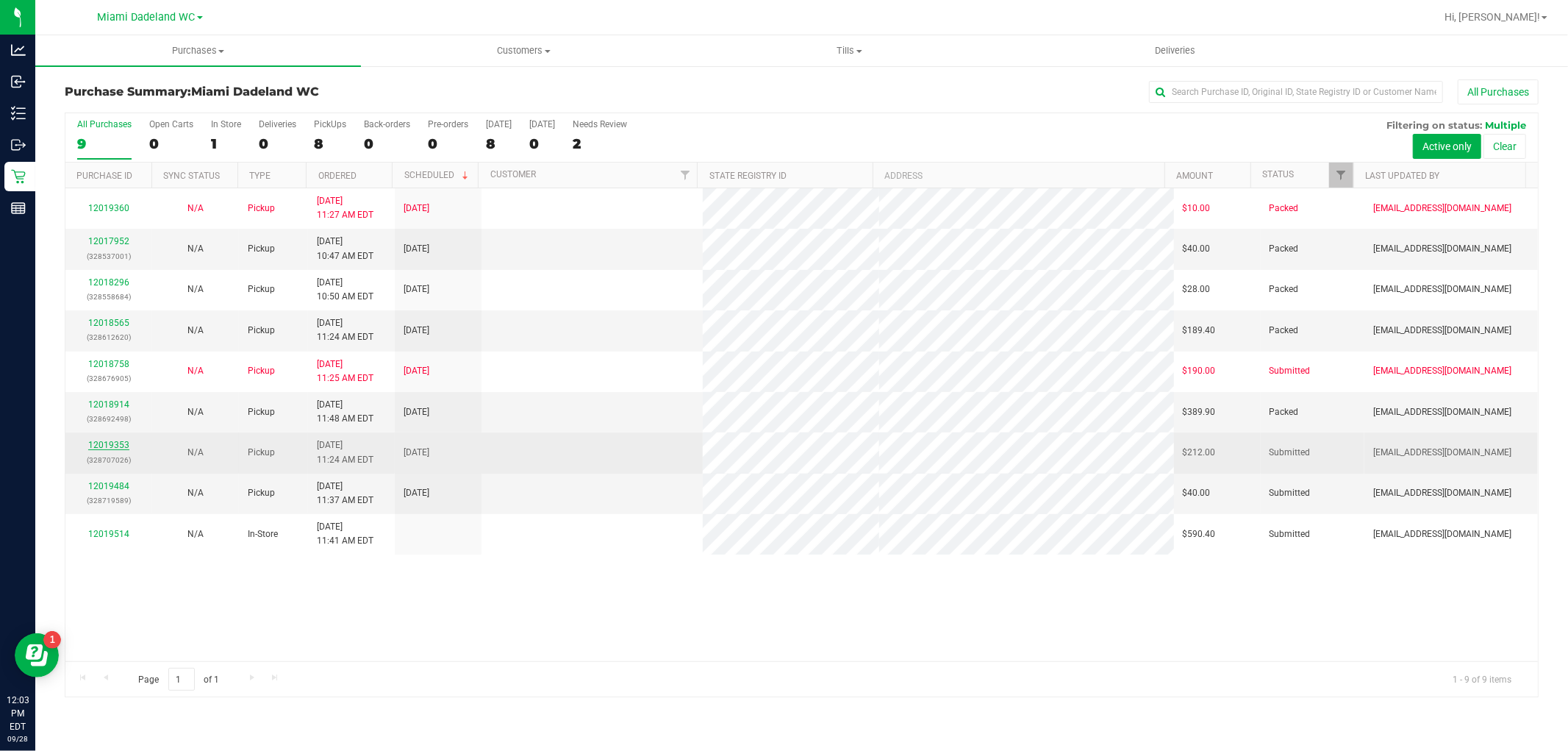
click at [111, 444] on link "12019353" at bounding box center [109, 445] width 41 height 10
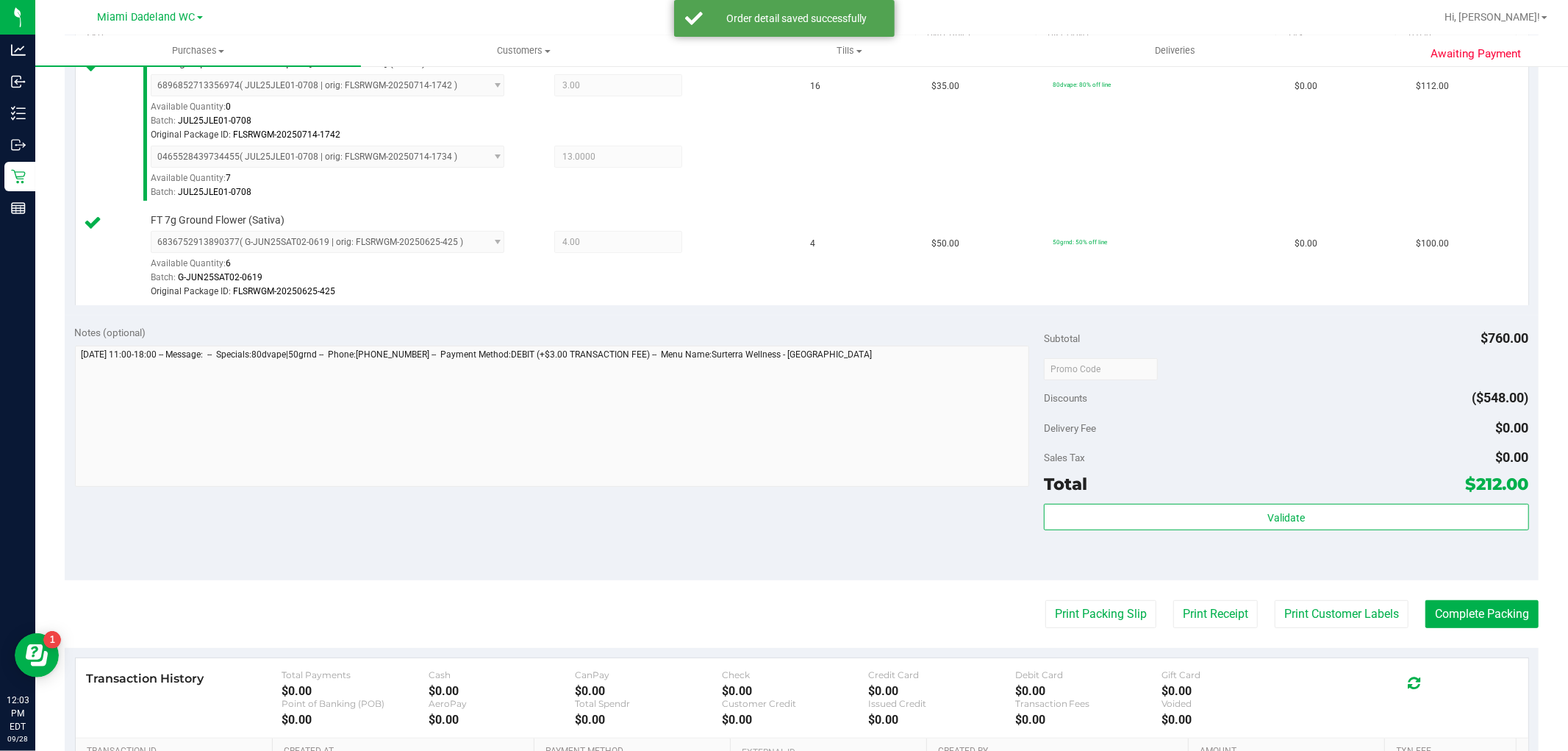
scroll to position [624, 0]
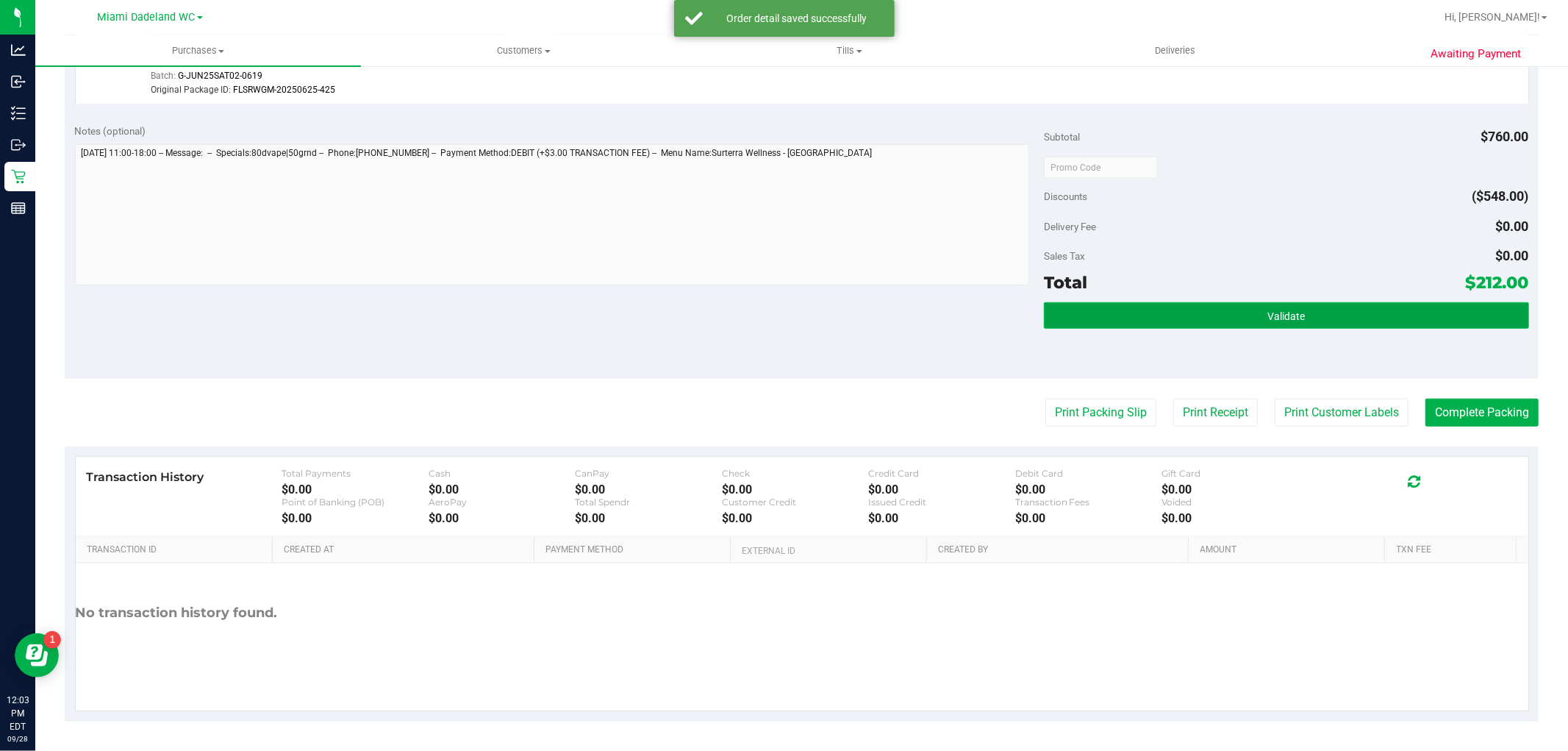
click at [1355, 303] on button "Validate" at bounding box center [1286, 315] width 484 height 27
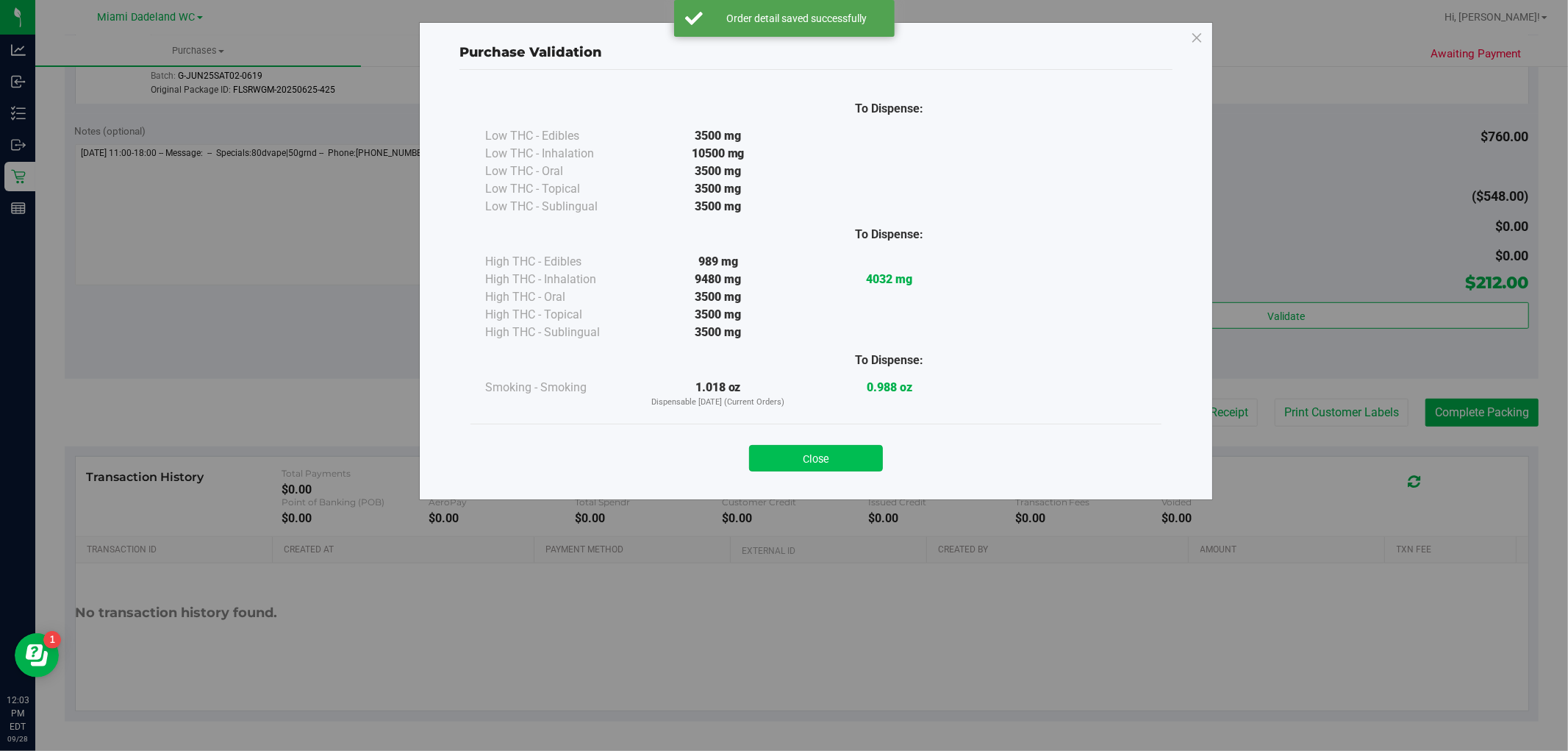
click at [823, 450] on button "Close" at bounding box center [816, 458] width 134 height 27
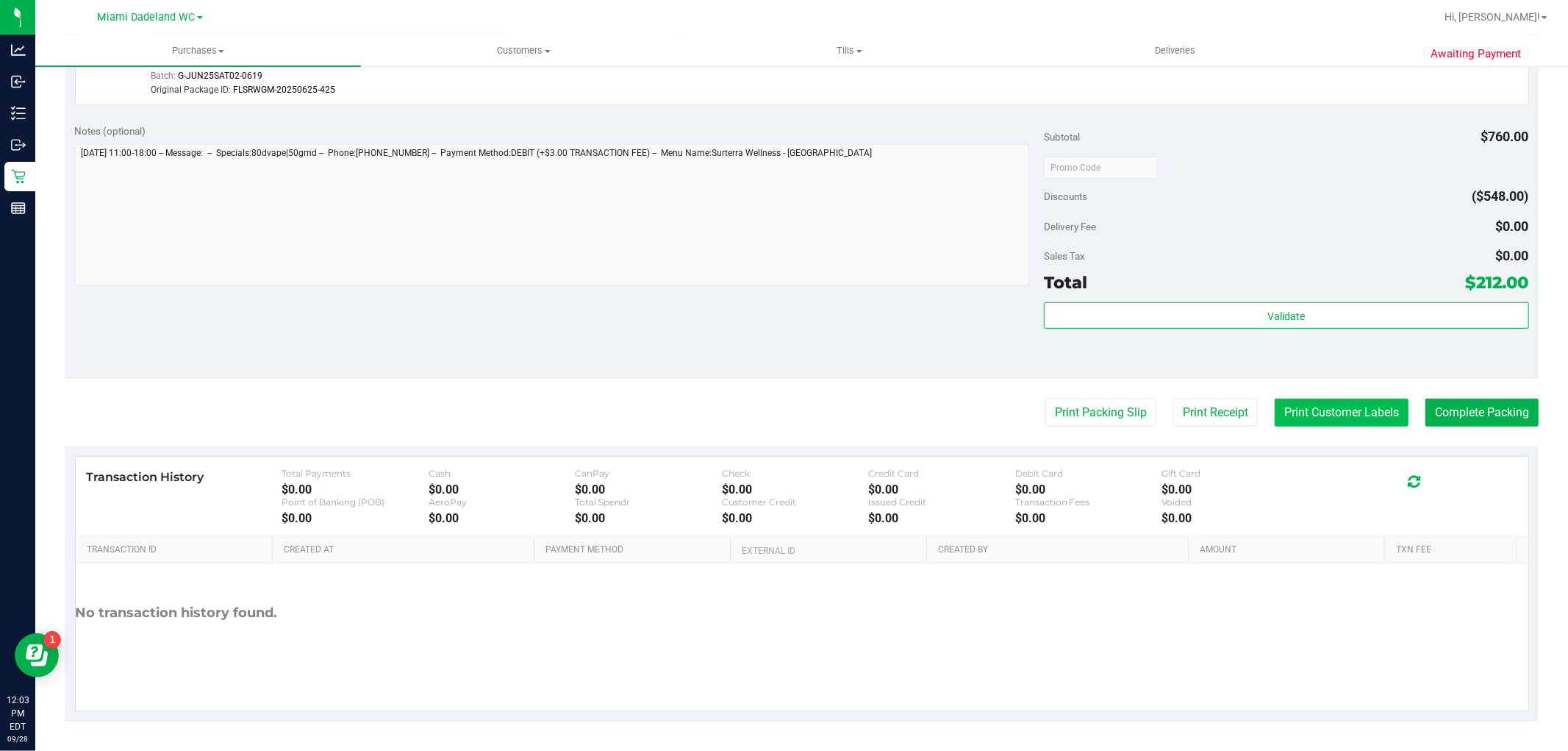
click at [1333, 418] on button "Print Customer Labels" at bounding box center [1342, 412] width 134 height 28
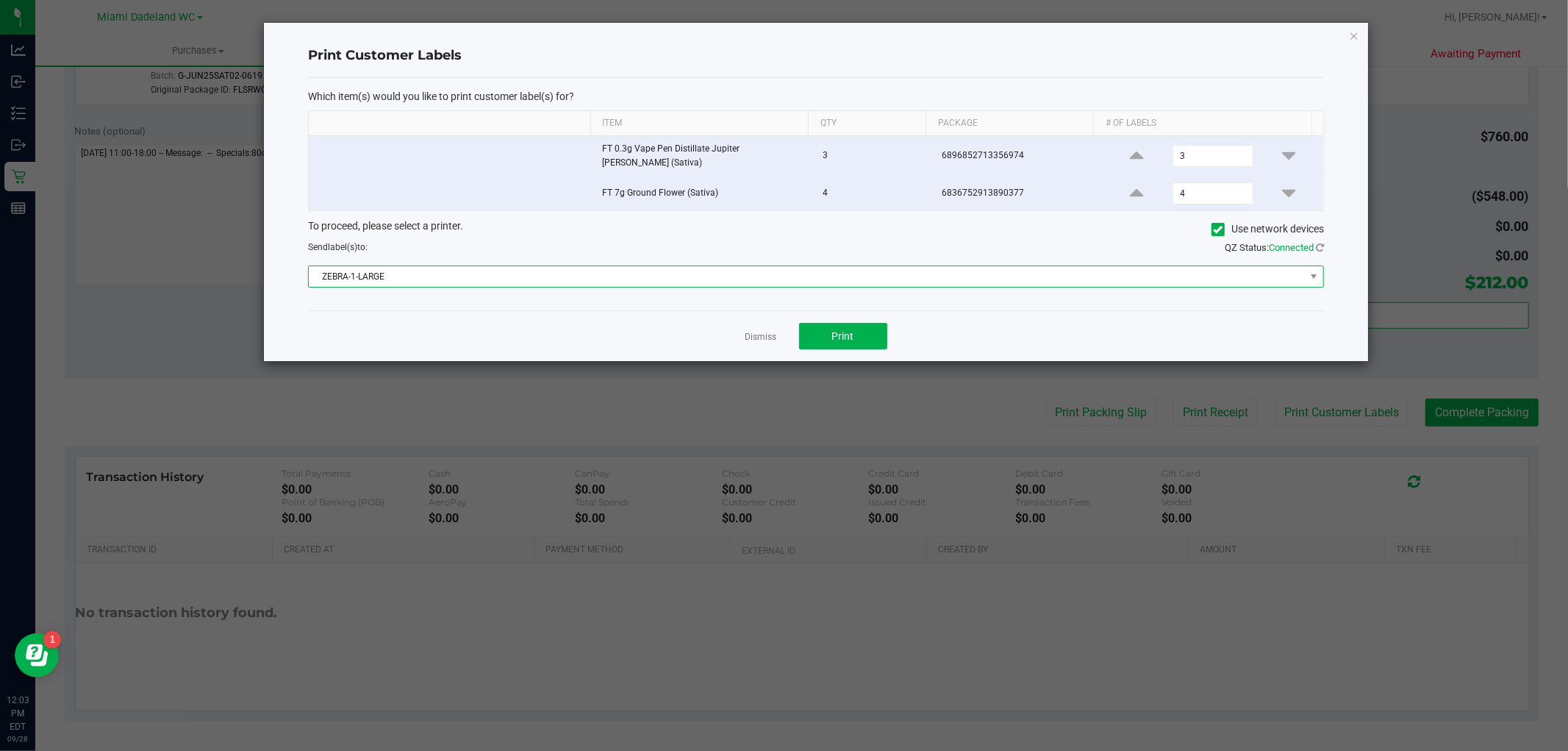
click at [901, 280] on span "ZEBRA-1-LARGE" at bounding box center [806, 277] width 996 height 21
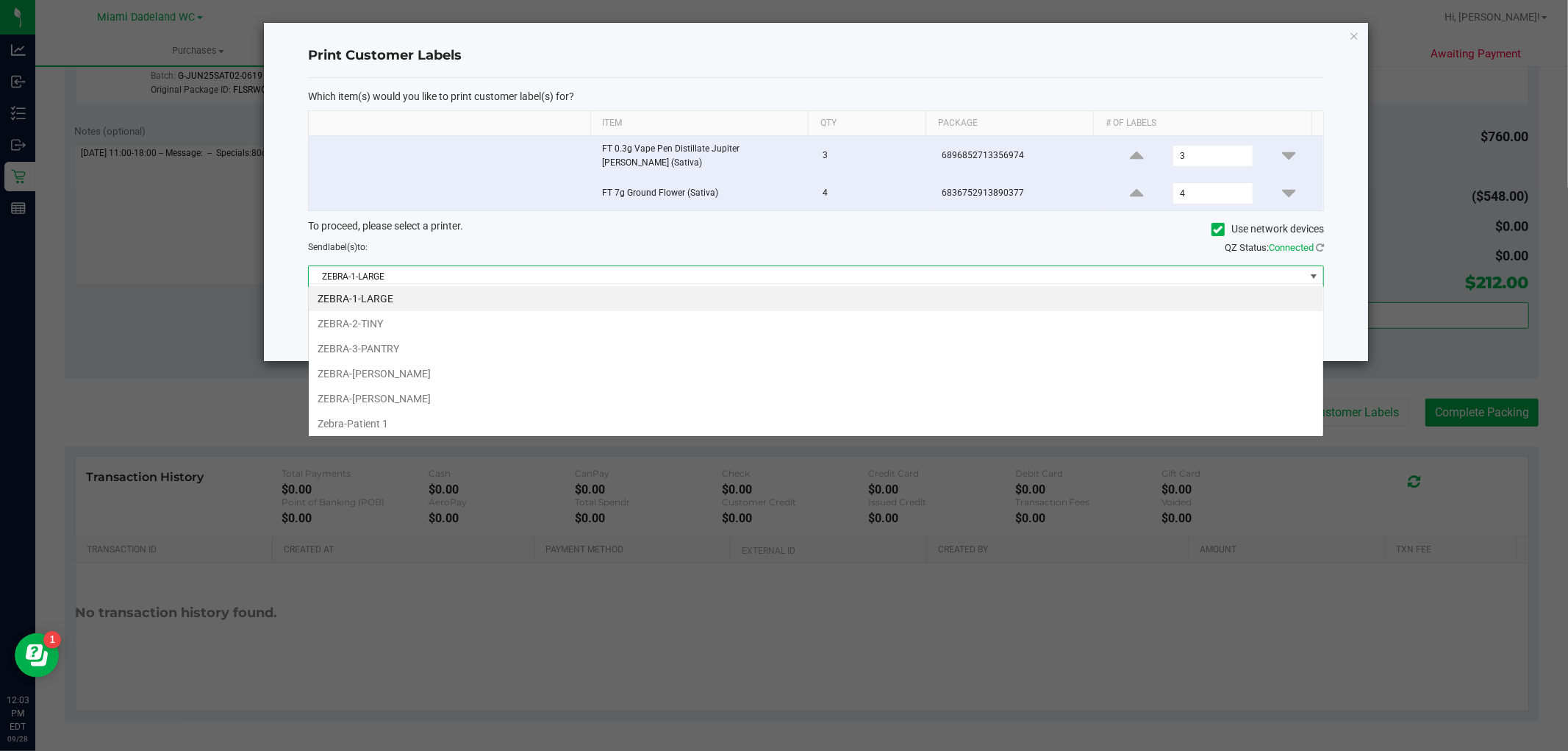
scroll to position [22, 1016]
click at [420, 355] on li "ZEBRA-3-PANTRY" at bounding box center [816, 348] width 1014 height 25
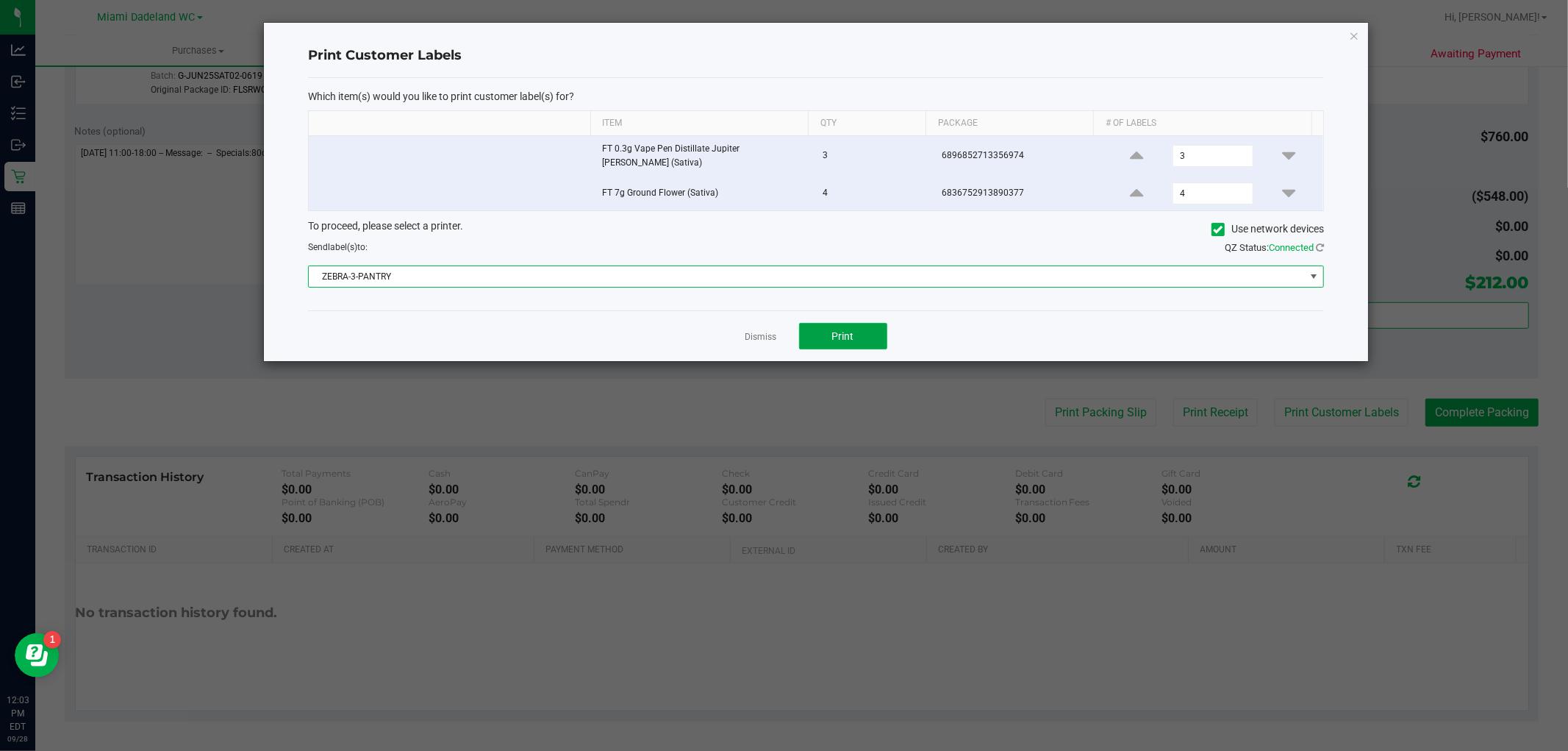
click at [868, 339] on button "Print" at bounding box center [843, 336] width 88 height 27
click at [917, 267] on span "ZEBRA-3-PANTRY" at bounding box center [806, 277] width 996 height 21
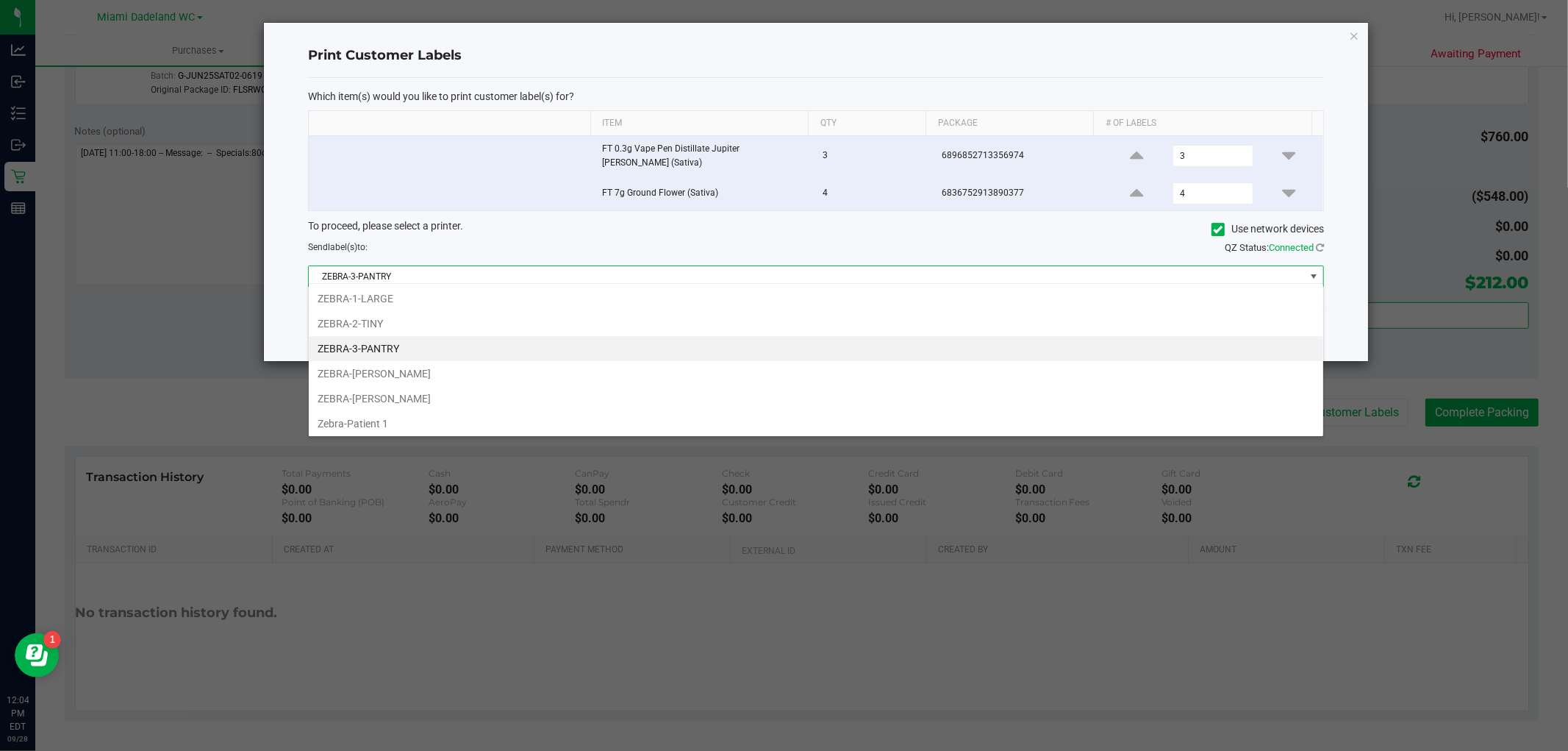
scroll to position [54, 0]
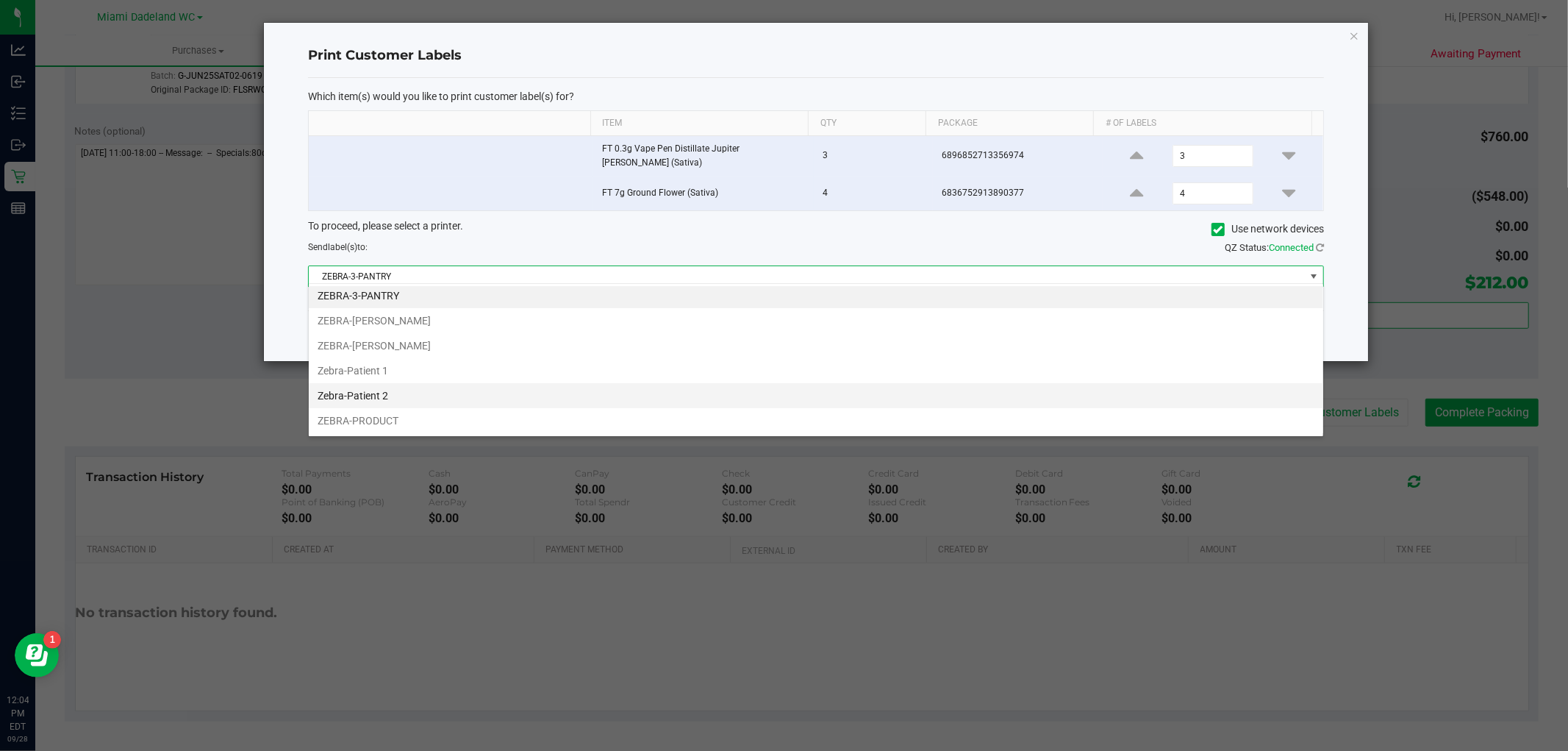
click at [407, 390] on li "Zebra-Patient 2" at bounding box center [816, 395] width 1014 height 25
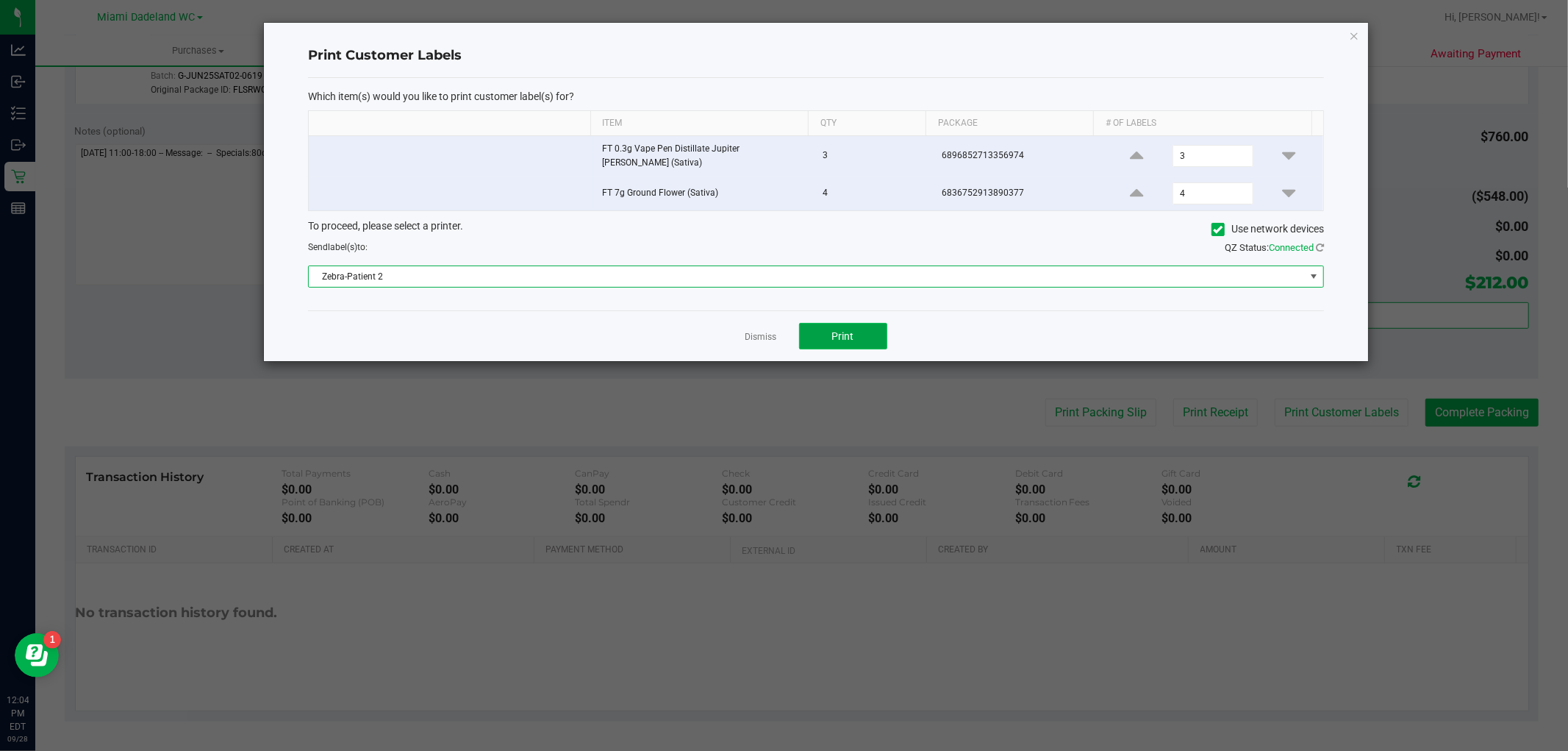
click at [861, 335] on button "Print" at bounding box center [843, 336] width 88 height 27
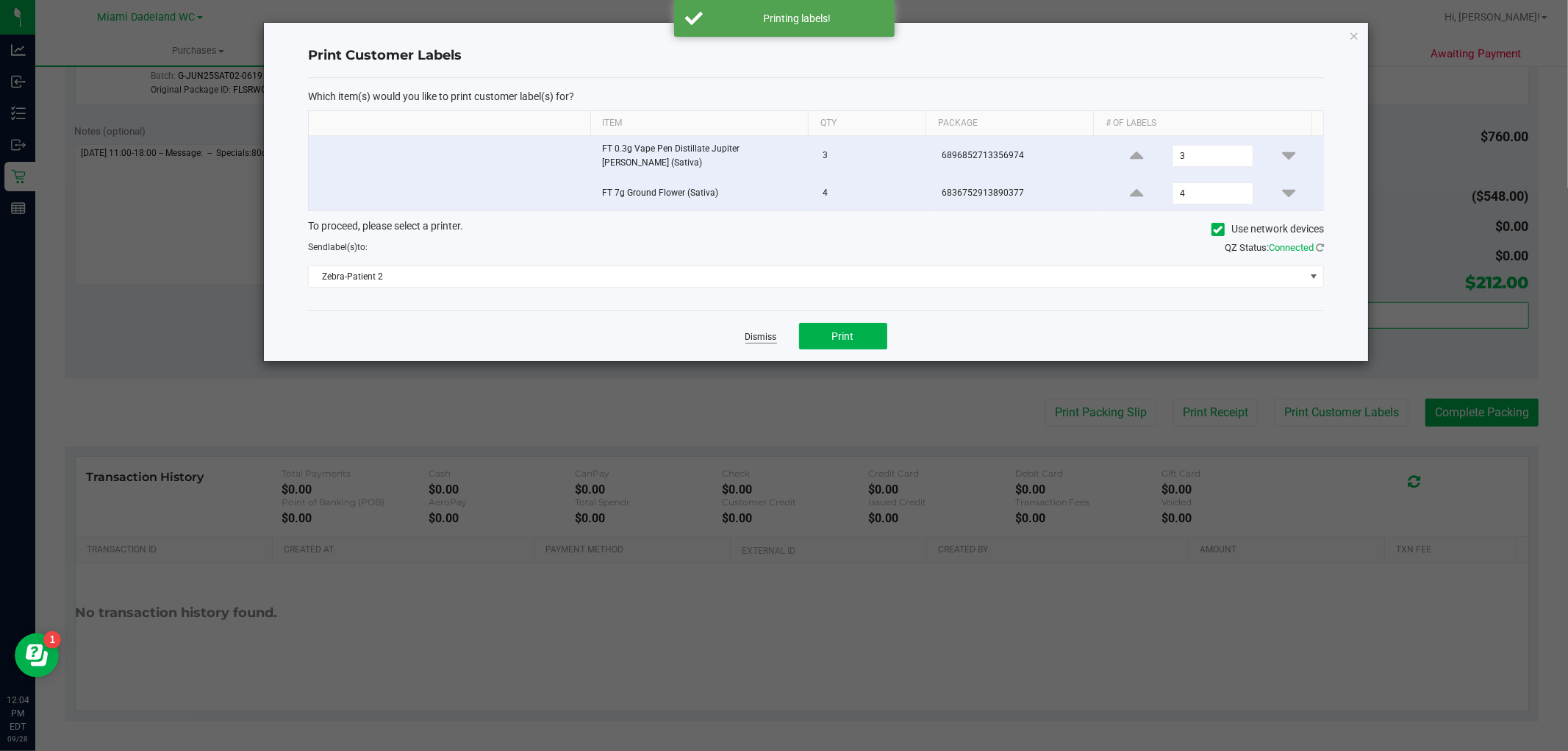
click at [751, 331] on link "Dismiss" at bounding box center [761, 337] width 32 height 13
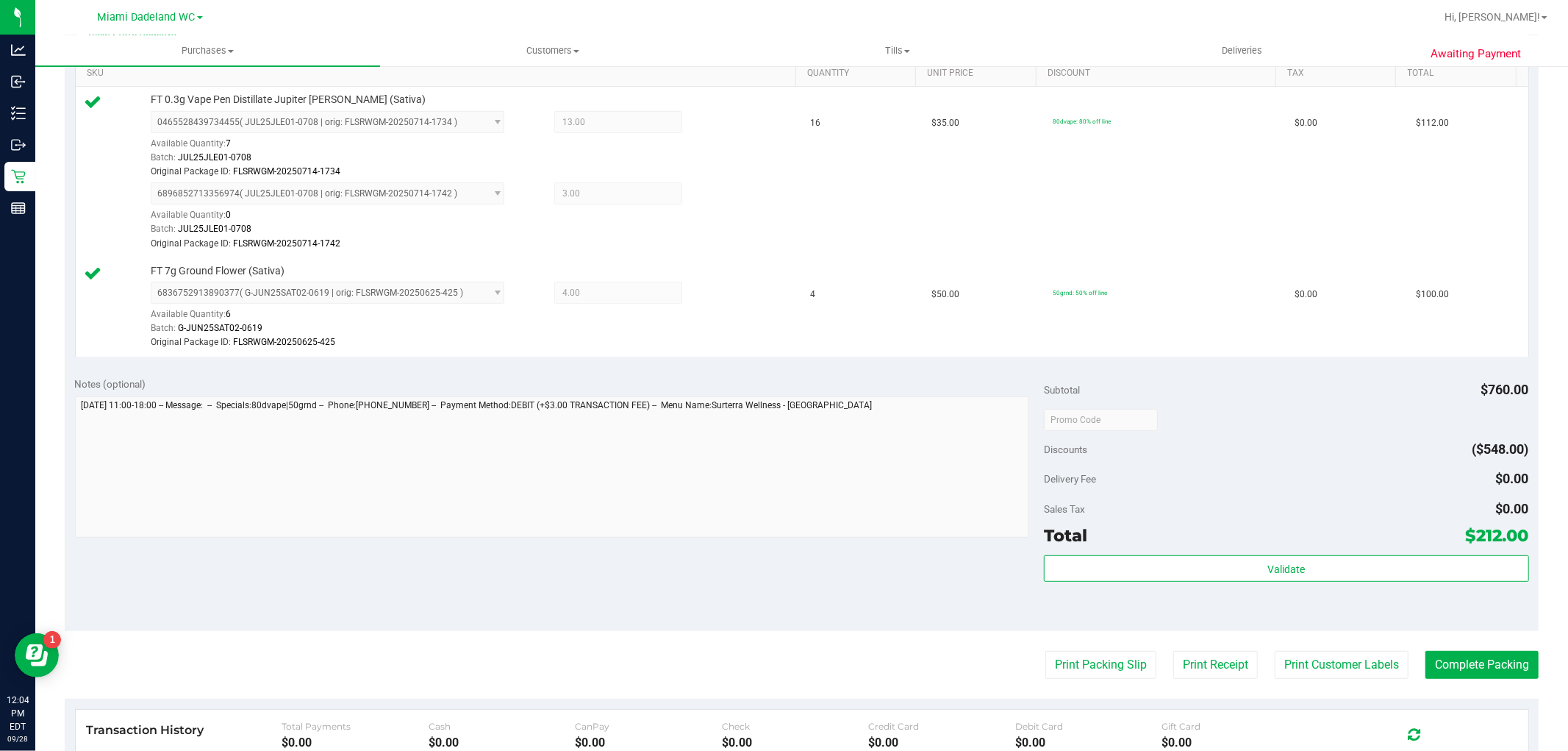
scroll to position [638, 0]
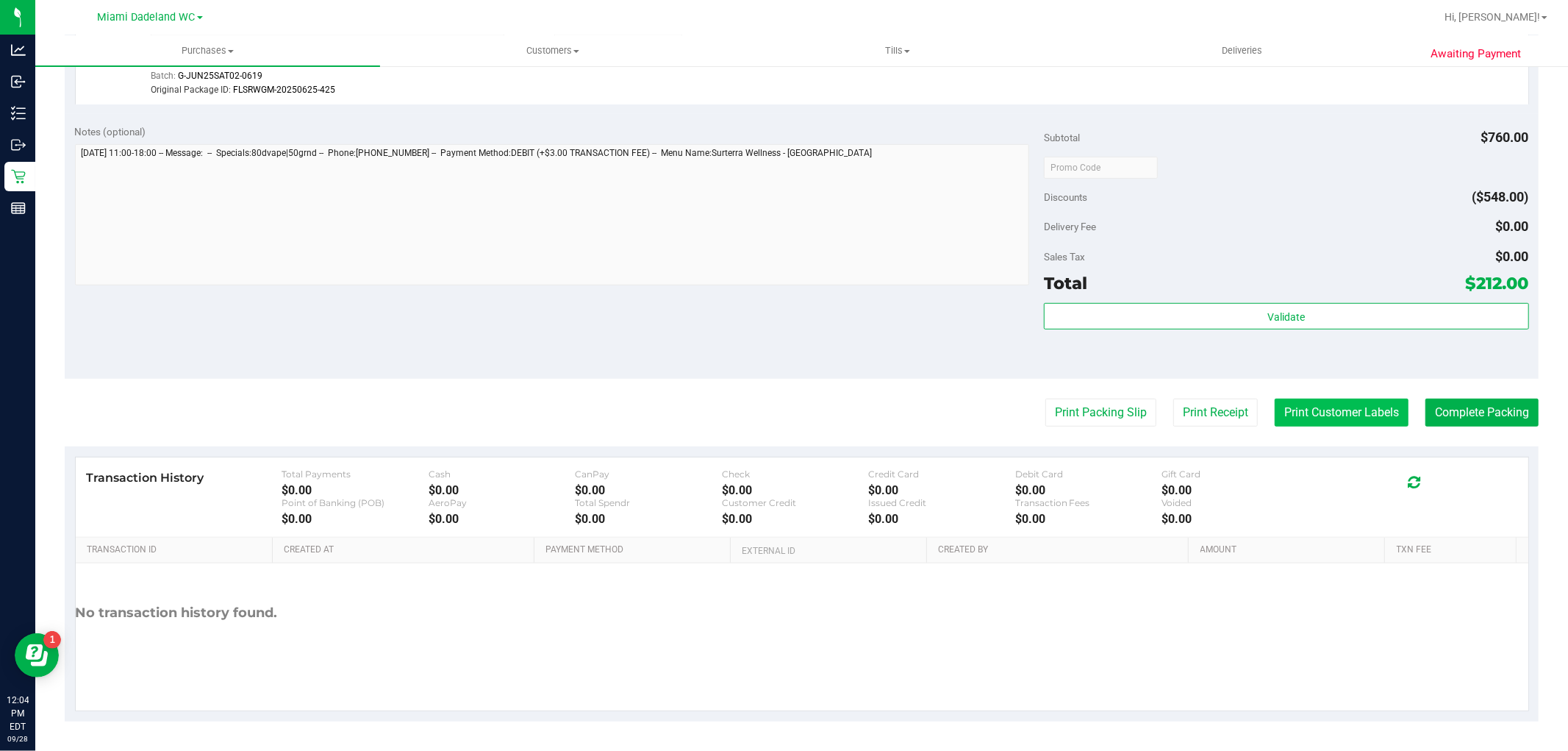
click at [1319, 411] on button "Print Customer Labels" at bounding box center [1342, 412] width 134 height 28
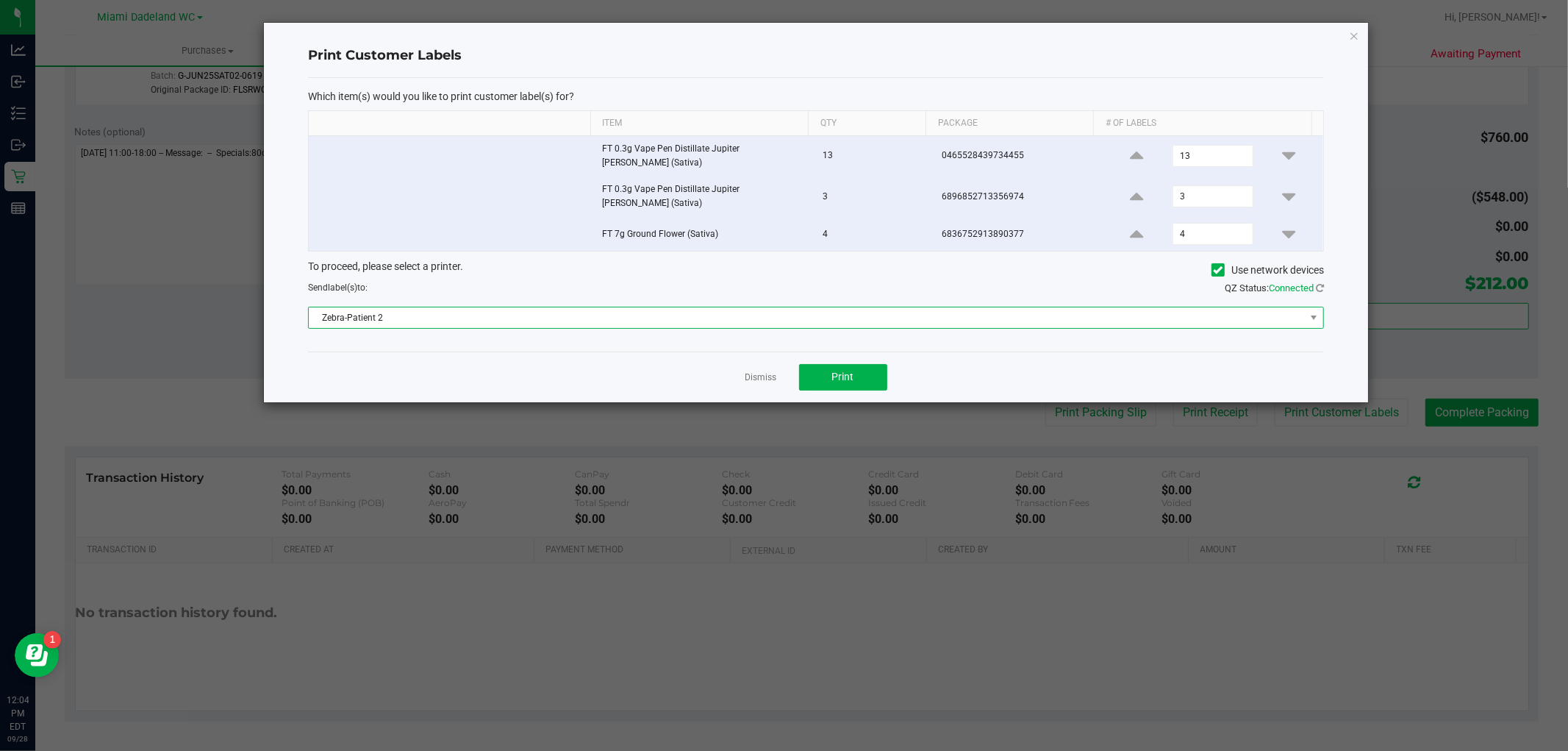
click at [715, 308] on span "Zebra-Patient 2" at bounding box center [806, 318] width 996 height 21
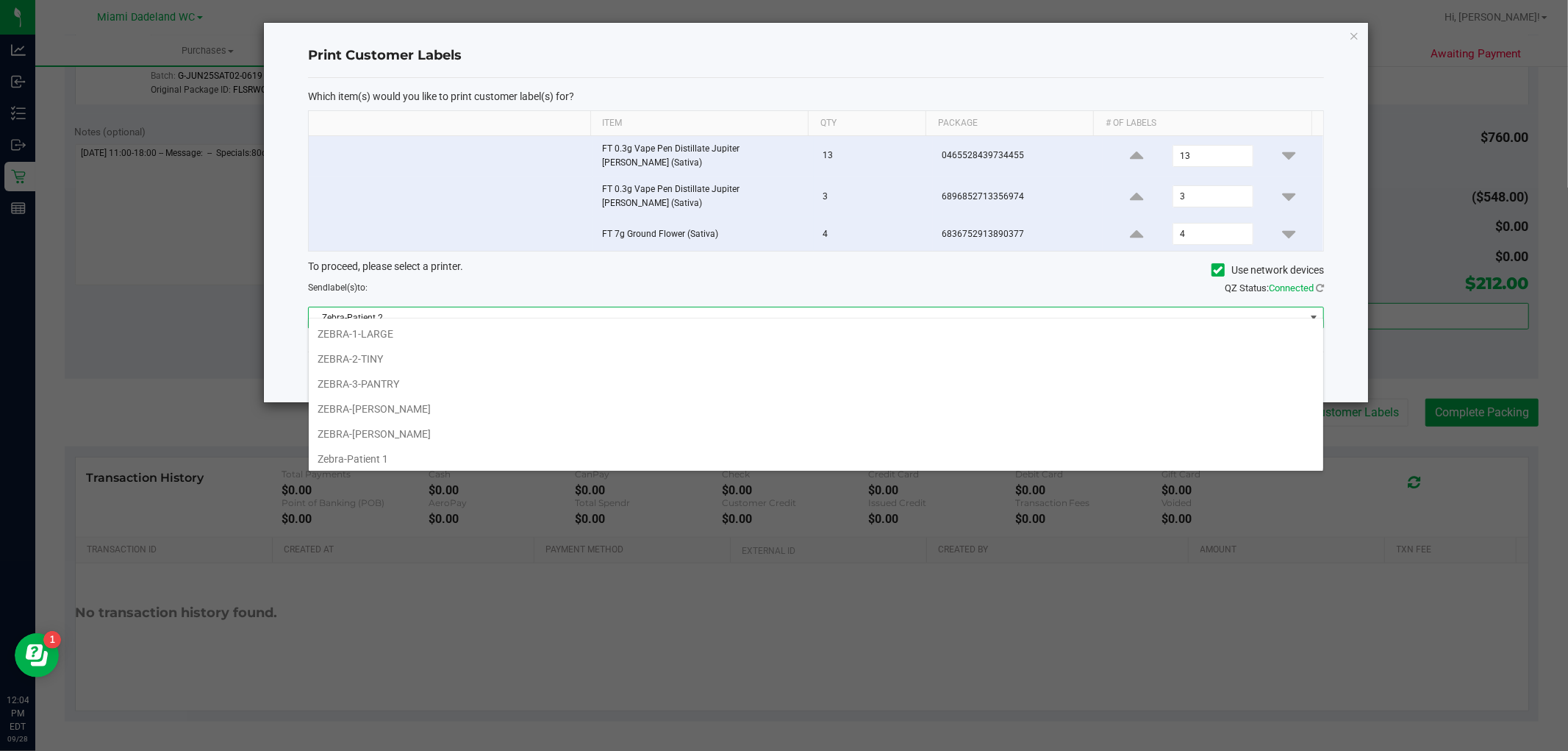
scroll to position [22, 1016]
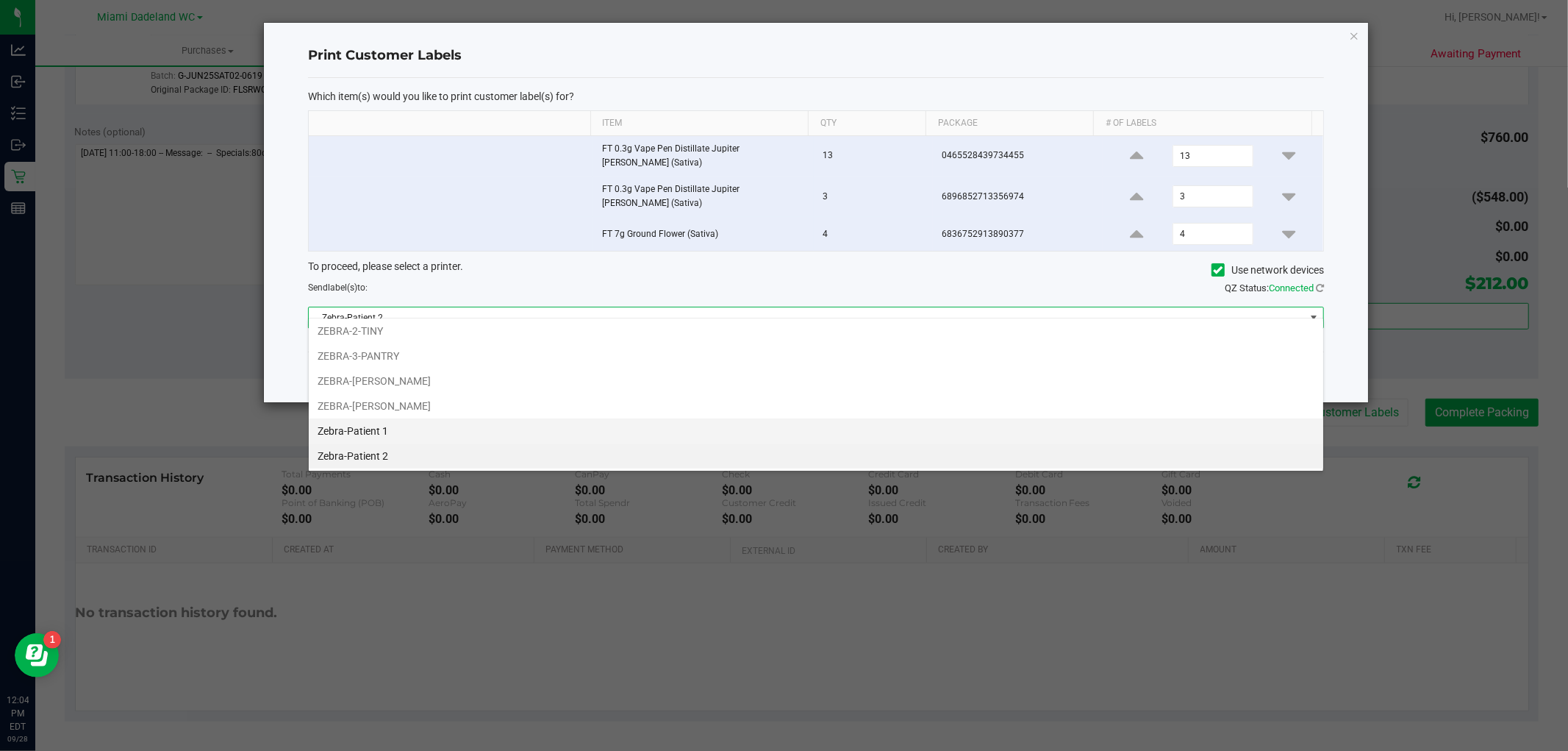
click at [398, 419] on li "Zebra-Patient 1" at bounding box center [816, 430] width 1014 height 25
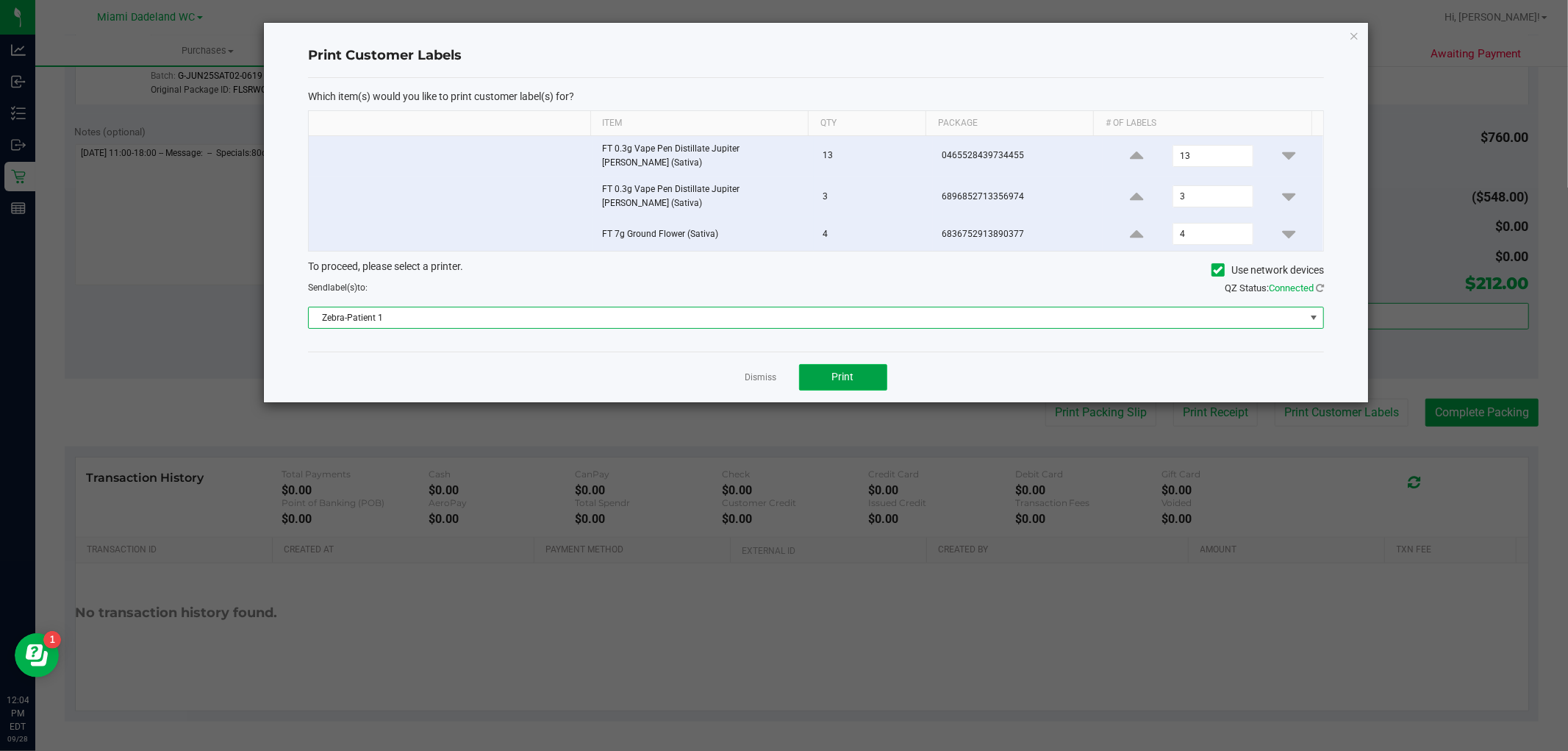
click at [873, 370] on button "Print" at bounding box center [843, 377] width 88 height 27
click at [863, 308] on span "Zebra-Patient 1" at bounding box center [806, 318] width 996 height 21
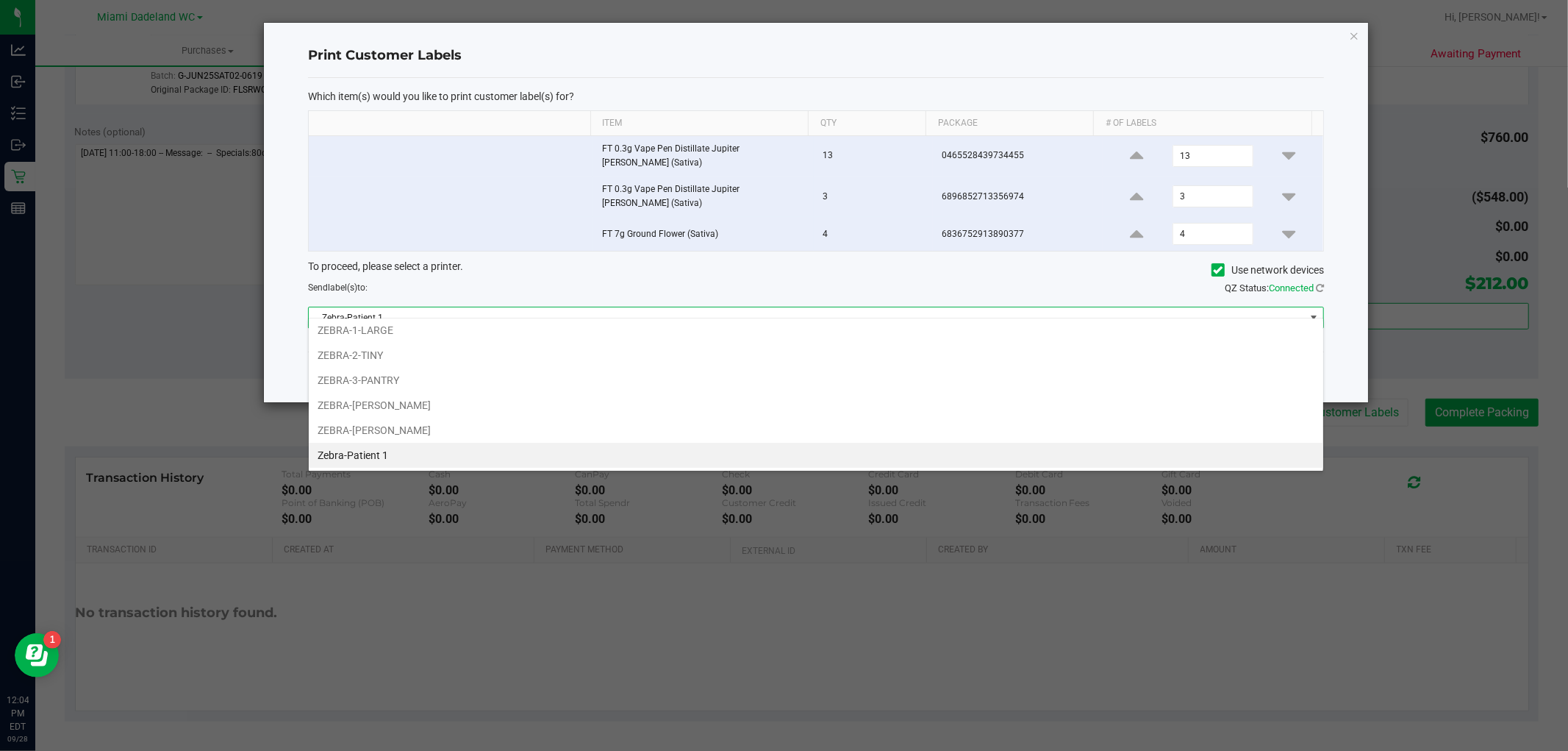
click at [548, 55] on h4 "Print Customer Labels" at bounding box center [817, 56] width 1016 height 19
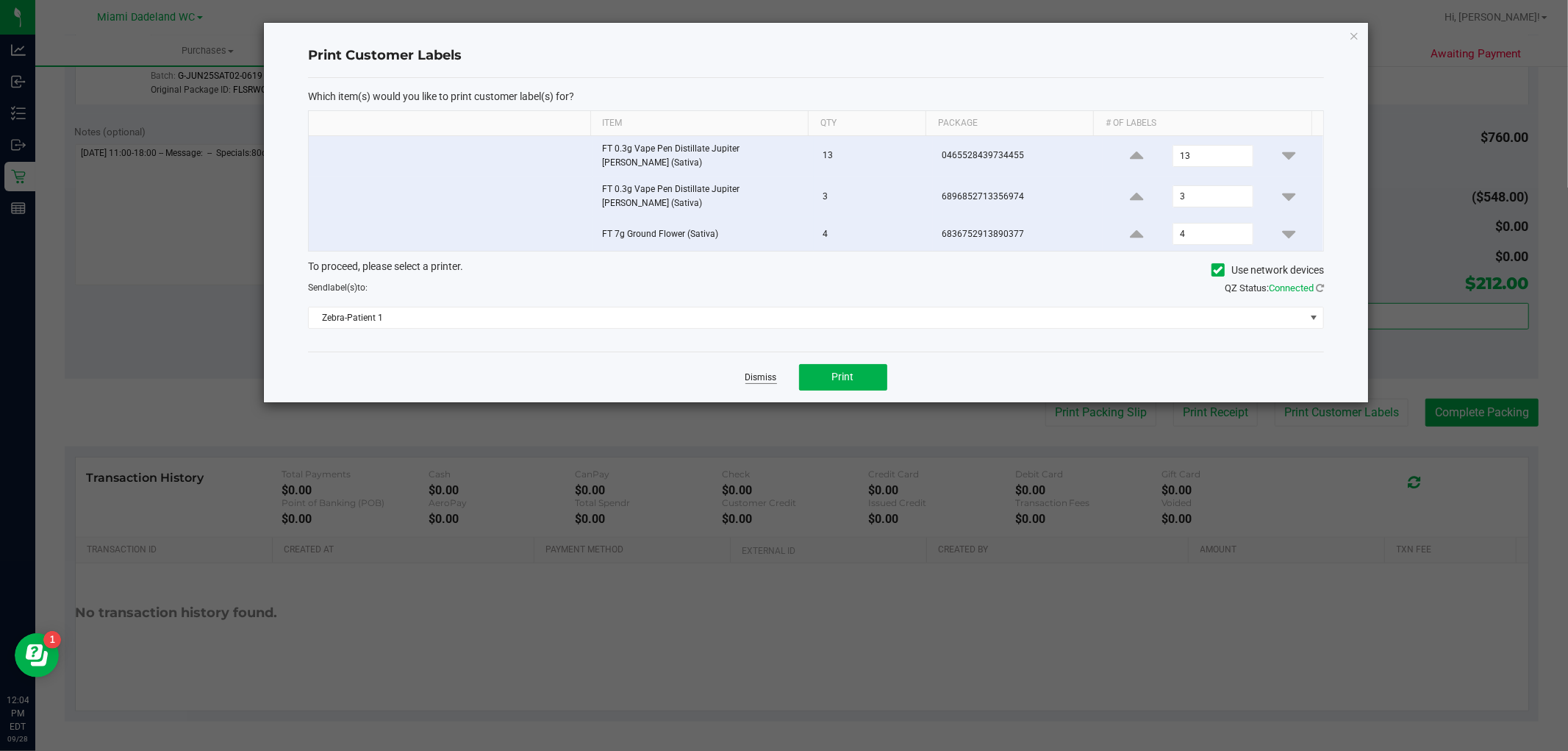
click at [756, 371] on link "Dismiss" at bounding box center [761, 377] width 32 height 13
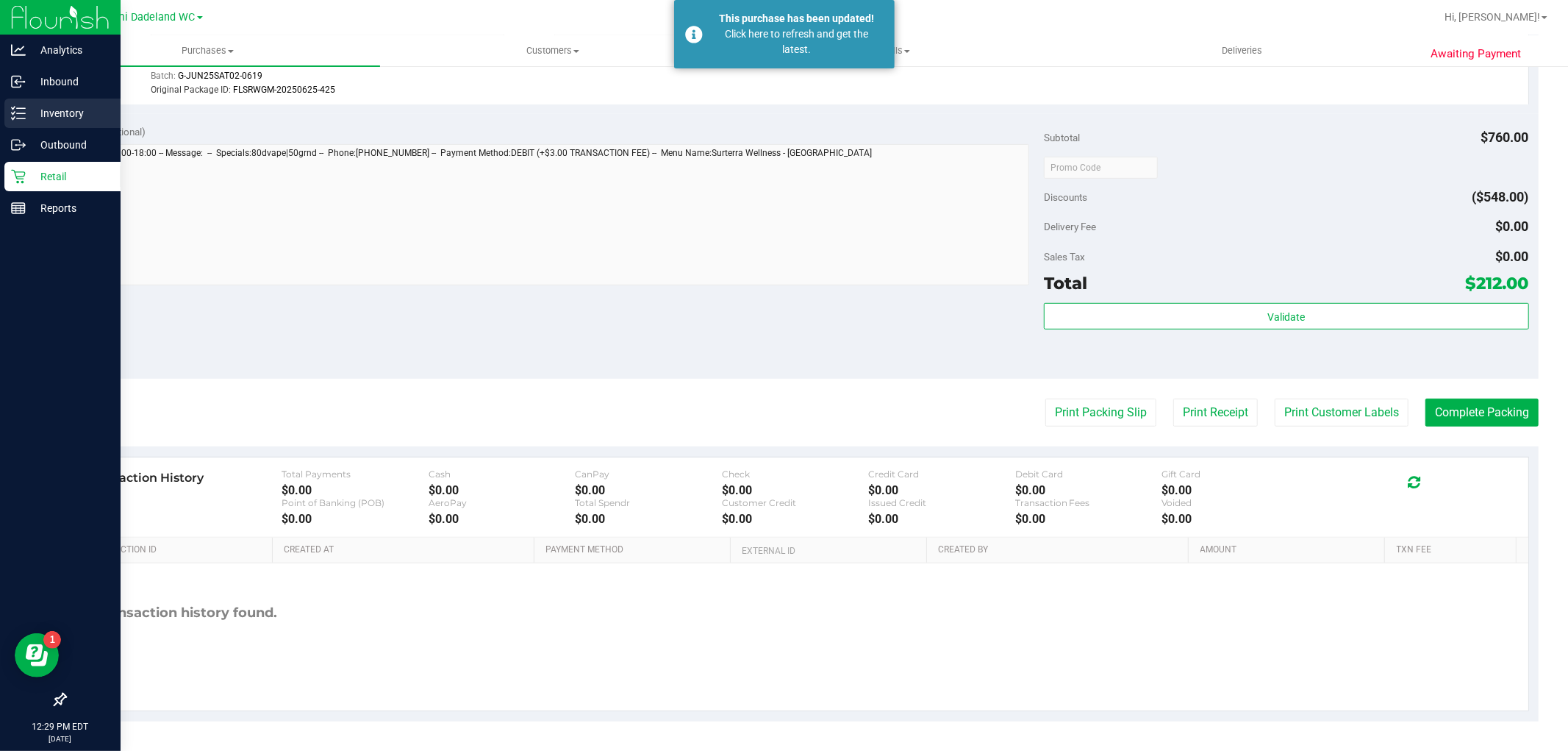
click at [54, 118] on p "Inventory" at bounding box center [69, 113] width 88 height 18
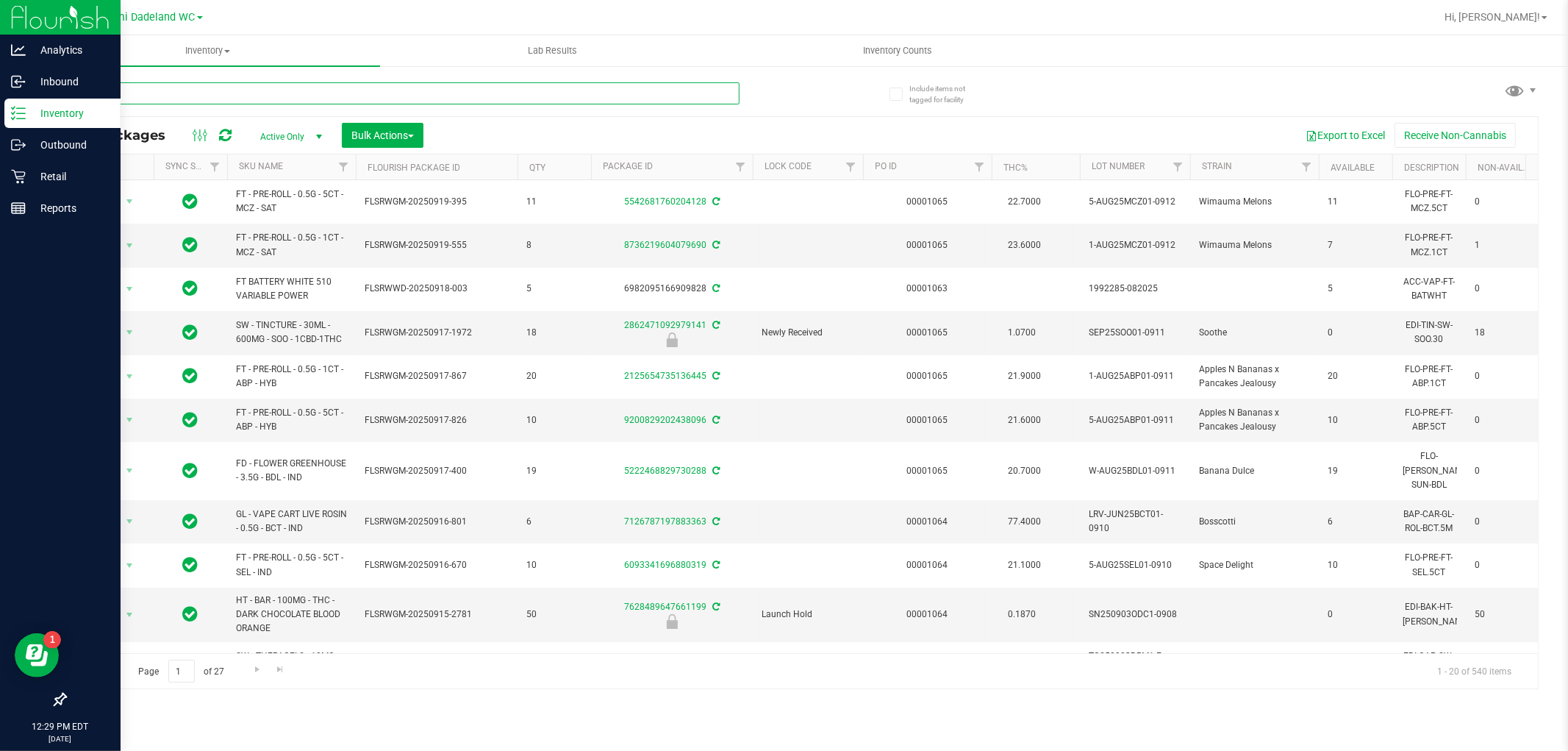
click at [284, 93] on input "text" at bounding box center [403, 93] width 675 height 22
type input "blueber"
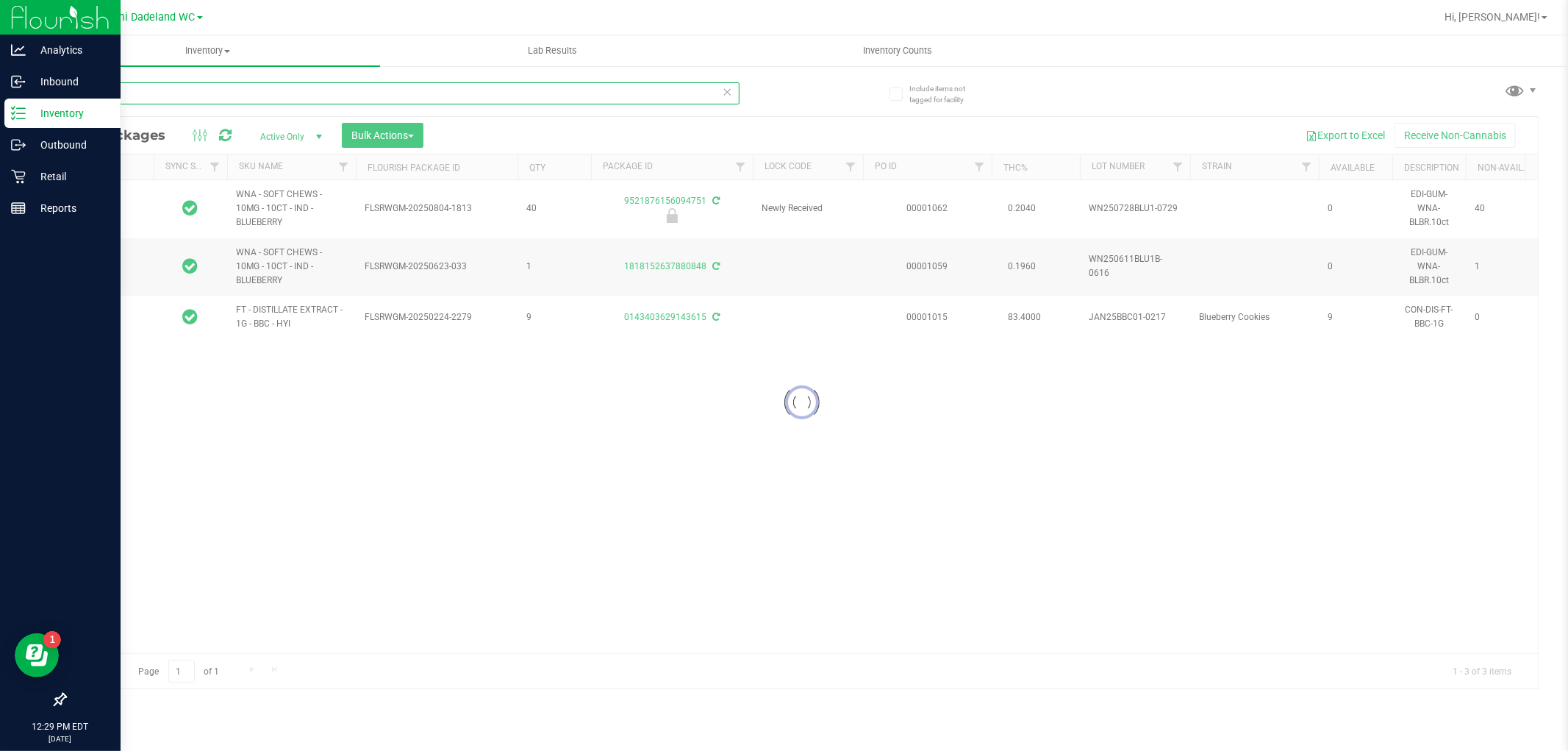
type input "[DATE]"
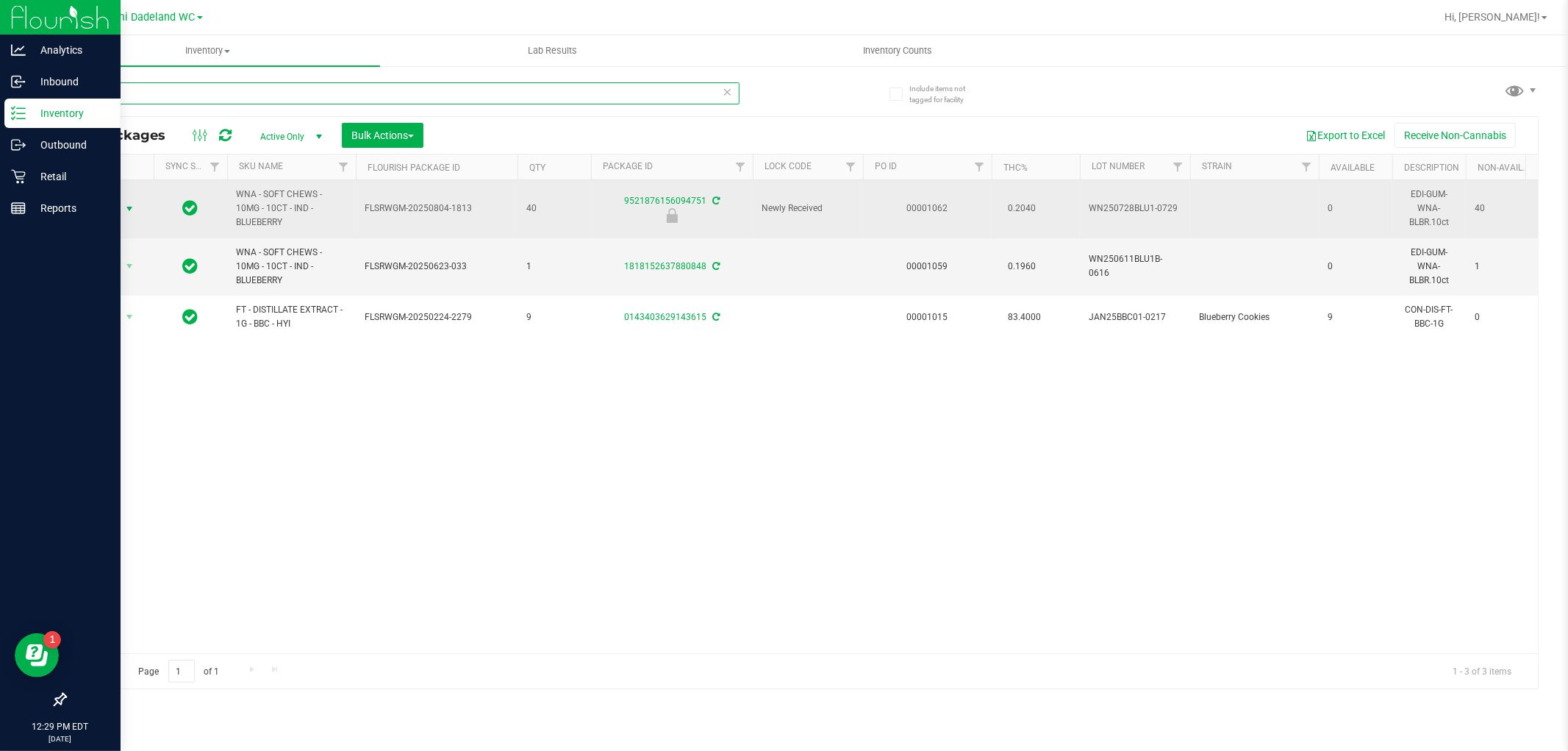
type input "blueber"
click at [127, 201] on span "select" at bounding box center [129, 209] width 18 height 21
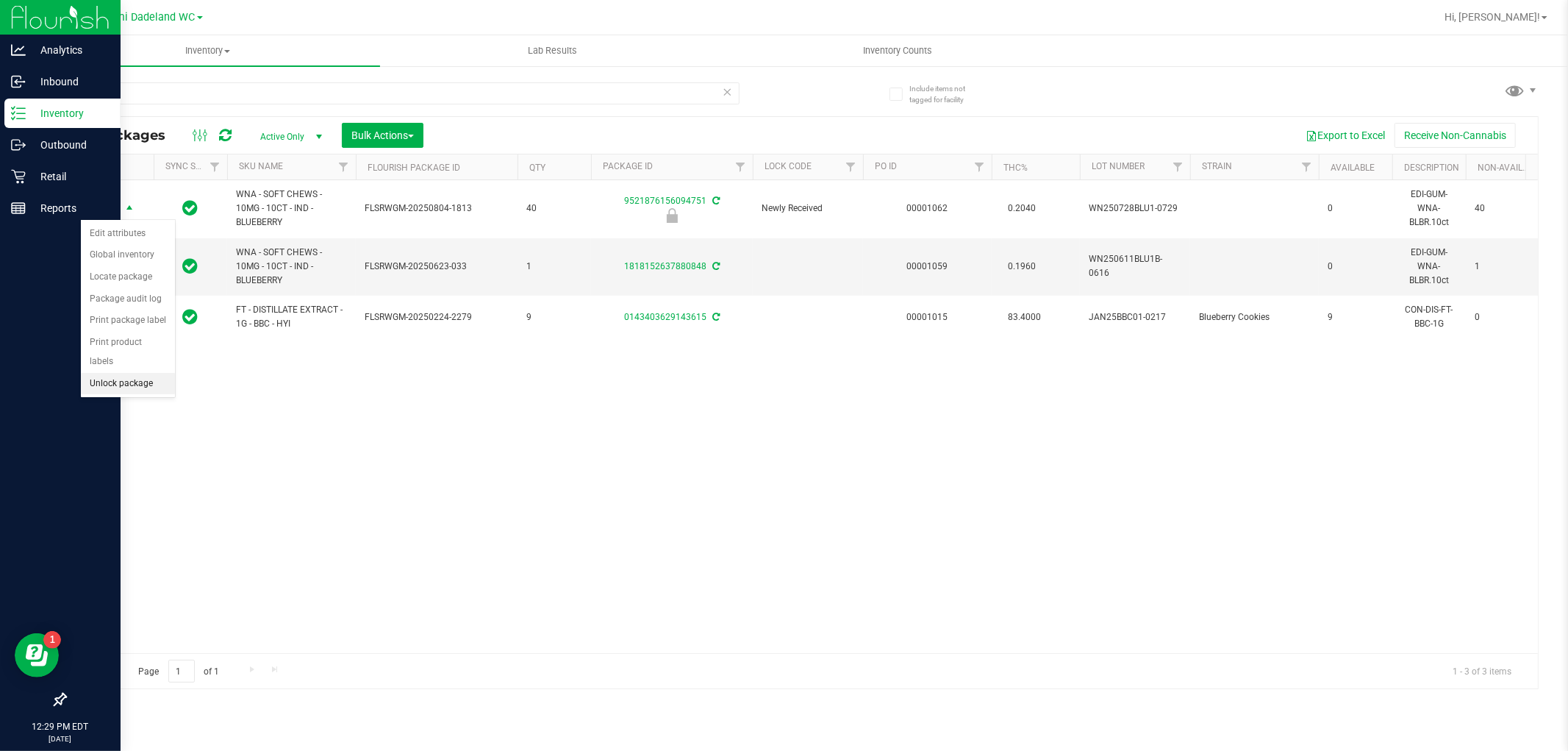
click at [131, 380] on li "Unlock package" at bounding box center [128, 384] width 94 height 22
